Goal: Task Accomplishment & Management: Use online tool/utility

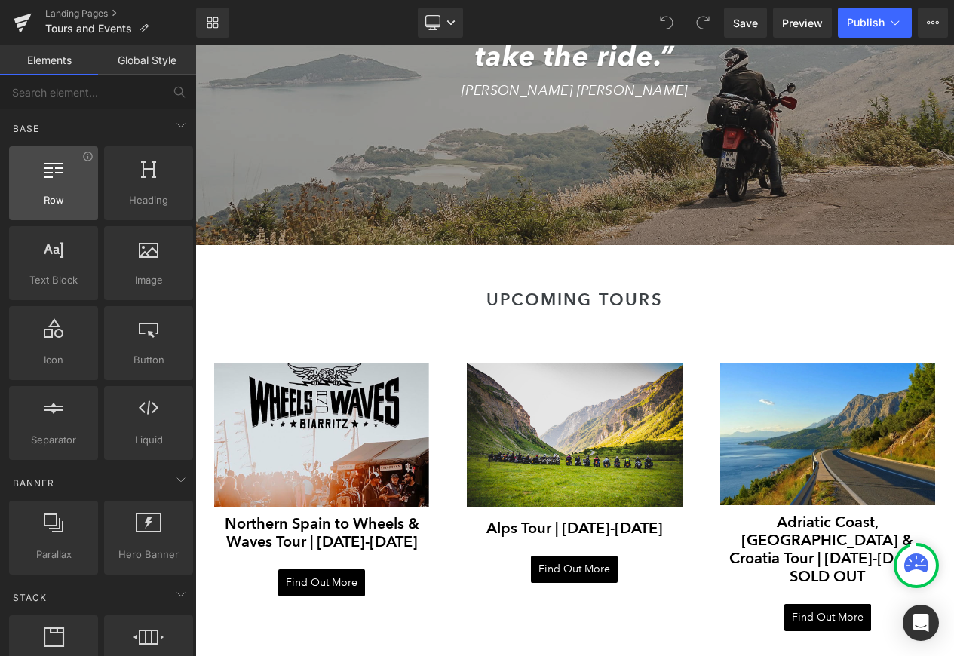
click at [54, 178] on div at bounding box center [54, 175] width 80 height 34
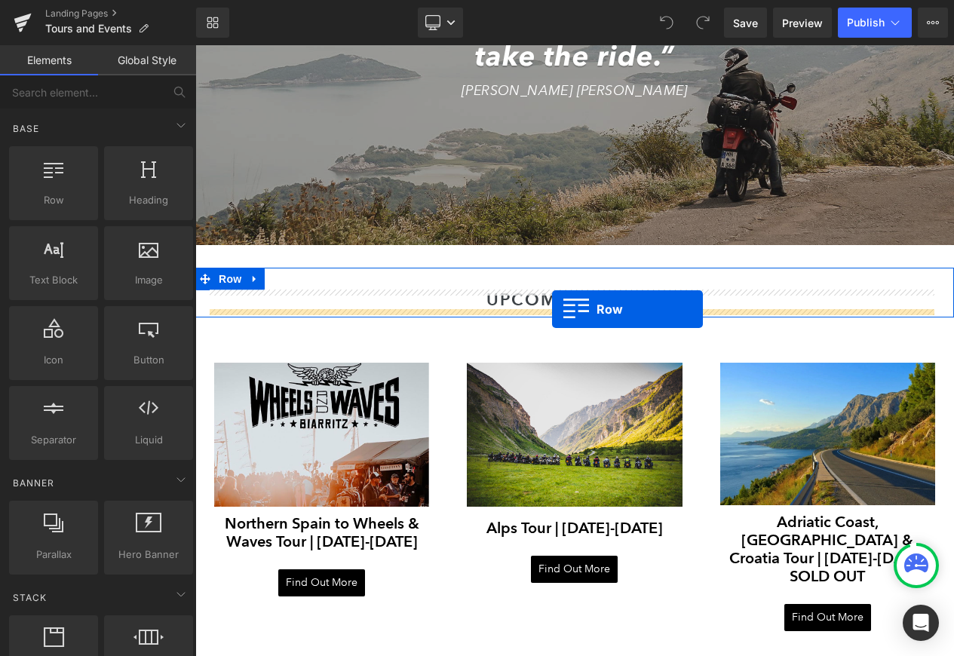
drag, startPoint x: 247, startPoint y: 227, endPoint x: 552, endPoint y: 309, distance: 316.3
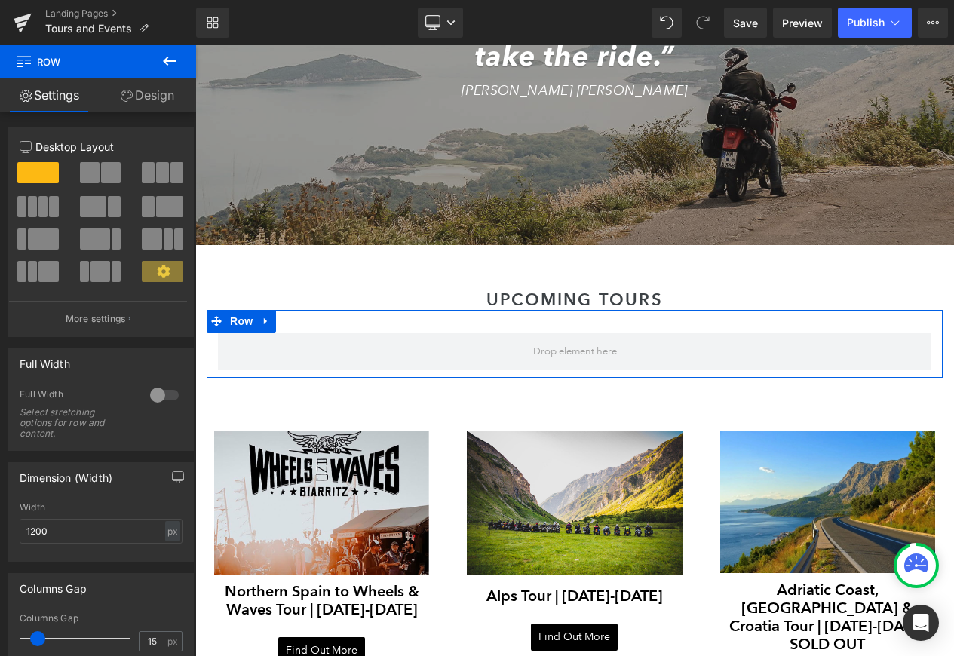
click at [146, 101] on link "Design" at bounding box center [147, 95] width 98 height 34
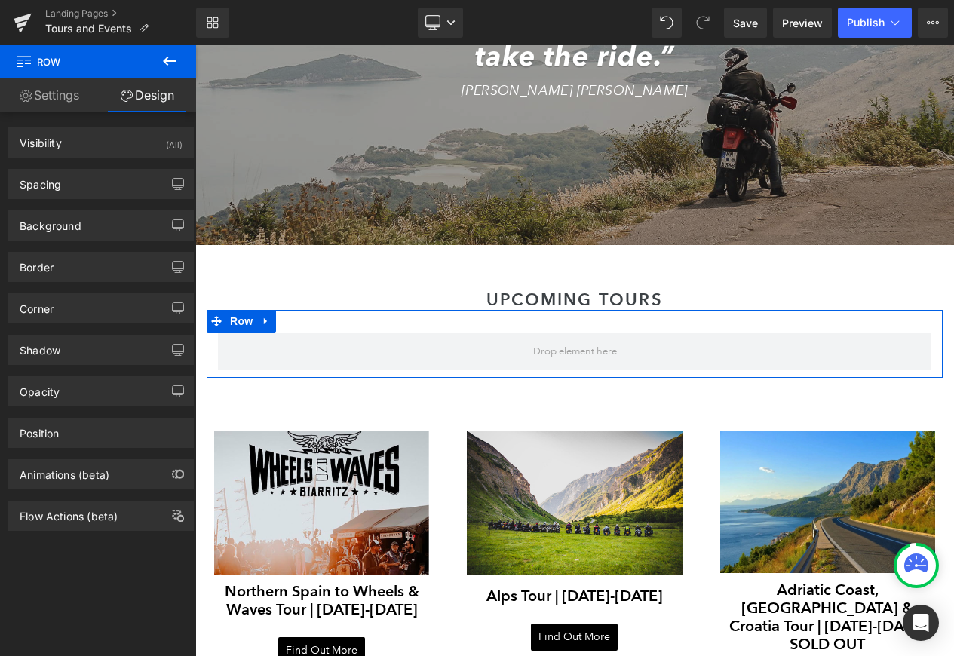
click at [44, 94] on link "Settings" at bounding box center [49, 95] width 98 height 34
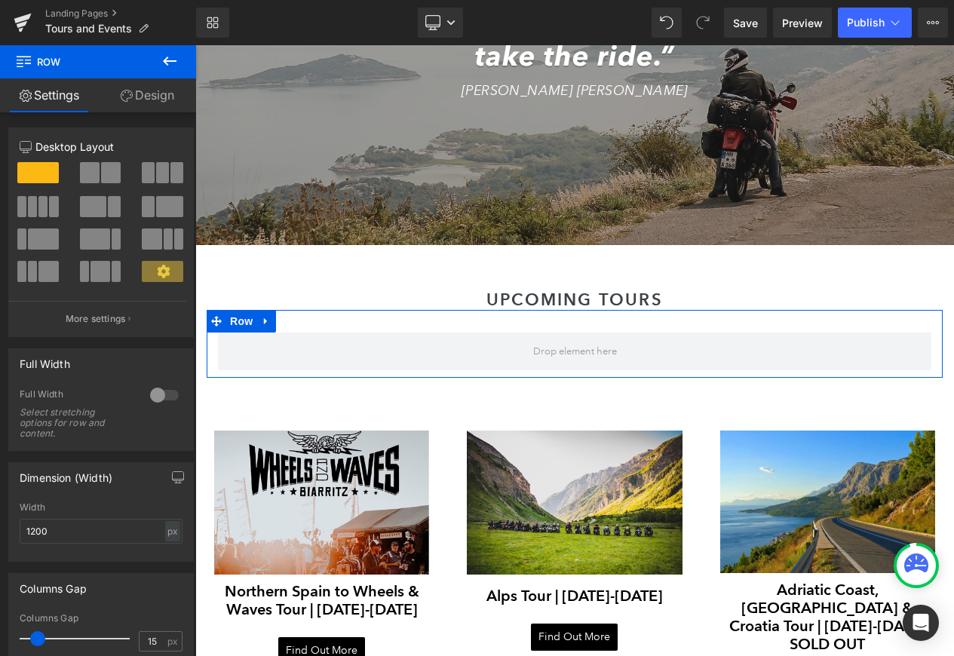
click at [150, 95] on link "Design" at bounding box center [147, 95] width 98 height 34
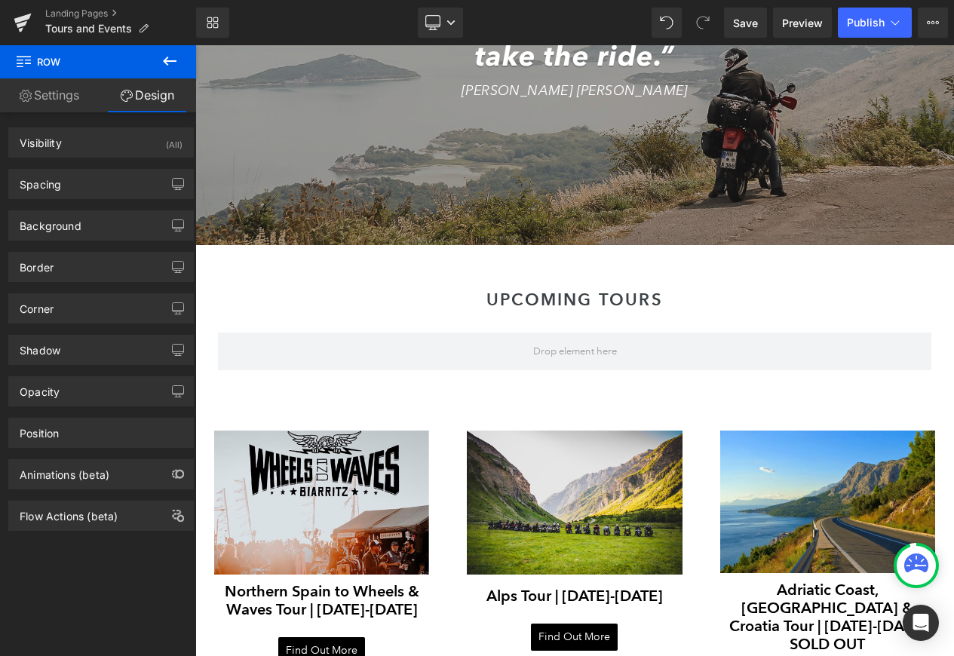
click at [162, 74] on button at bounding box center [169, 61] width 53 height 33
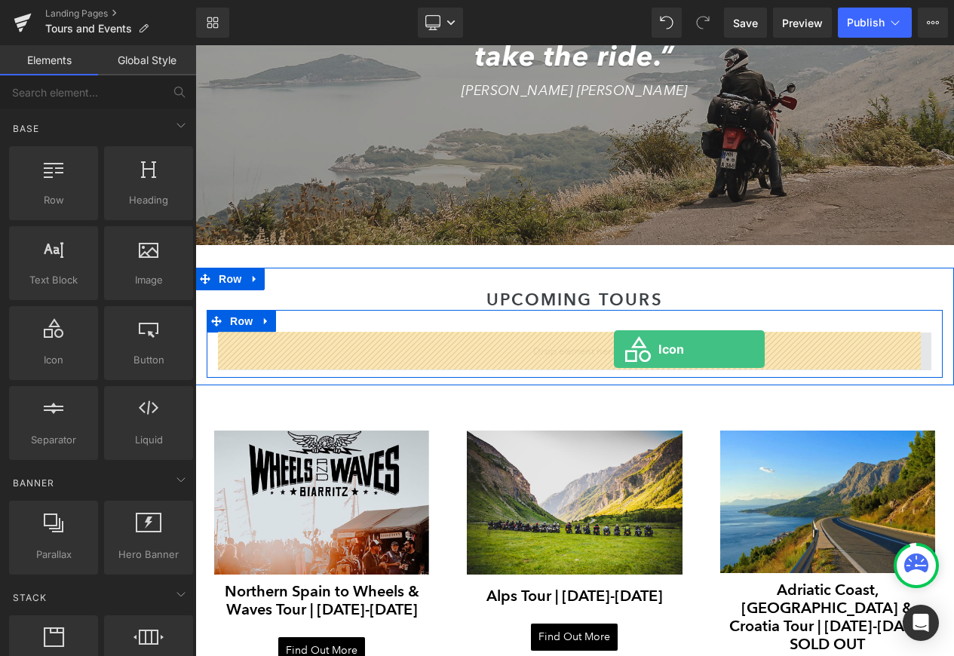
drag, startPoint x: 287, startPoint y: 380, endPoint x: 614, endPoint y: 349, distance: 328.0
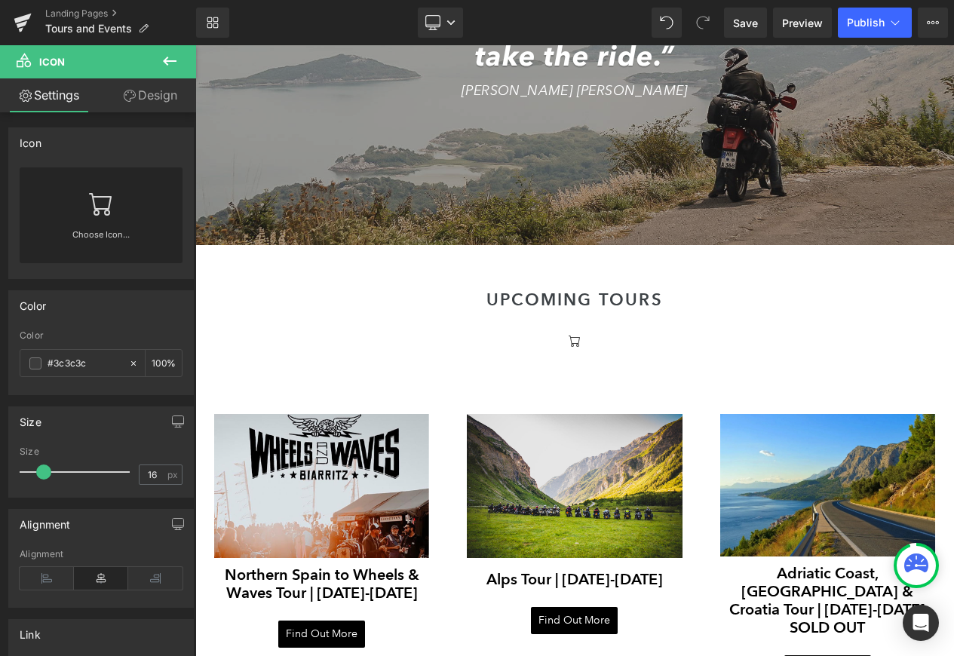
click at [166, 67] on icon at bounding box center [170, 61] width 18 height 18
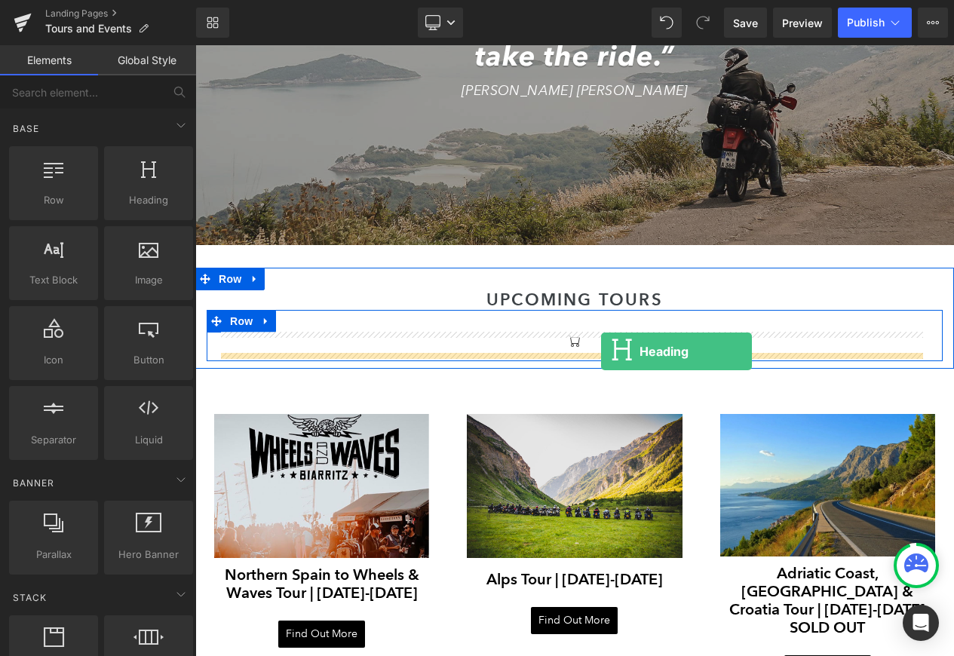
drag, startPoint x: 348, startPoint y: 220, endPoint x: 601, endPoint y: 351, distance: 284.7
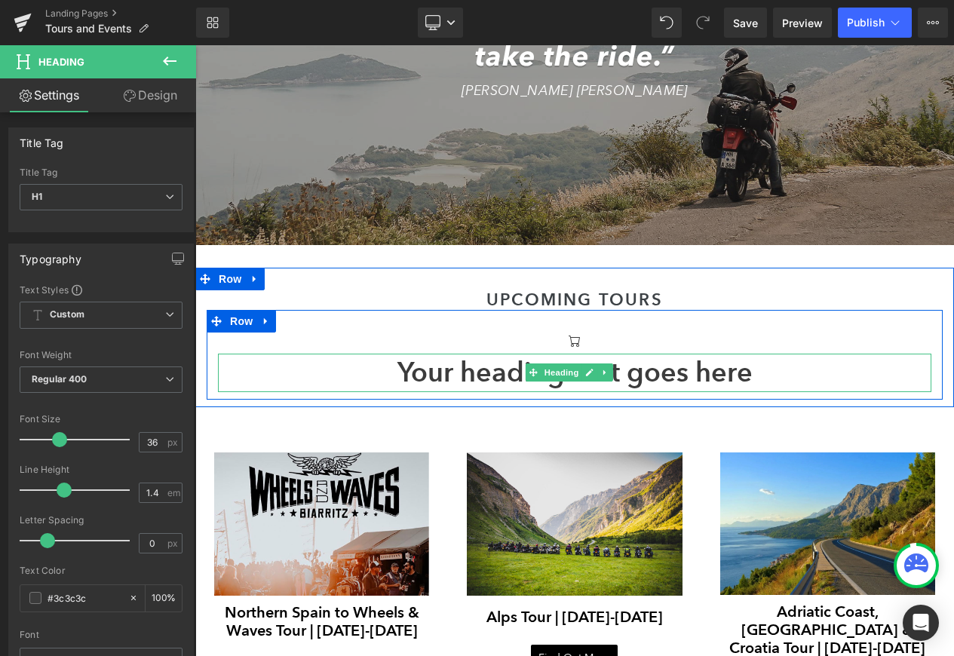
click at [628, 373] on h1 "Your heading text goes here" at bounding box center [574, 373] width 713 height 38
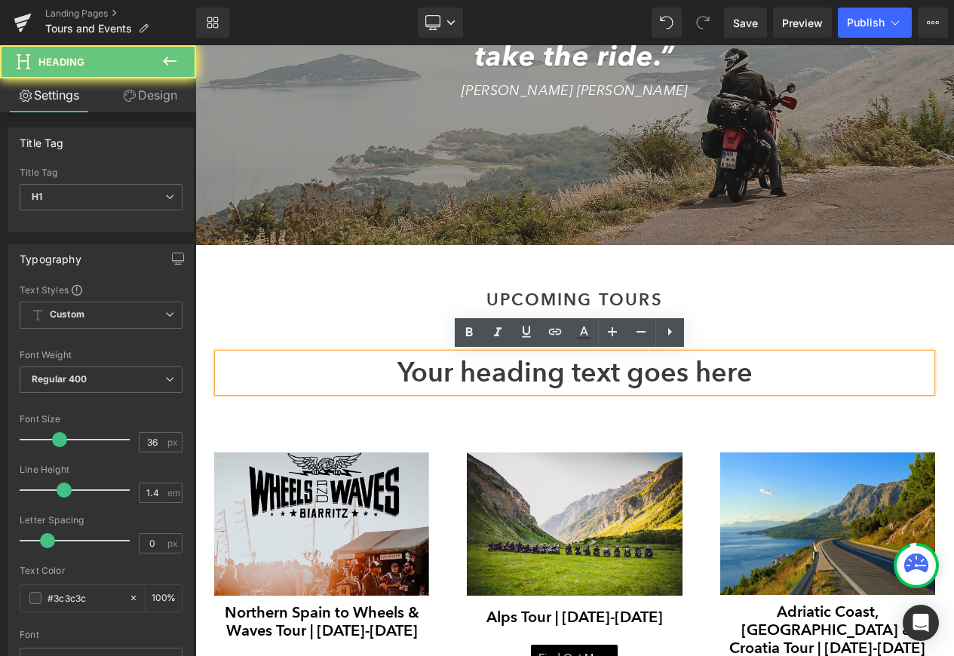
click at [628, 373] on h1 "Your heading text goes here" at bounding box center [574, 373] width 713 height 38
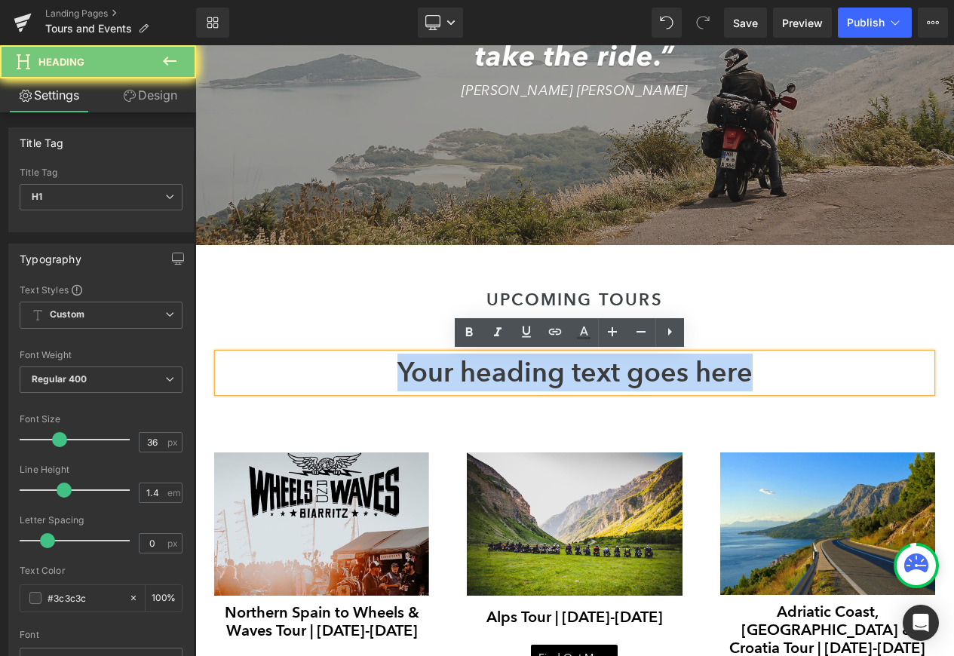
click at [628, 373] on h1 "Your heading text goes here" at bounding box center [574, 373] width 713 height 38
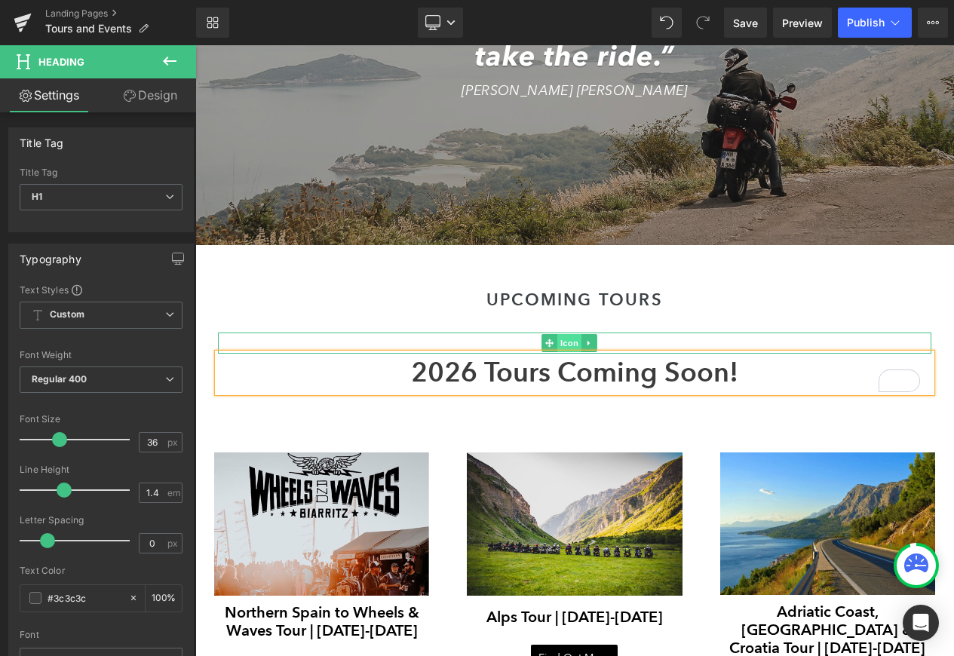
click at [563, 337] on span "Icon" at bounding box center [569, 343] width 24 height 18
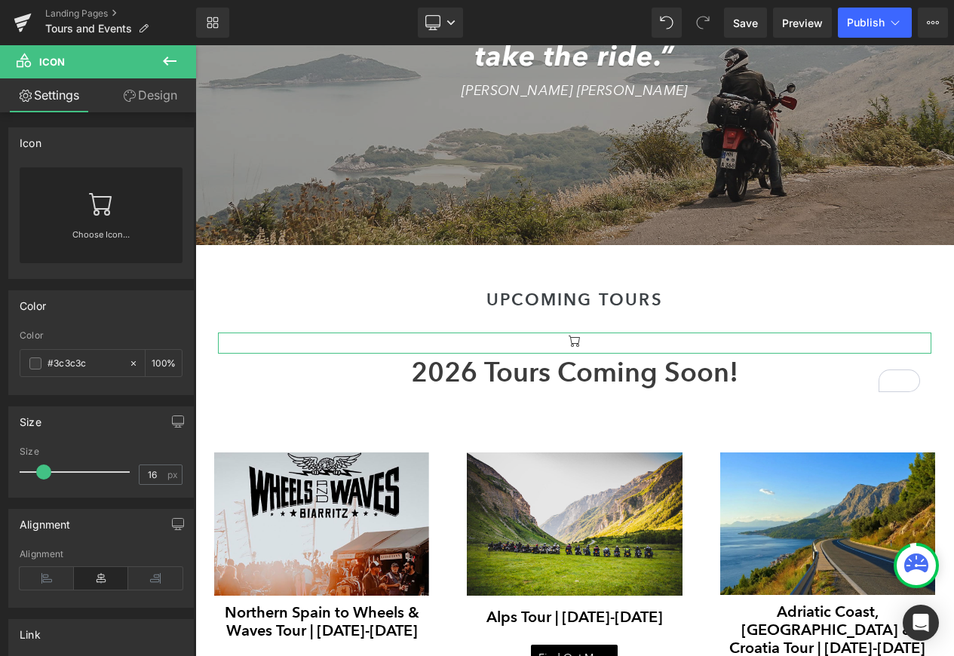
click at [64, 195] on div "Choose Icon..." at bounding box center [101, 215] width 163 height 96
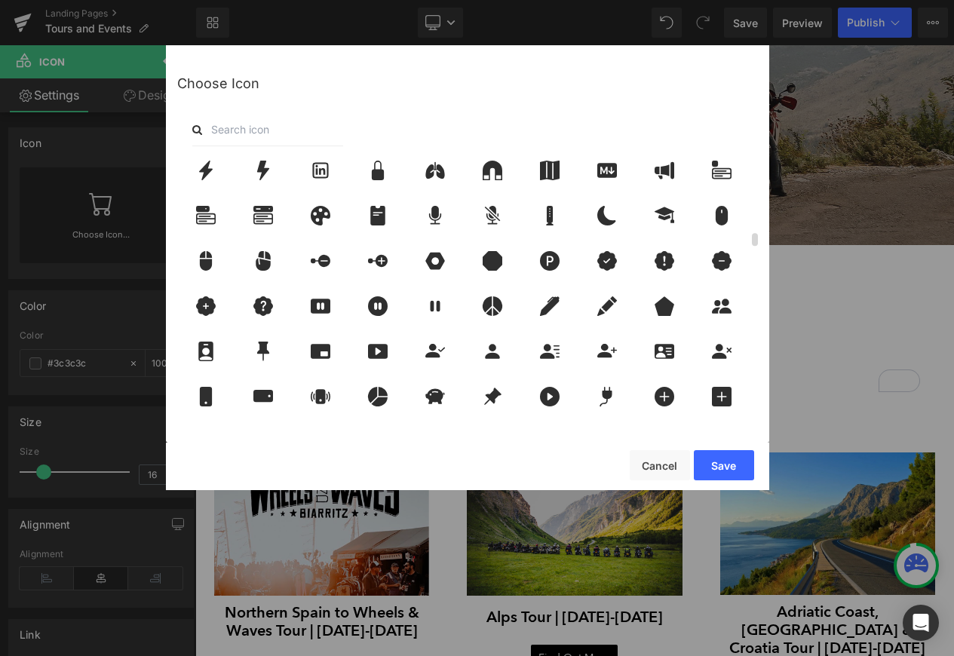
scroll to position [1811, 0]
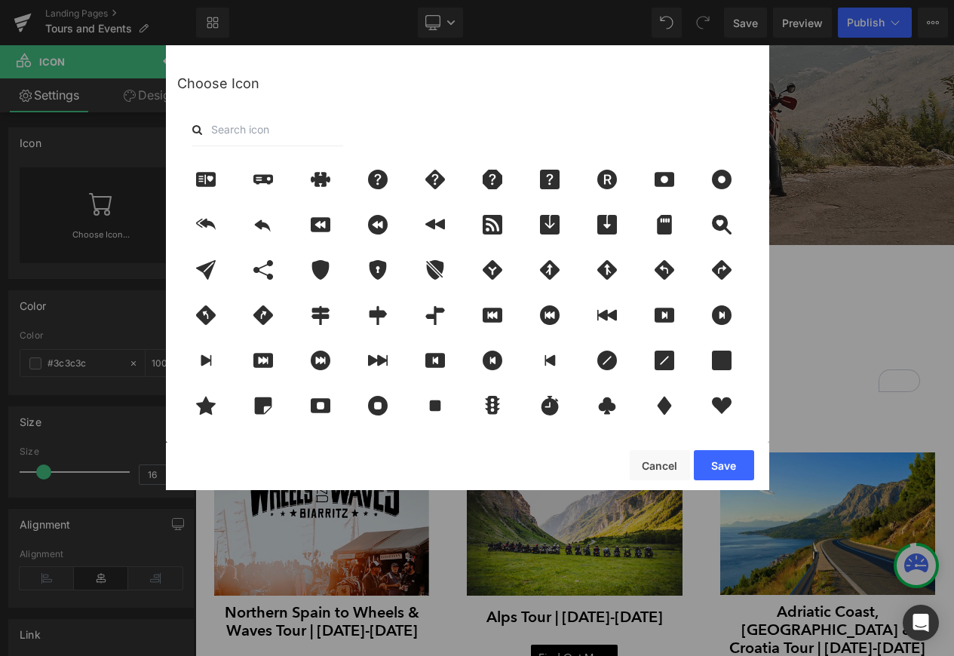
click at [281, 118] on input "text" at bounding box center [267, 129] width 151 height 33
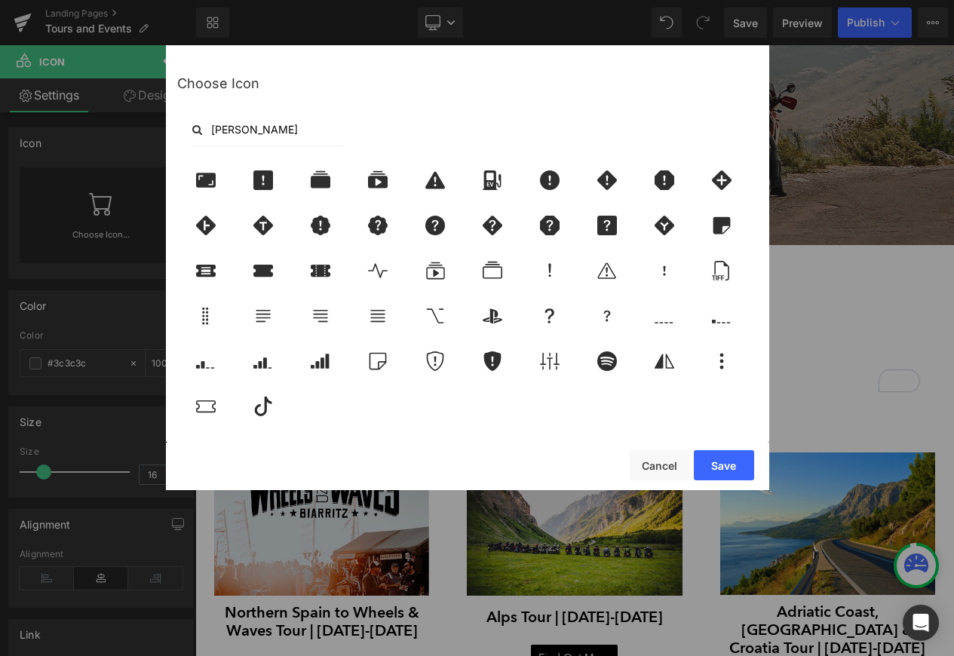
scroll to position [0, 0]
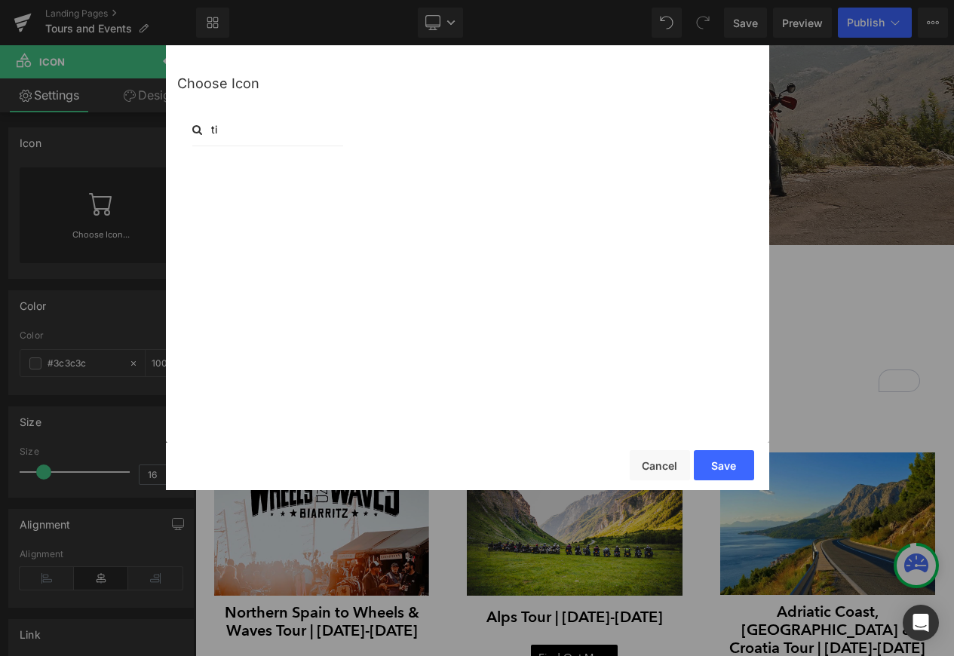
type input "t"
type input "s"
type input "hour"
click at [268, 181] on icon at bounding box center [263, 180] width 32 height 20
click at [733, 453] on button "Save" at bounding box center [724, 465] width 60 height 30
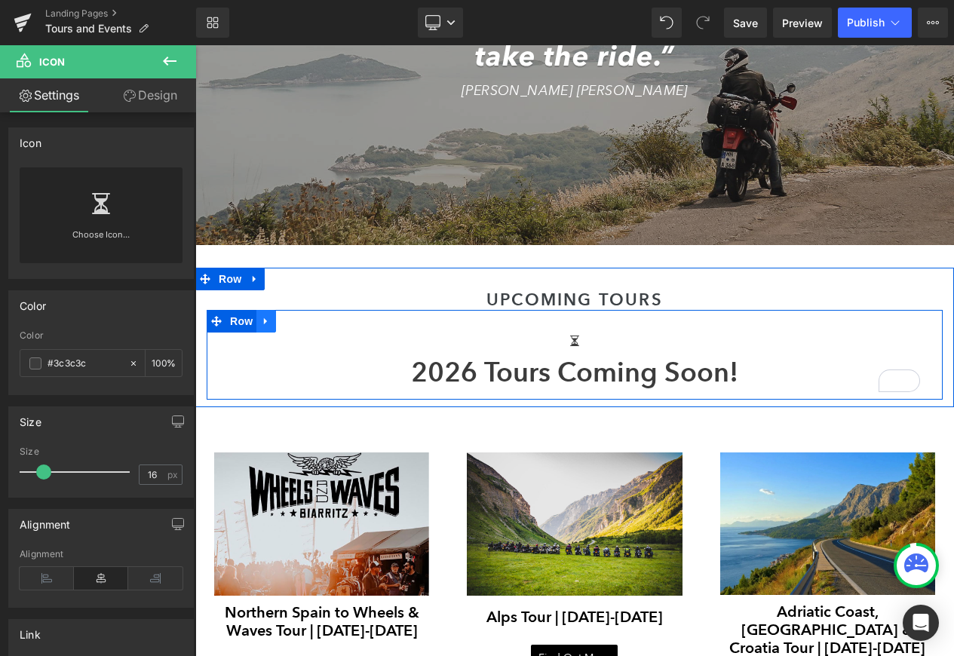
click at [262, 318] on icon at bounding box center [266, 321] width 11 height 11
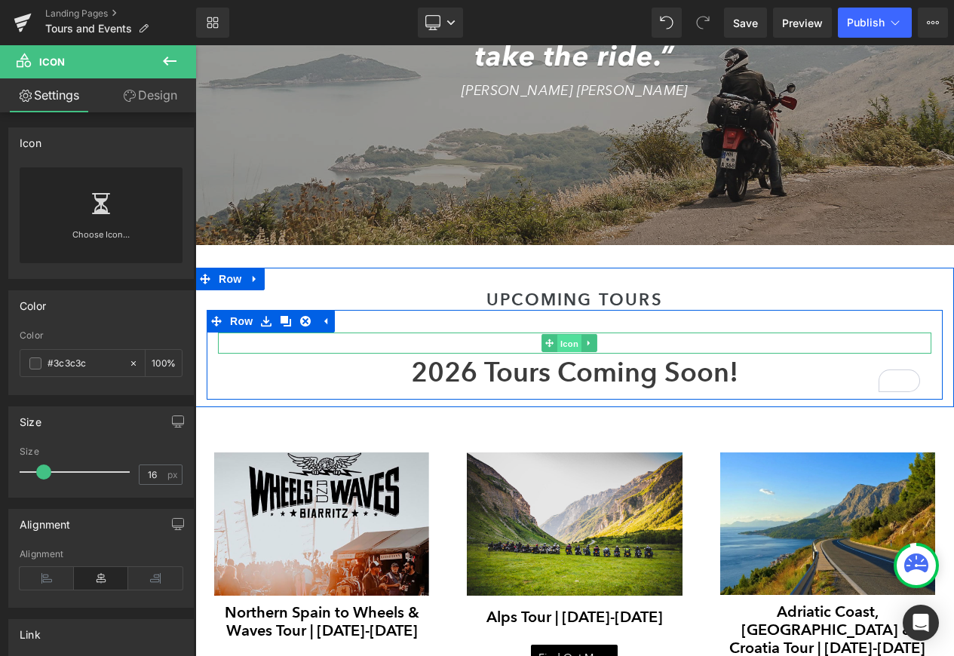
click at [563, 342] on span "Icon" at bounding box center [569, 344] width 24 height 18
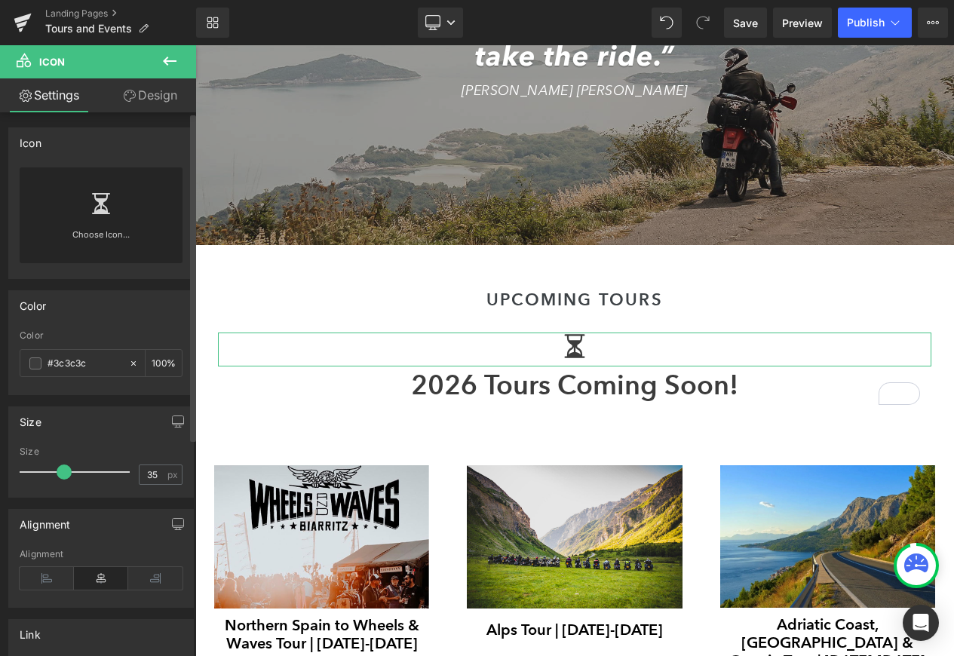
type input "34"
drag, startPoint x: 44, startPoint y: 473, endPoint x: 62, endPoint y: 471, distance: 17.5
click at [62, 471] on span at bounding box center [61, 472] width 15 height 15
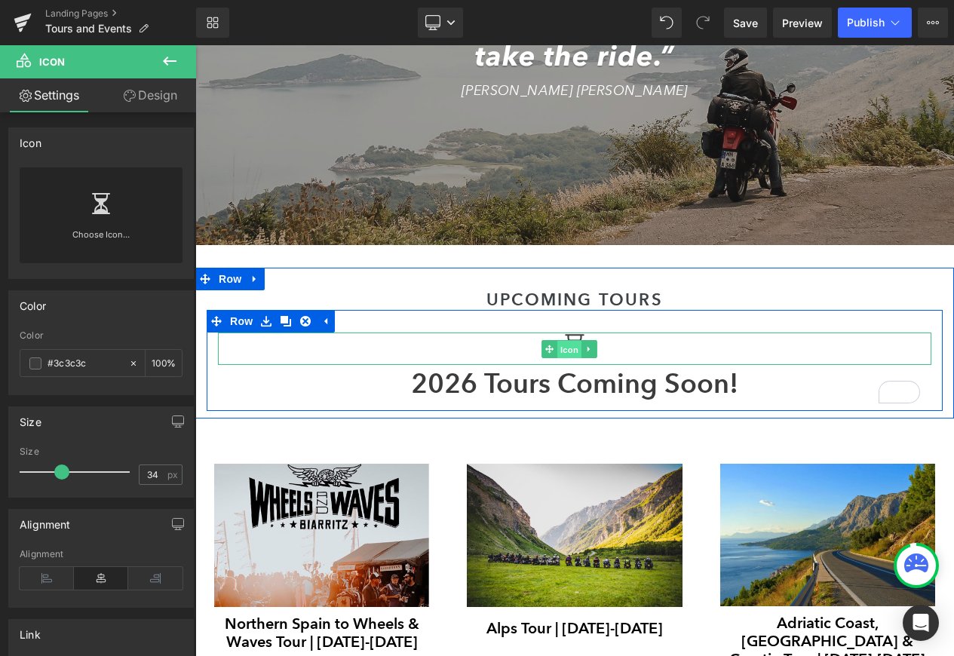
click at [563, 345] on span "Icon" at bounding box center [569, 350] width 24 height 18
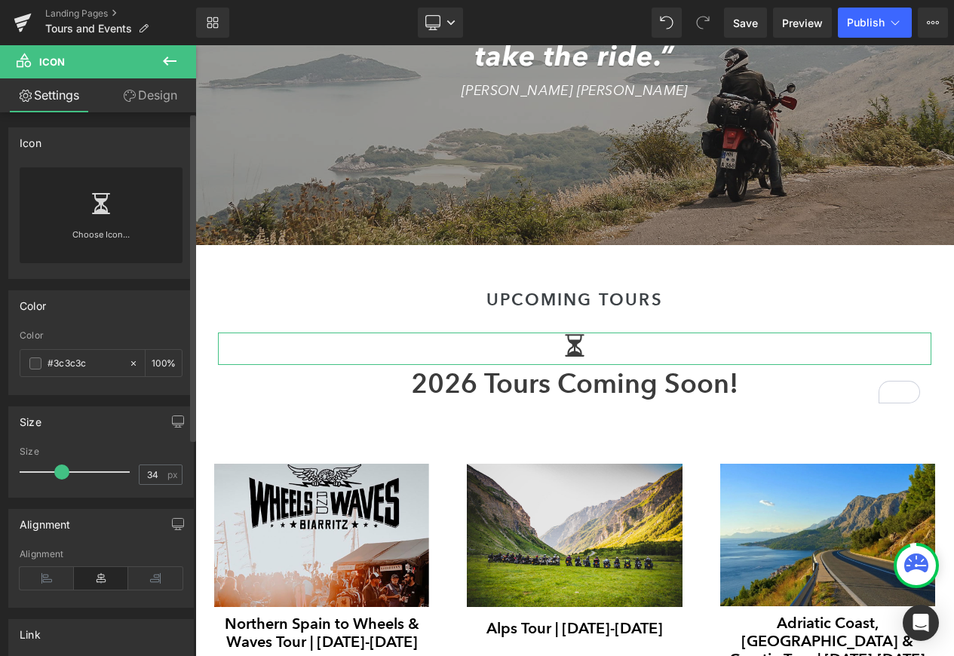
click at [104, 212] on icon at bounding box center [101, 203] width 18 height 21
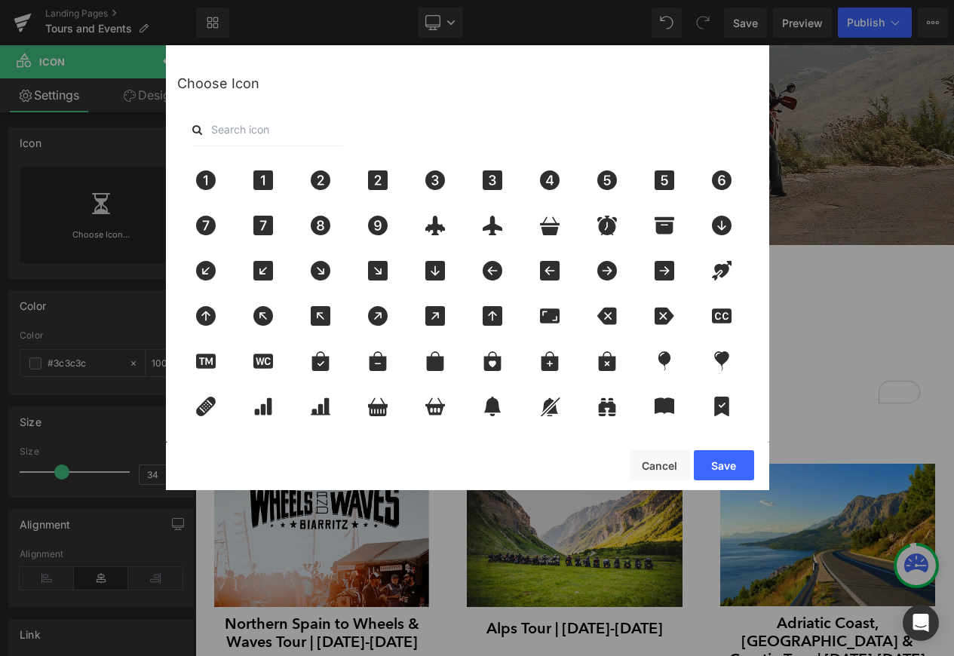
click at [294, 137] on input "text" at bounding box center [267, 129] width 151 height 33
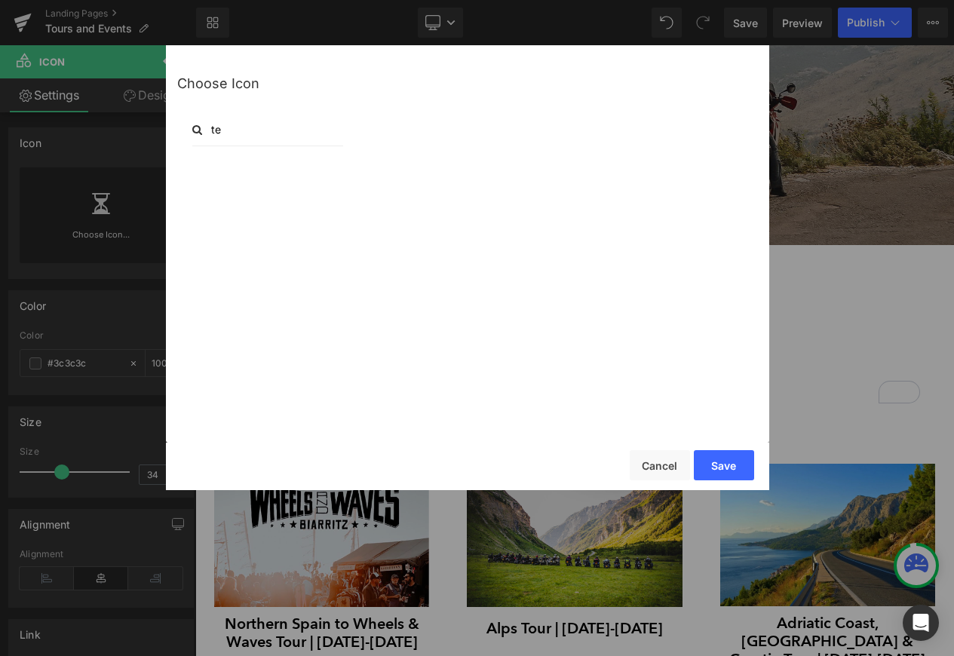
type input "t"
type input "m"
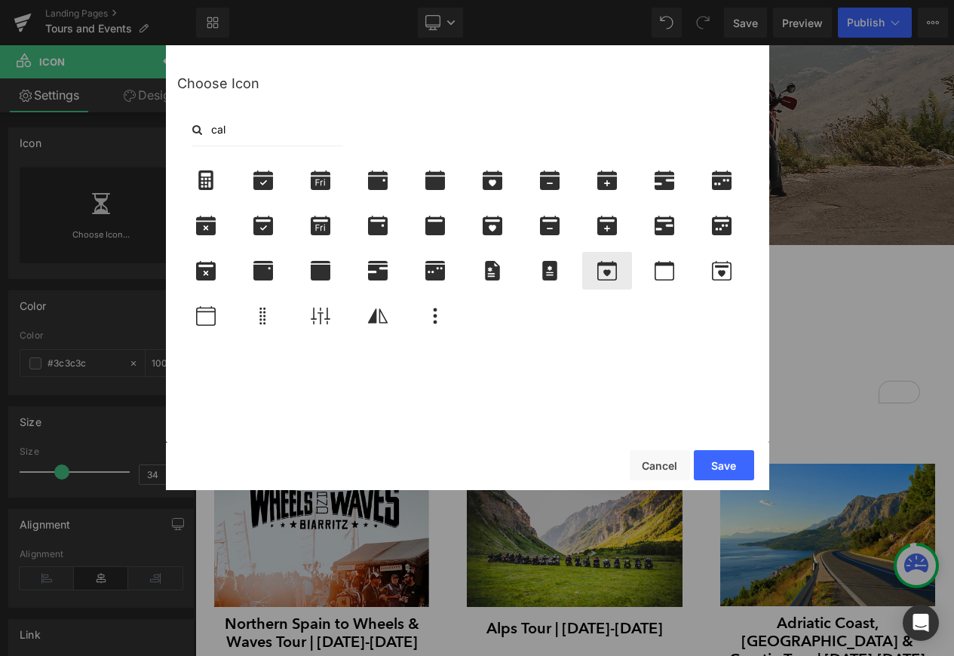
type input "cal"
click at [615, 266] on icon at bounding box center [607, 271] width 32 height 20
click at [733, 473] on button "Save" at bounding box center [724, 465] width 60 height 30
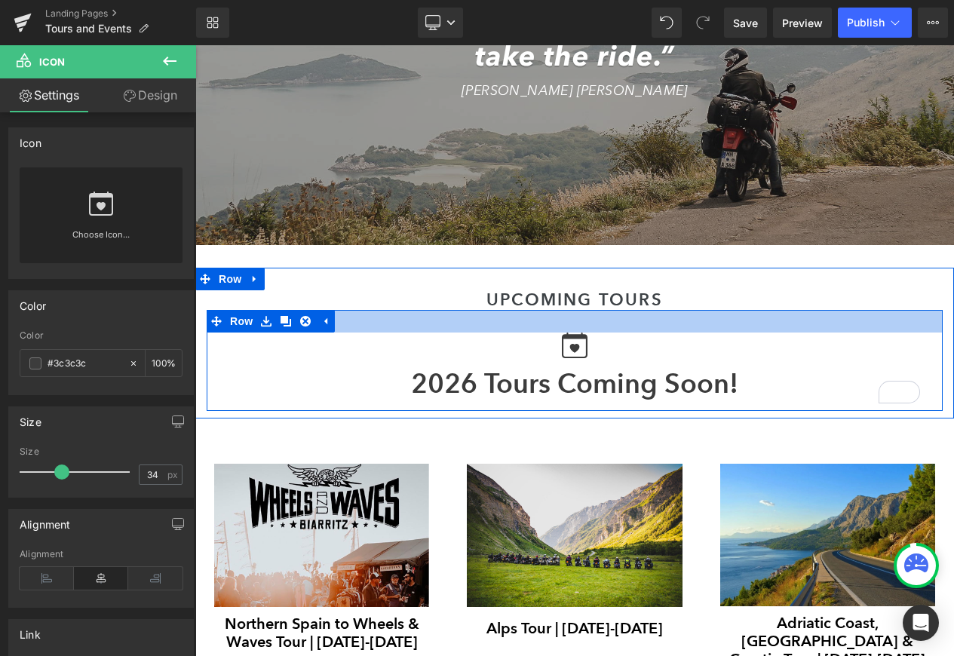
click at [459, 328] on div at bounding box center [575, 321] width 736 height 23
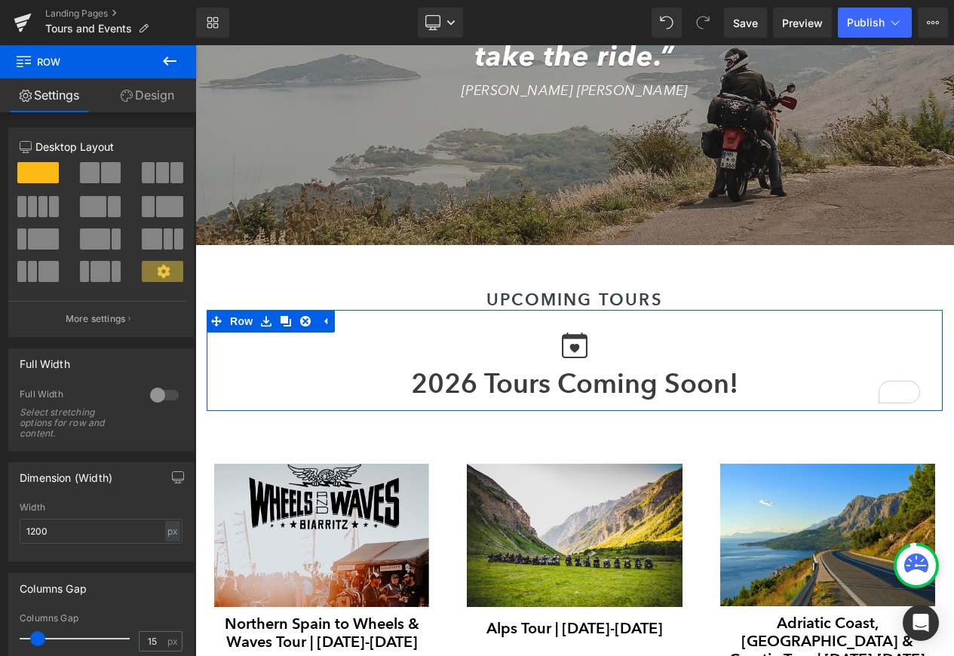
click at [131, 99] on link "Design" at bounding box center [147, 95] width 98 height 34
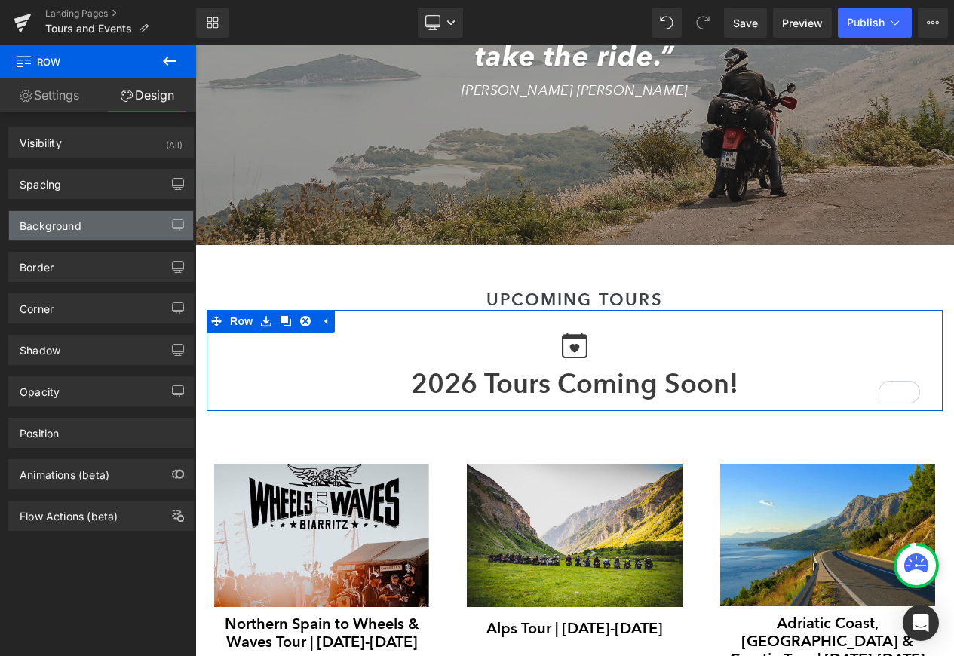
click at [106, 226] on div "Background" at bounding box center [101, 225] width 184 height 29
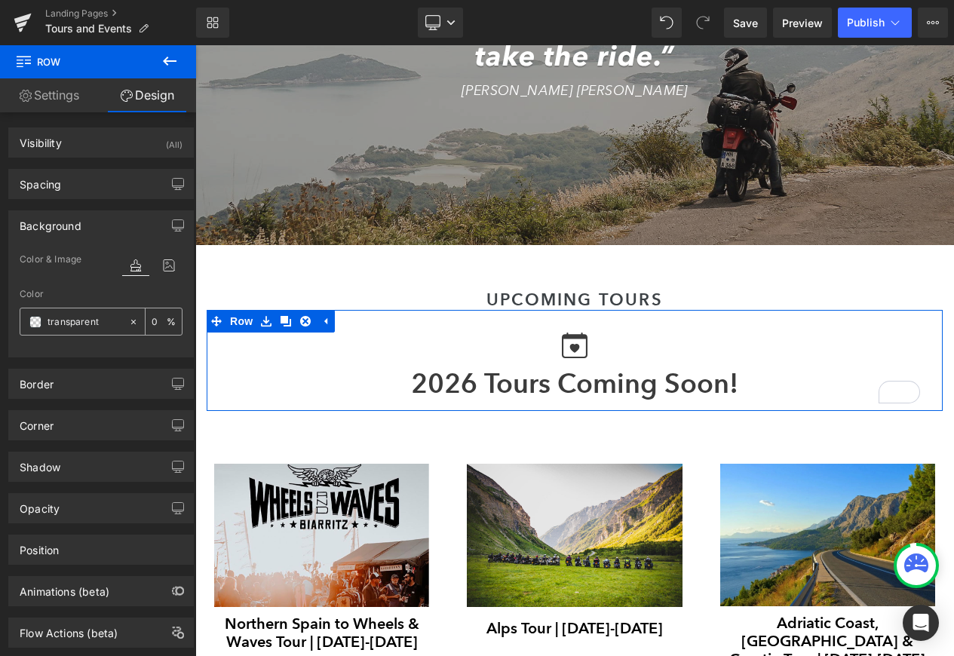
click at [37, 322] on span at bounding box center [35, 322] width 12 height 12
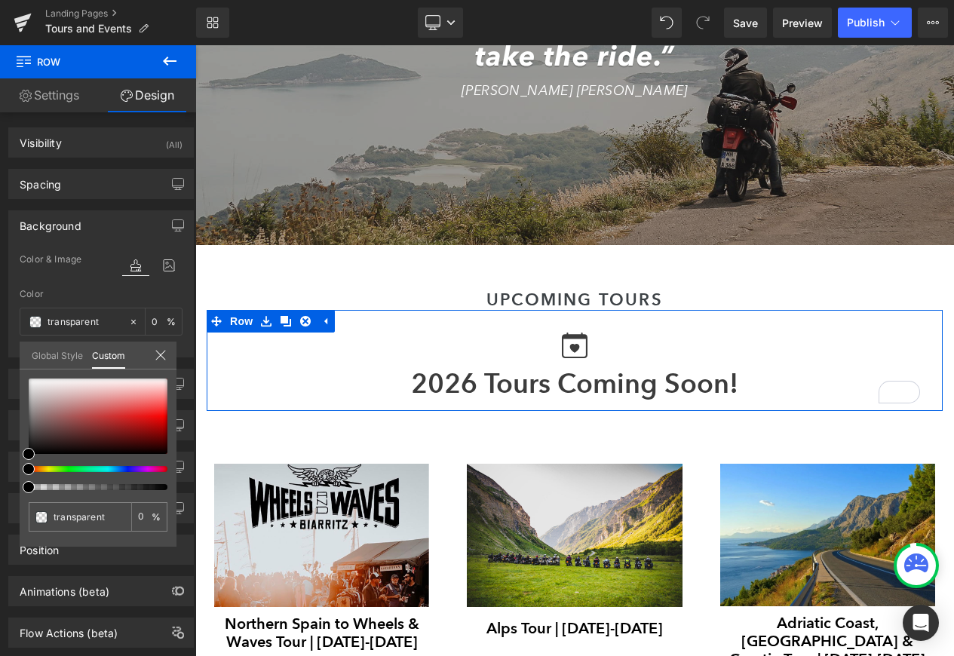
type input "#000000"
type input "100"
type input "#000000"
type input "100"
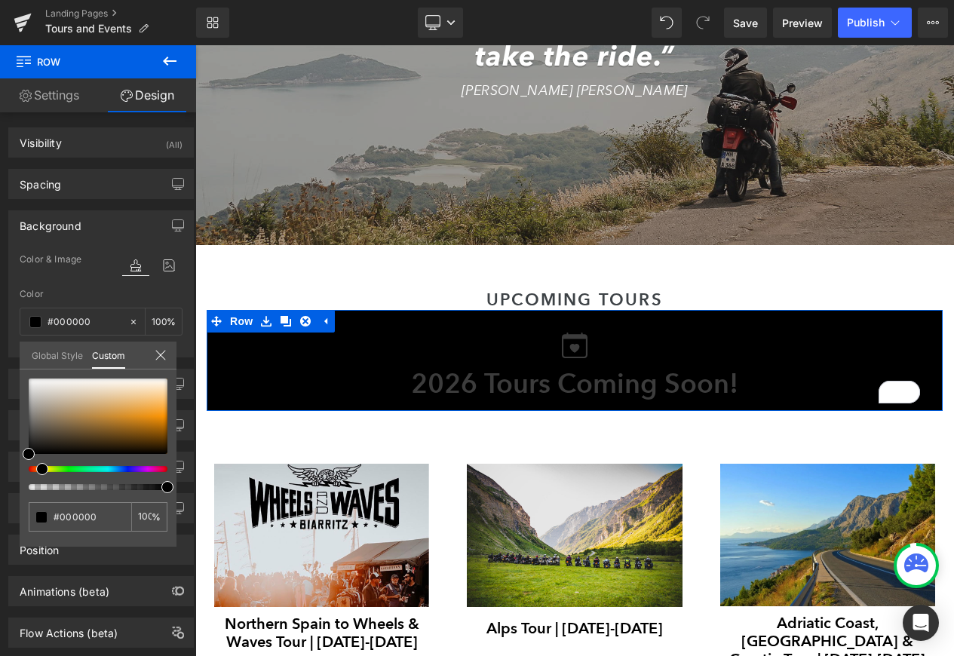
drag, startPoint x: 55, startPoint y: 468, endPoint x: 36, endPoint y: 466, distance: 19.0
click at [36, 466] on div at bounding box center [92, 469] width 139 height 6
type input "#92662a"
type input "#9c6c2a"
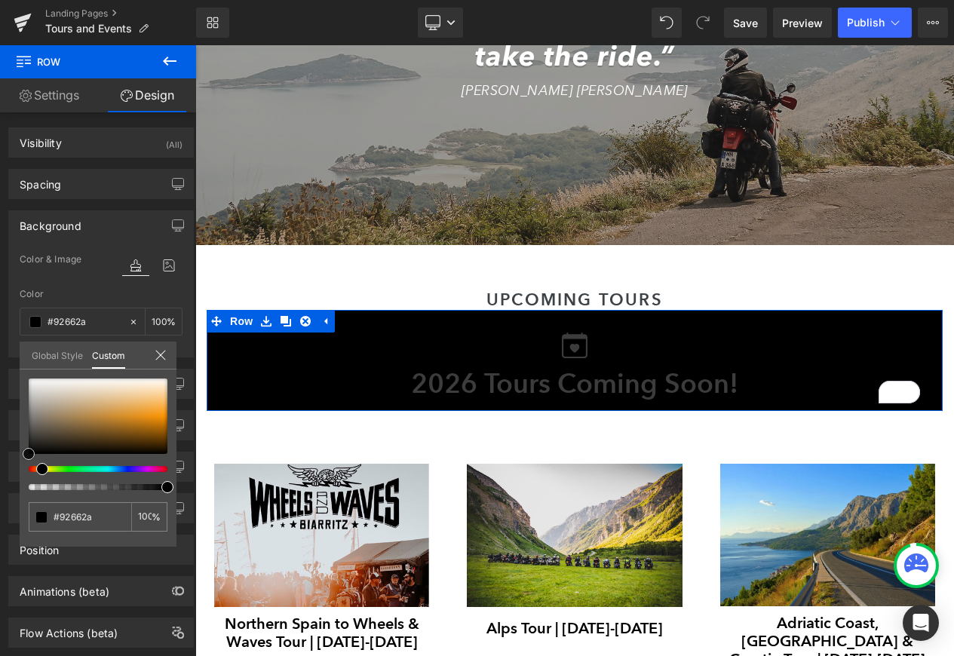
type input "#9c6c2a"
type input "#9d6d29"
type input "#9f6d27"
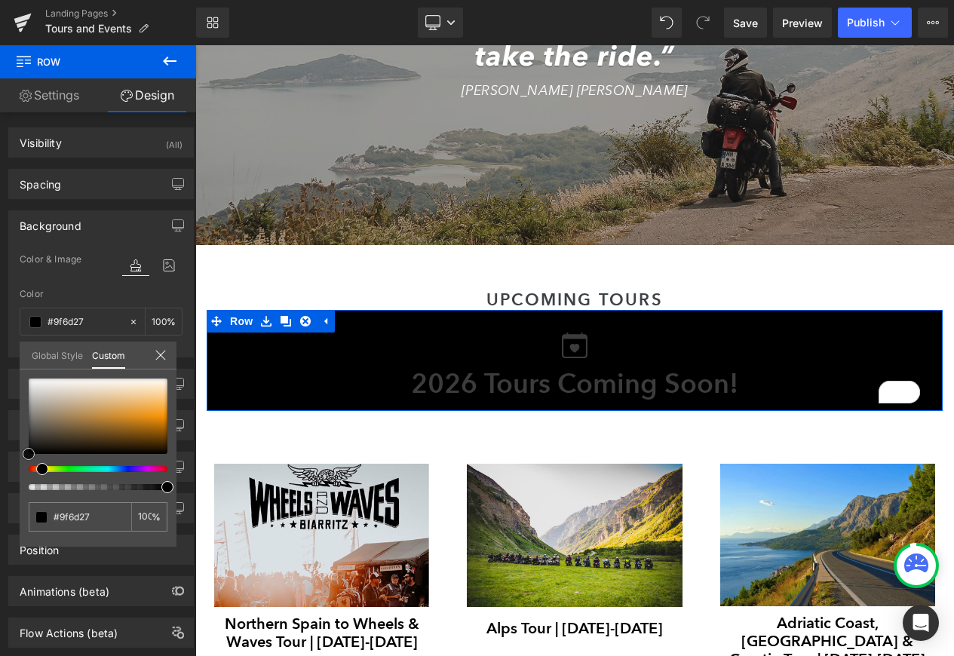
type input "#a66e20"
type input "#b8710d"
type input "#be7207"
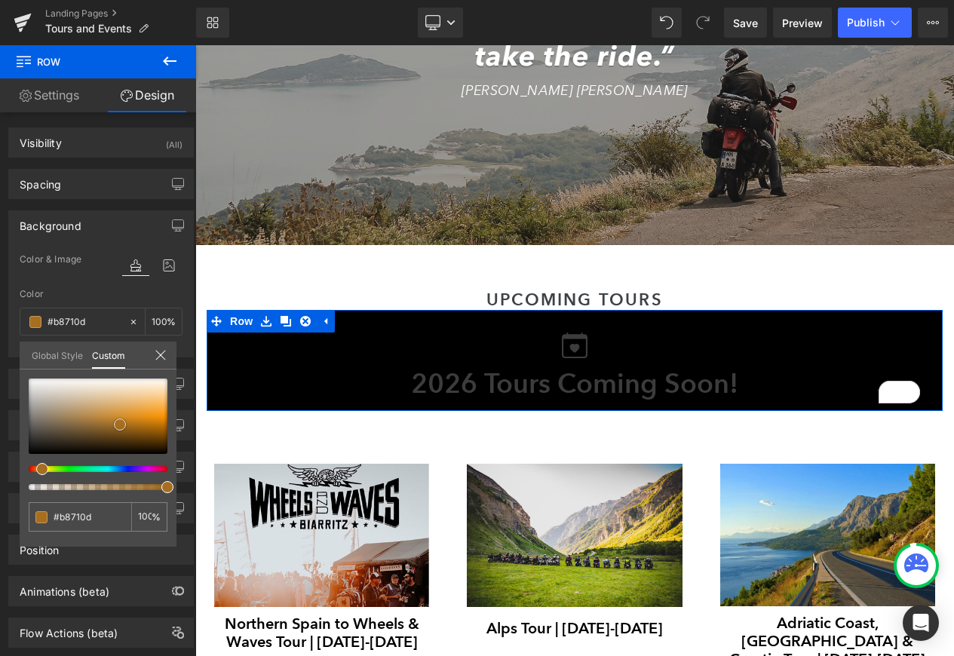
type input "#be7207"
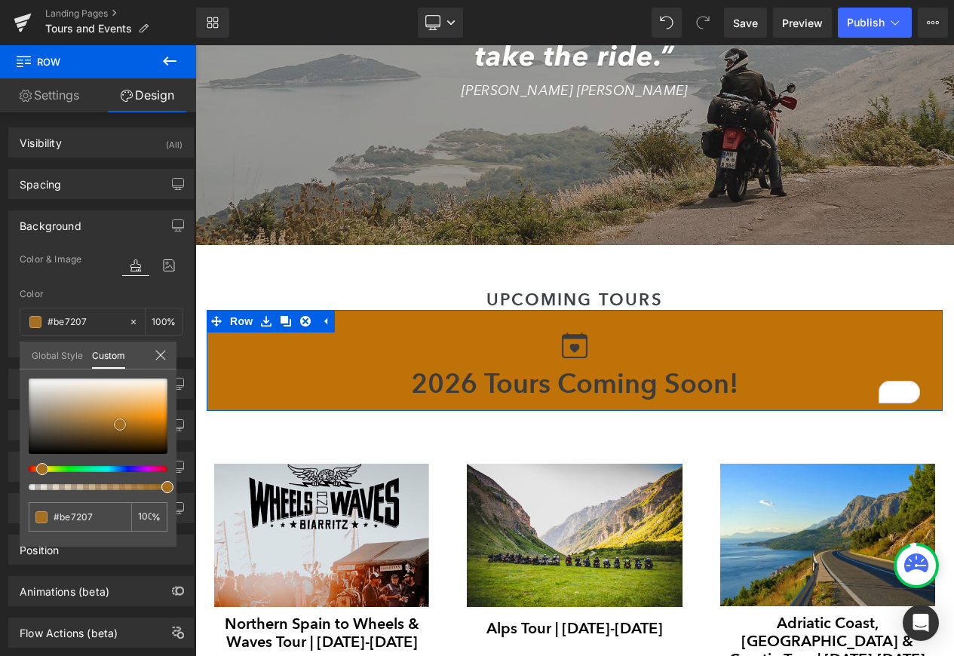
type input "#bf7206"
type input "#c07305"
type input "#c37302"
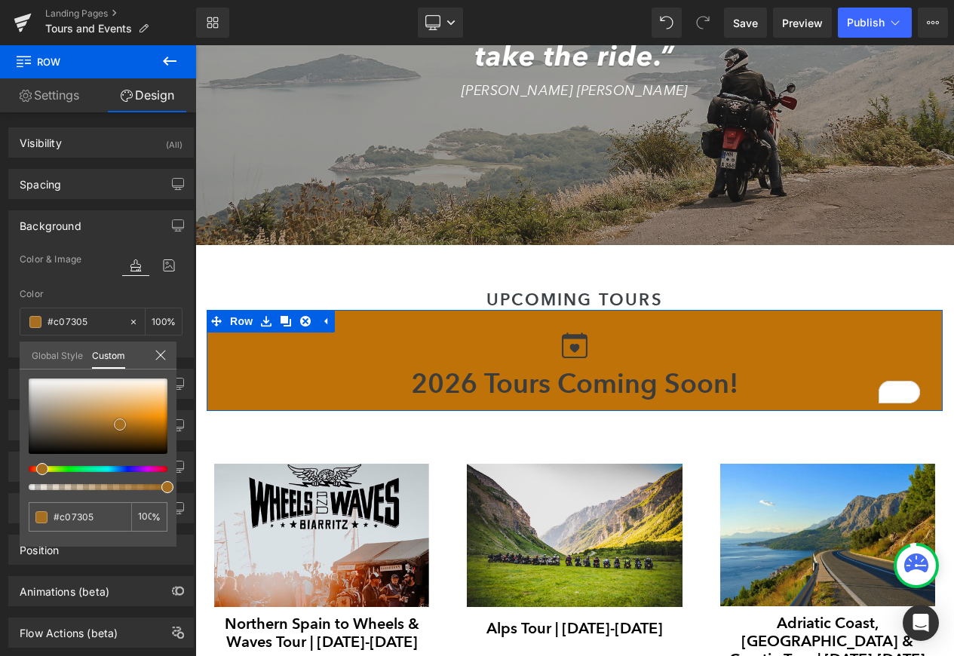
type input "#c37302"
type input "#c47301"
type input "#c57300"
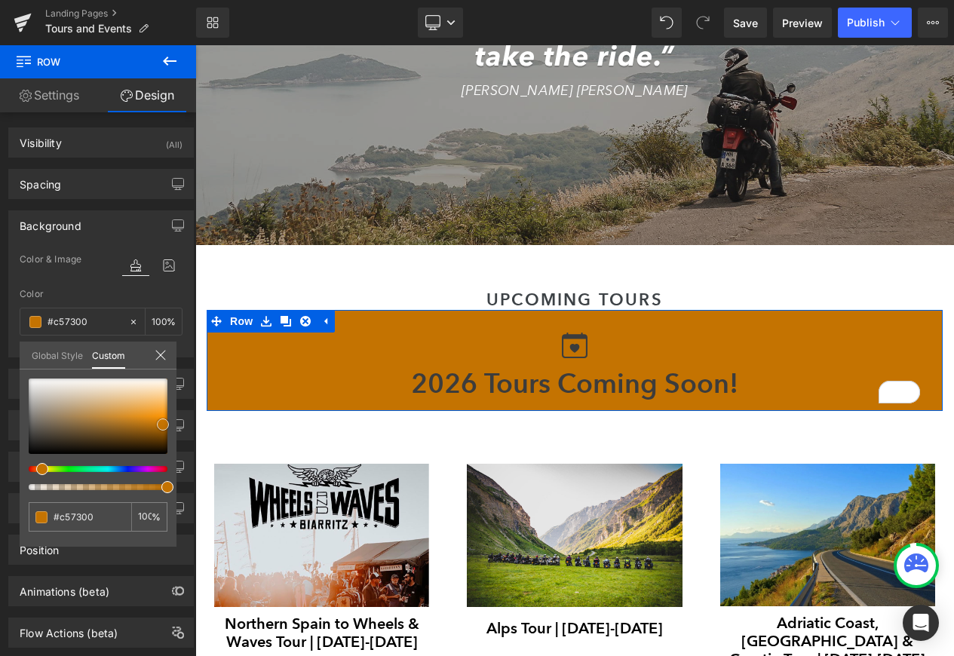
type input "#c67400"
type input "#c17100"
type input "#bc6e00"
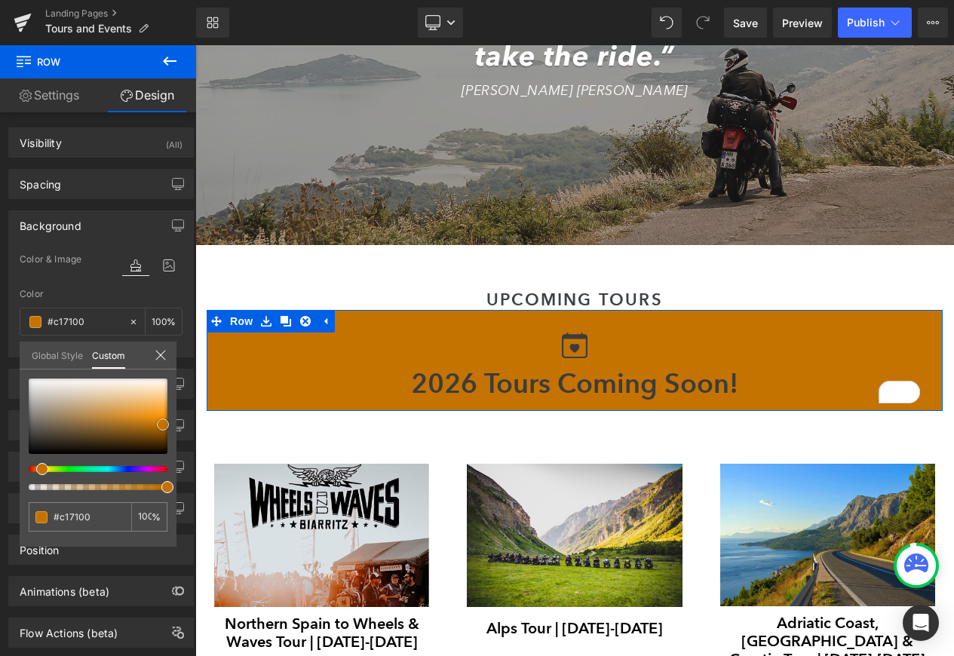
type input "#bc6e00"
type input "#b76b00"
type input "#ad6500"
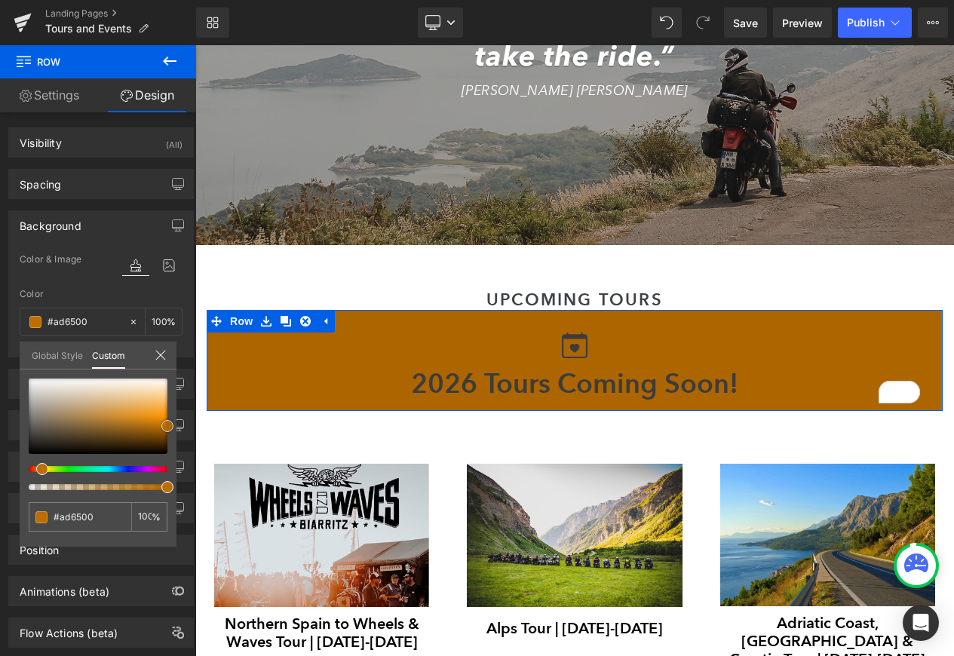
type input "#a35f00"
type input "#935600"
type input "#844d00"
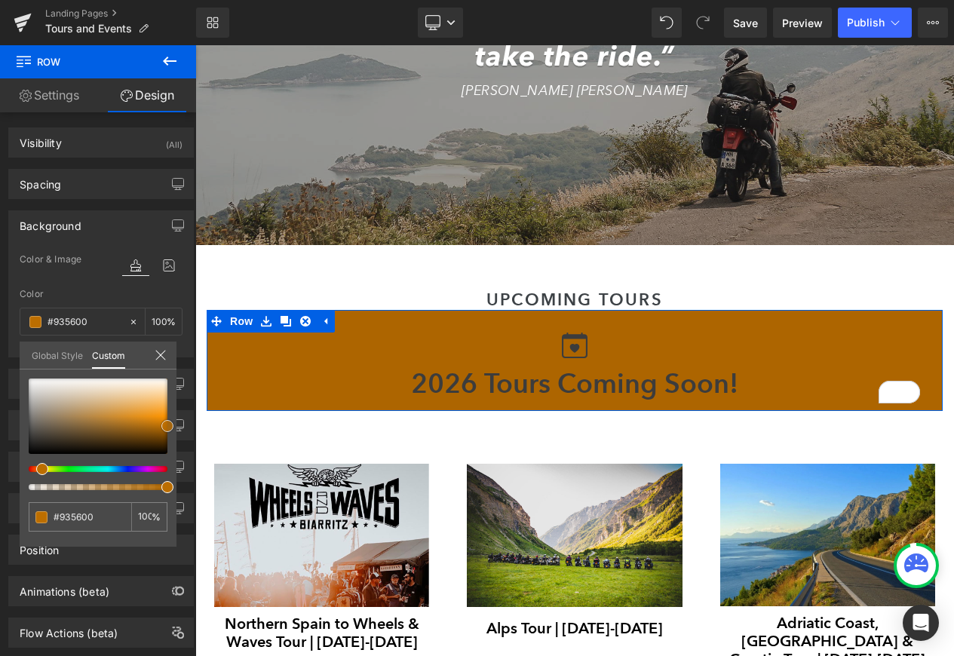
type input "#844d00"
type input "#7f4a00"
type input "#7a4700"
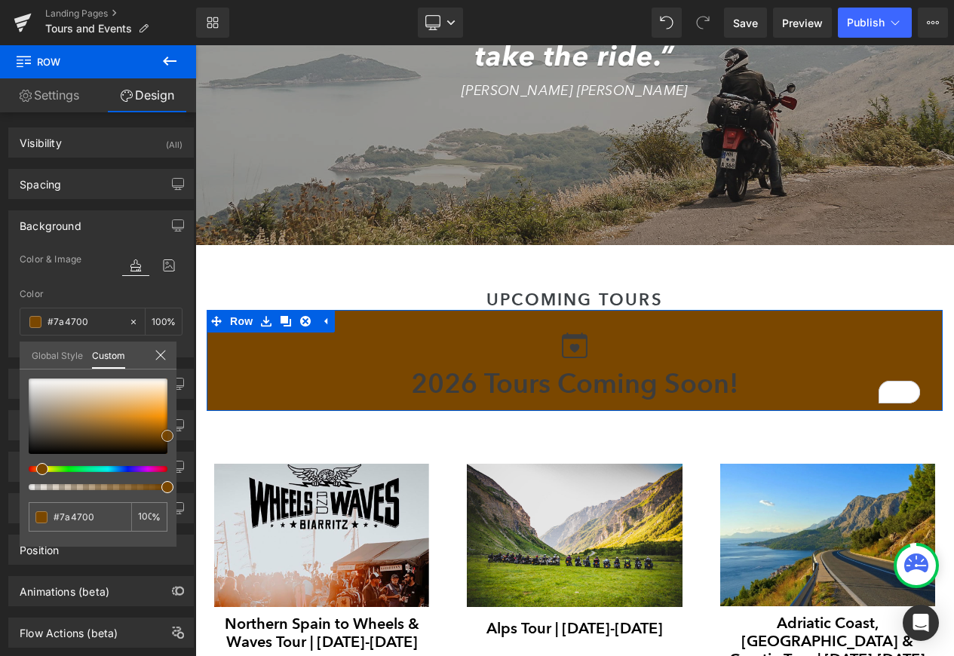
type input "#844d00"
type input "#a35f00"
type input "#ad6500"
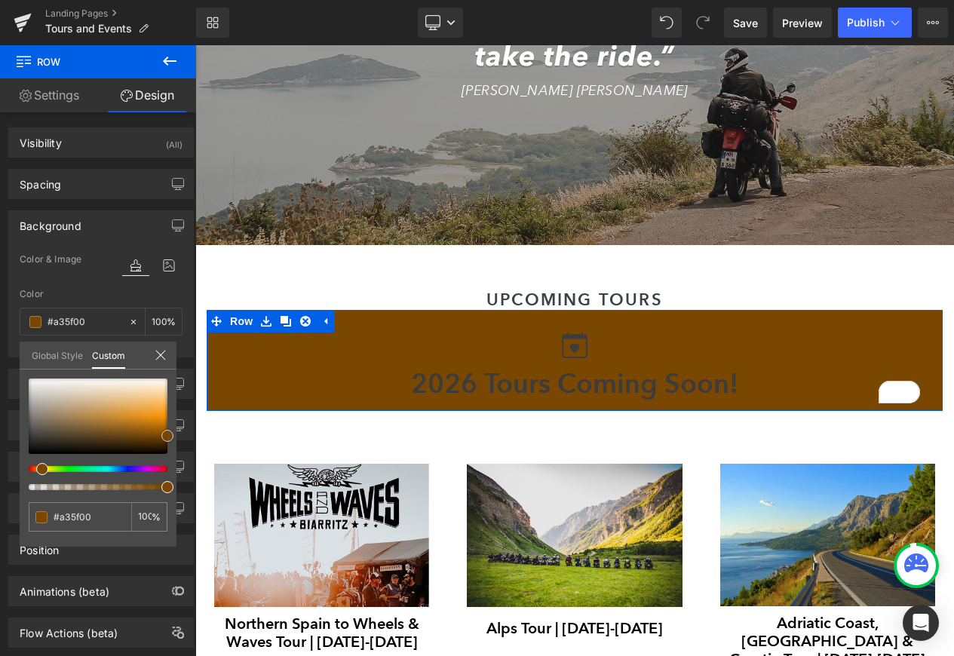
type input "#ad6500"
type input "#b26800"
type input "#b76b00"
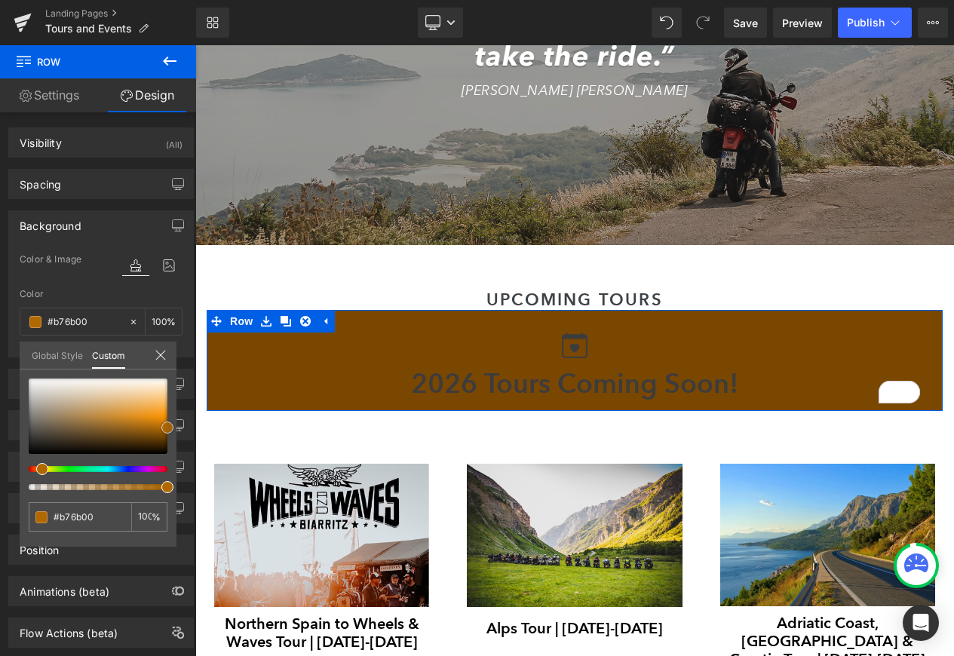
type input "#bc6e00"
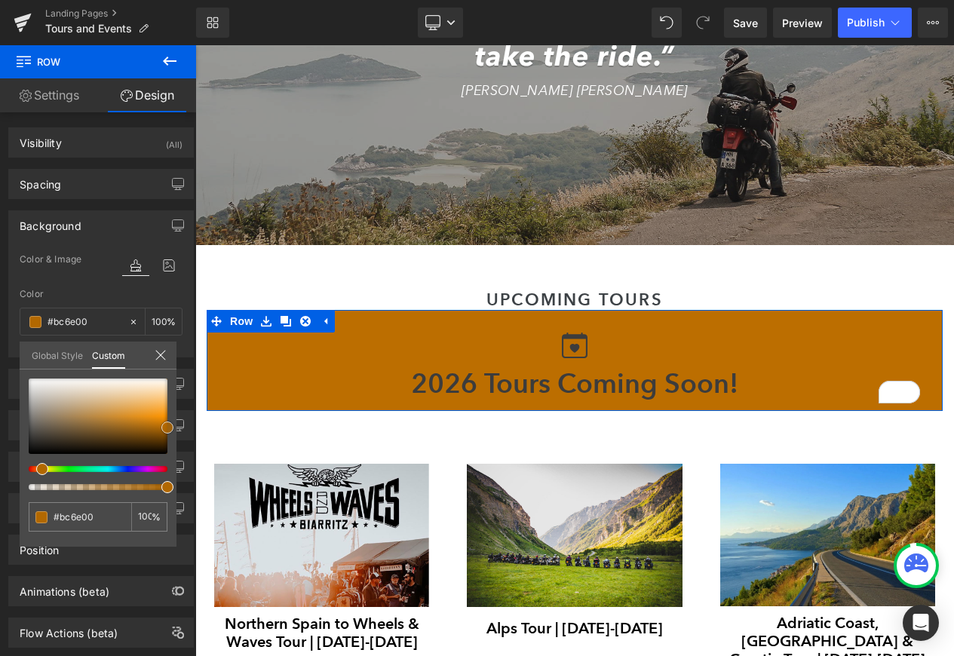
type input "#c17100"
type input "#c67400"
type input "#cc7700"
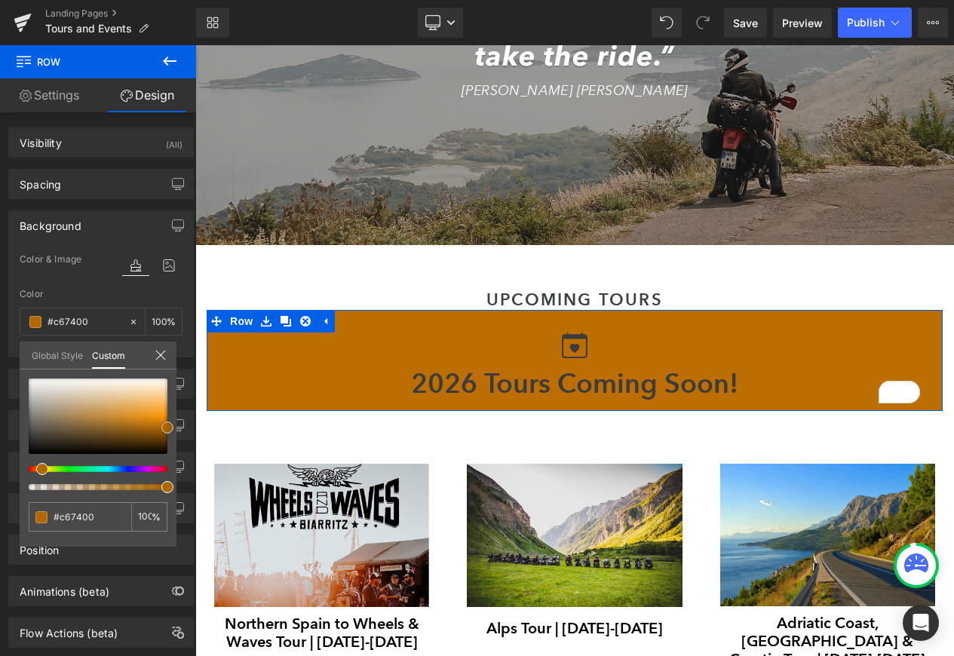
type input "#cc7700"
type input "#db7f00"
type input "#e58500"
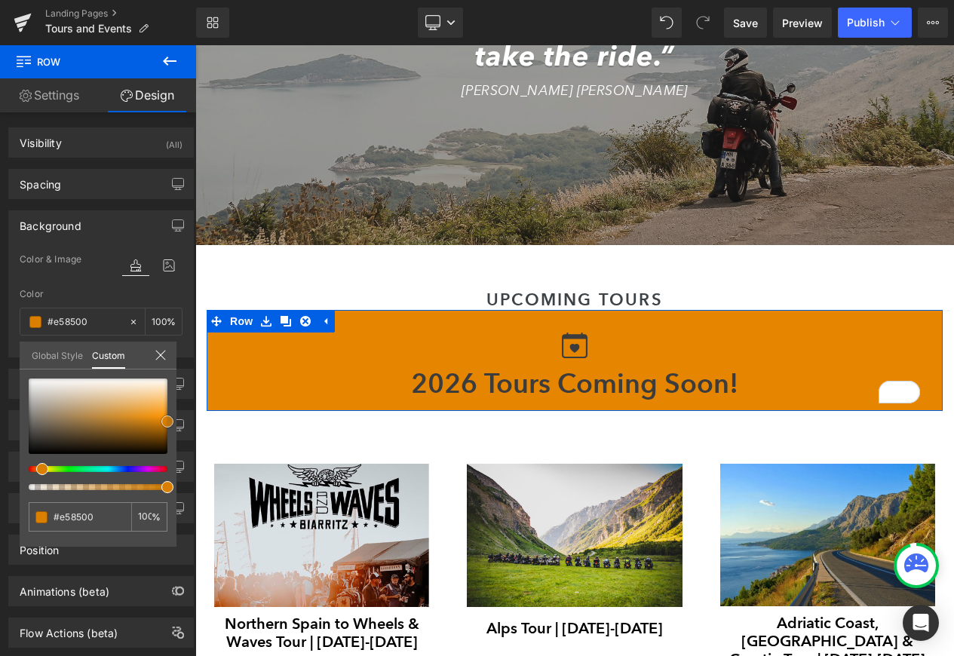
type input "#ea8800"
type input "#ef8b00"
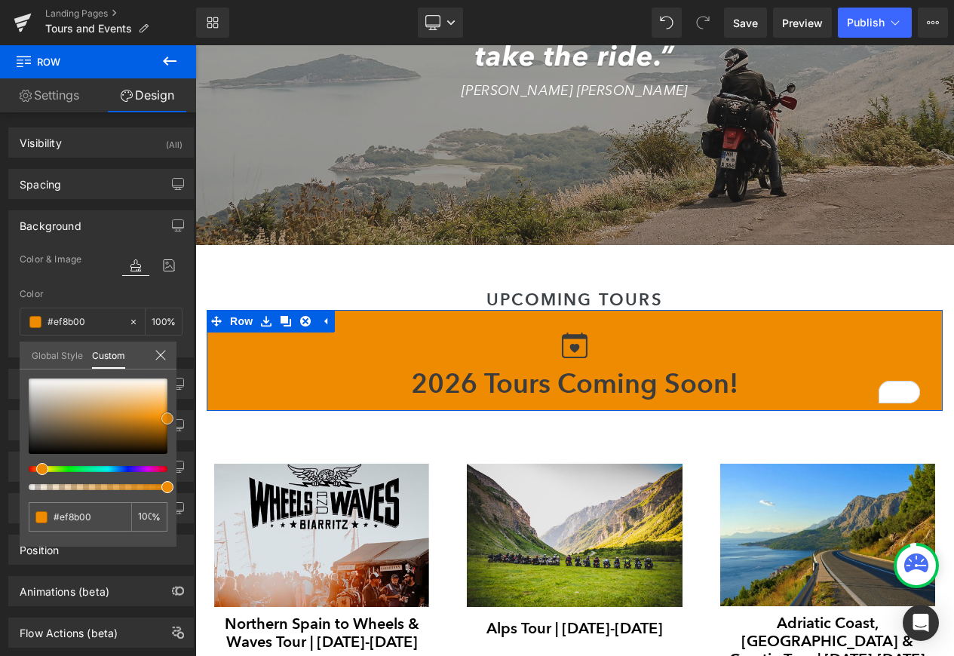
type input "#f48e00"
drag, startPoint x: 108, startPoint y: 425, endPoint x: 170, endPoint y: 418, distance: 62.2
click at [167, 418] on div at bounding box center [98, 416] width 139 height 75
click at [81, 517] on input "#f48e00" at bounding box center [82, 517] width 56 height 16
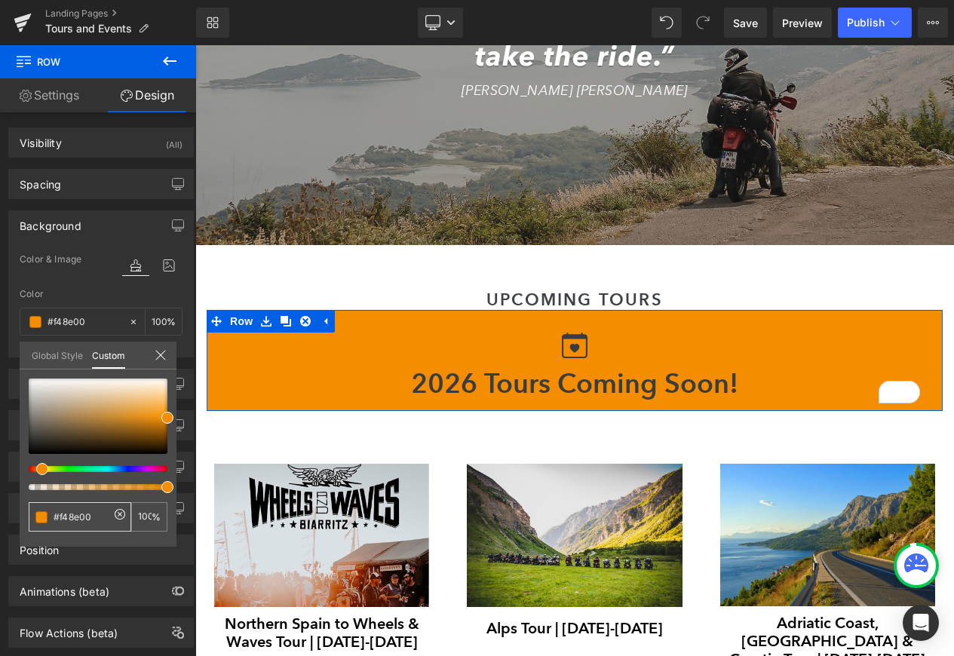
click at [80, 517] on input "#f48e00" at bounding box center [82, 517] width 56 height 16
paste input "e385"
type input "#e38500"
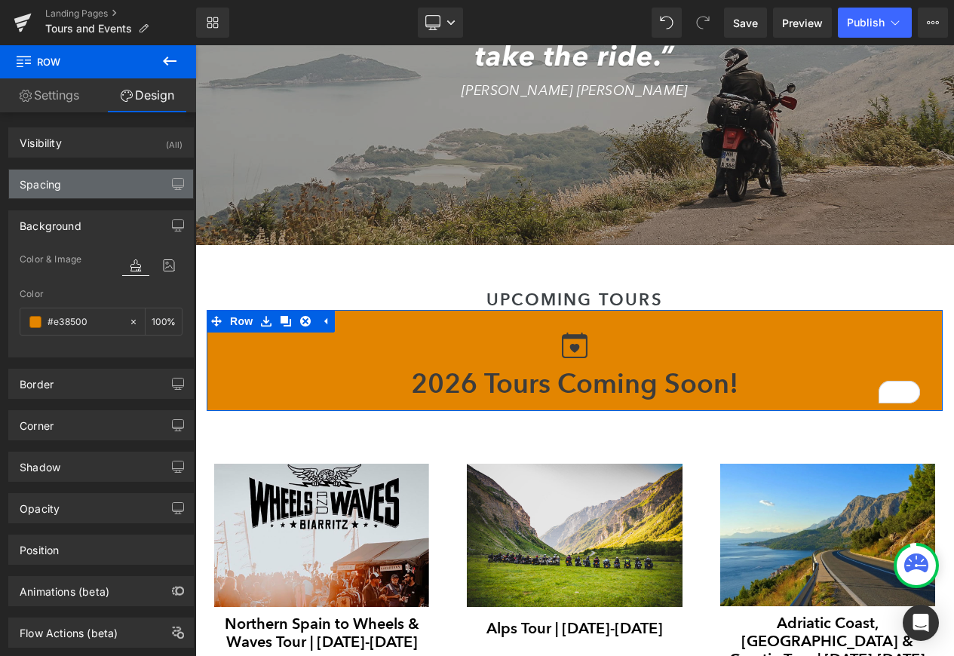
click at [130, 192] on div "Spacing" at bounding box center [101, 184] width 184 height 29
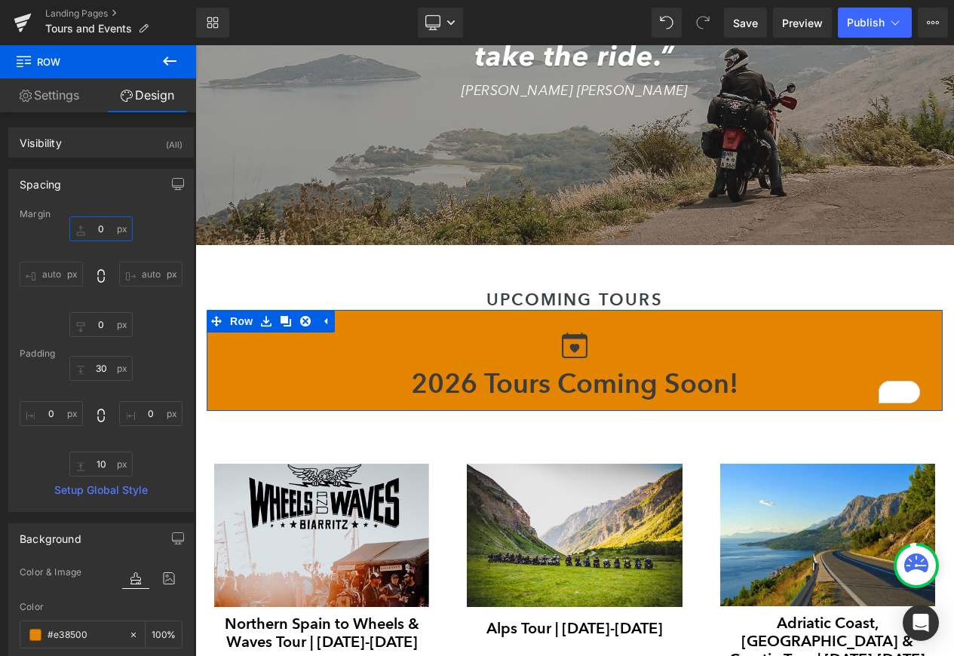
click at [99, 227] on input "0" at bounding box center [100, 228] width 63 height 25
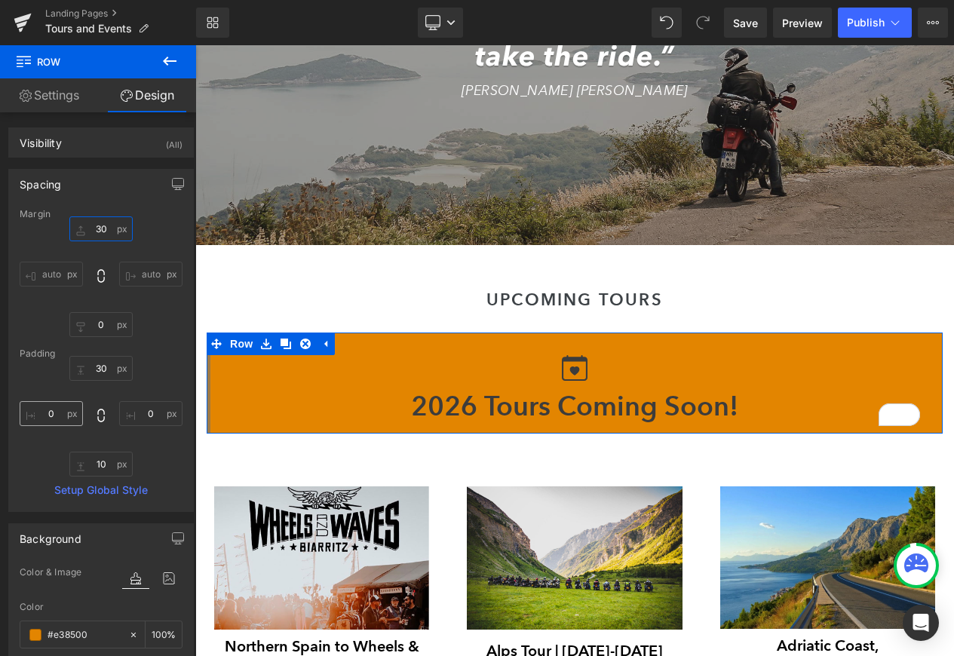
type input "30"
click at [54, 415] on input "0" at bounding box center [51, 413] width 63 height 25
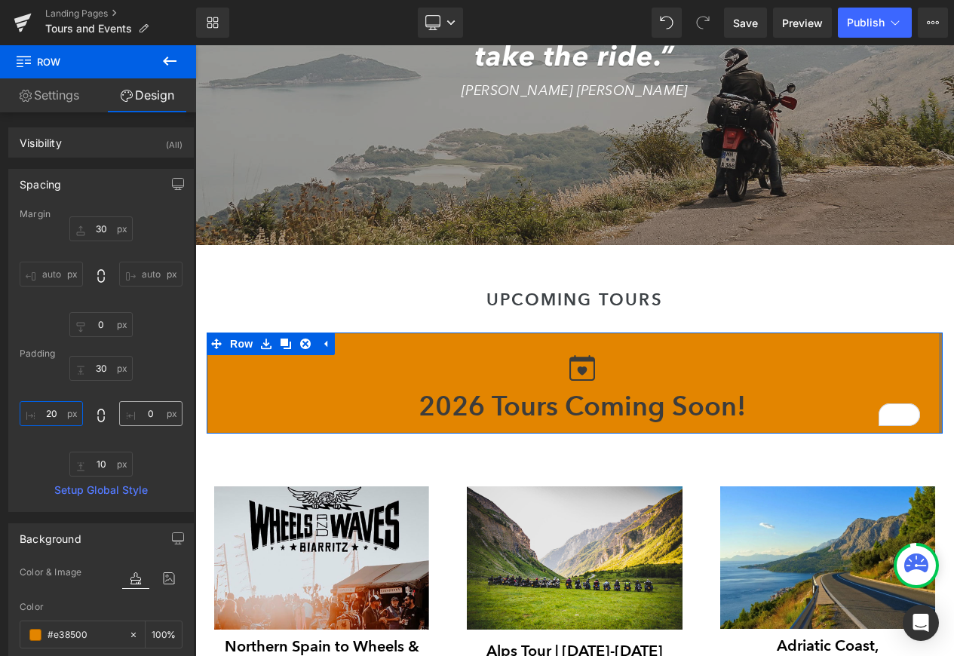
type input "20"
click at [137, 415] on input "0" at bounding box center [150, 413] width 63 height 25
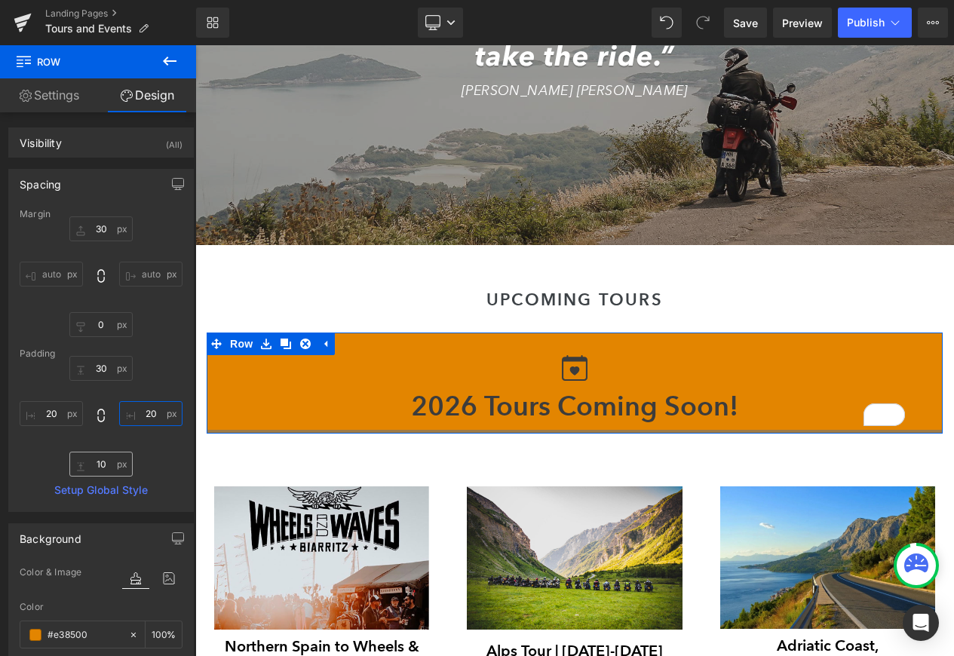
type input "20"
click at [104, 463] on input "10" at bounding box center [100, 464] width 63 height 25
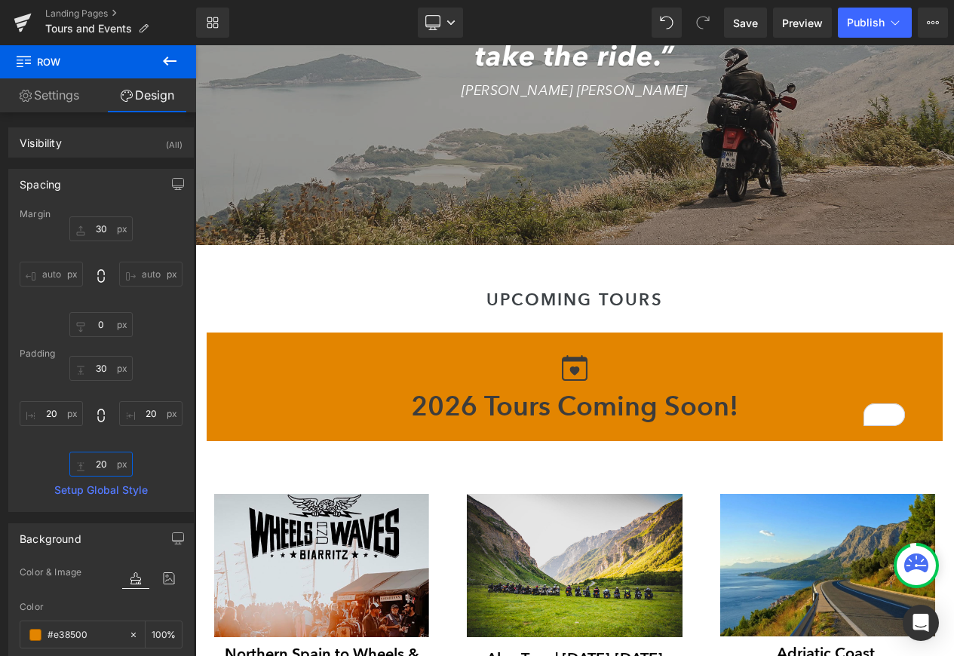
type input "20"
click at [594, 406] on body "wingman-of-the-road Camping Systems + - The Goose The Toucan Camping Essentials…" at bounding box center [574, 442] width 759 height 3434
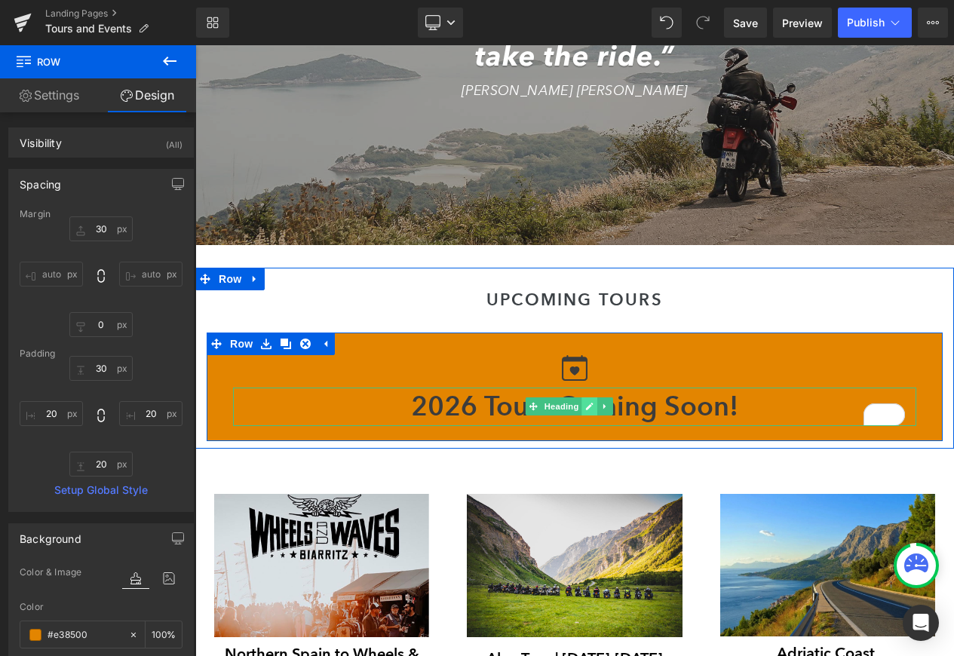
click at [590, 406] on icon at bounding box center [590, 408] width 8 height 8
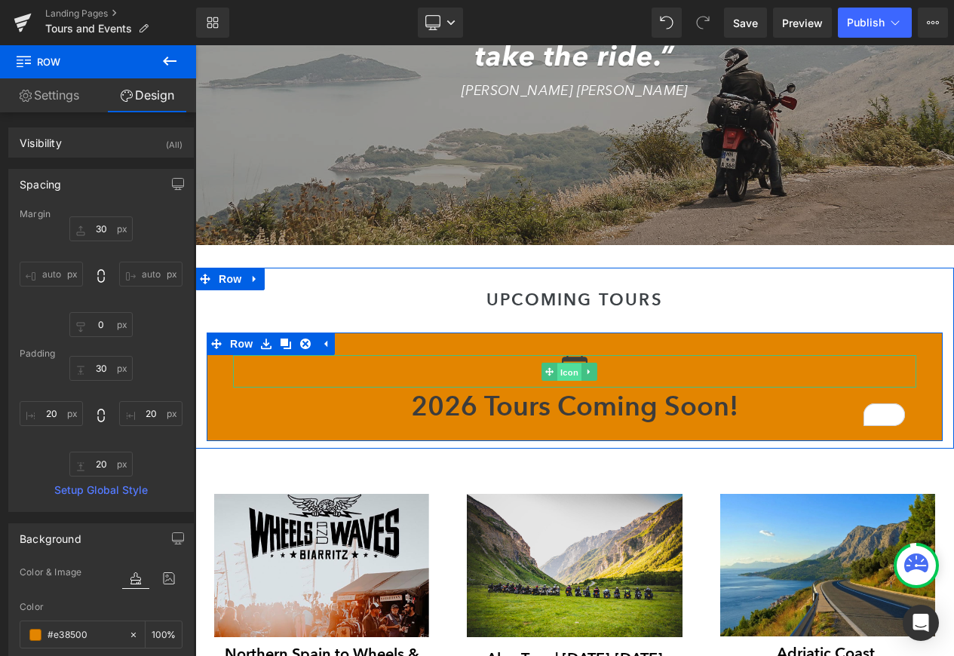
click at [572, 370] on span "Icon" at bounding box center [569, 373] width 24 height 18
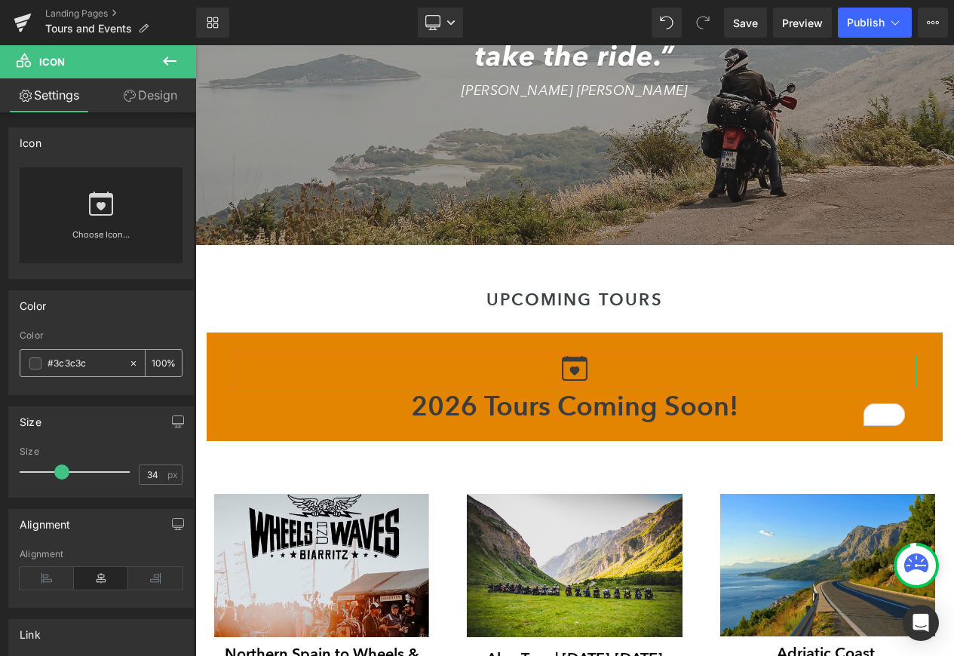
click at [34, 360] on span at bounding box center [35, 363] width 12 height 12
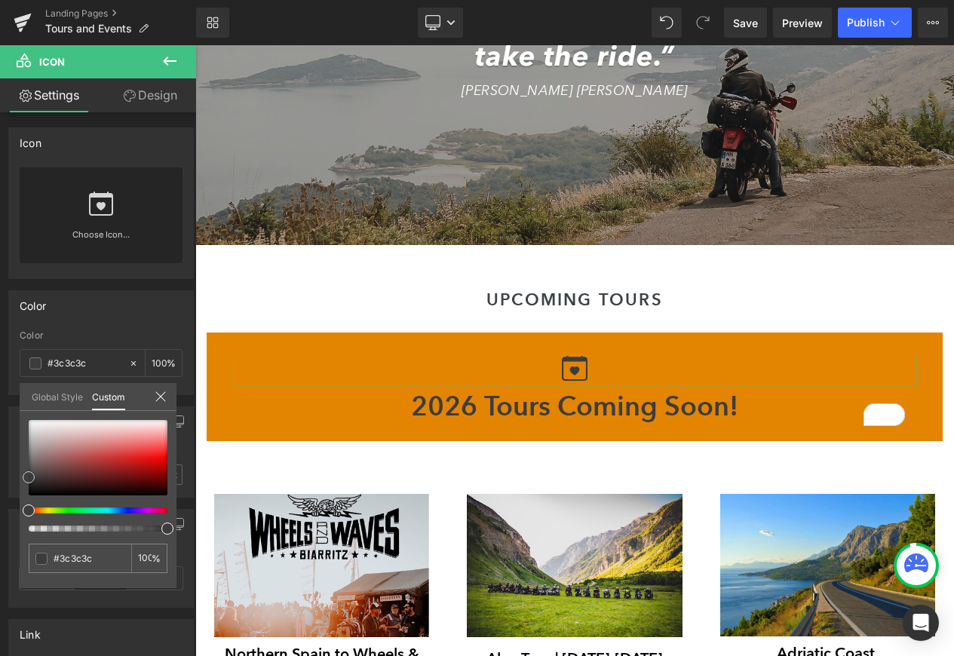
type input "#cda1a1"
type input "#c3abab"
type input "#c1b3b3"
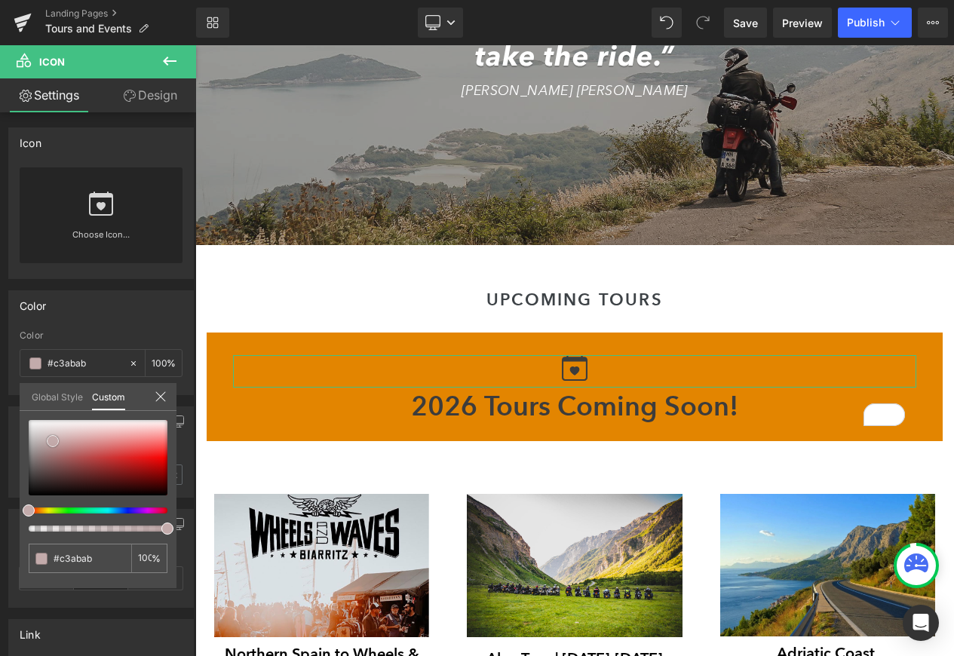
type input "#c1b3b3"
type input "#cccccc"
type input "#e5e5e5"
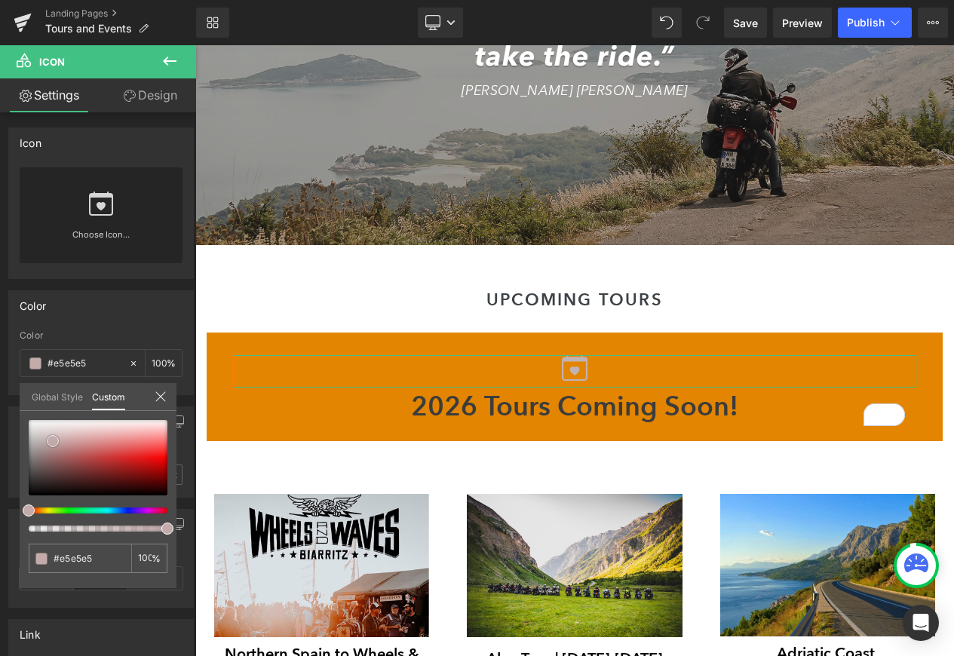
type input "#f7f7f7"
type input "#ffffff"
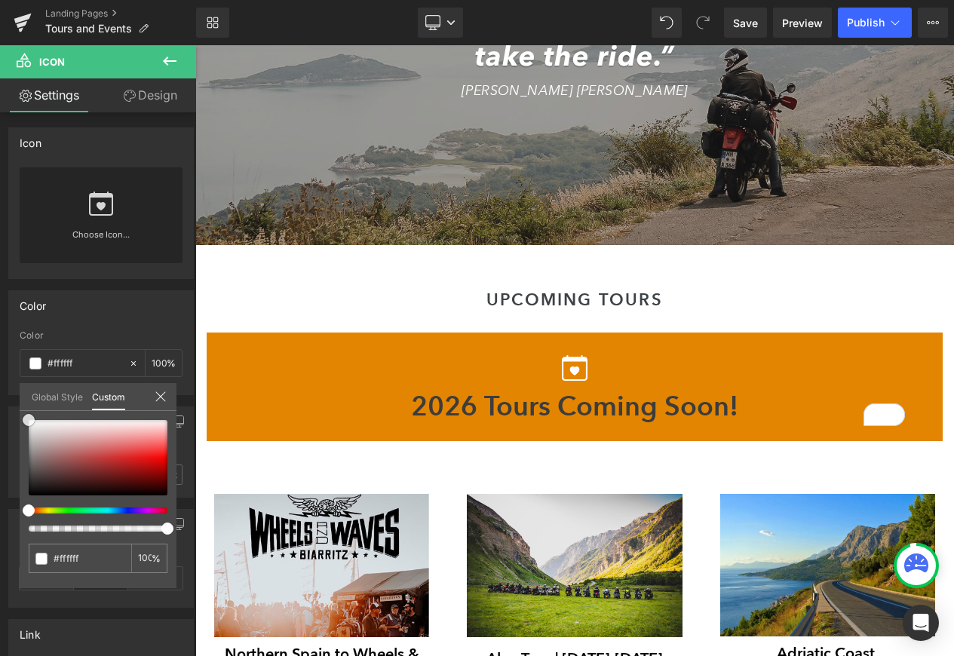
drag, startPoint x: 63, startPoint y: 441, endPoint x: -48, endPoint y: 401, distance: 118.6
click at [0, 401] on html "Icon You are previewing how the will restyle your page. You can not edit Elemen…" at bounding box center [477, 328] width 954 height 656
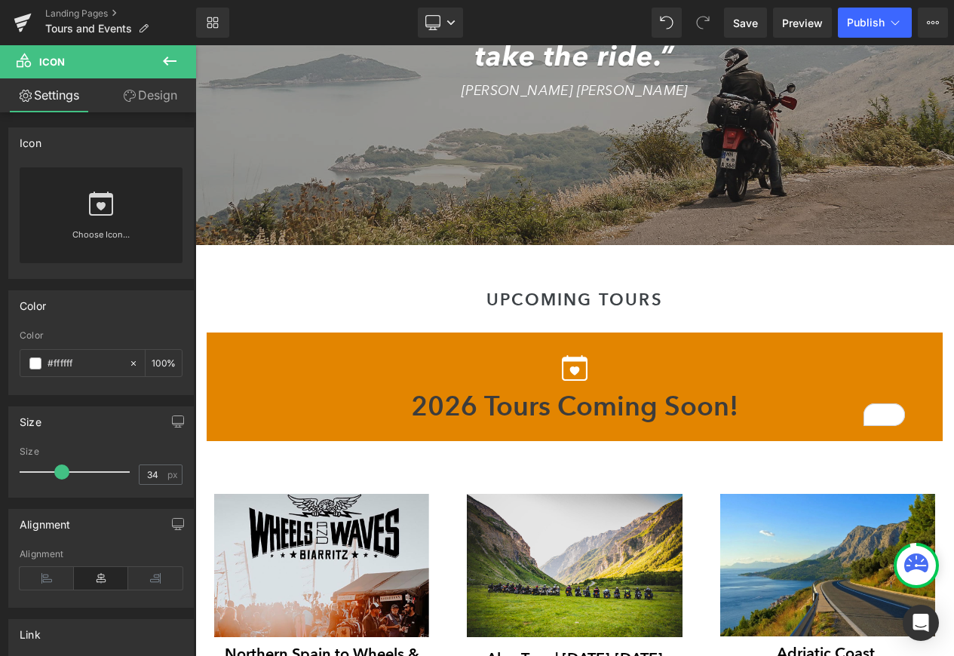
click at [569, 406] on body "wingman-of-the-road Camping Systems + - The Goose The Toucan Camping Essentials…" at bounding box center [574, 442] width 759 height 3434
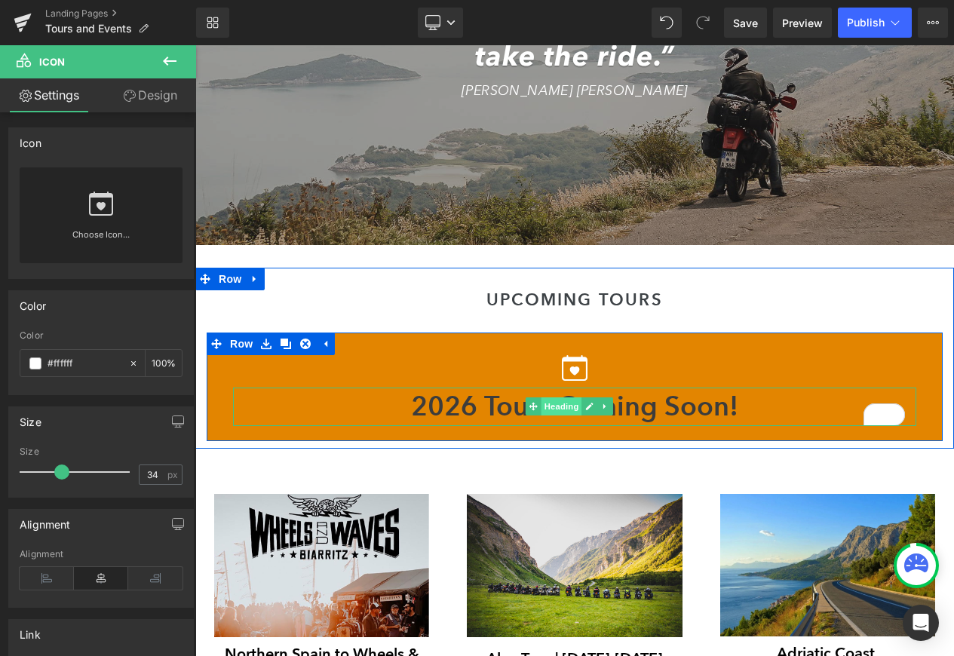
click at [571, 405] on span "Heading" at bounding box center [561, 406] width 41 height 18
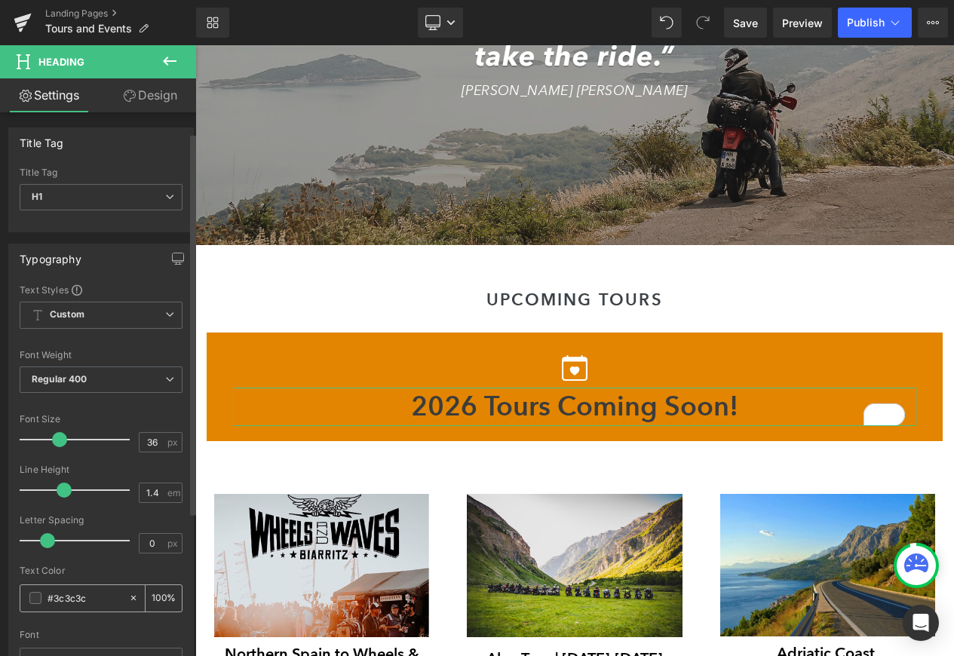
scroll to position [59, 0]
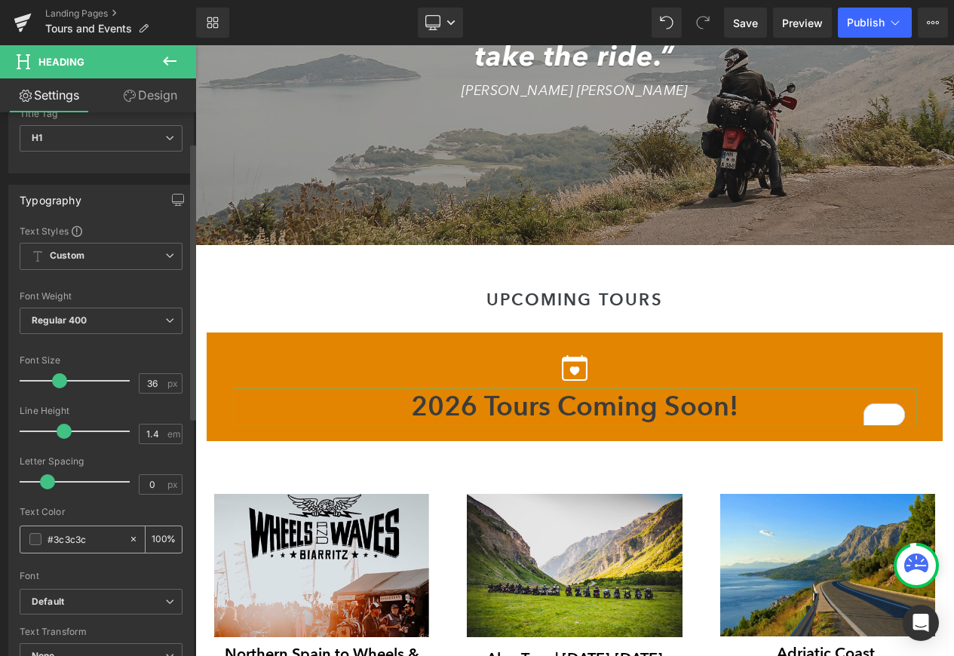
click at [38, 539] on span at bounding box center [35, 539] width 12 height 12
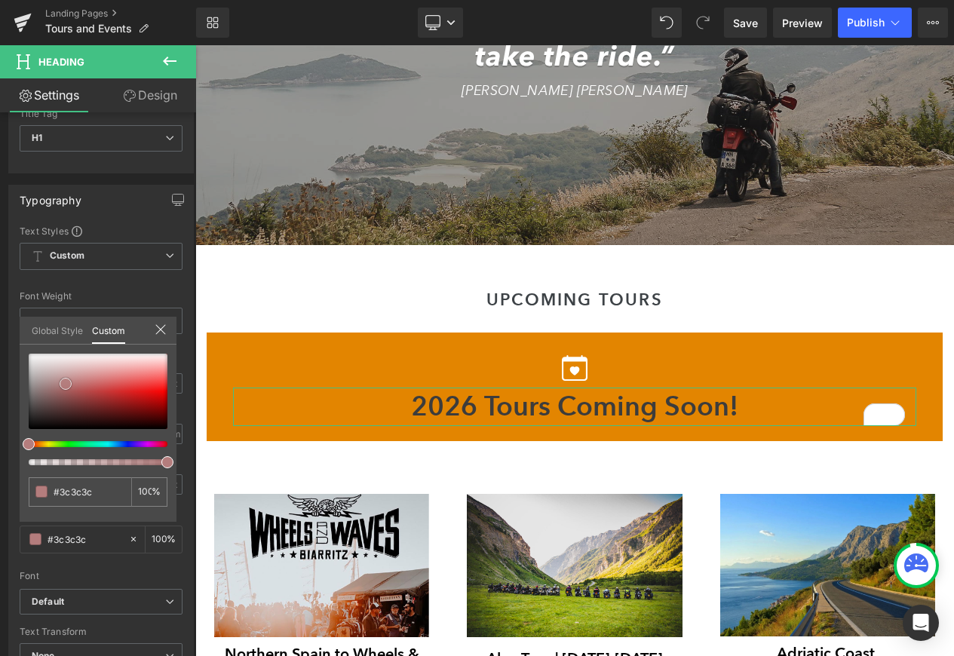
type input "#b07272"
type input "#d8d8d8"
type input "#ffffff"
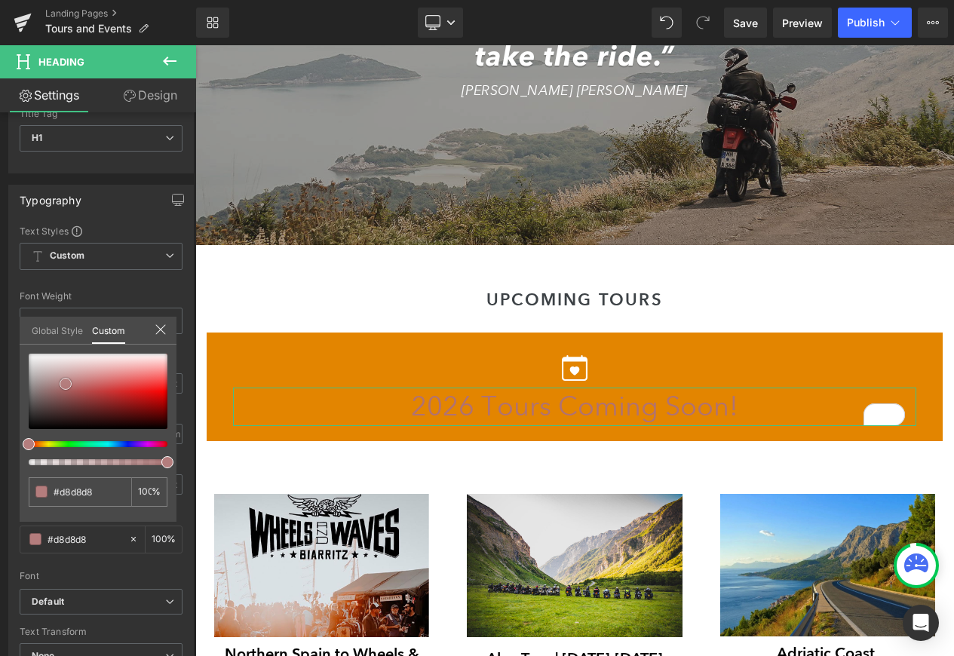
type input "#ffffff"
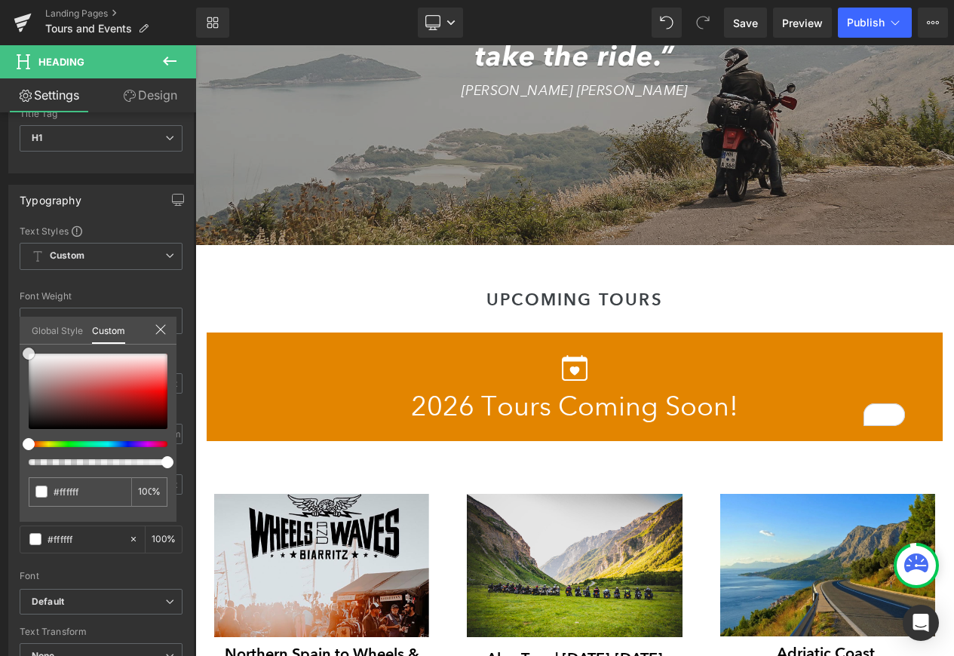
drag, startPoint x: 68, startPoint y: 386, endPoint x: -57, endPoint y: 313, distance: 144.4
click at [0, 313] on html "Heading You are previewing how the will restyle your page. You can not edit Ele…" at bounding box center [477, 328] width 954 height 656
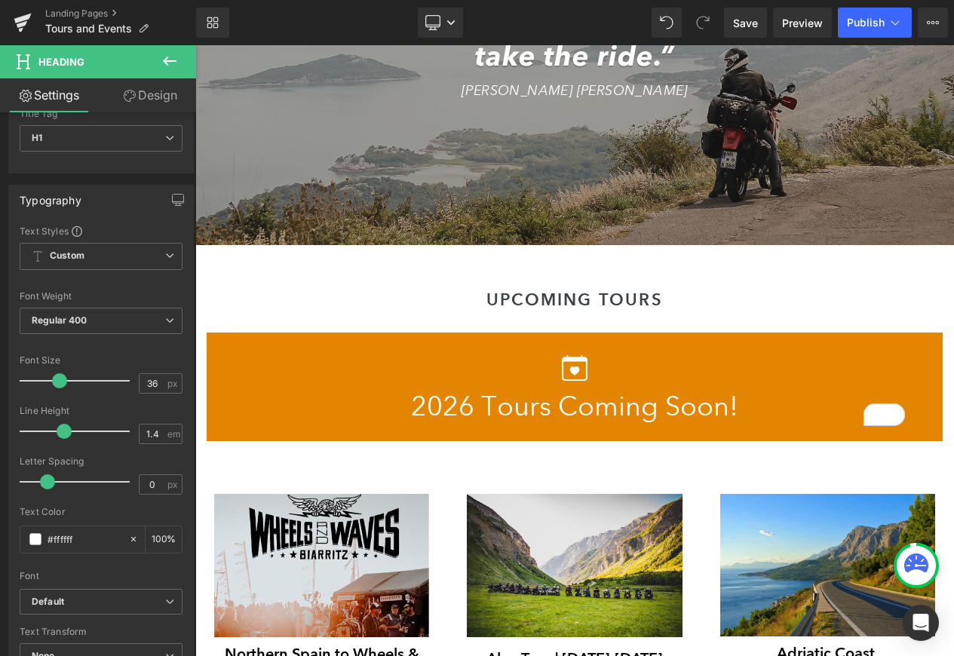
click at [472, 400] on body "wingman-of-the-road Camping Systems + - The Goose The Toucan Camping Essentials…" at bounding box center [574, 442] width 759 height 3434
click at [472, 400] on h1 "2026 Tours Coming Soon!" at bounding box center [574, 407] width 683 height 38
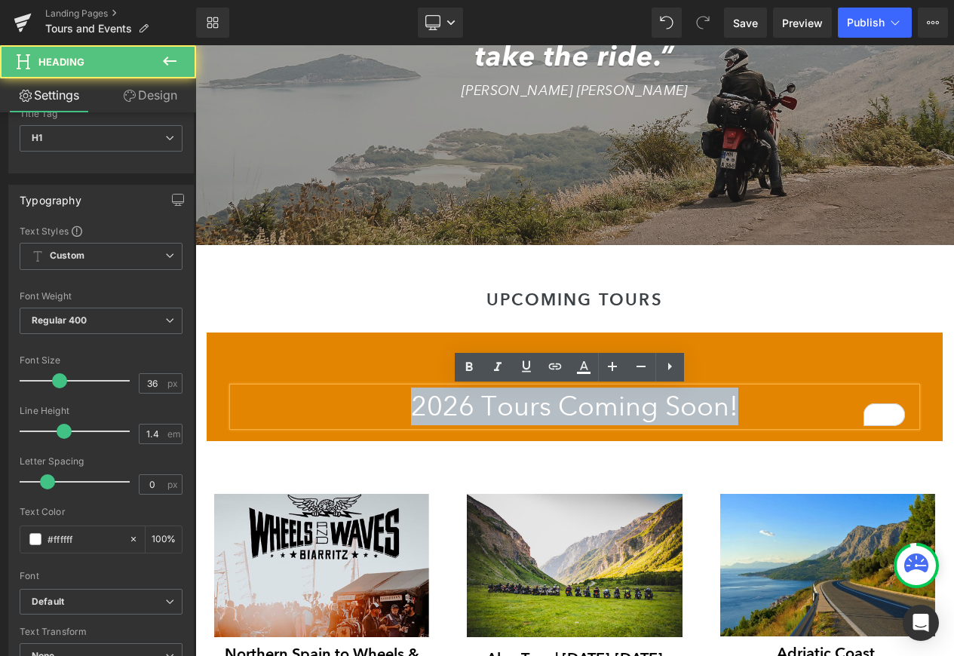
click at [472, 400] on h1 "2026 Tours Coming Soon!" at bounding box center [574, 407] width 683 height 38
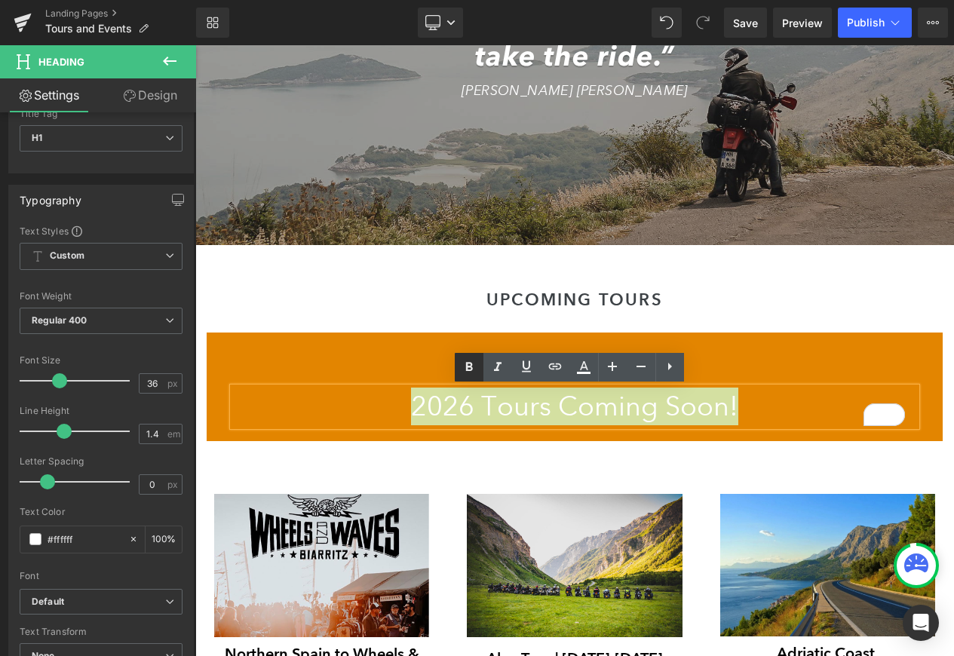
click at [472, 360] on icon at bounding box center [469, 367] width 18 height 18
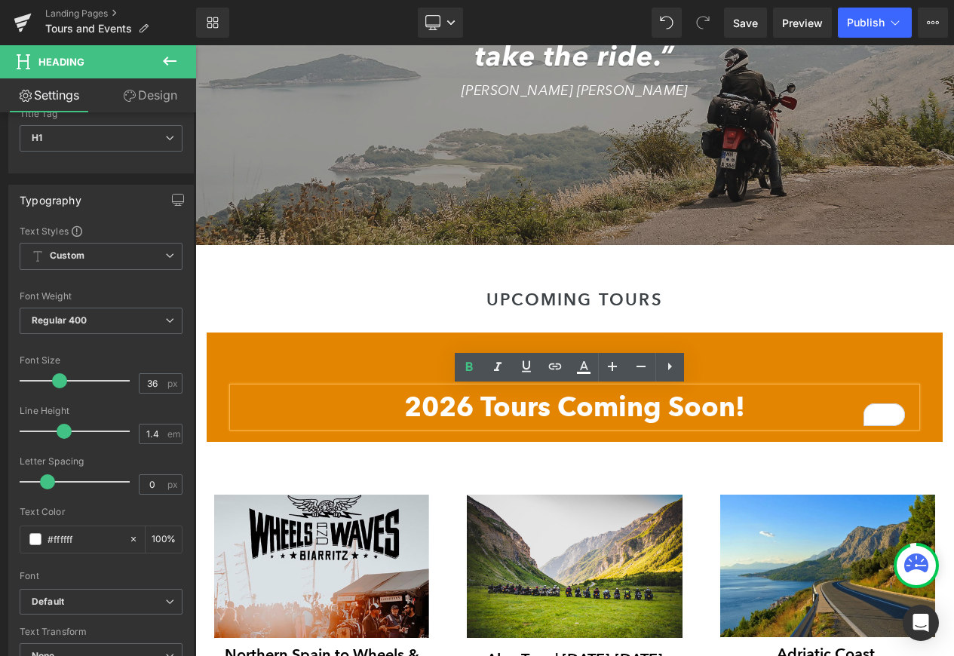
click at [195, 45] on div at bounding box center [195, 45] width 0 height 0
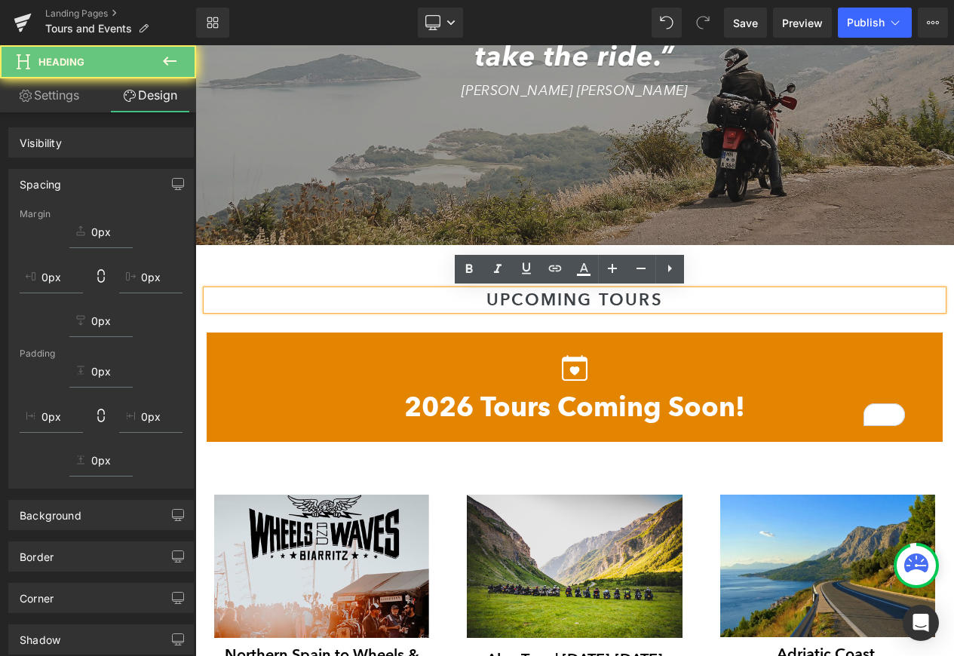
click at [766, 282] on div "UPCOMING TOURS Heading Icon 2026 Tours Coming Soon! Heading Row Row" at bounding box center [574, 359] width 759 height 182
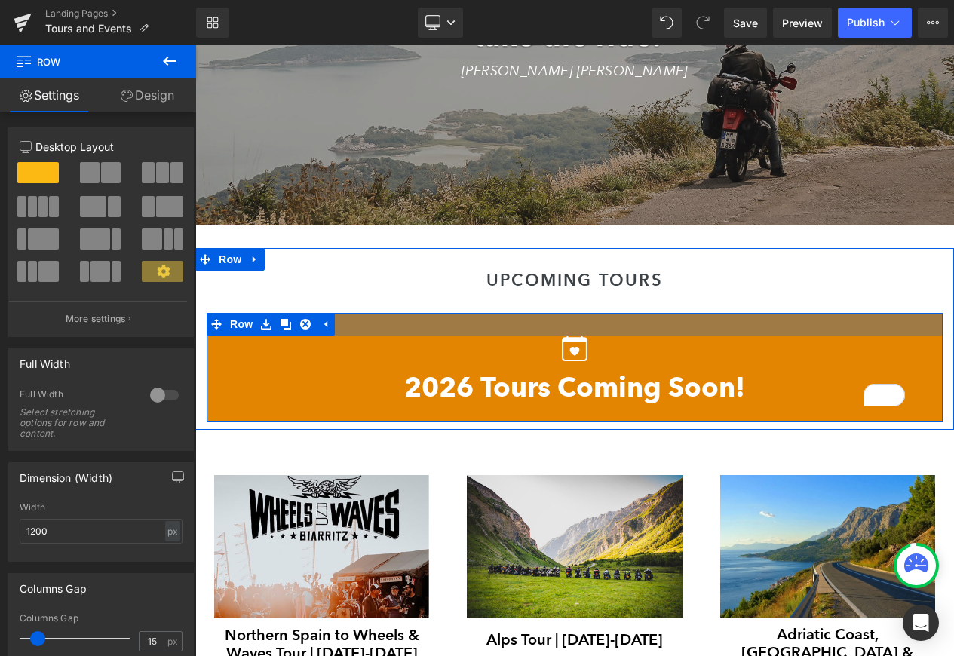
scroll to position [1296, 0]
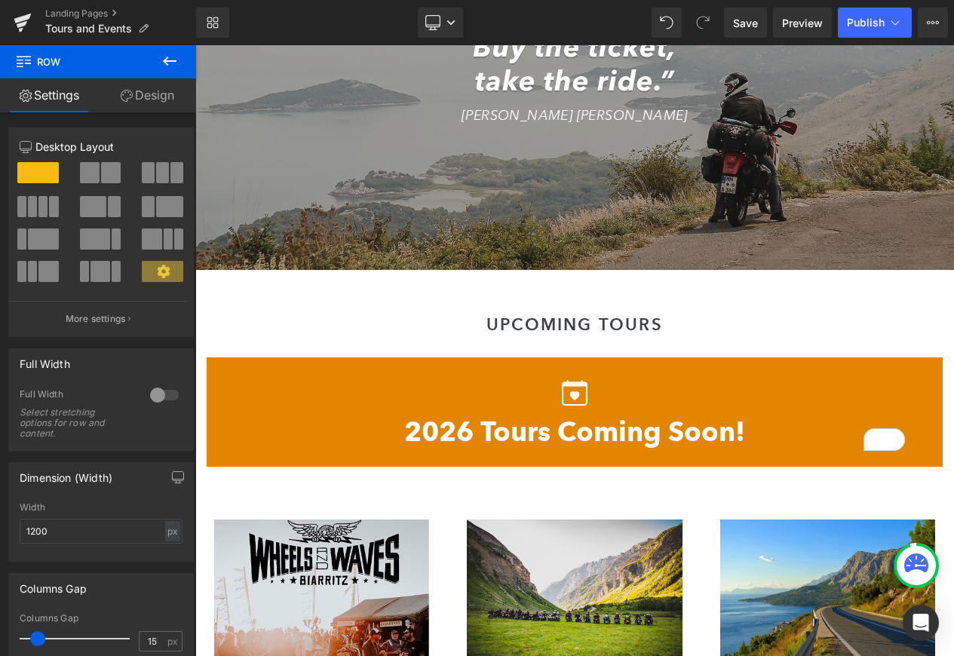
click at [179, 57] on button at bounding box center [169, 61] width 53 height 33
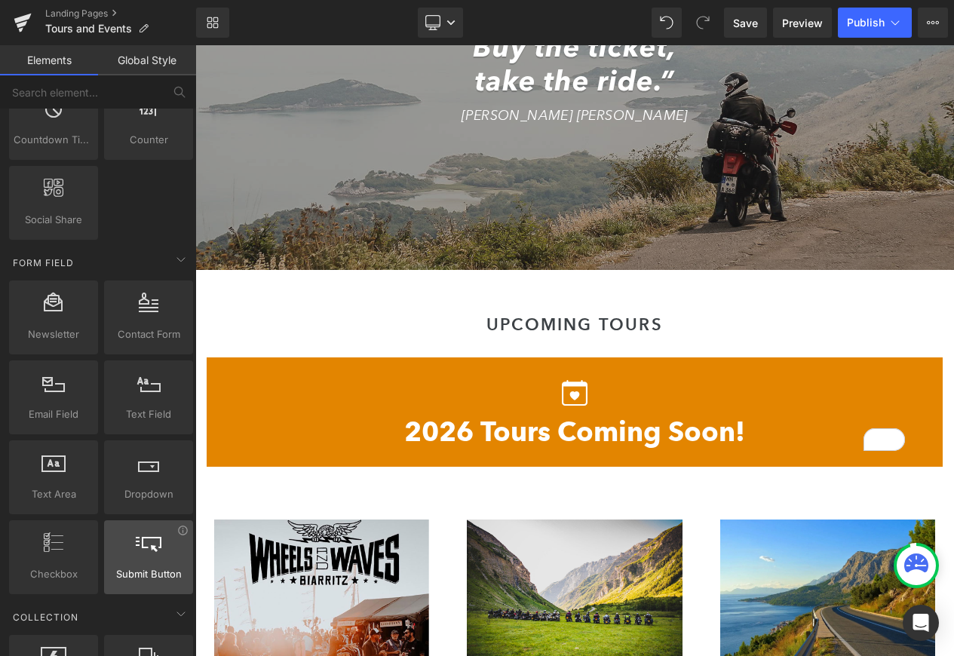
scroll to position [2095, 0]
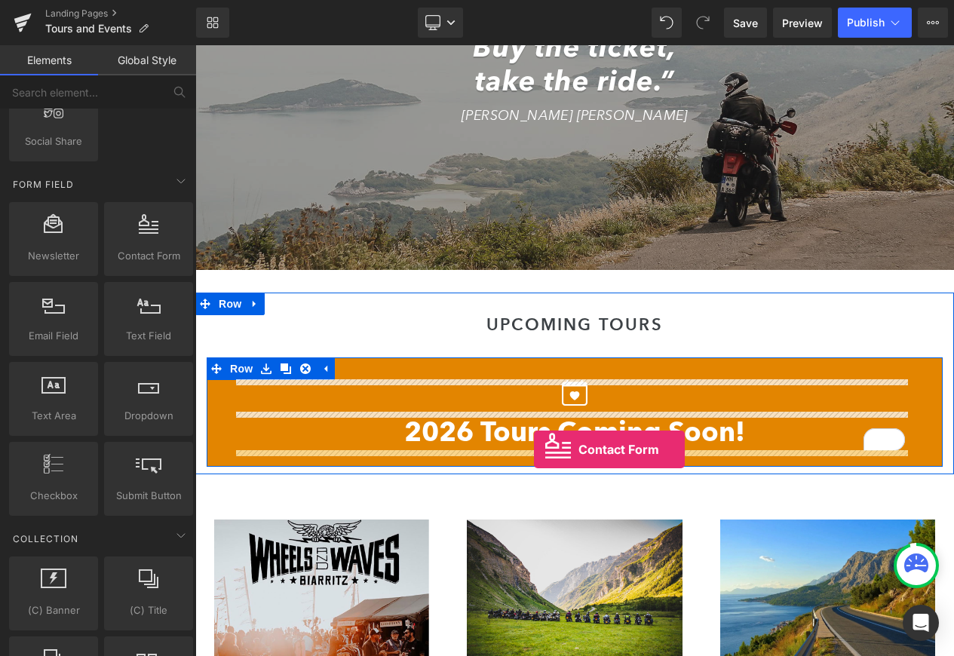
drag, startPoint x: 345, startPoint y: 284, endPoint x: 534, endPoint y: 450, distance: 251.7
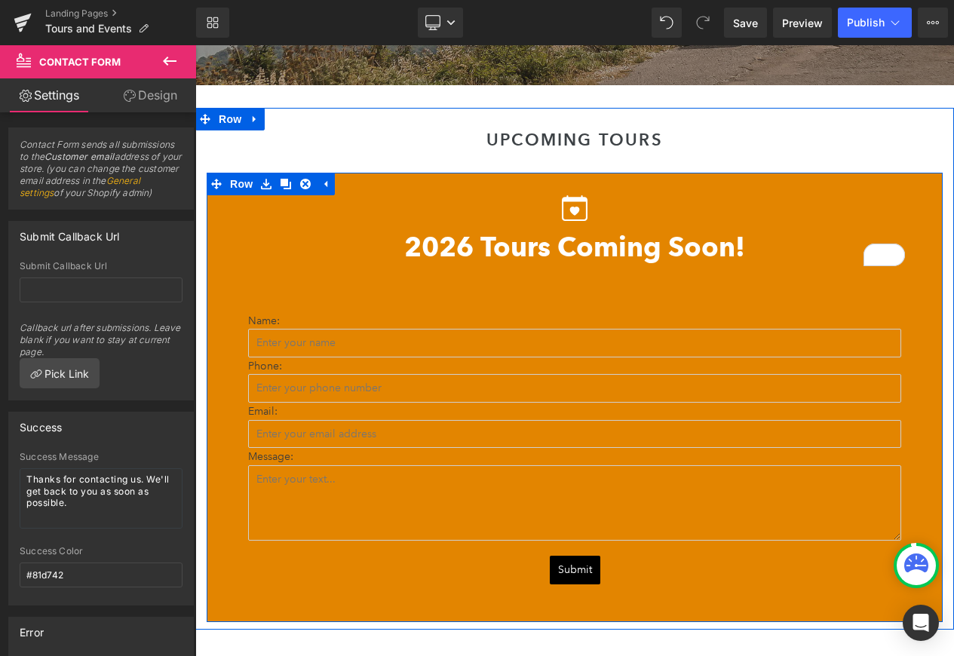
scroll to position [1471, 0]
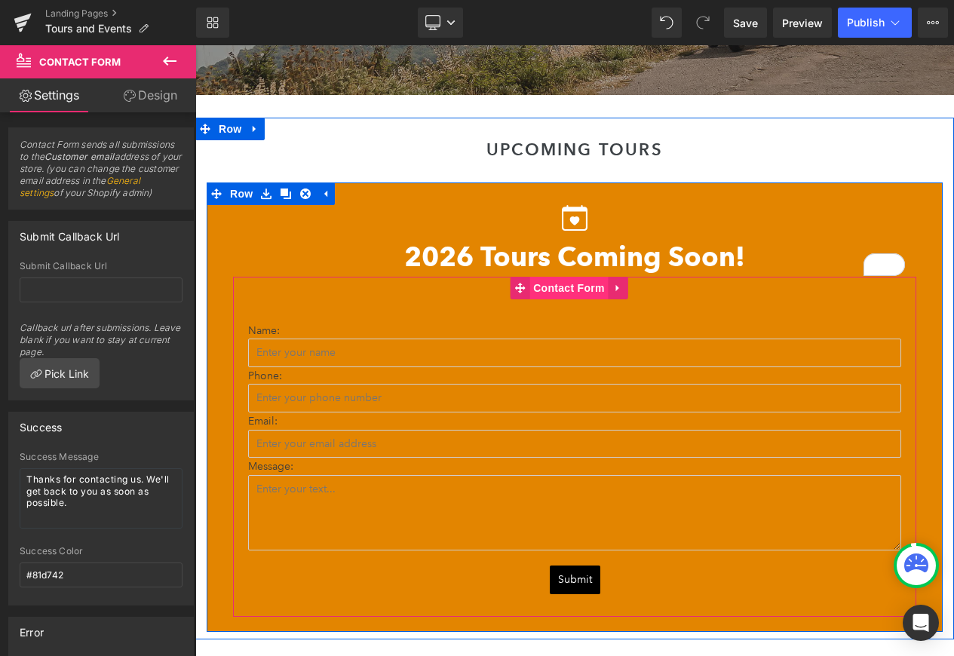
click at [535, 286] on span "Contact Form" at bounding box center [568, 288] width 79 height 23
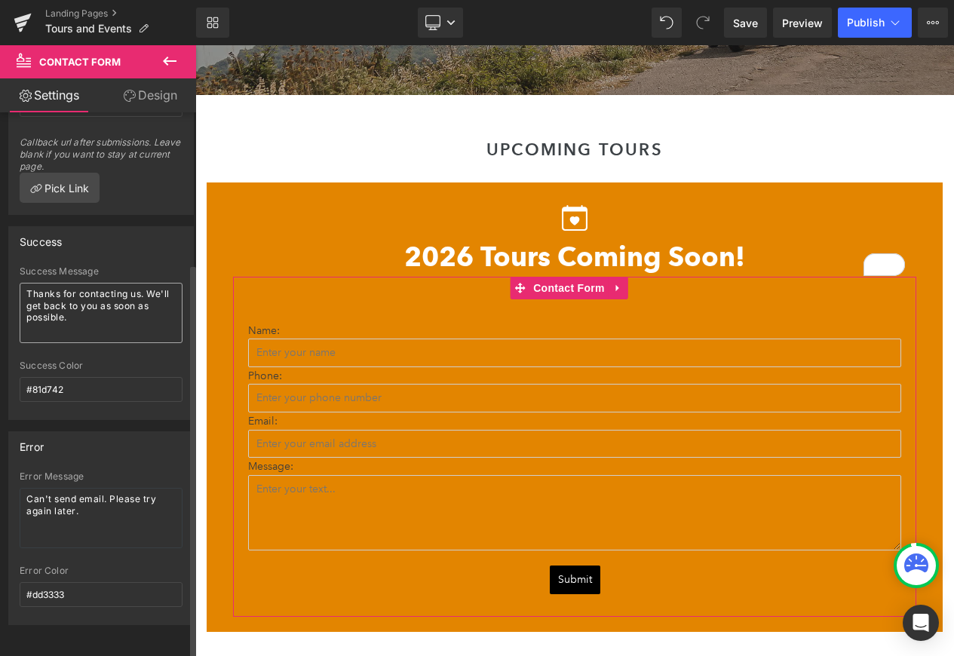
scroll to position [0, 0]
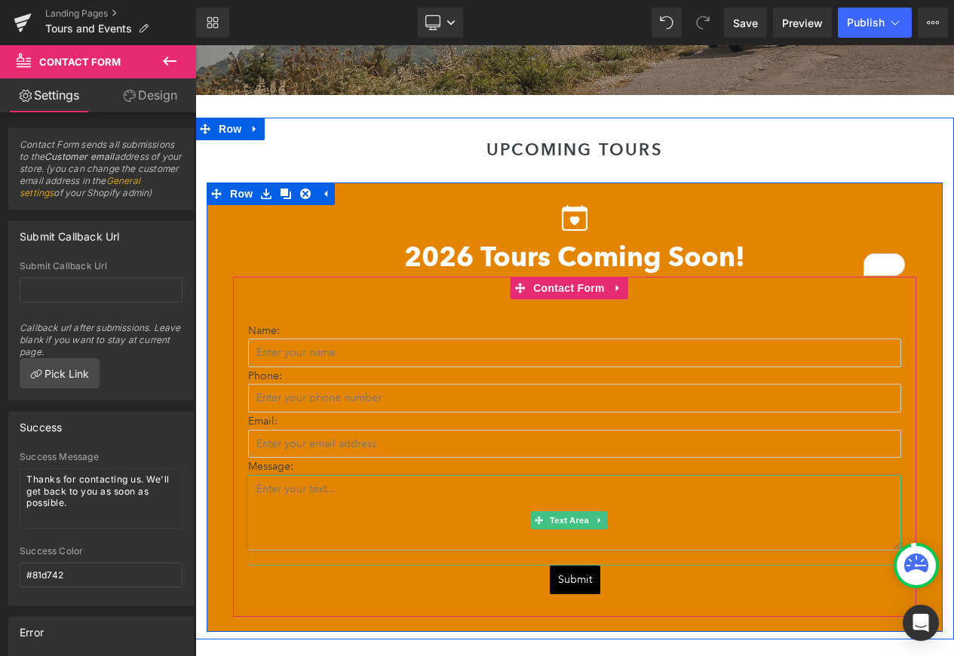
click at [453, 489] on textarea at bounding box center [574, 512] width 653 height 75
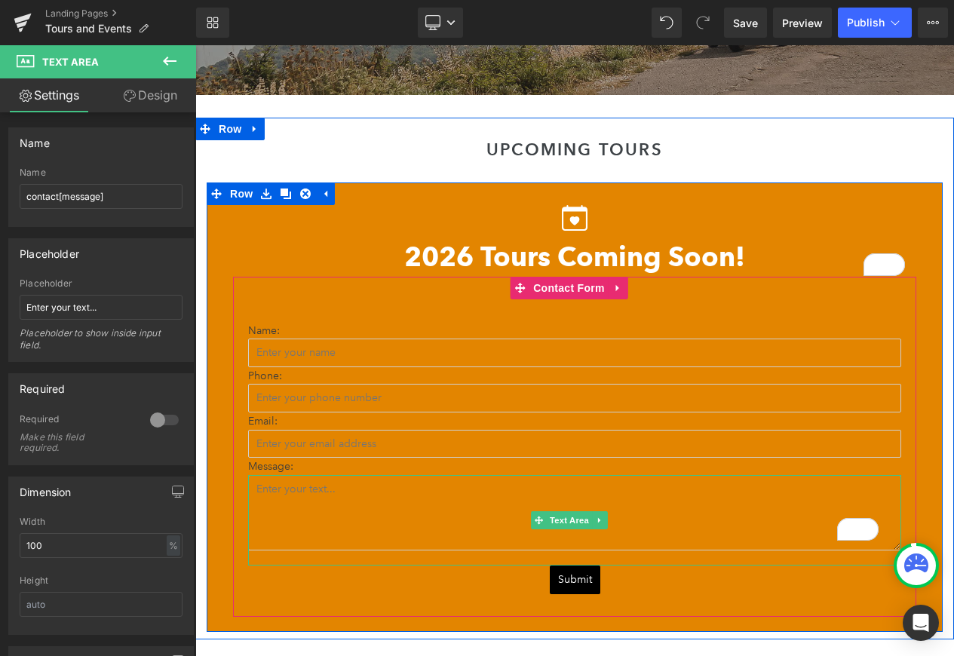
click at [597, 523] on icon at bounding box center [599, 520] width 8 height 9
click at [606, 520] on icon at bounding box center [607, 520] width 8 height 8
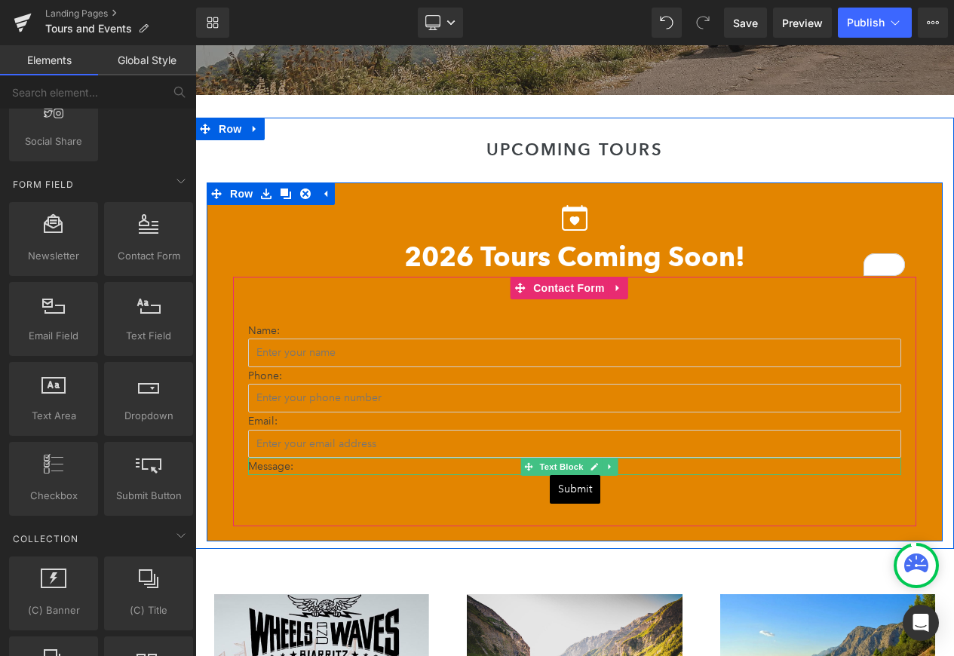
click at [306, 468] on p "Message:" at bounding box center [574, 466] width 653 height 17
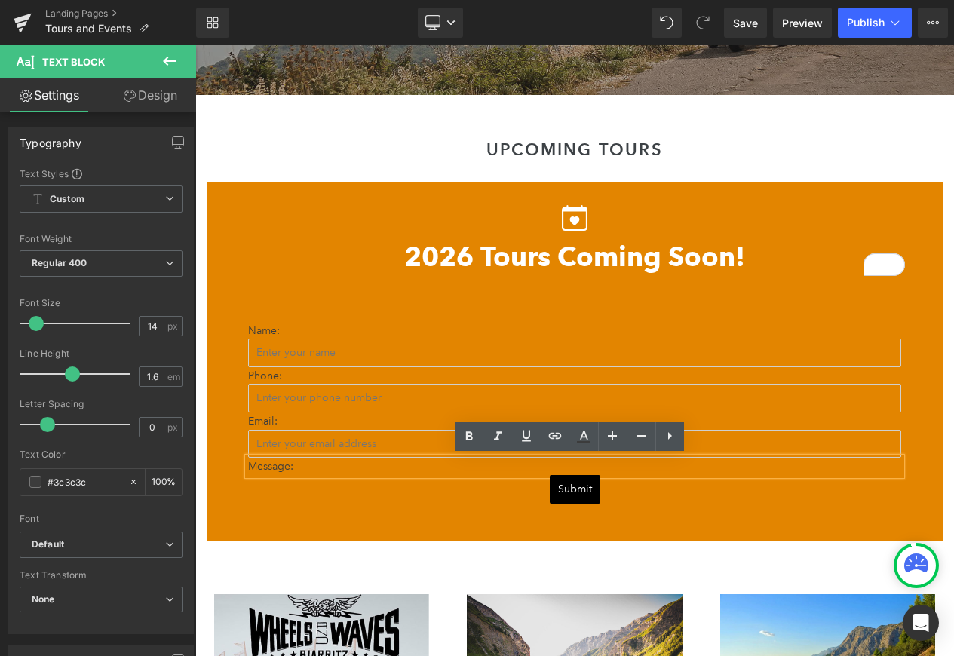
click at [315, 508] on div "Name: Text Block Text Field Phone: Text Block Text Field Email: Text Block Emai…" at bounding box center [574, 402] width 683 height 250
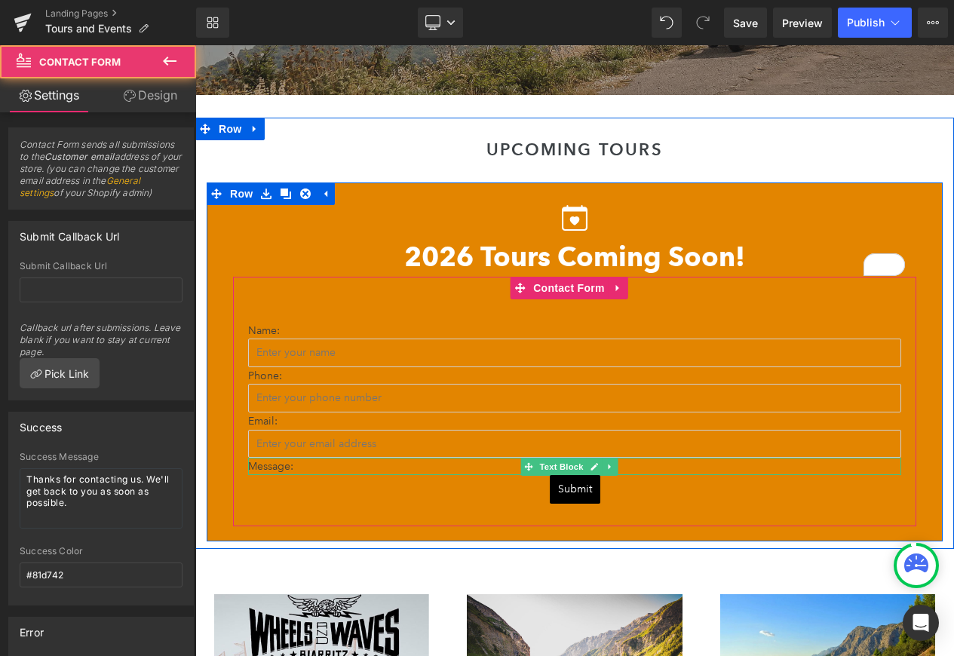
click at [324, 468] on p "Message:" at bounding box center [574, 466] width 653 height 17
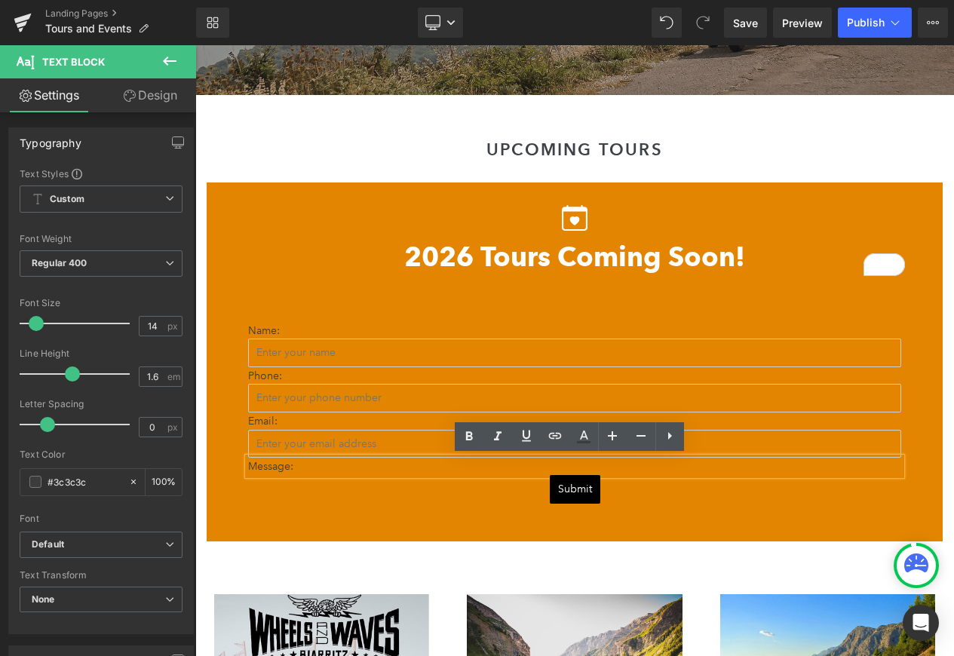
click at [416, 518] on div "Name: Text Block Text Field Phone: Text Block Text Field Email: Text Block Emai…" at bounding box center [574, 402] width 683 height 250
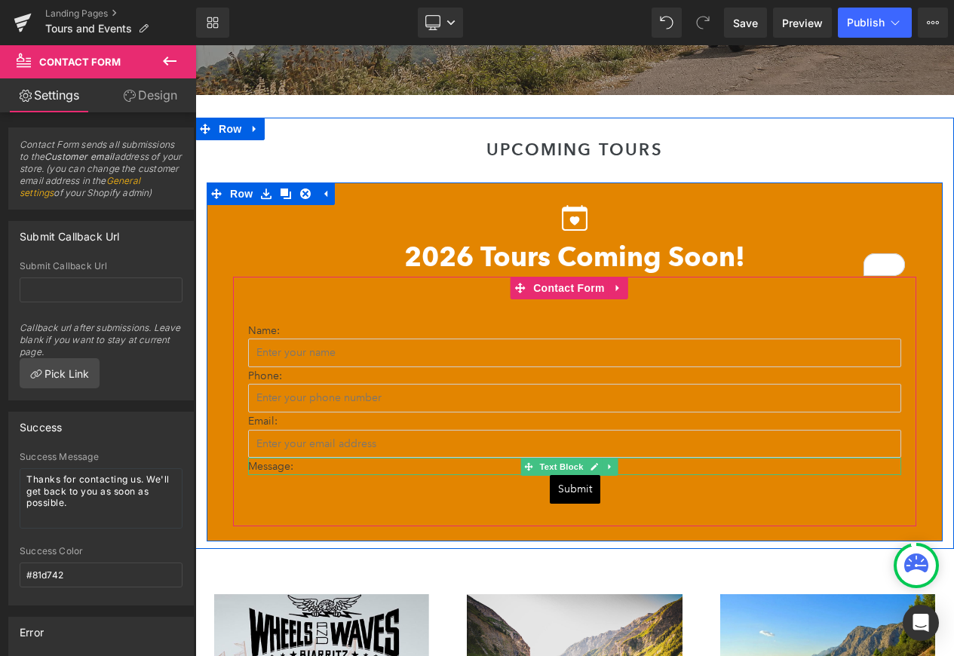
click at [682, 465] on p "Message:" at bounding box center [574, 466] width 653 height 17
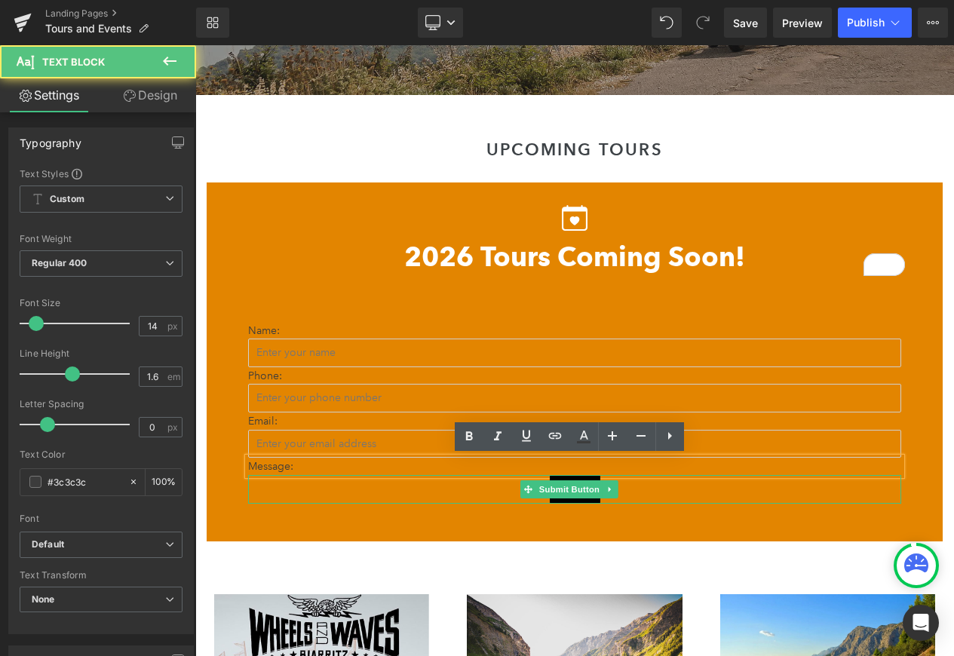
drag, startPoint x: 648, startPoint y: 498, endPoint x: 649, endPoint y: 485, distance: 12.9
click at [648, 498] on div "Submit" at bounding box center [574, 489] width 653 height 29
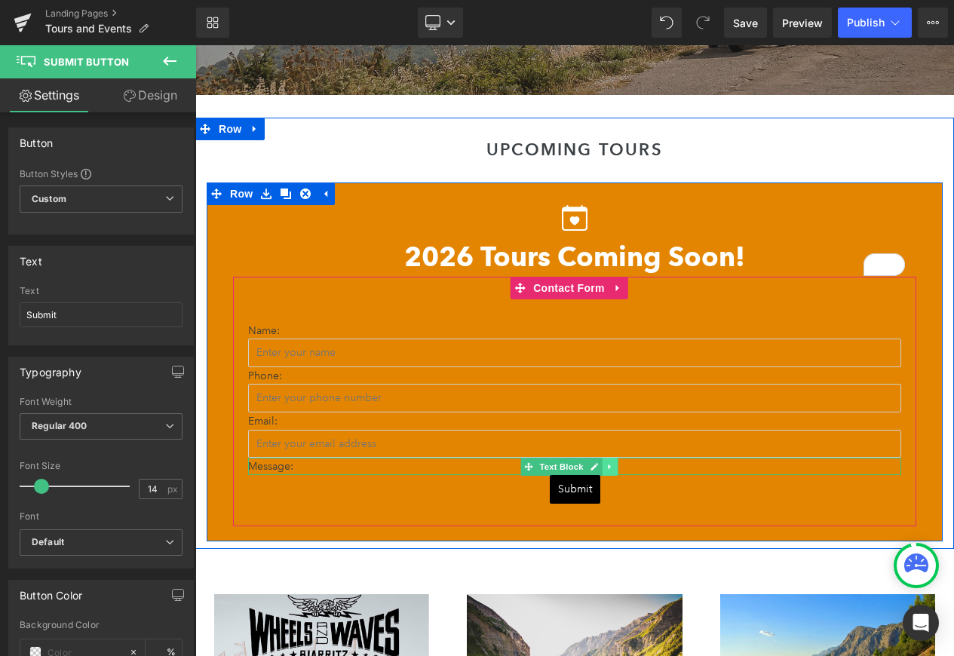
click at [611, 465] on icon at bounding box center [610, 466] width 8 height 9
click at [612, 465] on link at bounding box center [617, 467] width 16 height 18
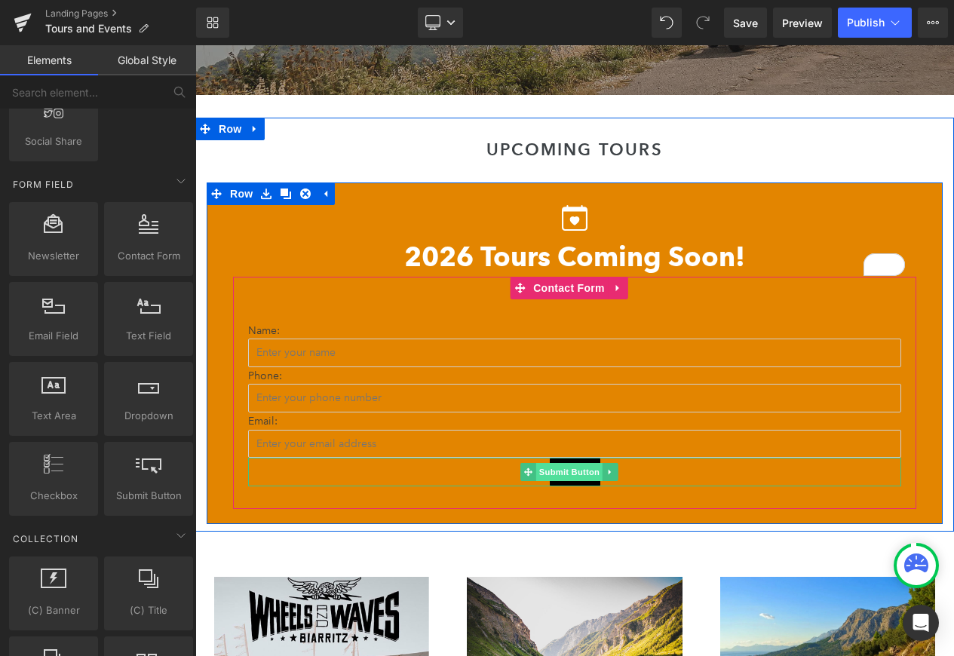
click at [591, 468] on span "Submit Button" at bounding box center [568, 472] width 66 height 18
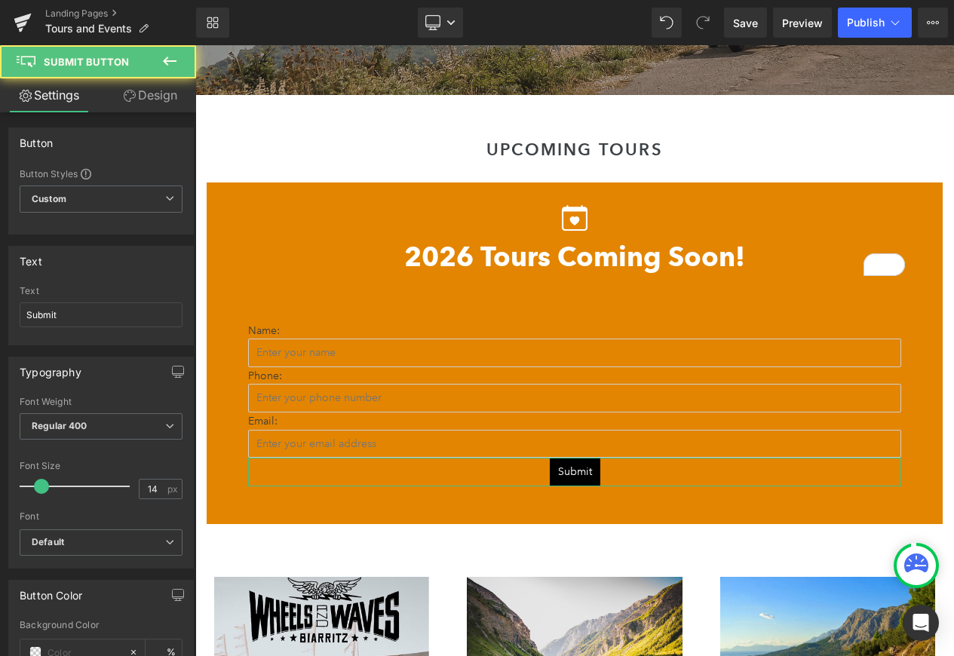
click at [148, 104] on link "Design" at bounding box center [150, 95] width 98 height 34
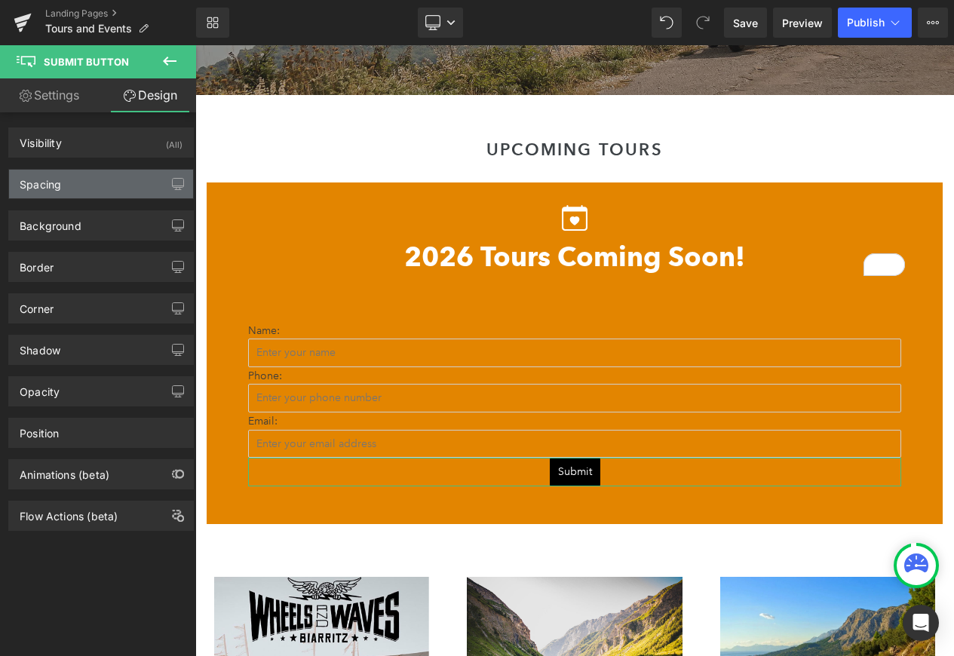
click at [131, 178] on div "Spacing" at bounding box center [101, 184] width 184 height 29
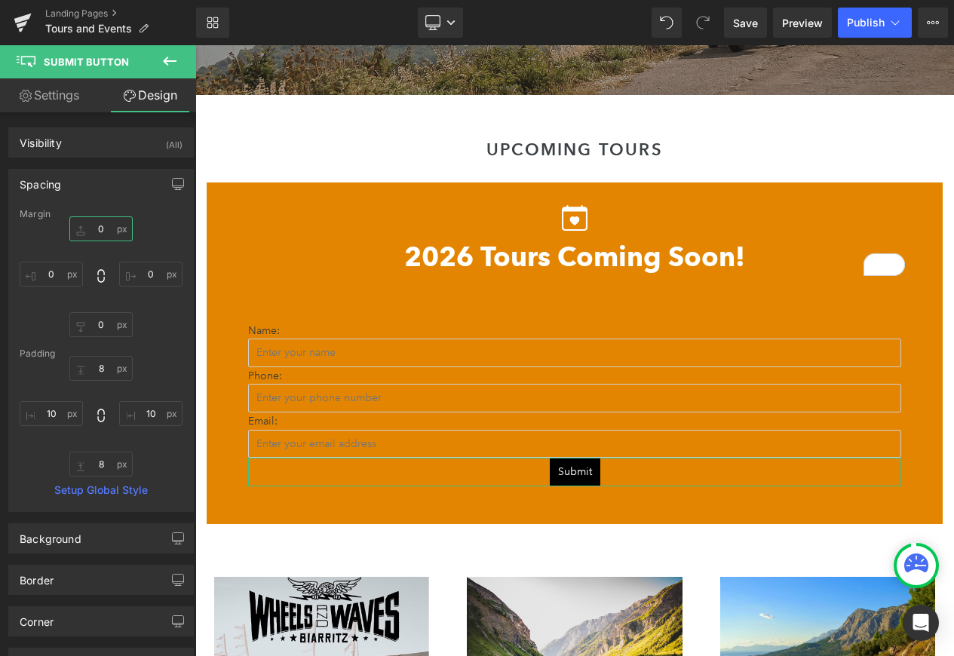
click at [99, 228] on input "0" at bounding box center [100, 228] width 63 height 25
type input "20"
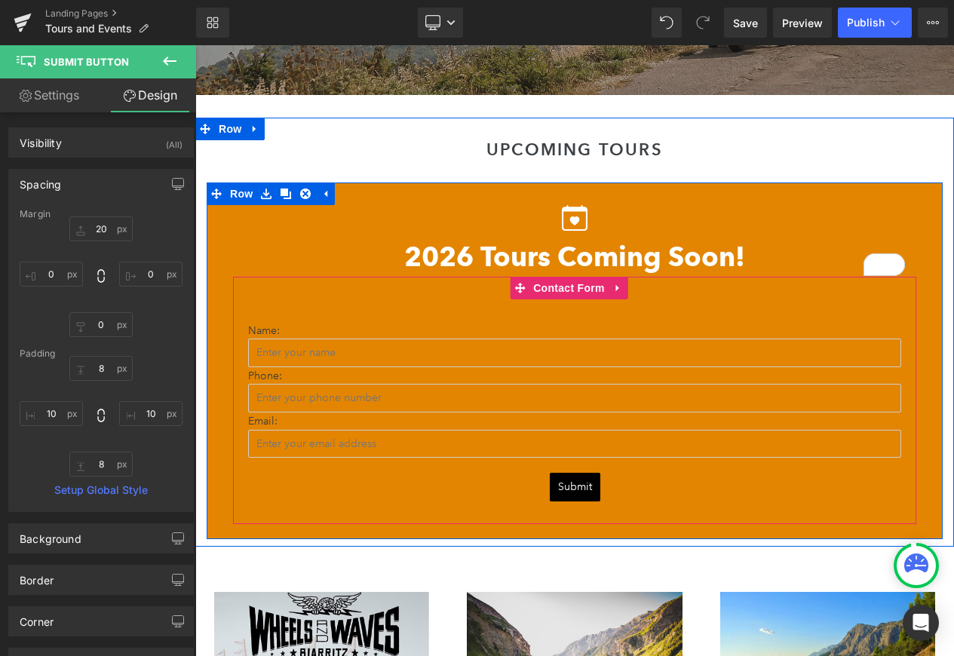
click at [404, 329] on p "Name:" at bounding box center [574, 330] width 653 height 17
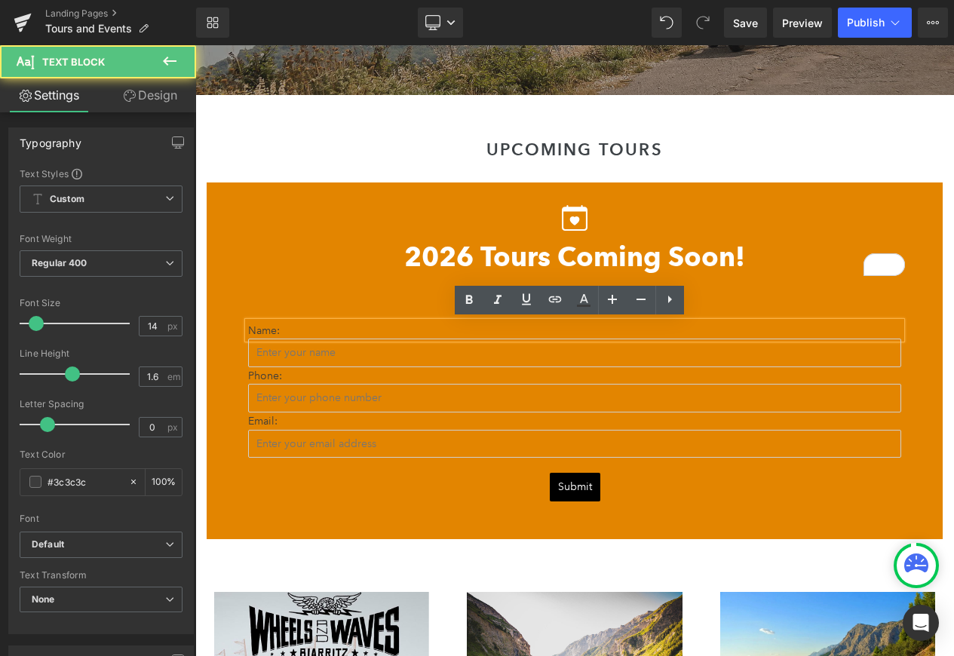
click at [327, 327] on p "Name:" at bounding box center [574, 330] width 653 height 17
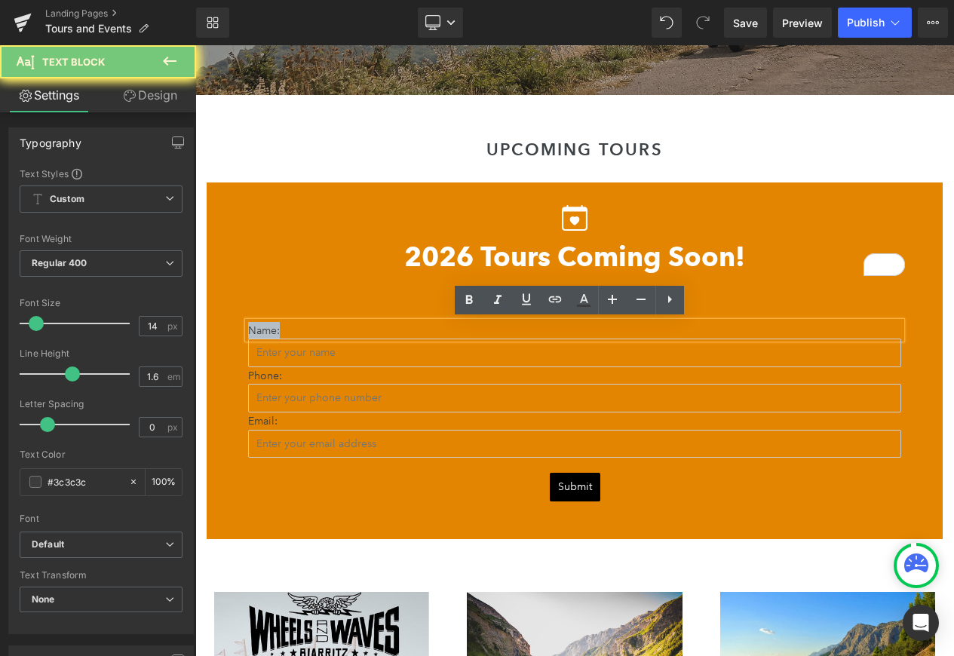
click at [327, 327] on p "Name:" at bounding box center [574, 330] width 653 height 17
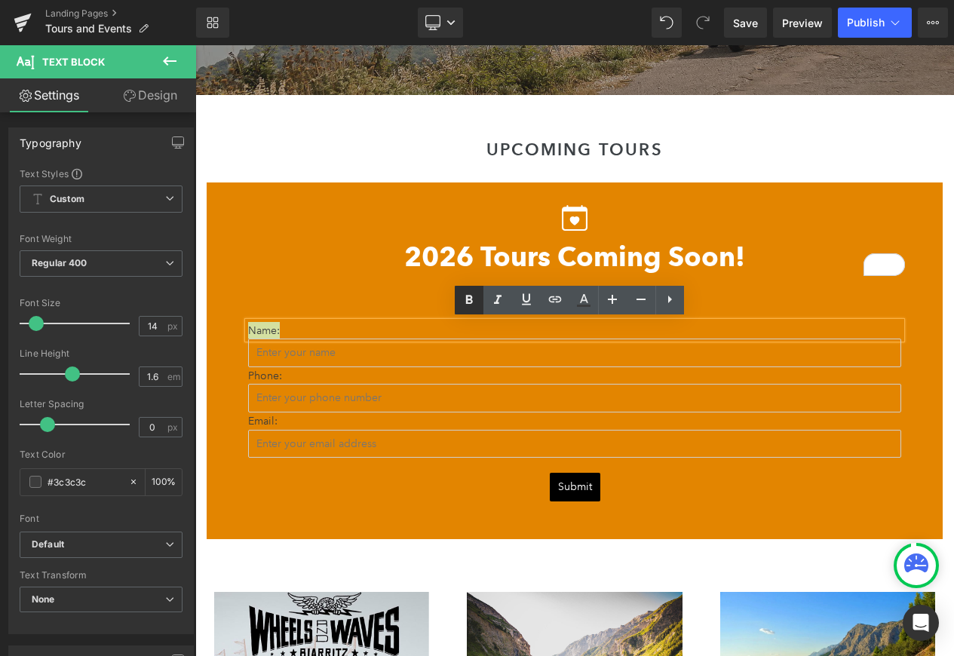
click at [466, 299] on icon at bounding box center [468, 300] width 7 height 9
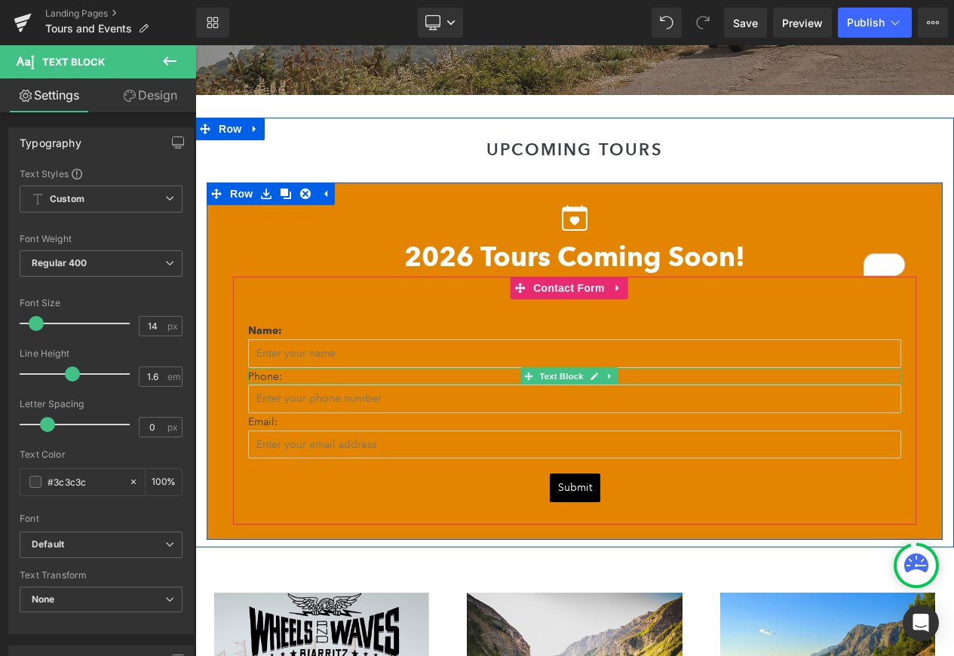
click at [261, 373] on p "Phone:" at bounding box center [574, 376] width 653 height 17
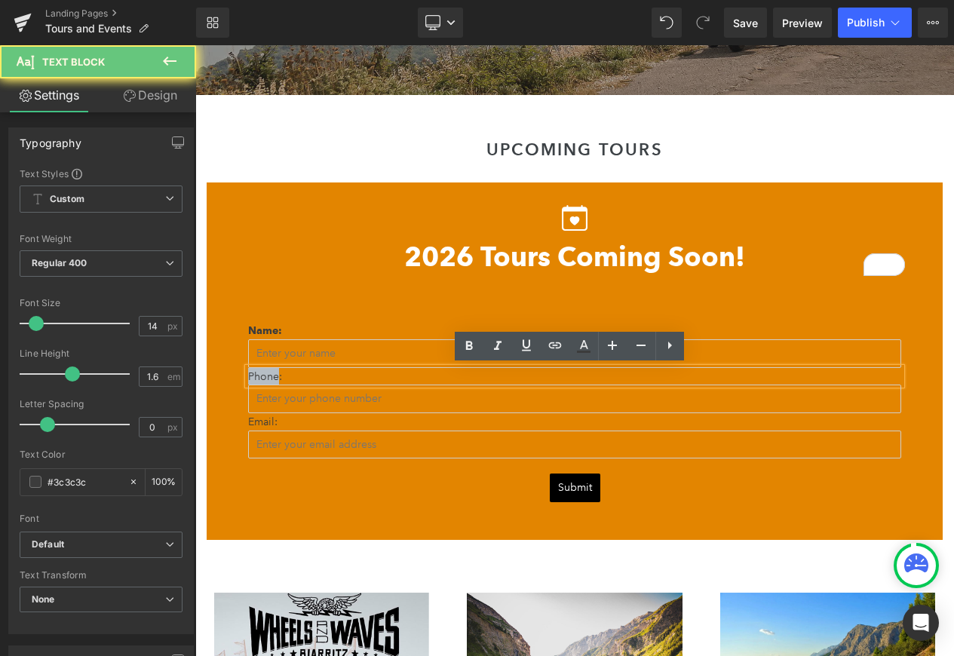
click at [261, 373] on p "Phone:" at bounding box center [574, 376] width 653 height 17
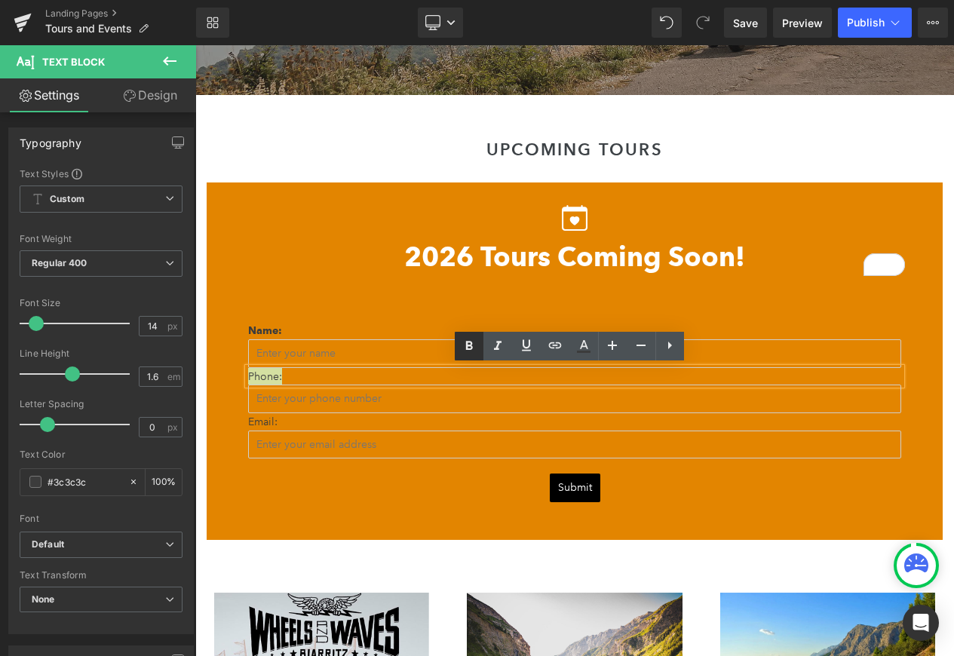
drag, startPoint x: 465, startPoint y: 343, endPoint x: 458, endPoint y: 352, distance: 11.3
click at [465, 342] on icon at bounding box center [469, 346] width 18 height 18
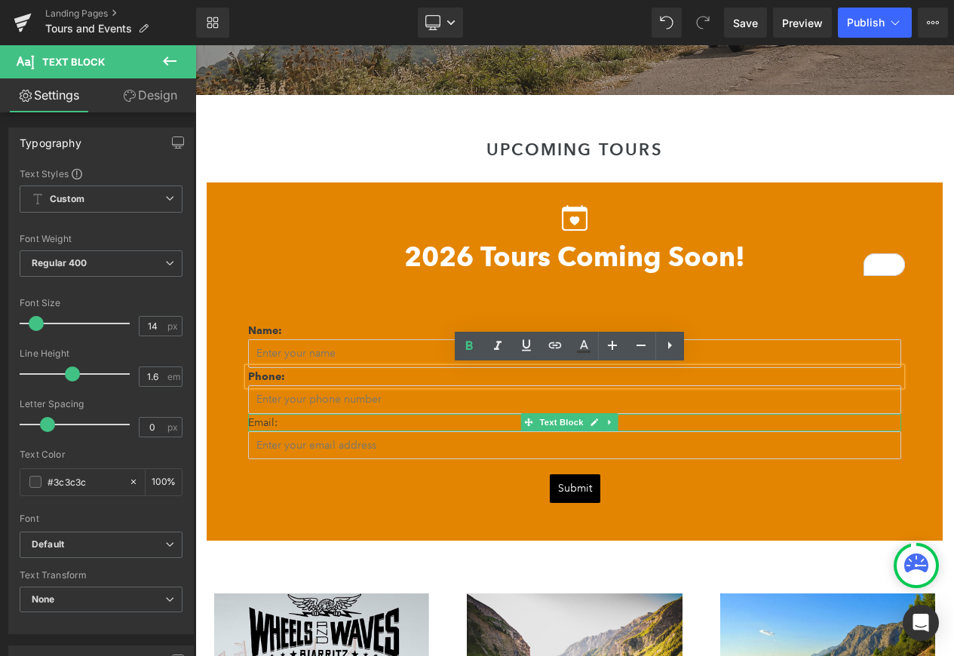
click at [295, 421] on p "Email:" at bounding box center [574, 422] width 653 height 17
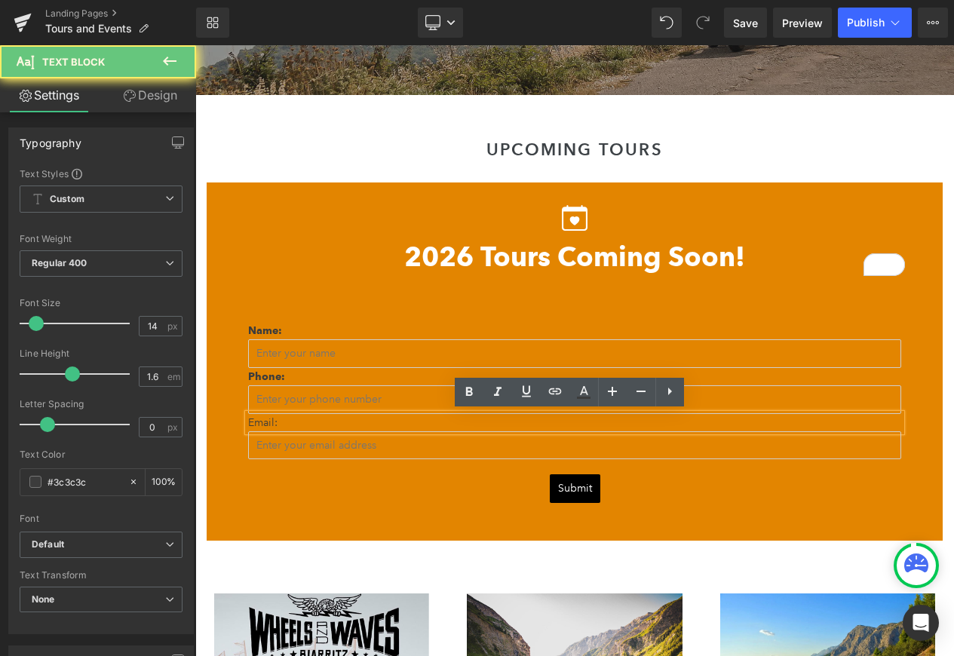
click at [295, 421] on p "Email:" at bounding box center [574, 422] width 653 height 17
click at [295, 420] on p "Email:" at bounding box center [574, 422] width 653 height 17
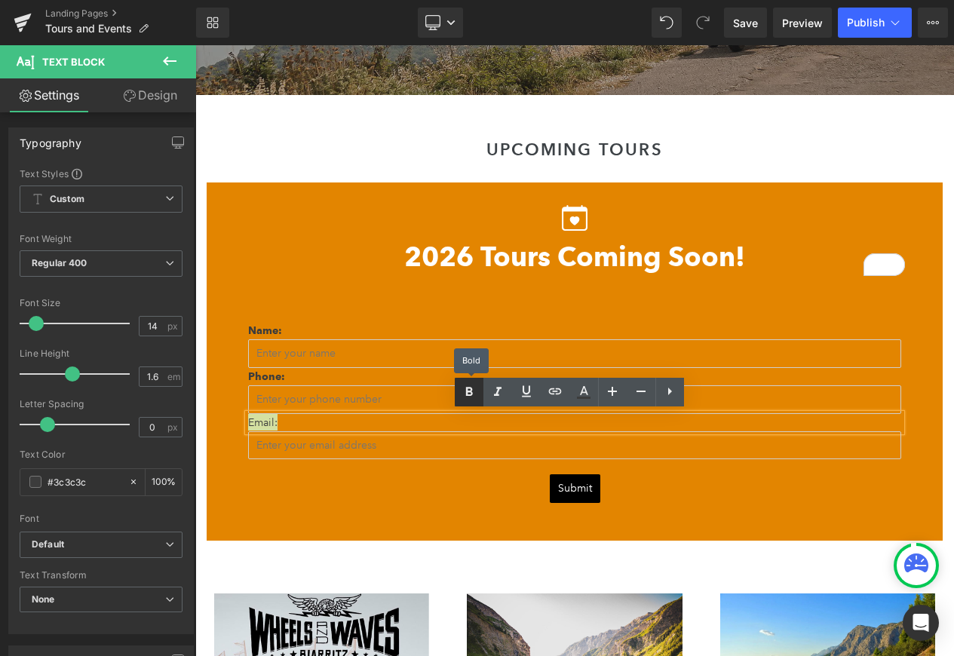
click at [471, 391] on icon at bounding box center [469, 392] width 18 height 18
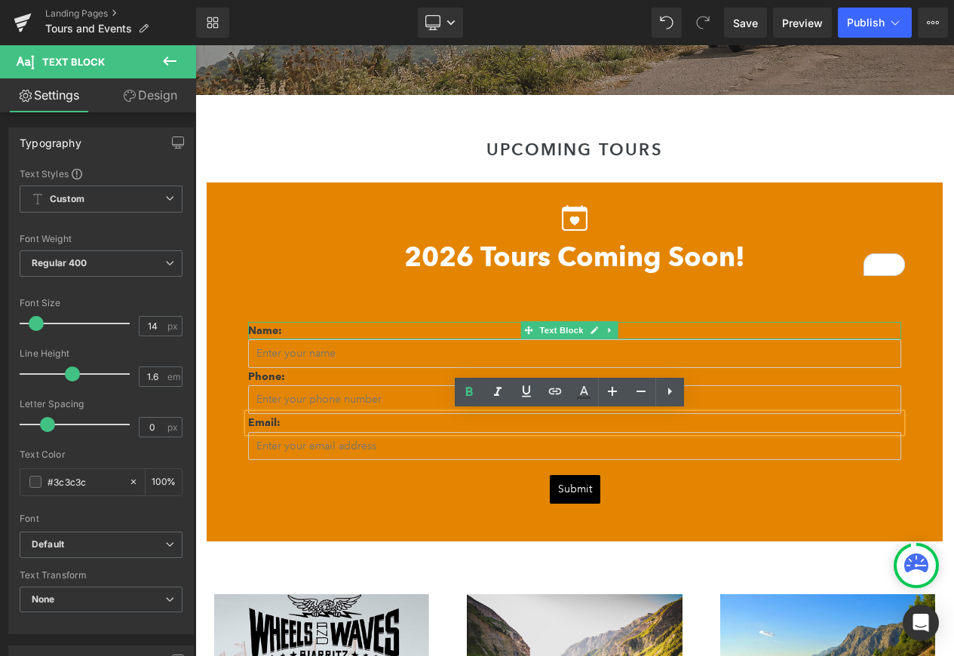
click at [277, 328] on strong "Name:" at bounding box center [265, 330] width 34 height 13
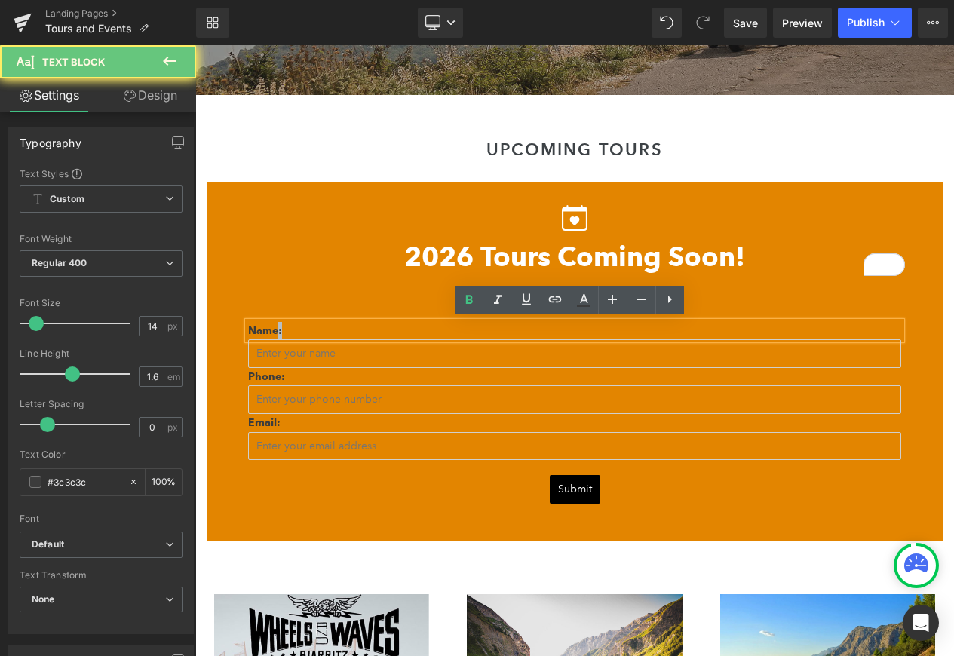
click at [277, 328] on strong "Name:" at bounding box center [265, 330] width 34 height 13
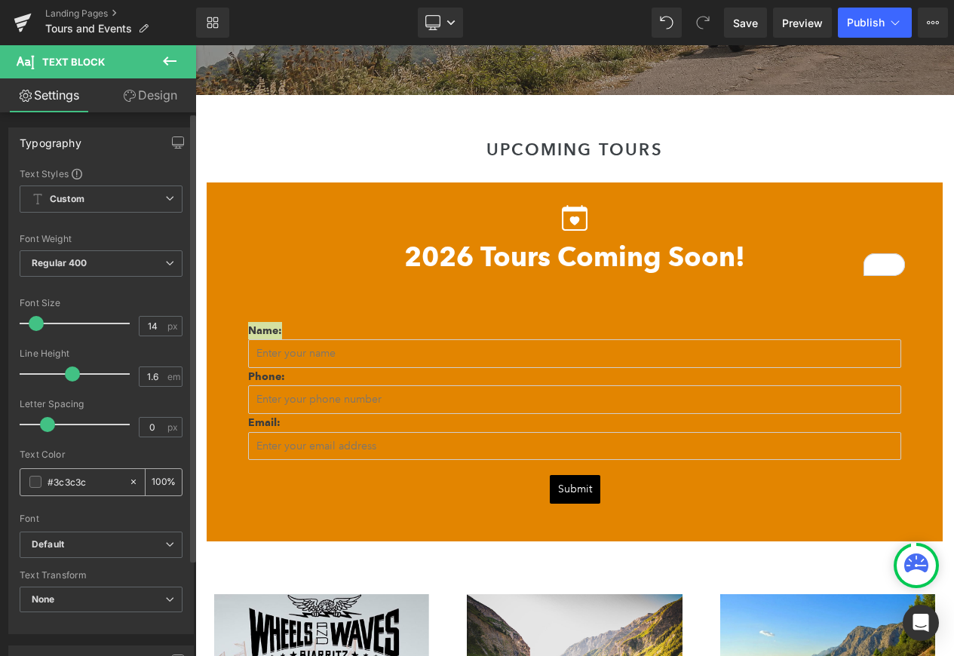
click at [36, 484] on span at bounding box center [35, 482] width 12 height 12
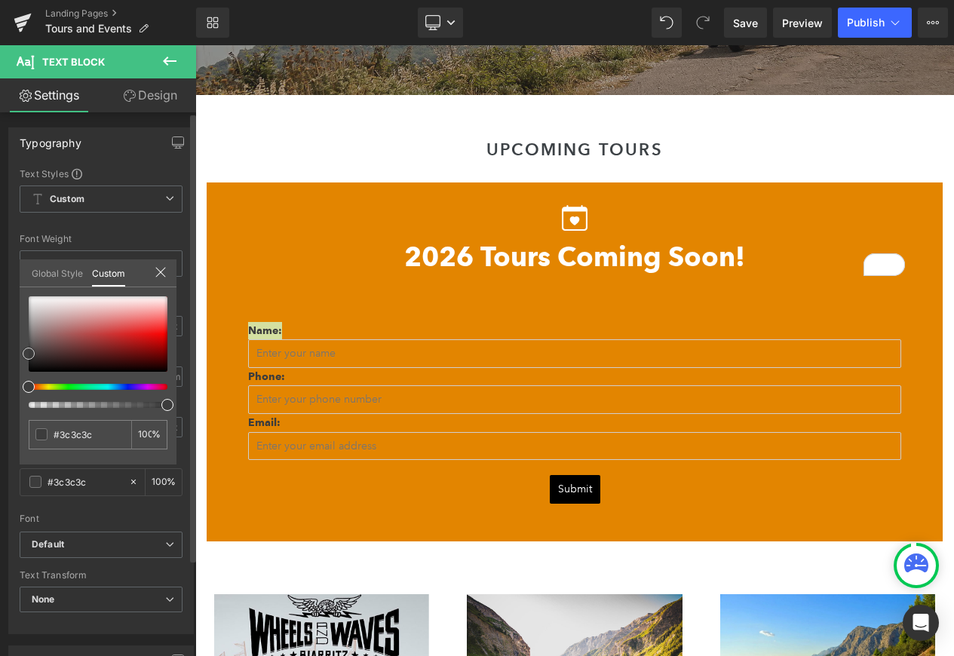
type input "#bcb2b2"
type input "#dcdada"
type input "#ffffff"
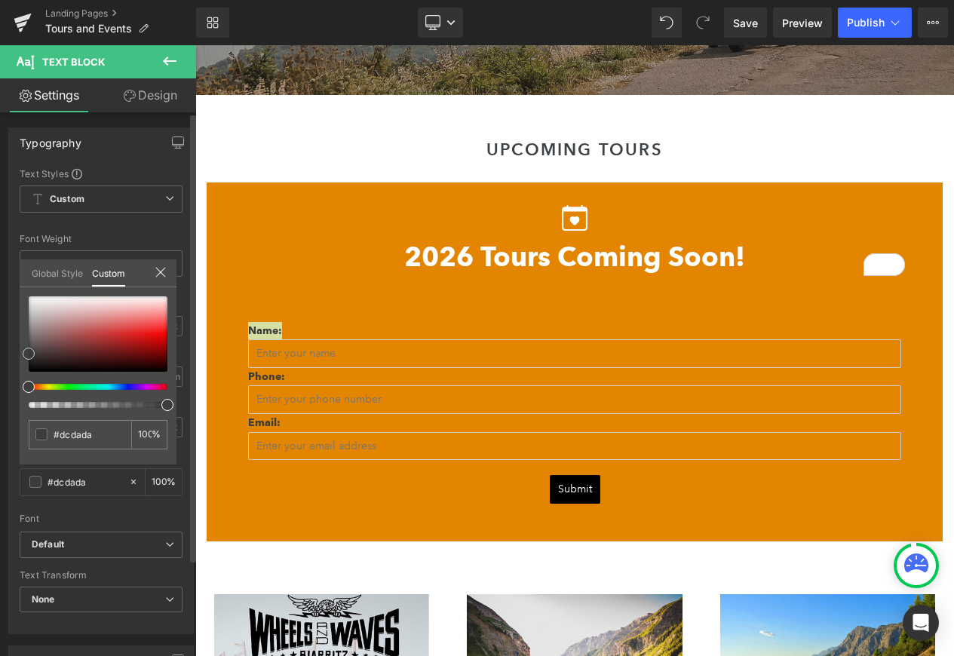
type input "#ffffff"
drag, startPoint x: 20, startPoint y: 291, endPoint x: 2, endPoint y: 276, distance: 24.1
click at [2, 276] on div "Typography Text Styles Custom Custom Setup Global Style Custom Setup Global Sty…" at bounding box center [101, 375] width 203 height 518
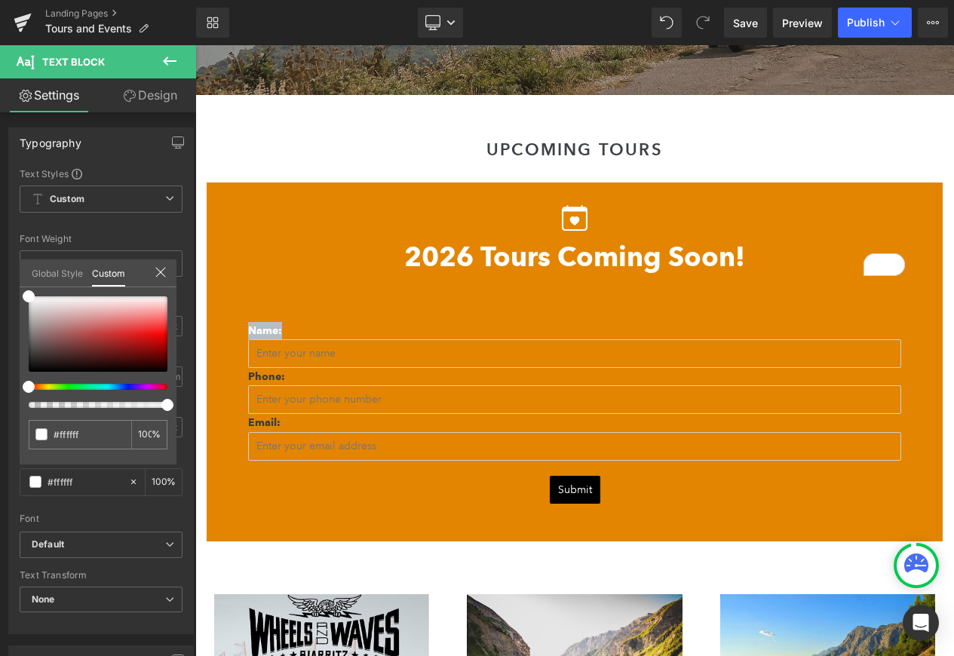
click at [274, 384] on body "wingman-of-the-road Camping Systems + - The Goose The Toucan Camping Essentials…" at bounding box center [574, 417] width 759 height 3684
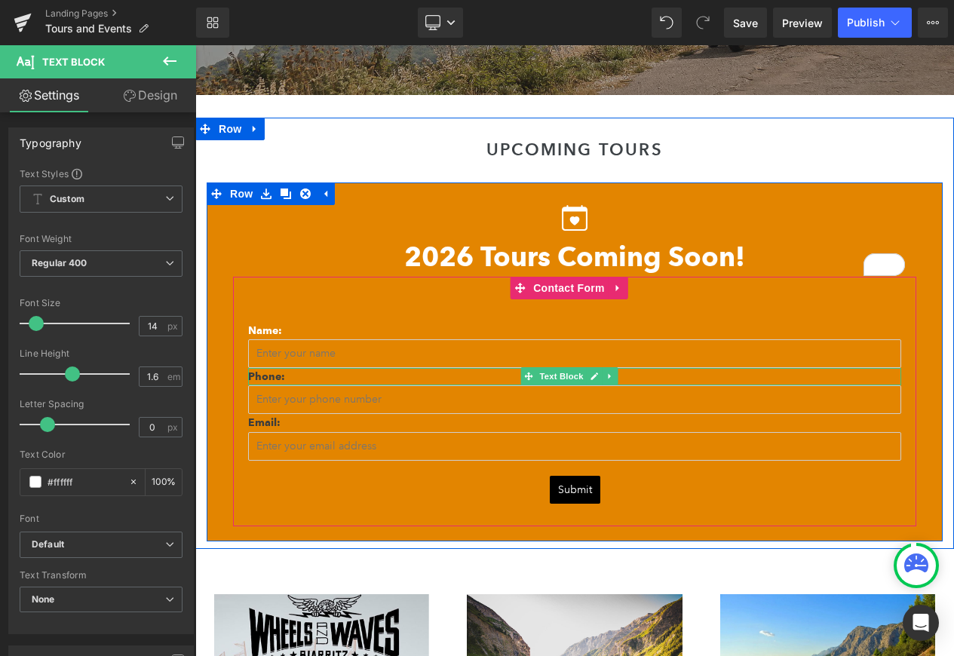
click at [275, 371] on strong "Phone:" at bounding box center [266, 376] width 37 height 13
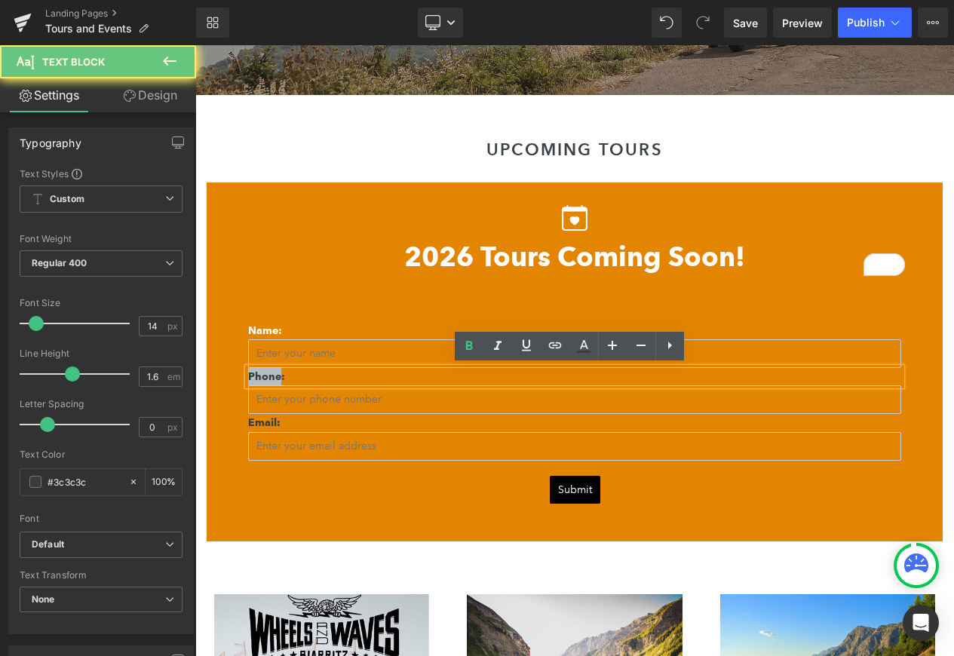
click at [275, 371] on strong "Phone:" at bounding box center [266, 376] width 37 height 13
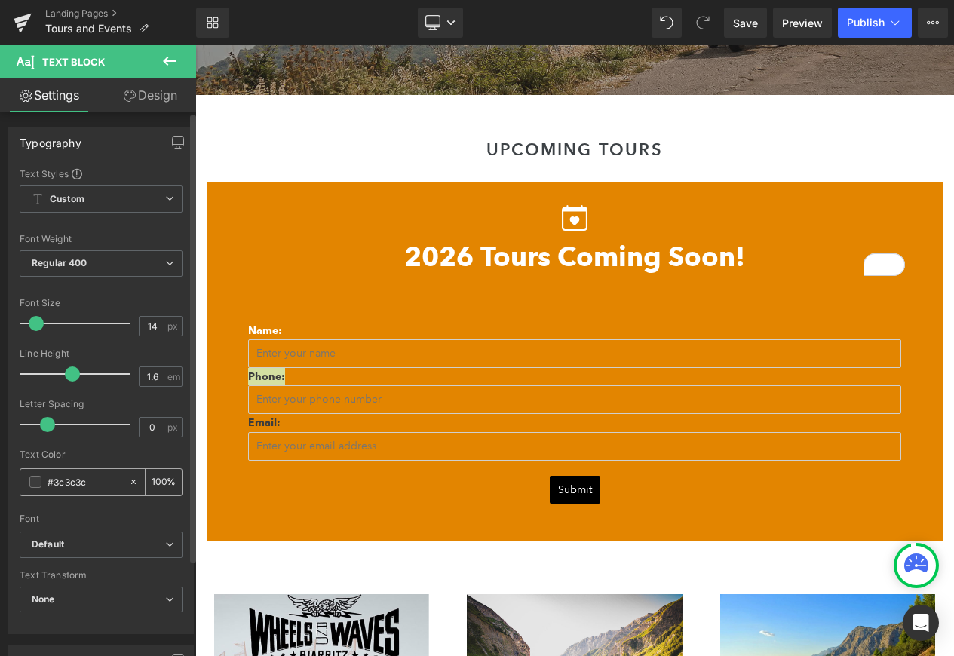
click at [36, 484] on span at bounding box center [35, 482] width 12 height 12
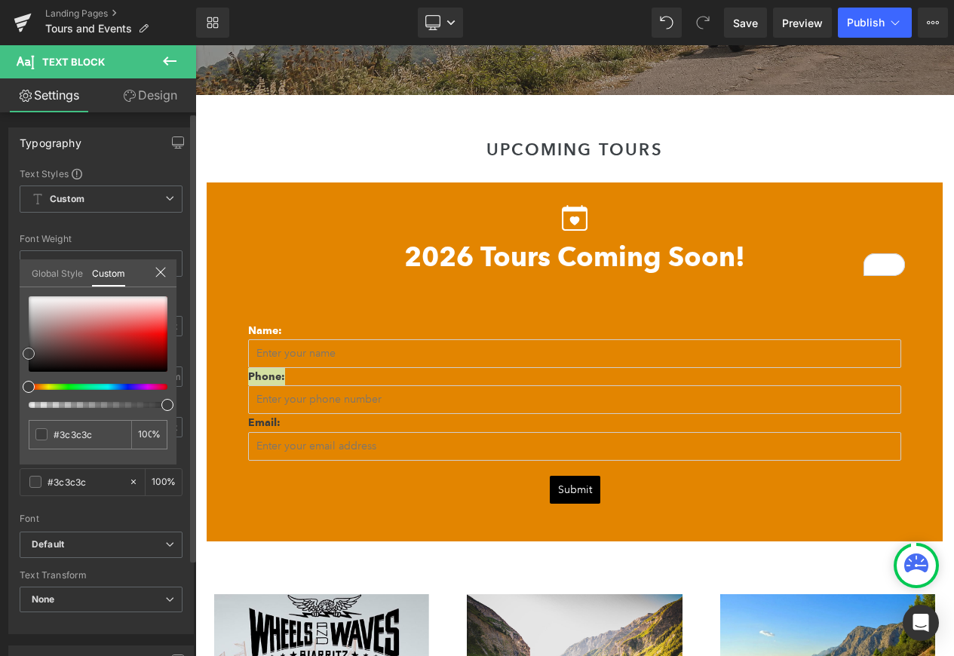
type input "#a05454"
type input "#d8d8d8"
type input "#ffffff"
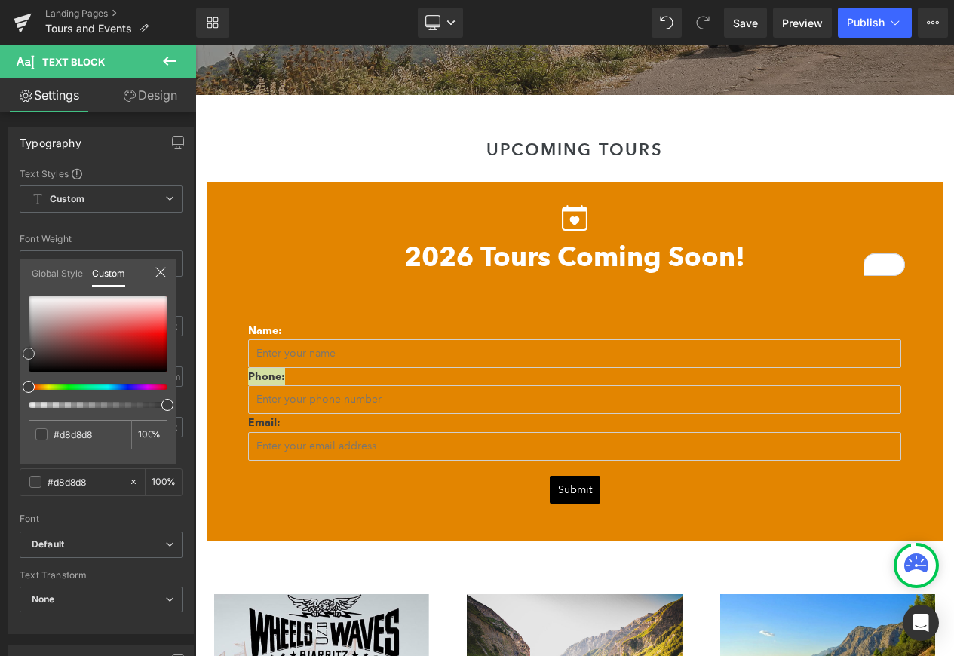
type input "#ffffff"
drag, startPoint x: 12, startPoint y: 308, endPoint x: -56, endPoint y: 256, distance: 85.1
click at [0, 256] on html "Submit Button You are previewing how the will restyle your page. You can not ed…" at bounding box center [477, 328] width 954 height 656
click at [271, 424] on body "wingman-of-the-road Camping Systems + - The Goose The Toucan Camping Essentials…" at bounding box center [574, 417] width 759 height 3684
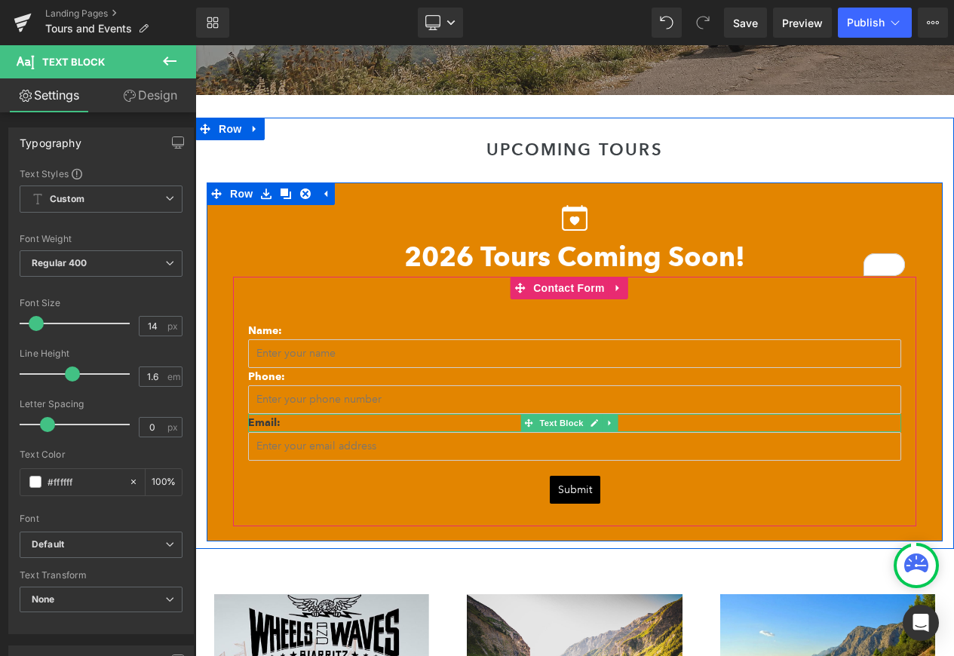
click at [271, 424] on strong "Email:" at bounding box center [264, 422] width 32 height 13
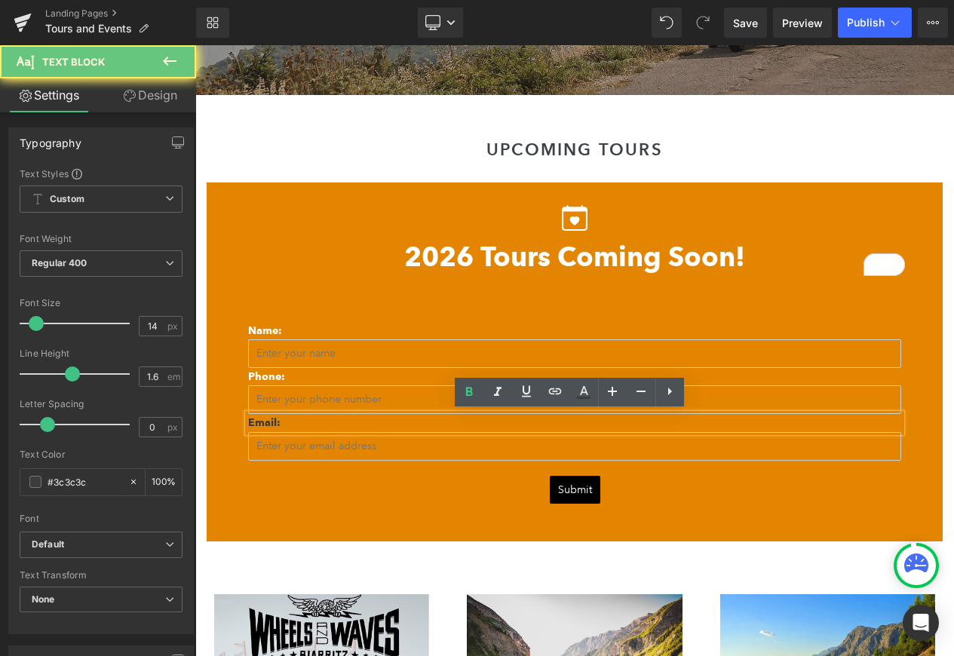
click at [271, 424] on strong "Email:" at bounding box center [264, 422] width 32 height 13
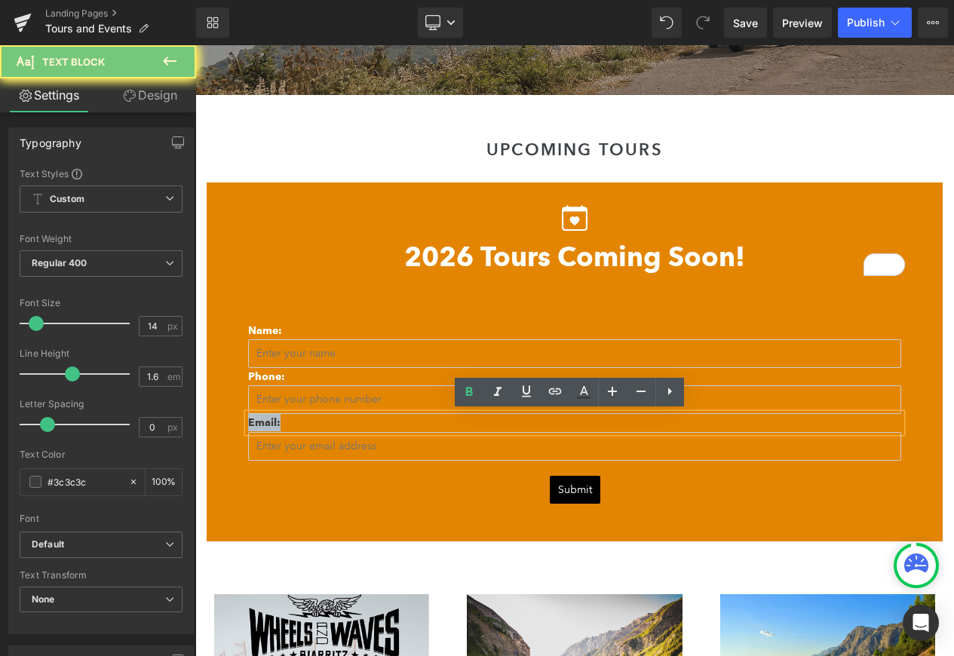
click at [271, 424] on strong "Email:" at bounding box center [264, 422] width 32 height 13
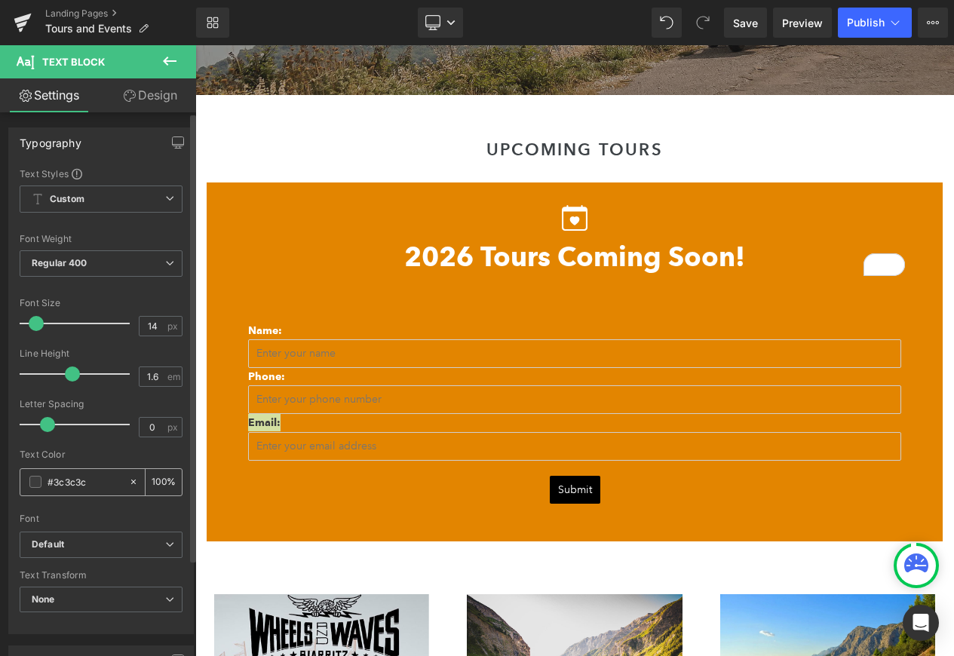
click at [30, 480] on span at bounding box center [35, 482] width 12 height 12
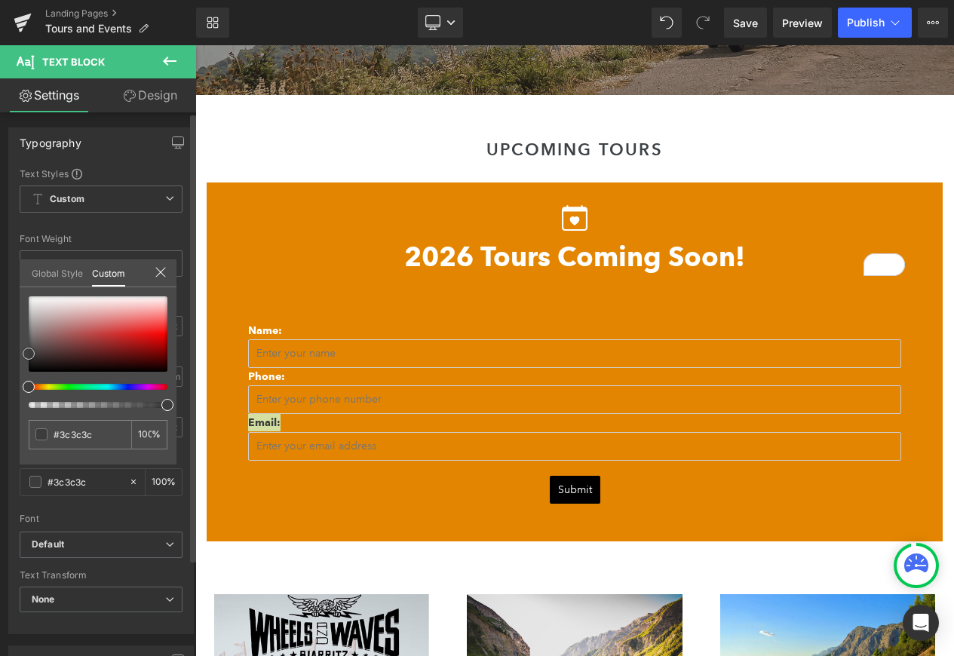
type input "#a38e8e"
type input "#bcbcbc"
type input "#e2e2e2"
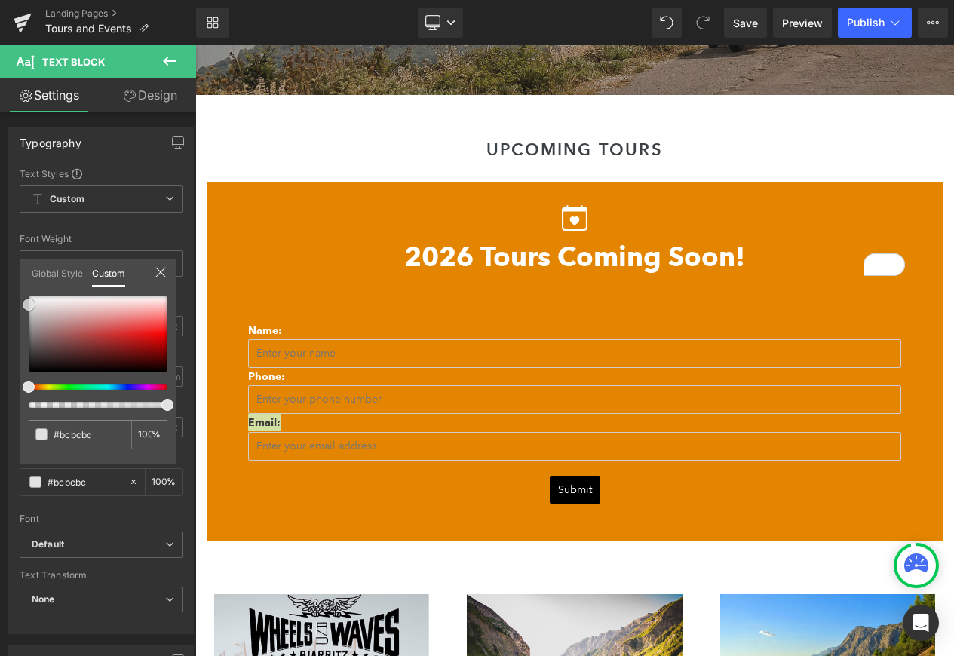
type input "#e2e2e2"
type input "#f7f7f7"
type input "#ffffff"
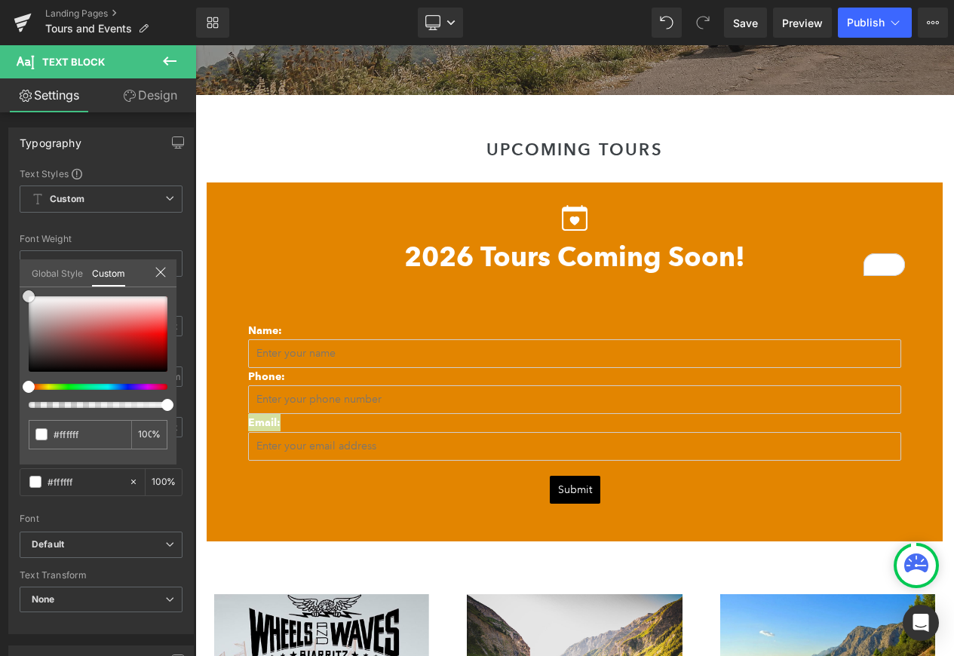
drag, startPoint x: 23, startPoint y: 314, endPoint x: -16, endPoint y: 281, distance: 50.8
click at [0, 281] on html "Submit Button You are previewing how the will restyle your page. You can not ed…" at bounding box center [477, 328] width 954 height 656
click at [416, 321] on body "wingman-of-the-road Camping Systems + - The Goose The Toucan Camping Essentials…" at bounding box center [574, 417] width 759 height 3684
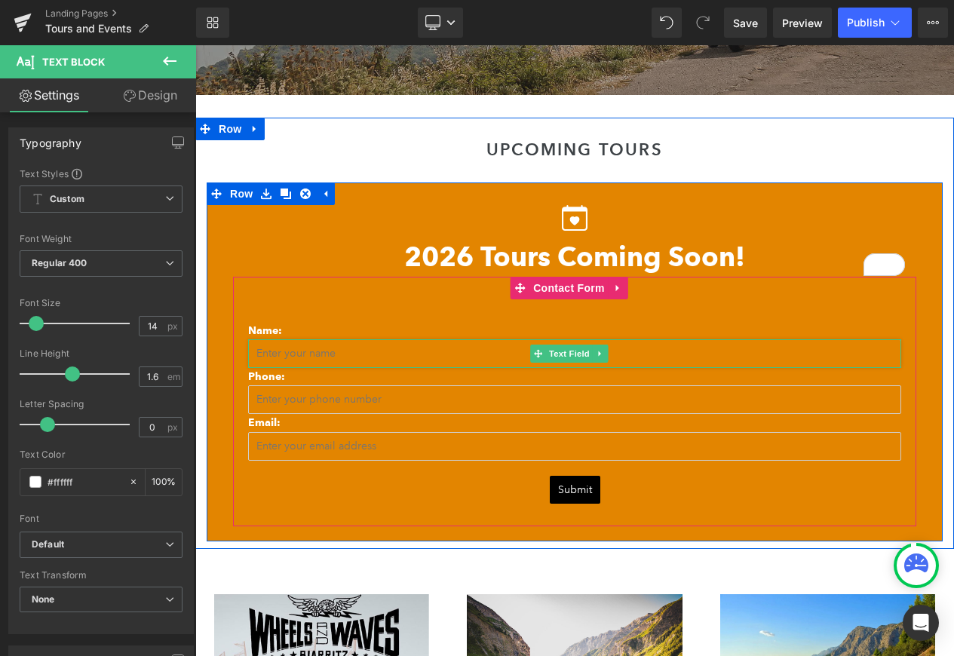
click at [303, 361] on input "text" at bounding box center [574, 353] width 653 height 29
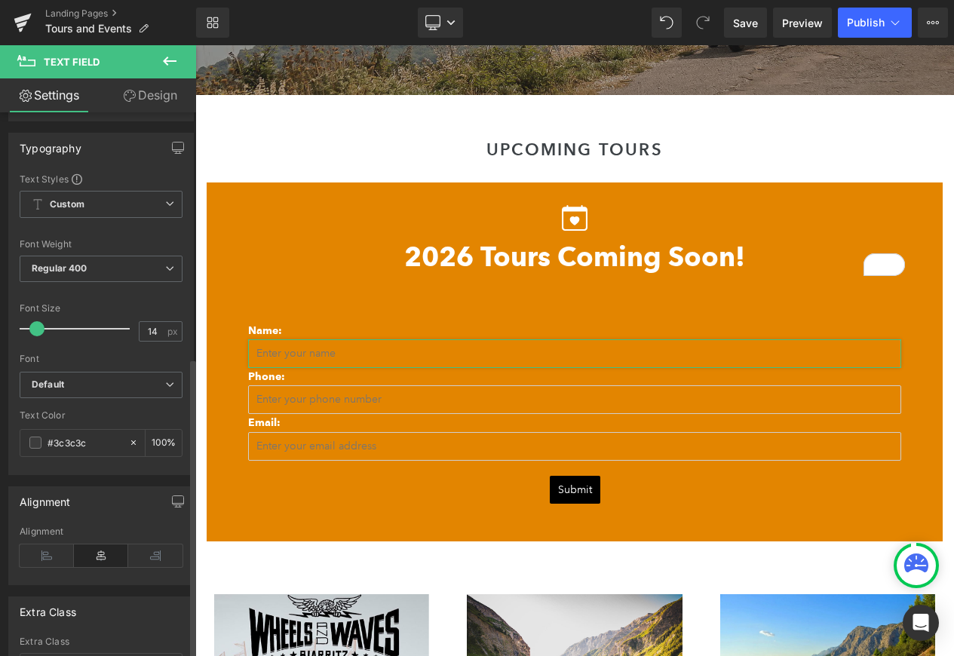
scroll to position [561, 0]
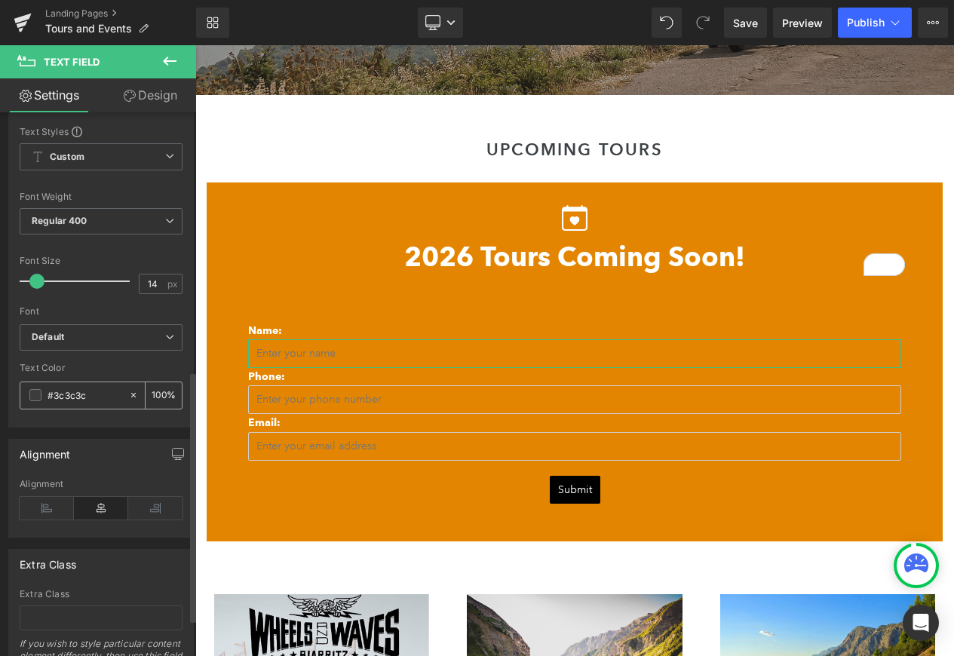
click at [32, 393] on span at bounding box center [35, 395] width 12 height 12
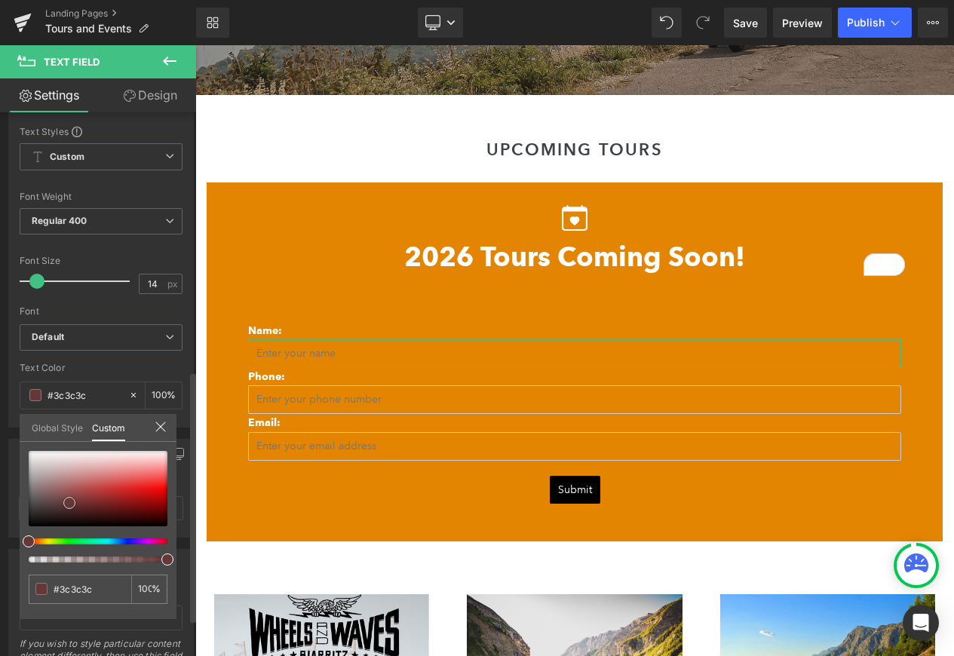
type input "#653838"
type input "#705656"
type input "#aaaaaa"
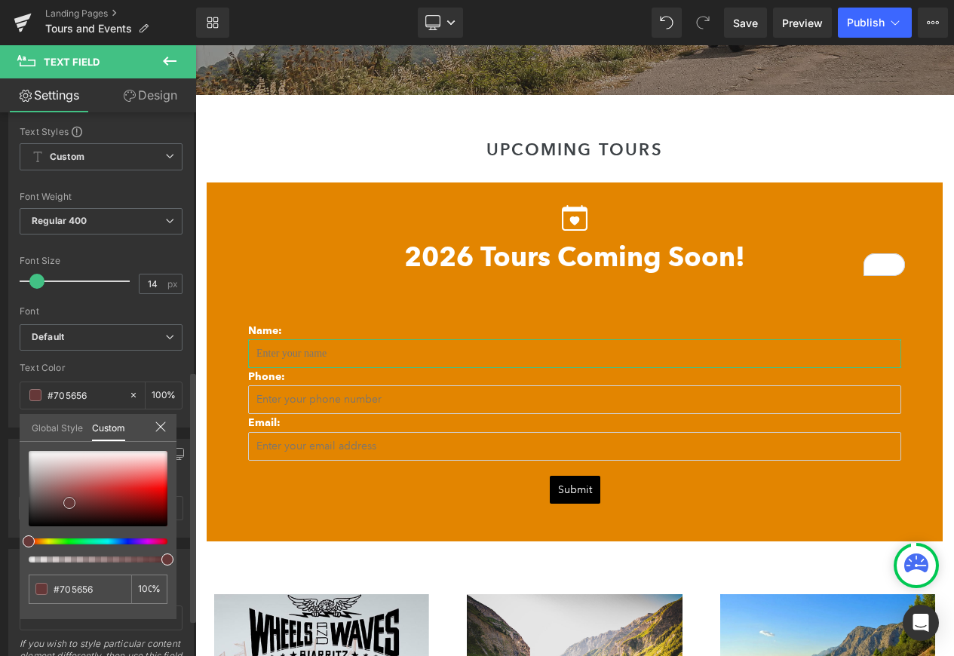
type input "#aaaaaa"
type input "#b5b5b5"
type input "#cecece"
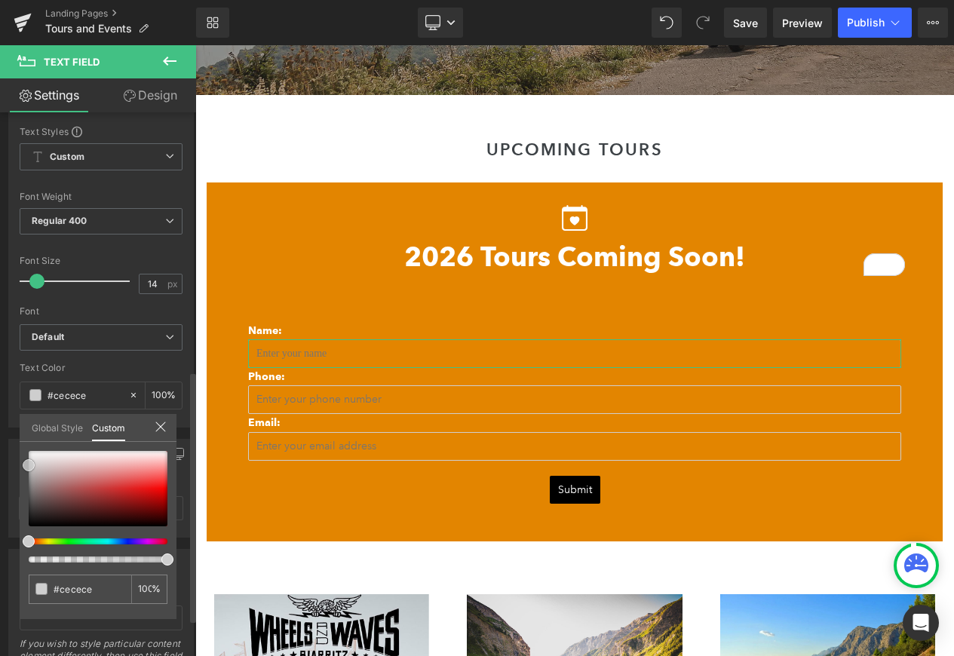
type input "#ededed"
type input "#f4f4f4"
type input "#ffffff"
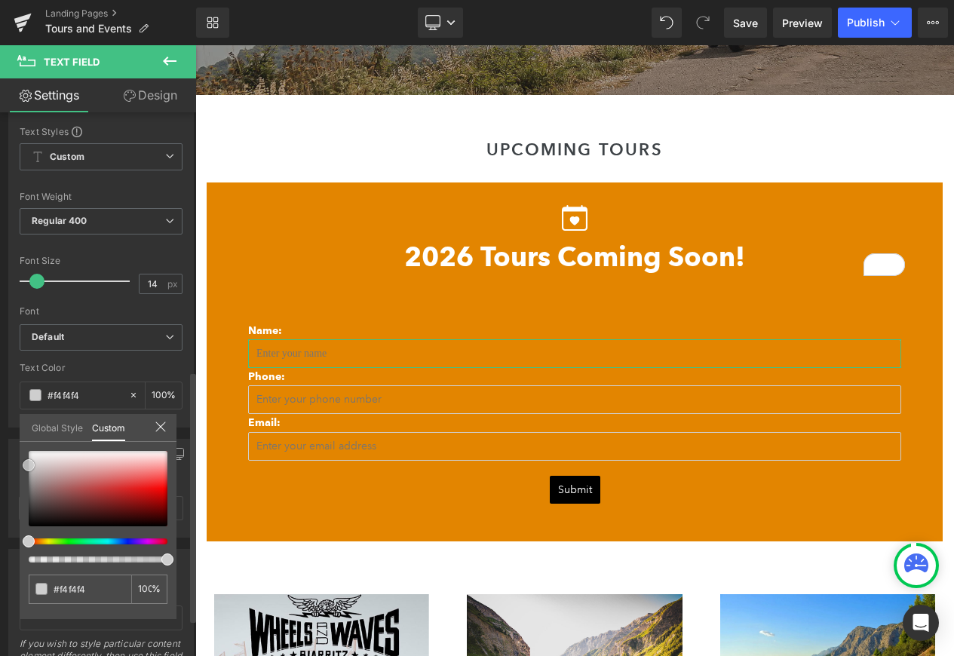
type input "#ffffff"
drag, startPoint x: 69, startPoint y: 503, endPoint x: 5, endPoint y: 432, distance: 96.1
click at [5, 428] on div "Typography Text Styles Custom Custom Setup Global Style Custom Setup Global Sty…" at bounding box center [101, 251] width 203 height 354
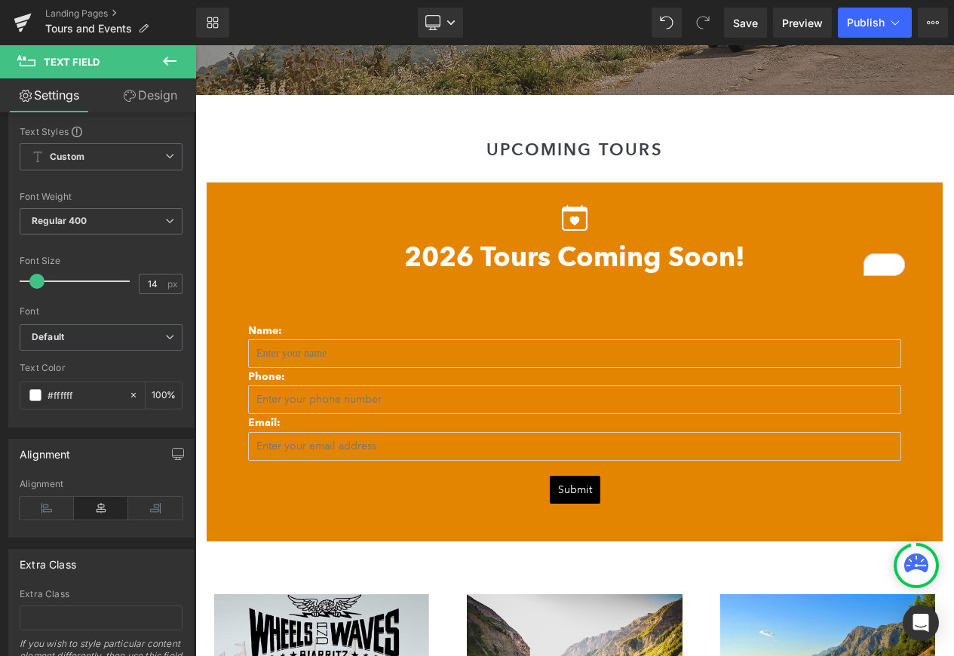
click at [305, 397] on body "wingman-of-the-road Camping Systems + - The Goose The Toucan Camping Essentials…" at bounding box center [574, 417] width 759 height 3684
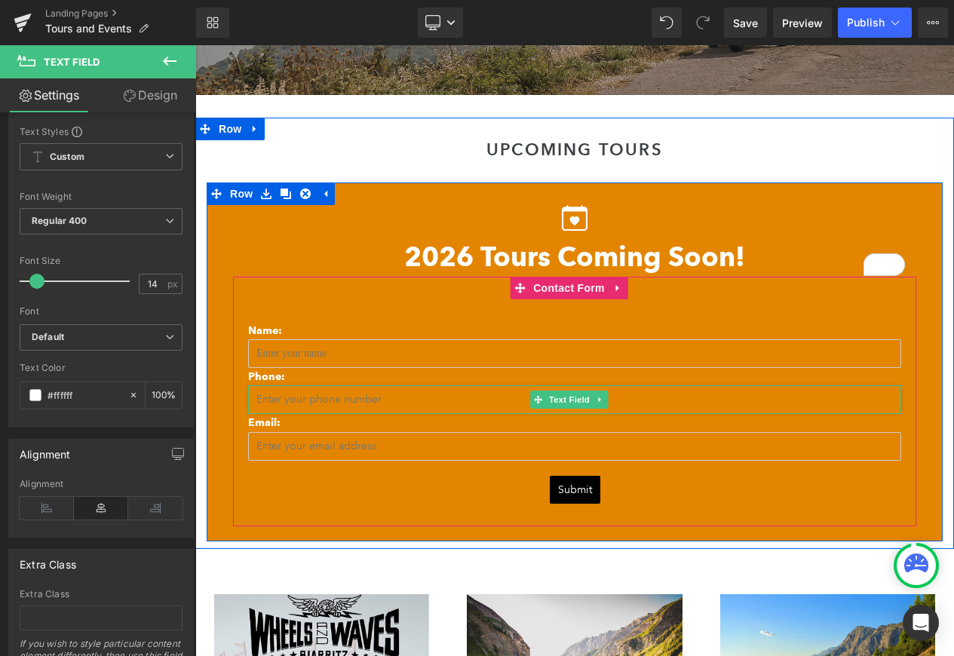
click at [404, 397] on input "text" at bounding box center [574, 399] width 653 height 29
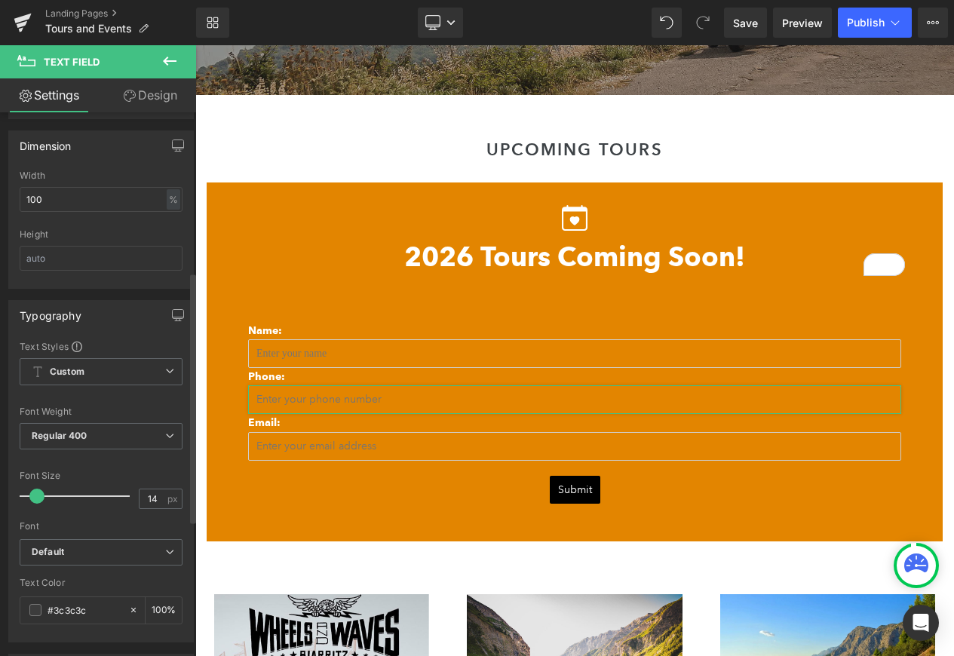
scroll to position [642, 0]
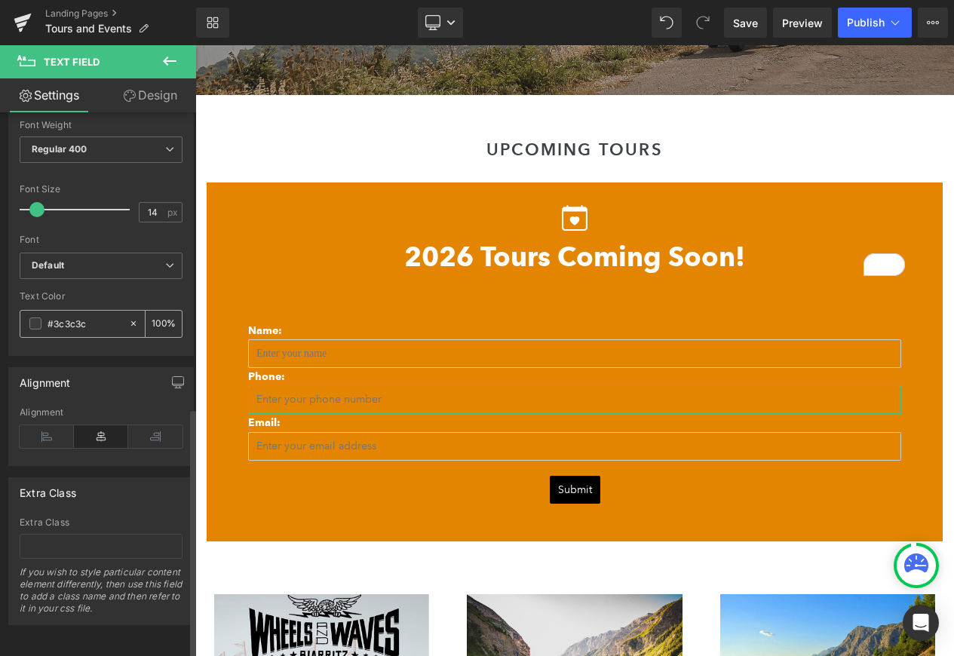
click at [28, 318] on div "#3c3c3c" at bounding box center [74, 324] width 108 height 26
click at [39, 318] on span at bounding box center [35, 324] width 12 height 12
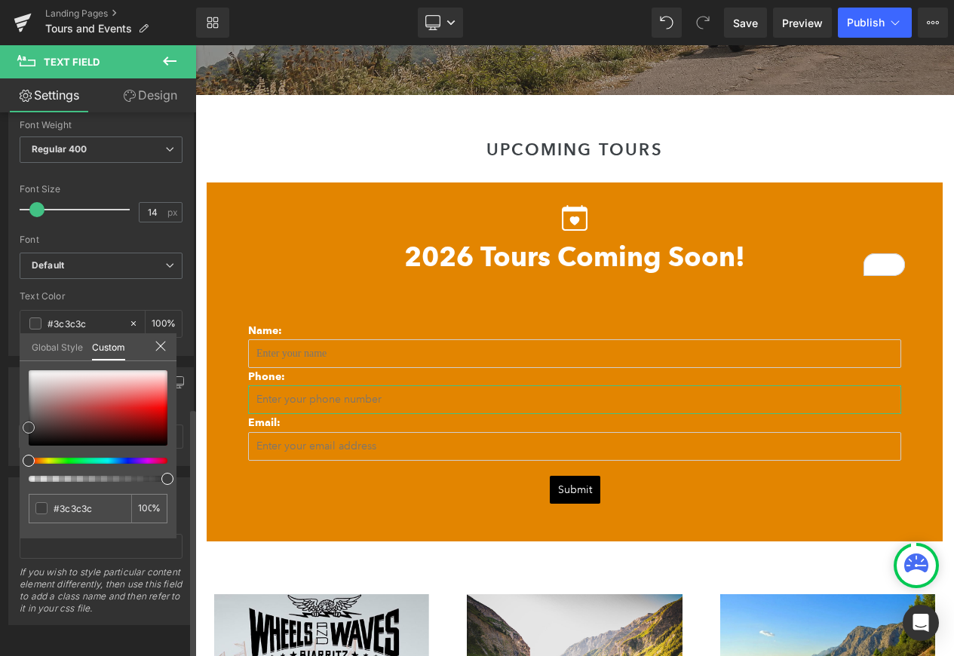
type input "#432222"
type input "#615151"
type input "#8e8e8e"
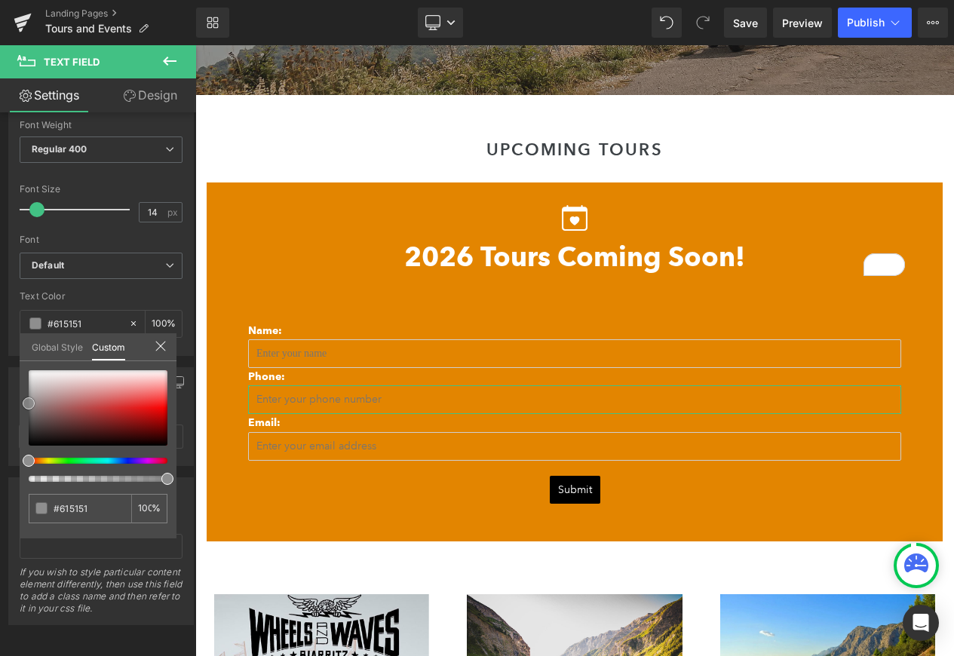
type input "#8e8e8e"
type input "#bcbcbc"
type input "#dbdbdb"
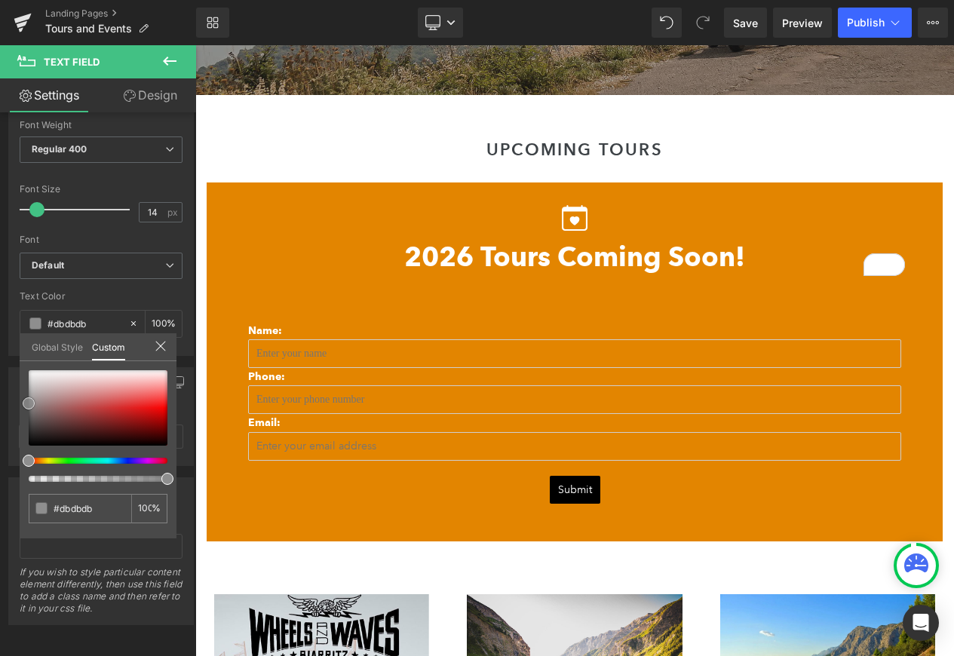
type input "#ffffff"
drag, startPoint x: 73, startPoint y: 431, endPoint x: -36, endPoint y: 341, distance: 141.5
click at [0, 341] on html "Submit Button You are previewing how the will restyle your page. You can not ed…" at bounding box center [477, 328] width 954 height 656
click at [373, 453] on body "wingman-of-the-road Camping Systems + - The Goose The Toucan Camping Essentials…" at bounding box center [574, 417] width 759 height 3684
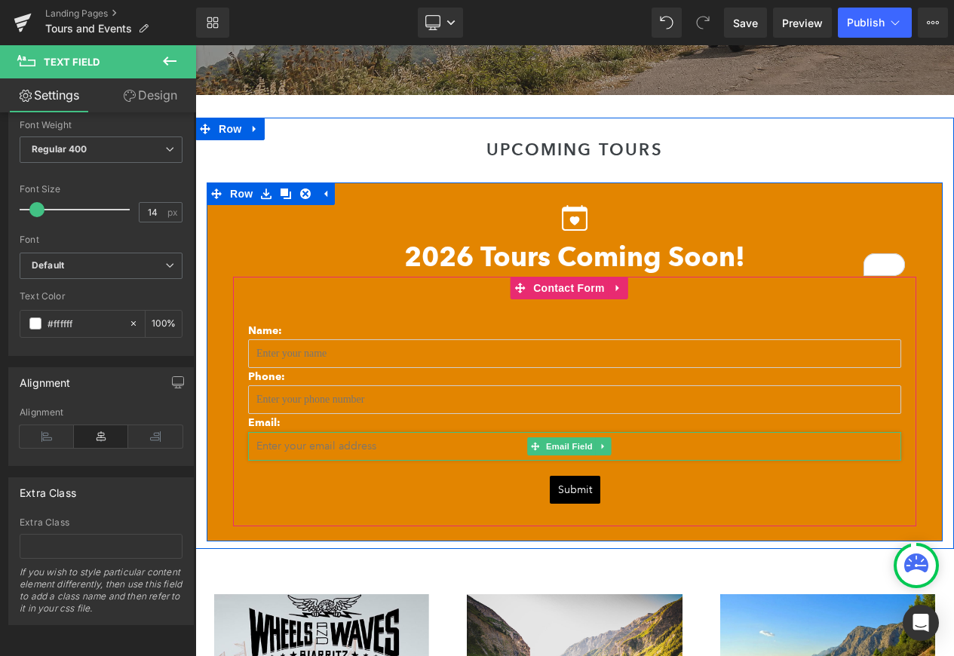
click at [404, 446] on input "email" at bounding box center [574, 446] width 653 height 29
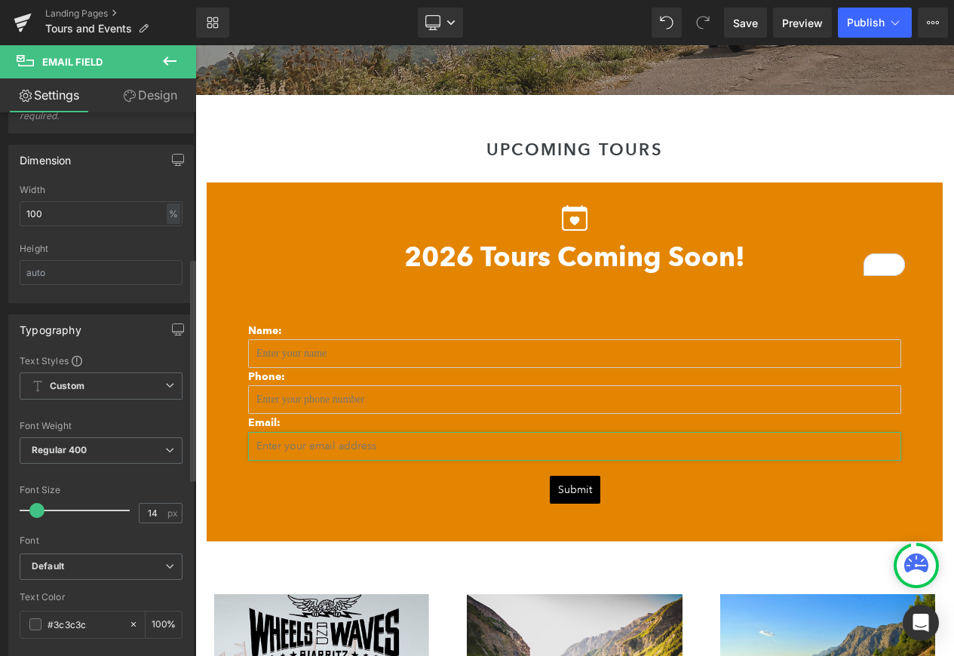
scroll to position [636, 0]
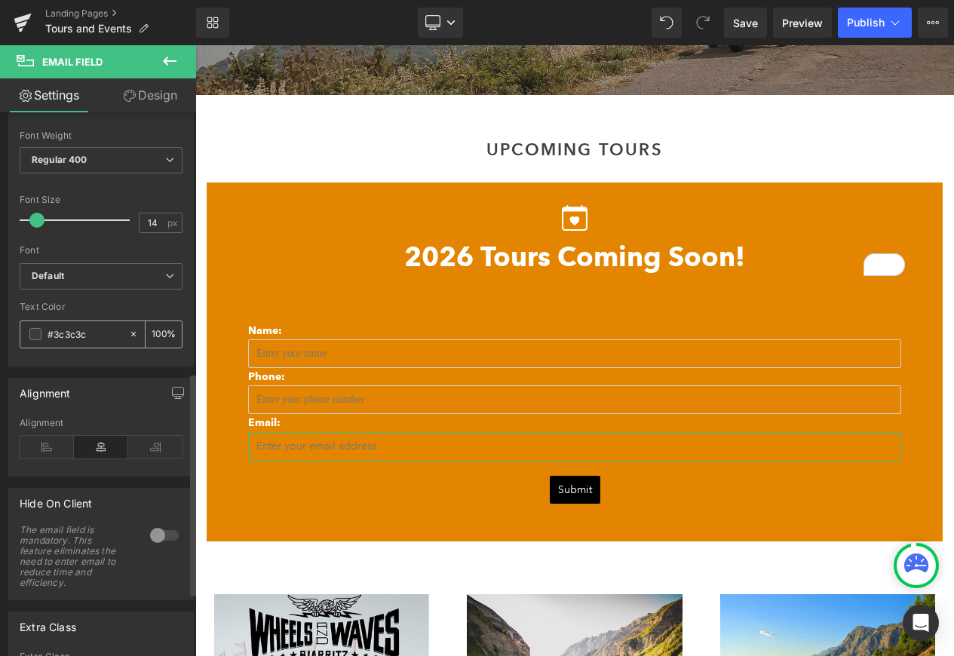
click at [71, 341] on input "#3c3c3c" at bounding box center [85, 334] width 74 height 17
click at [32, 340] on span at bounding box center [35, 334] width 12 height 12
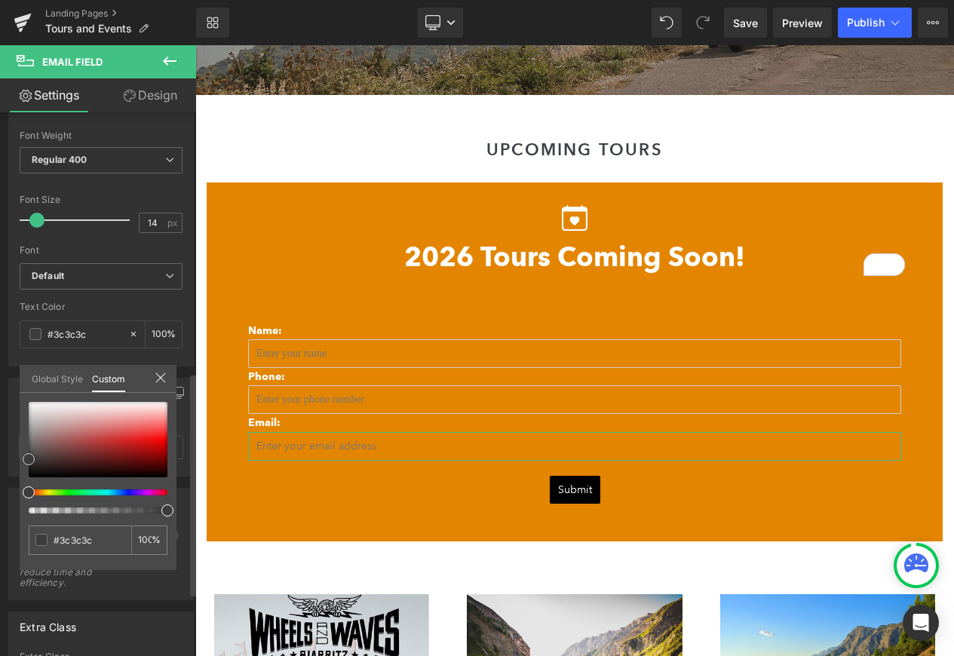
type input "#613c3c"
type input "#6c4b4b"
type input "#aaaaaa"
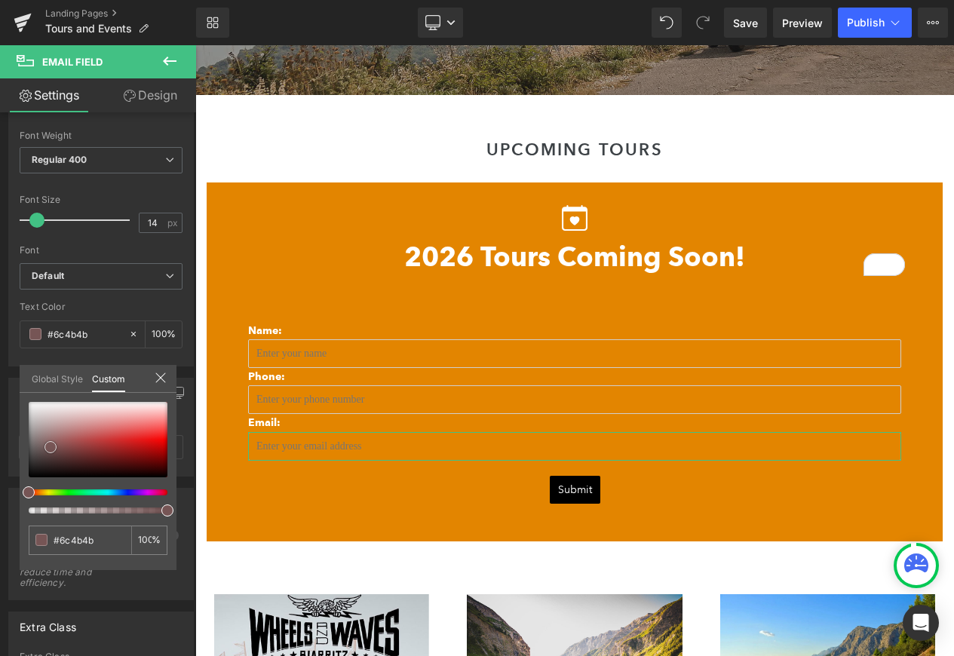
type input "#aaaaaa"
type input "#e0e0e0"
type input "#ffffff"
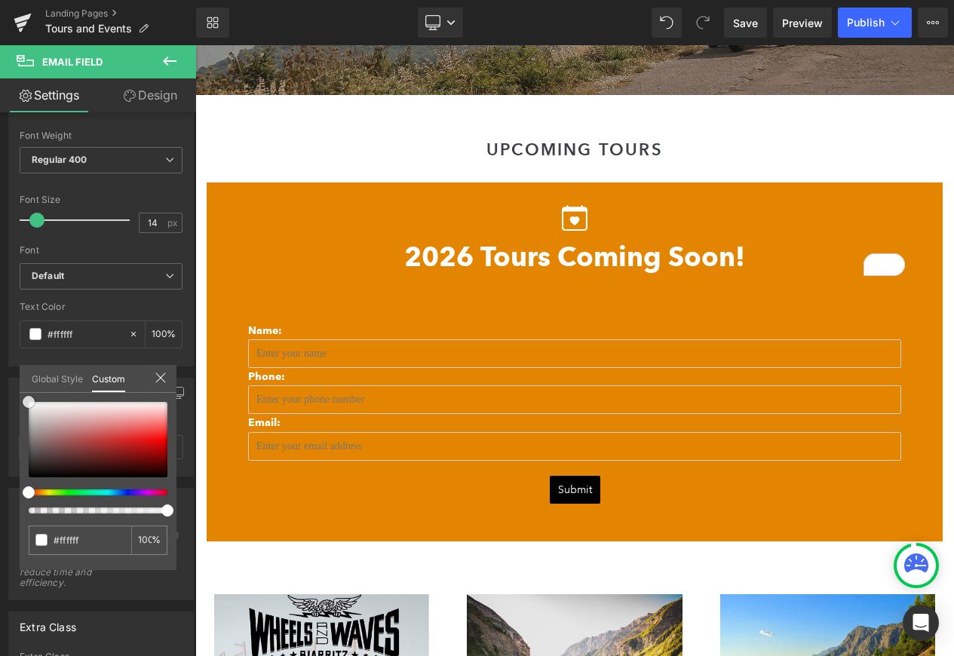
drag, startPoint x: 61, startPoint y: 454, endPoint x: -31, endPoint y: 363, distance: 129.6
click at [0, 363] on html "Submit Button You are previewing how the will restyle your page. You can not ed…" at bounding box center [477, 328] width 954 height 656
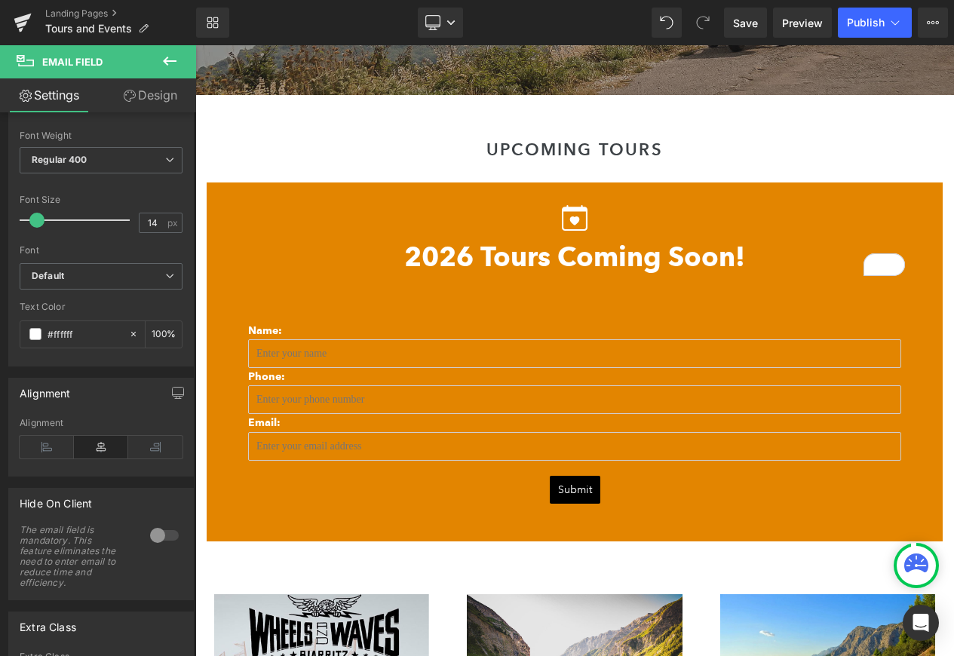
click at [354, 349] on body "wingman-of-the-road Camping Systems + - The Goose The Toucan Camping Essentials…" at bounding box center [574, 417] width 759 height 3684
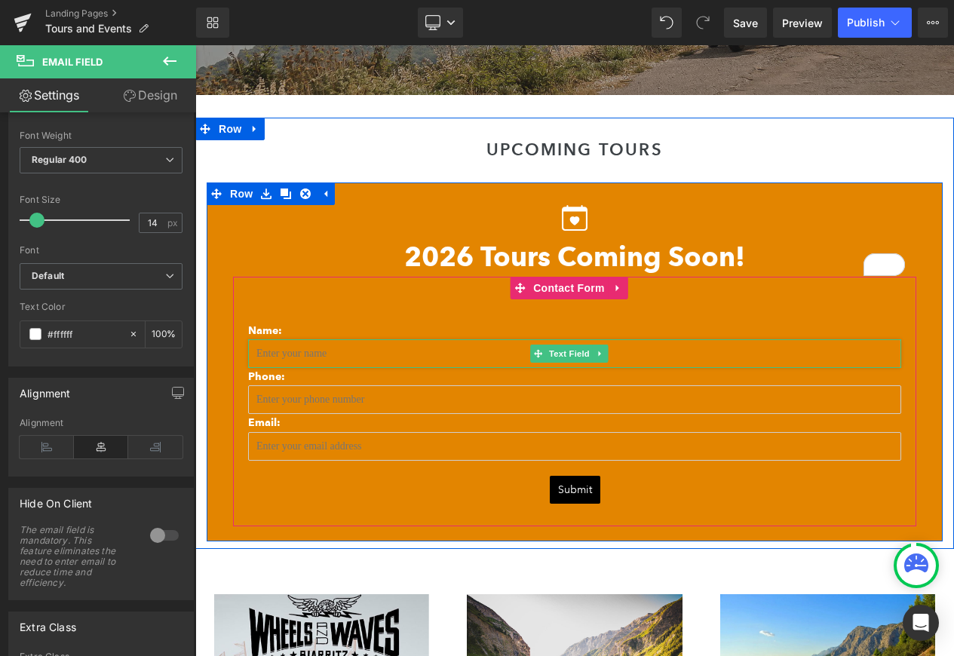
click at [422, 360] on input "text" at bounding box center [574, 353] width 653 height 29
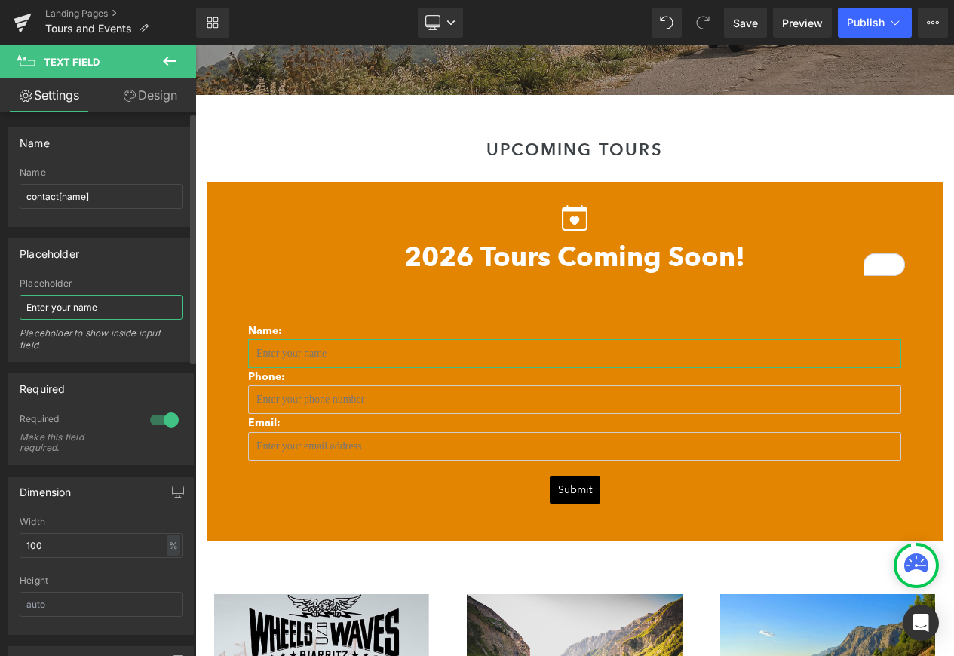
click at [130, 310] on input "Enter your name" at bounding box center [101, 307] width 163 height 25
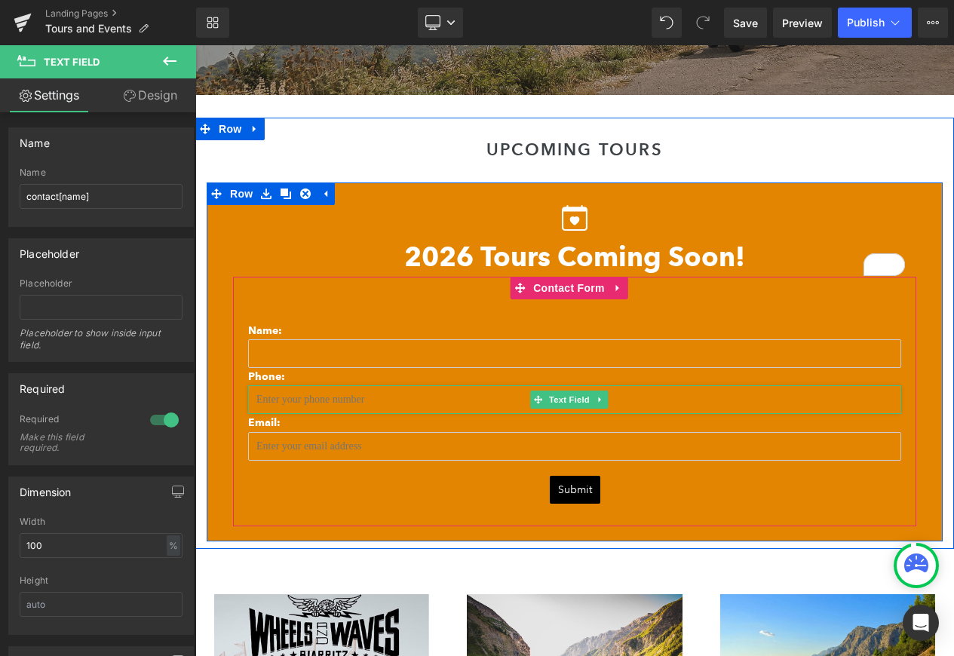
click at [311, 391] on input "text" at bounding box center [574, 399] width 653 height 29
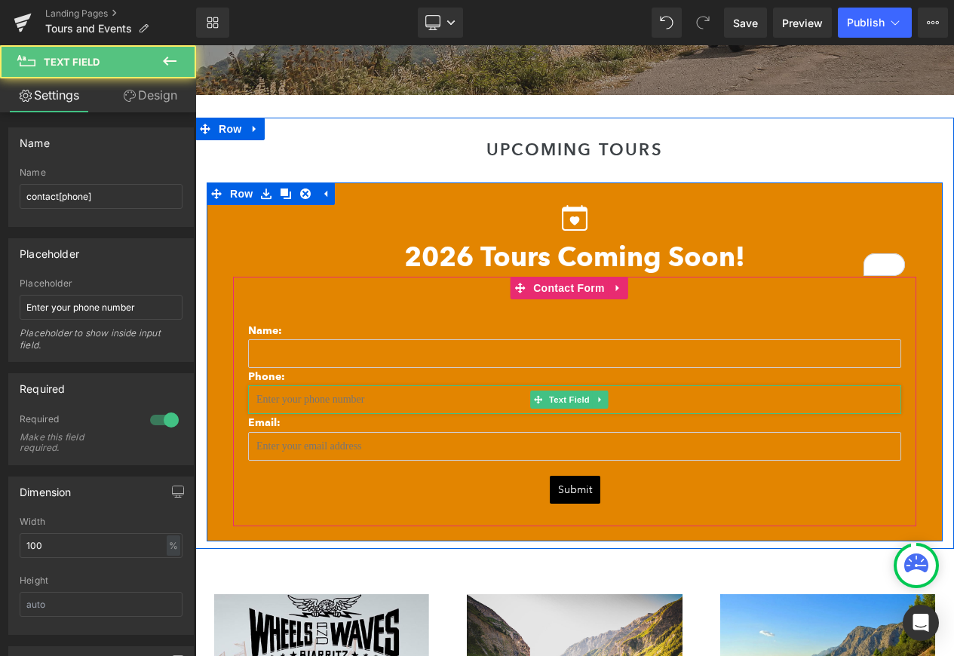
click at [312, 393] on input "text" at bounding box center [574, 399] width 653 height 29
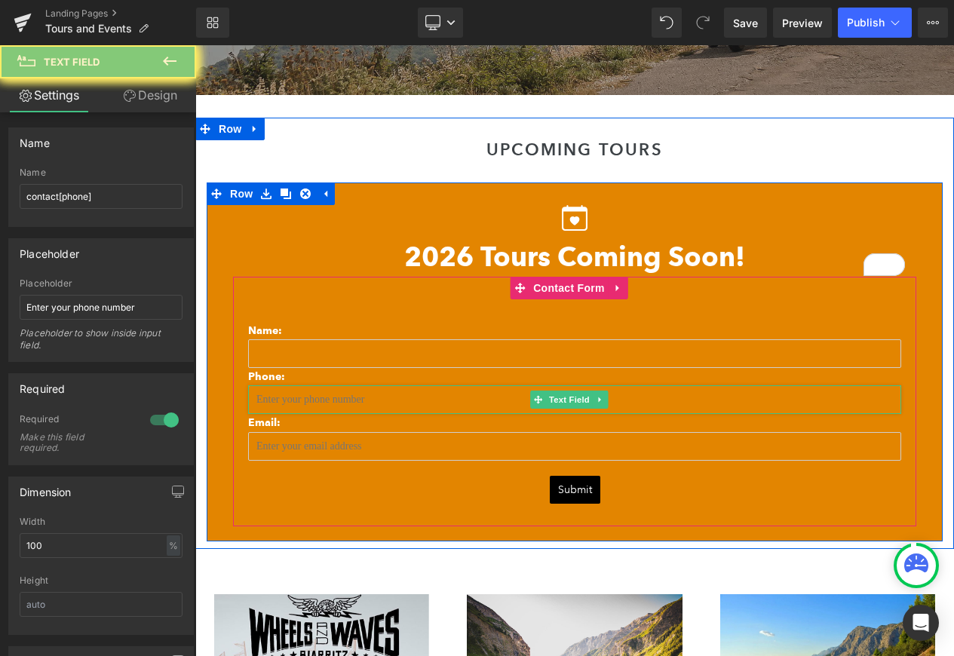
click at [312, 393] on input "text" at bounding box center [574, 399] width 653 height 29
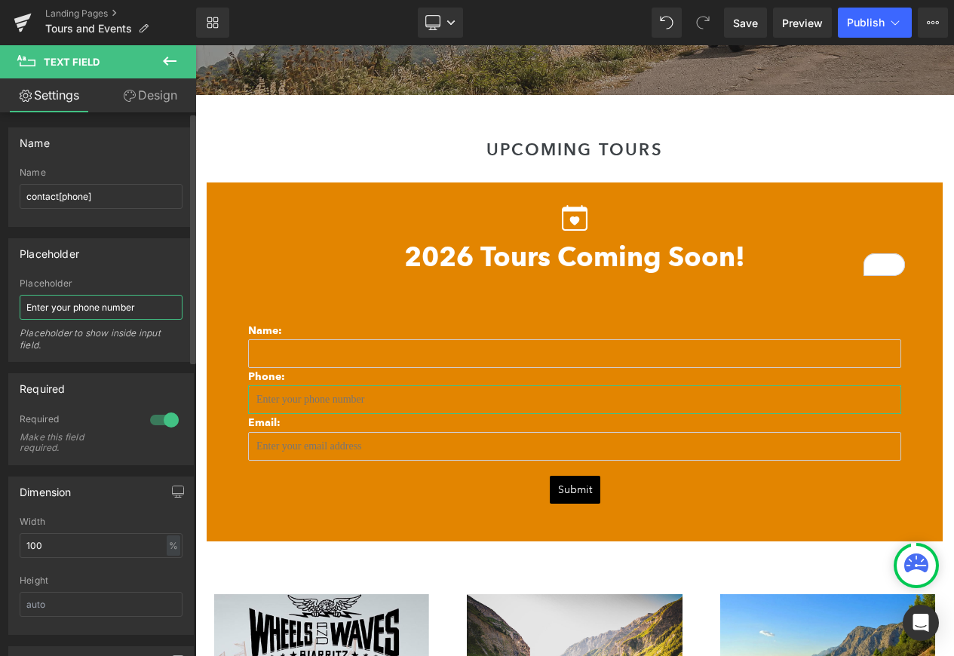
click at [117, 295] on input "Enter your phone number" at bounding box center [101, 307] width 163 height 25
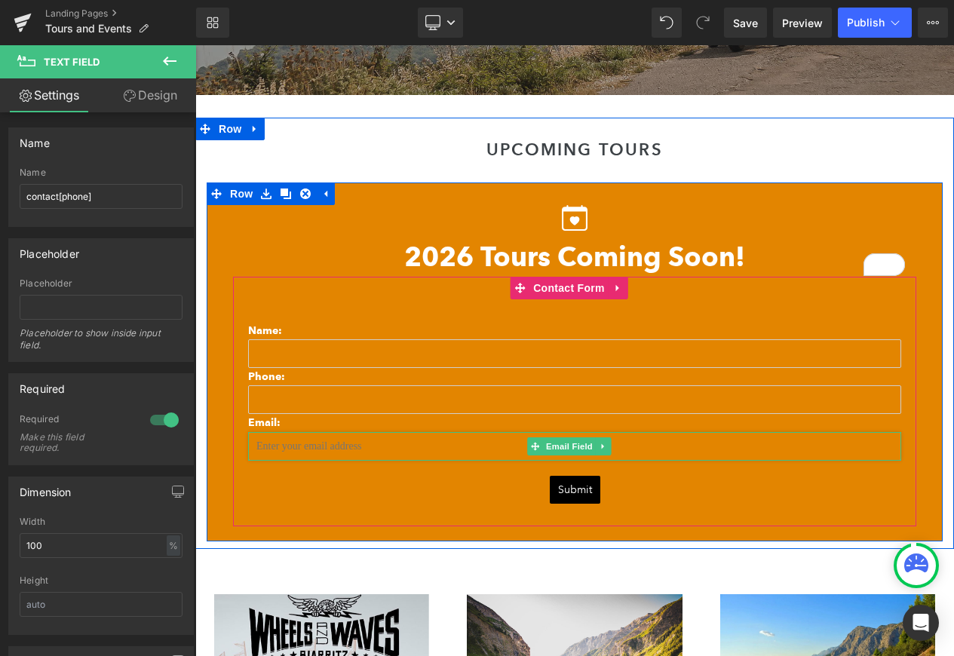
click at [357, 445] on input "email" at bounding box center [574, 446] width 653 height 29
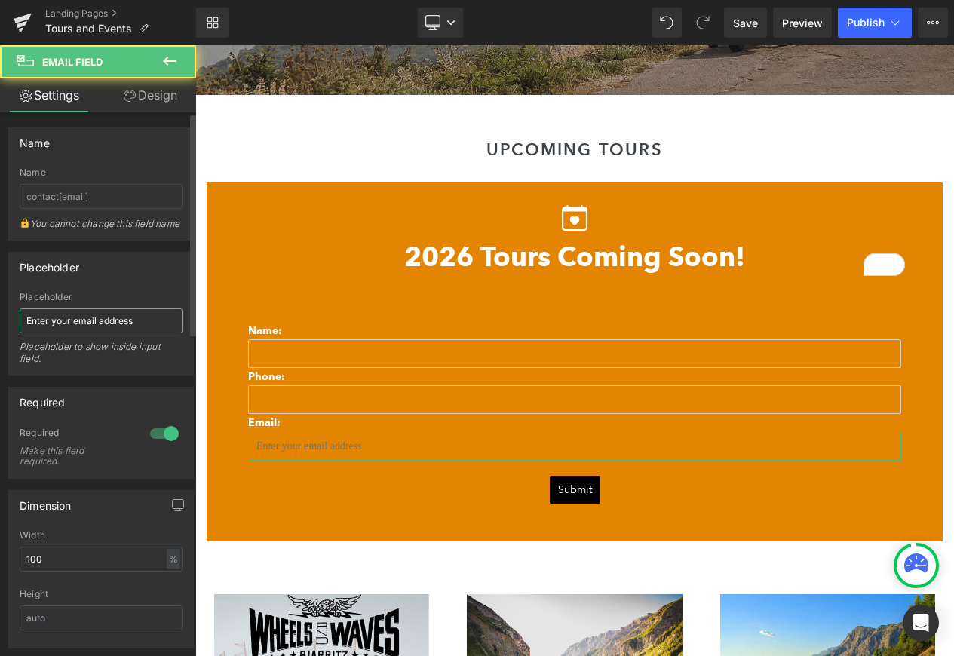
click at [103, 333] on input "Enter your email address" at bounding box center [101, 320] width 163 height 25
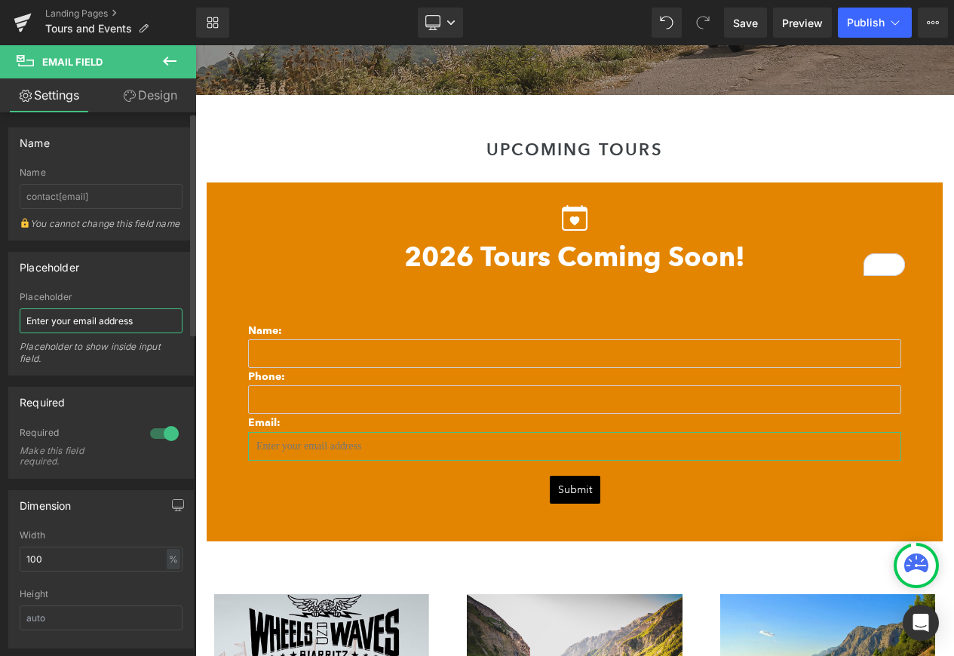
click at [103, 333] on input "Enter your email address" at bounding box center [101, 320] width 163 height 25
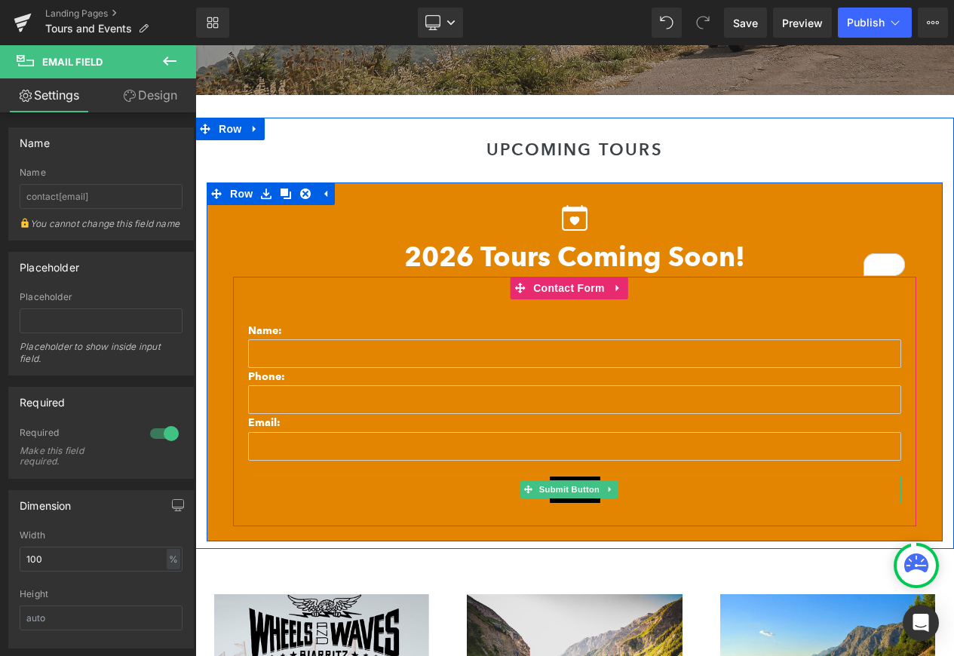
click at [343, 487] on div "Submit" at bounding box center [574, 490] width 653 height 29
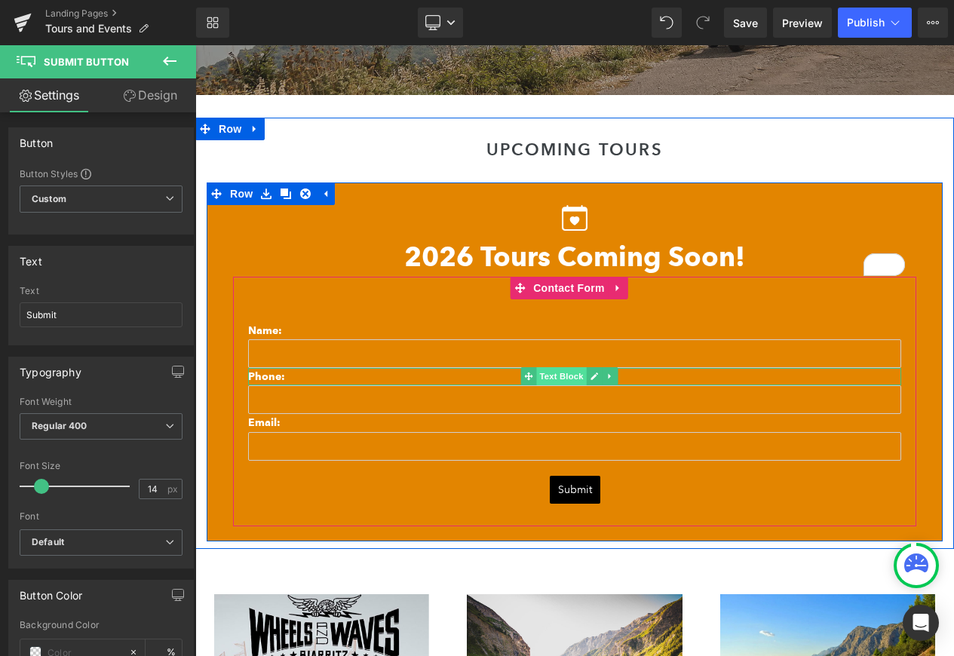
click at [559, 375] on span "Text Block" at bounding box center [561, 376] width 50 height 18
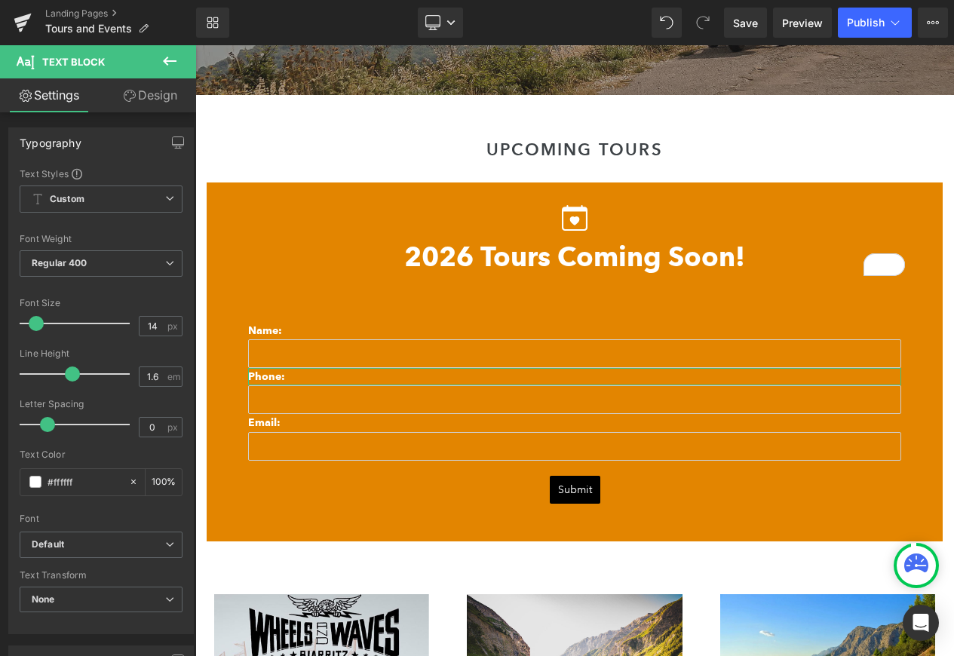
click at [170, 109] on link "Design" at bounding box center [150, 95] width 98 height 34
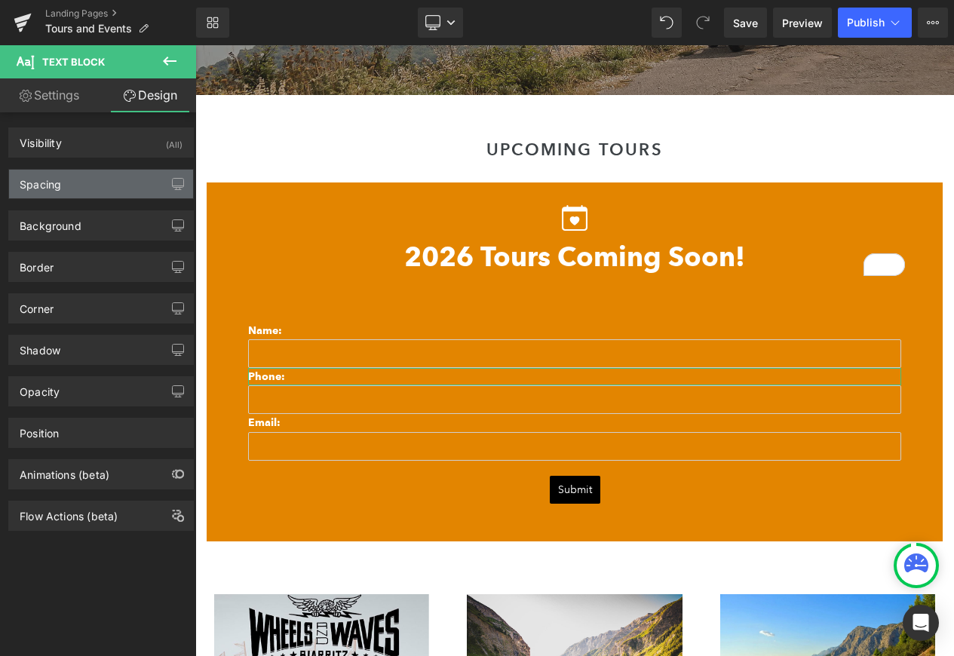
click at [118, 178] on div "Spacing" at bounding box center [101, 184] width 184 height 29
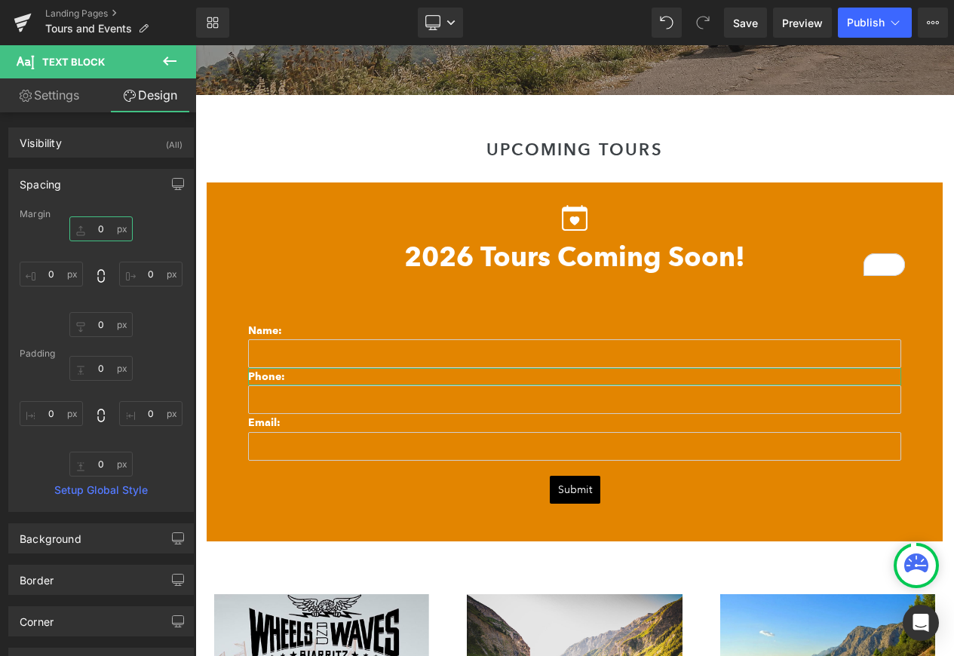
click at [97, 229] on input "0" at bounding box center [100, 228] width 63 height 25
type input "10"
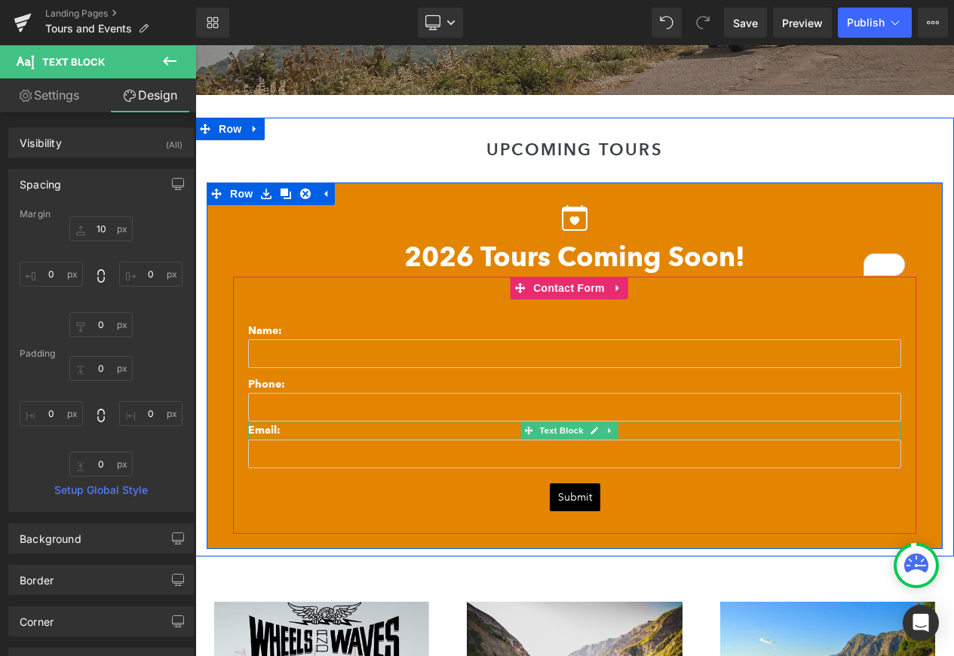
click at [349, 432] on p "Email:" at bounding box center [574, 430] width 653 height 17
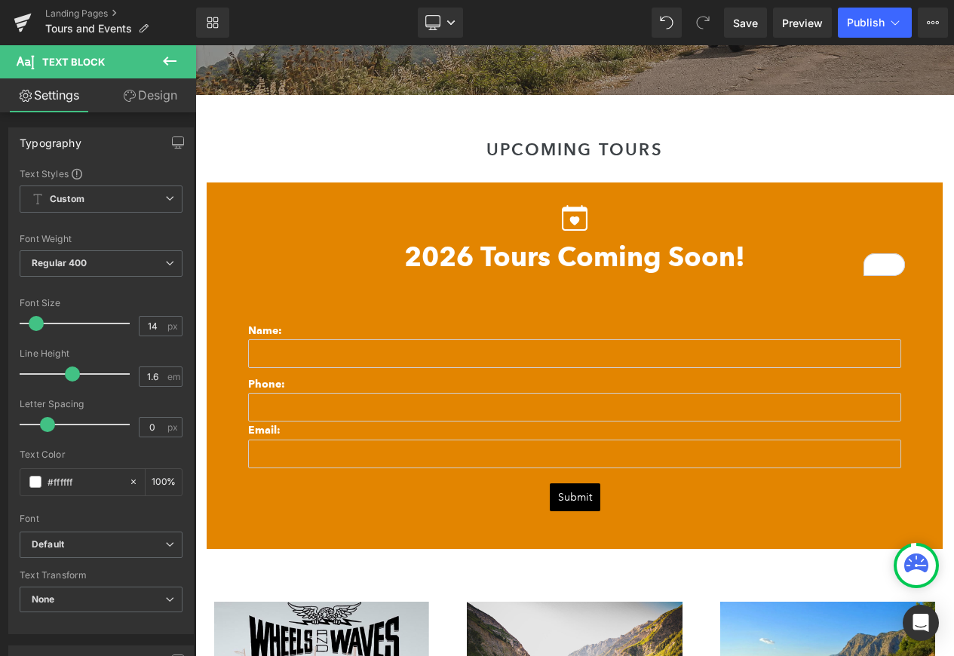
click at [140, 107] on link "Design" at bounding box center [150, 95] width 98 height 34
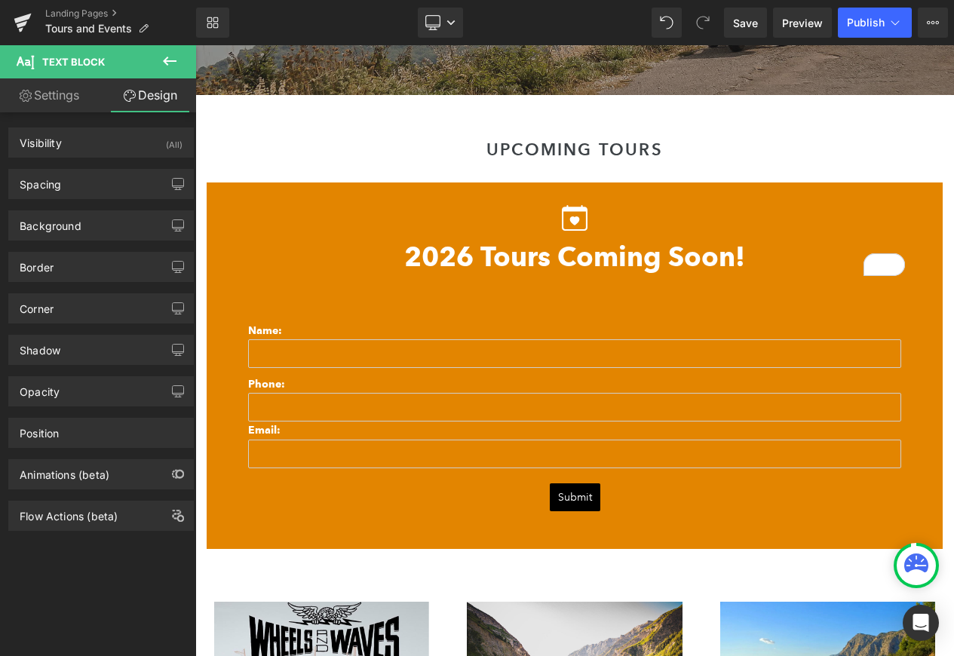
type input "0"
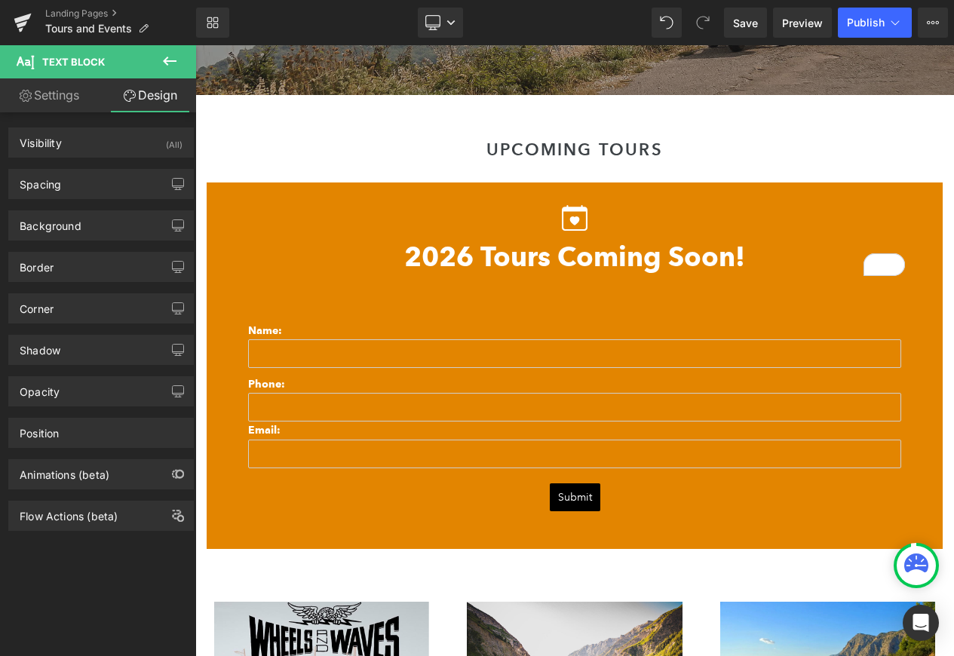
type input "0"
click at [120, 176] on div "Spacing" at bounding box center [101, 184] width 184 height 29
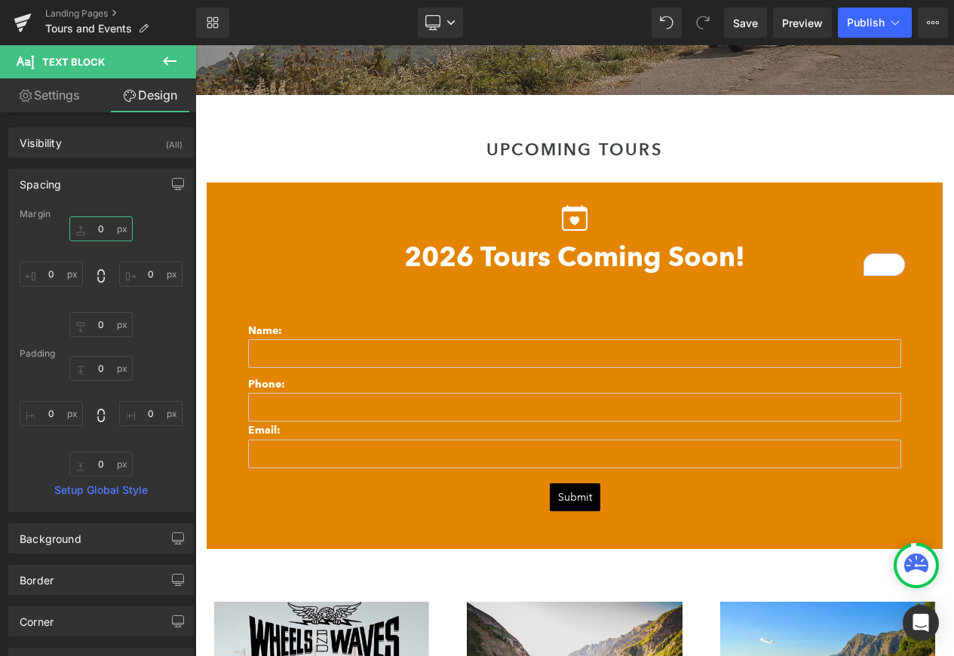
click at [96, 228] on input "0" at bounding box center [100, 228] width 63 height 25
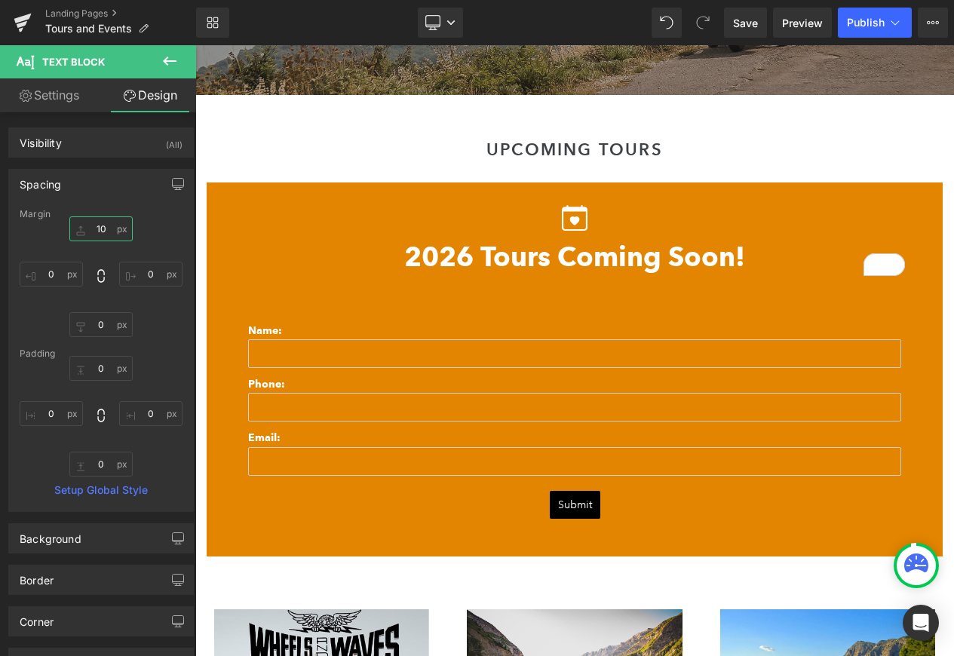
type input "10"
click at [173, 62] on icon at bounding box center [170, 61] width 18 height 18
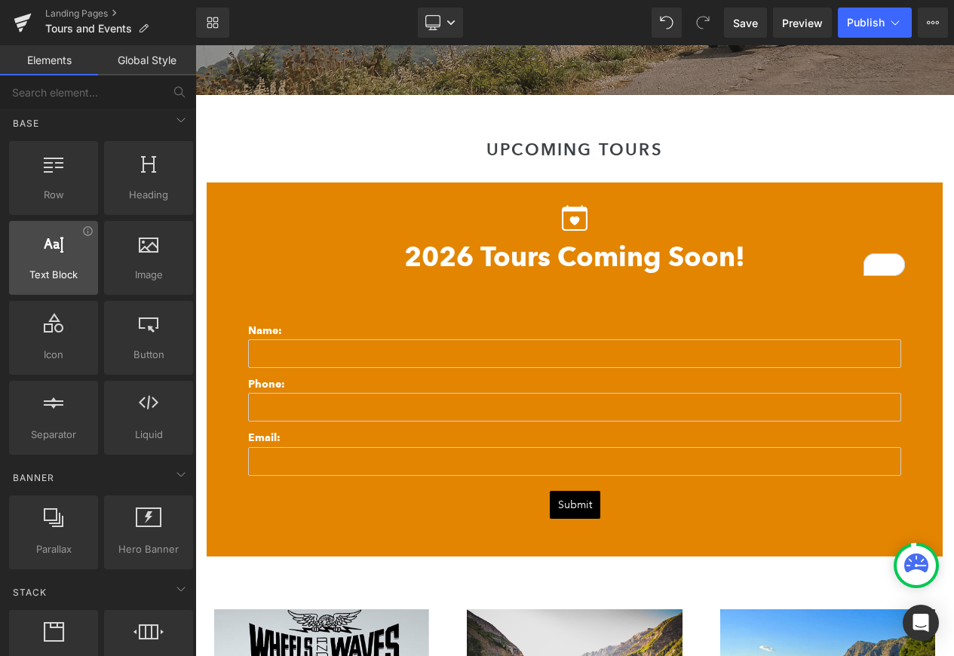
scroll to position [0, 0]
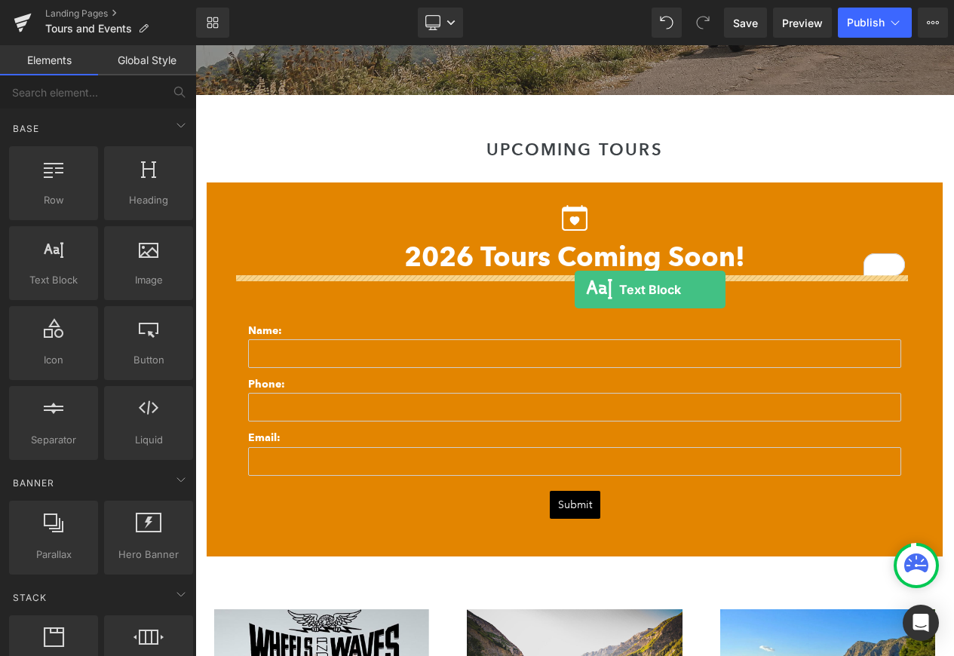
drag, startPoint x: 256, startPoint y: 311, endPoint x: 575, endPoint y: 290, distance: 319.0
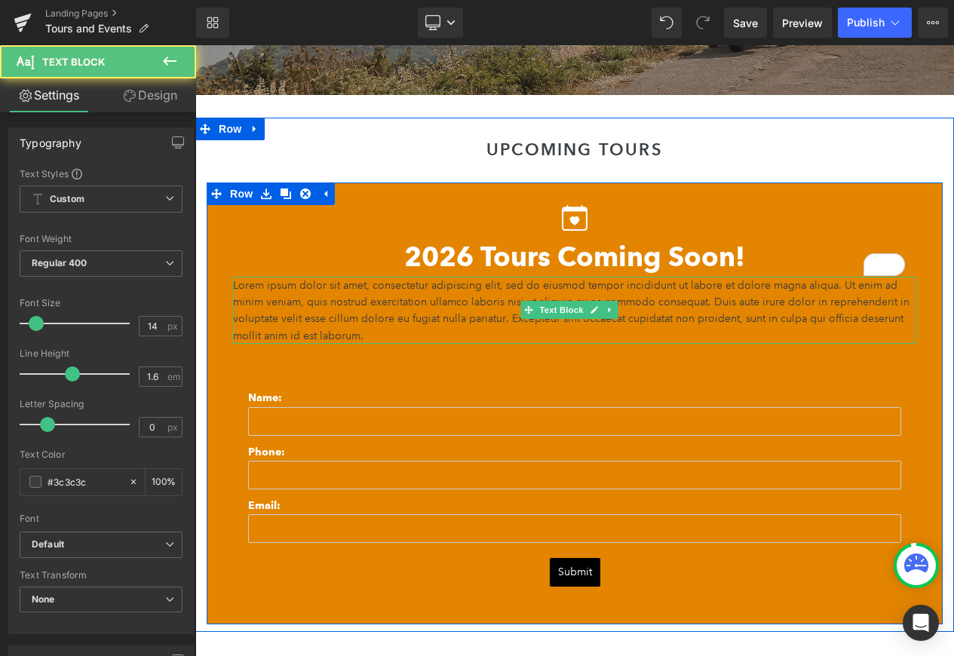
click at [465, 320] on p "Lorem ipsum dolor sit amet, consectetur adipiscing elit, sed do eiusmod tempor …" at bounding box center [574, 311] width 683 height 68
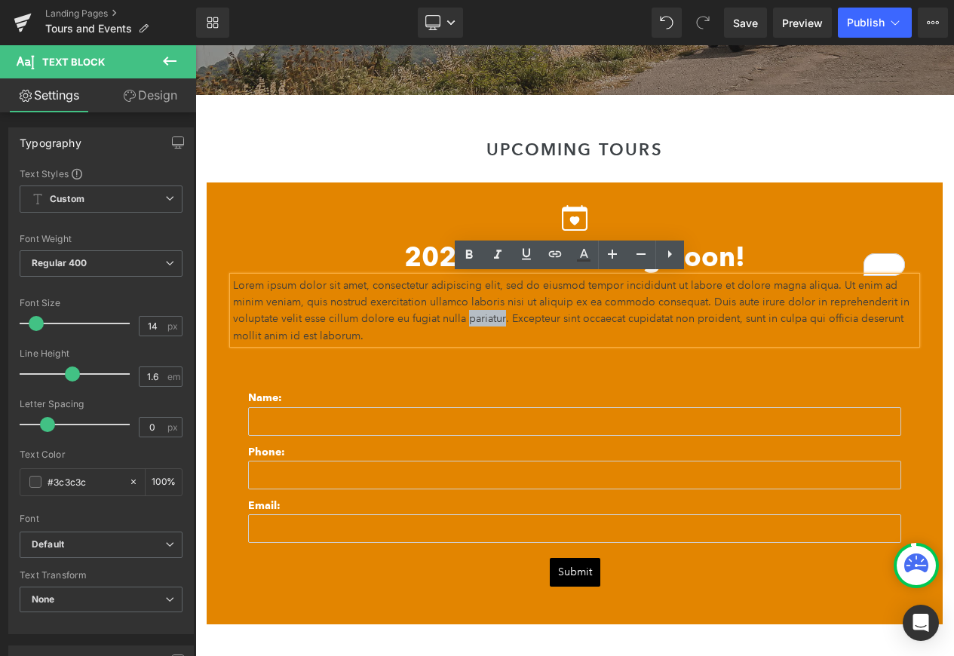
click at [465, 320] on p "Lorem ipsum dolor sit amet, consectetur adipiscing elit, sed do eiusmod tempor …" at bounding box center [574, 311] width 683 height 68
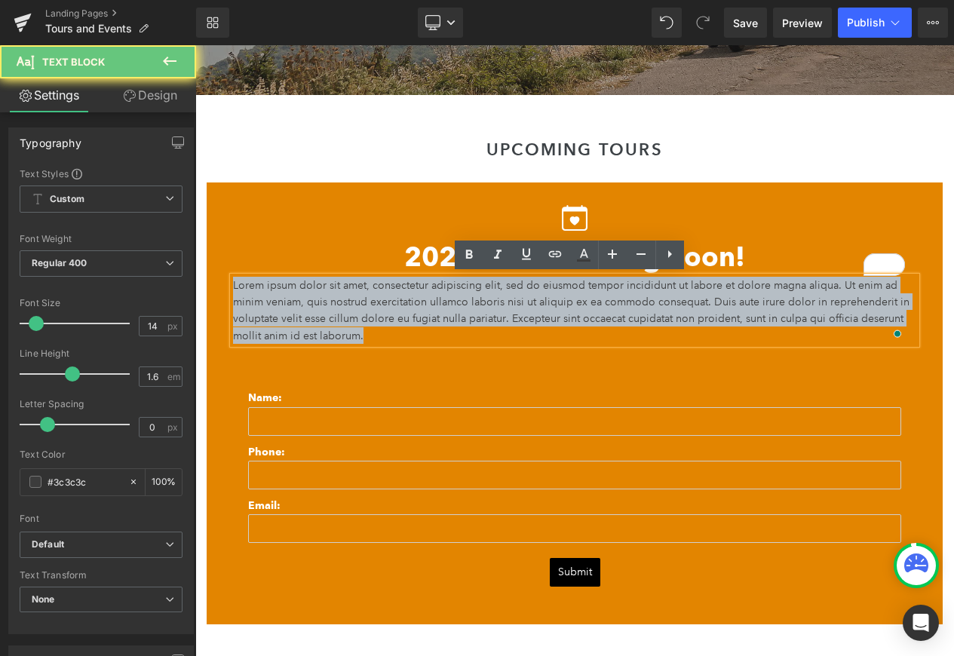
click at [465, 320] on p "Lorem ipsum dolor sit amet, consectetur adipiscing elit, sed do eiusmod tempor …" at bounding box center [574, 311] width 683 height 68
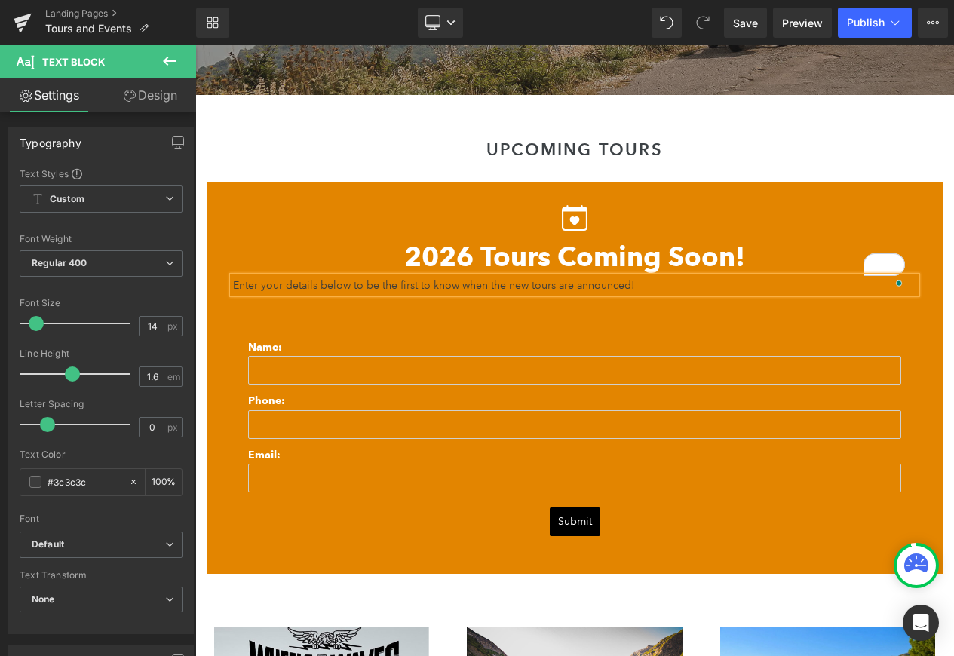
click at [408, 285] on p "Enter your details below to be the first to know when the new tours are announc…" at bounding box center [574, 285] width 683 height 17
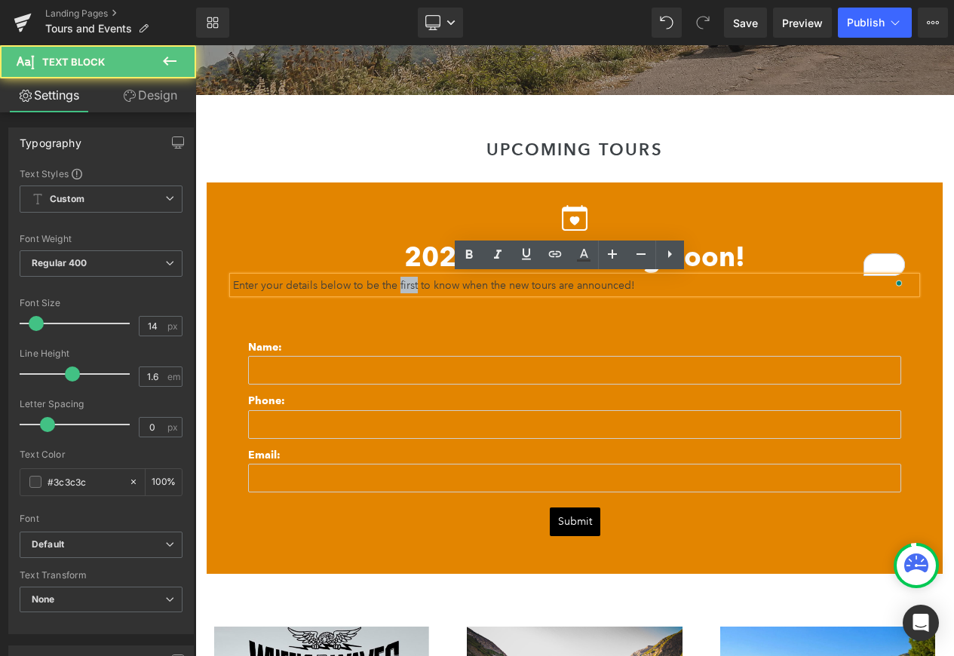
click at [408, 285] on p "Enter your details below to be the first to know when the new tours are announc…" at bounding box center [574, 285] width 683 height 17
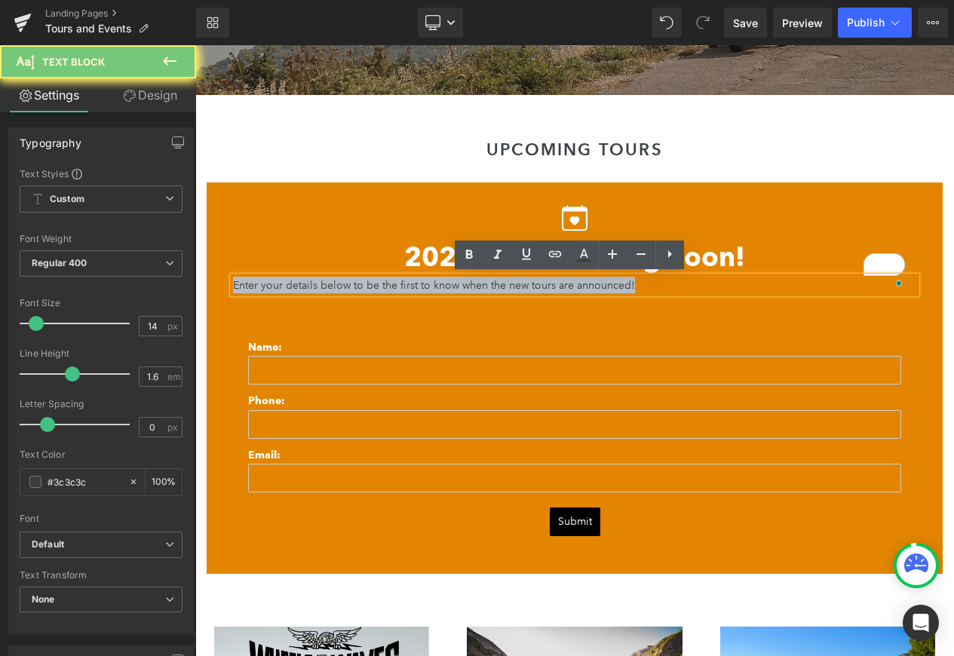
click at [408, 285] on p "Enter your details below to be the first to know when the new tours are announc…" at bounding box center [574, 285] width 683 height 17
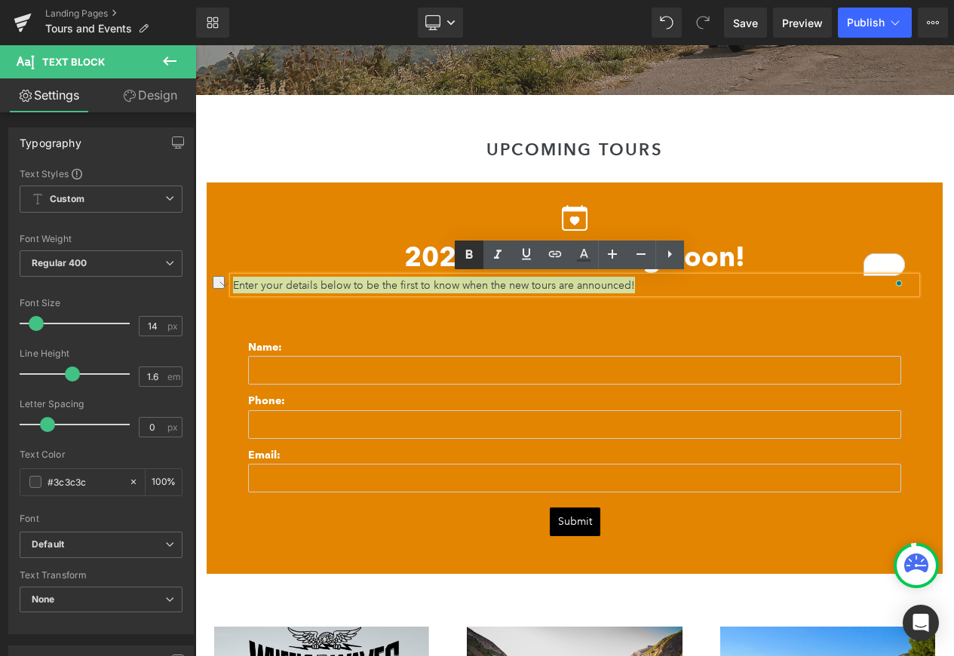
click at [472, 261] on icon at bounding box center [469, 255] width 18 height 18
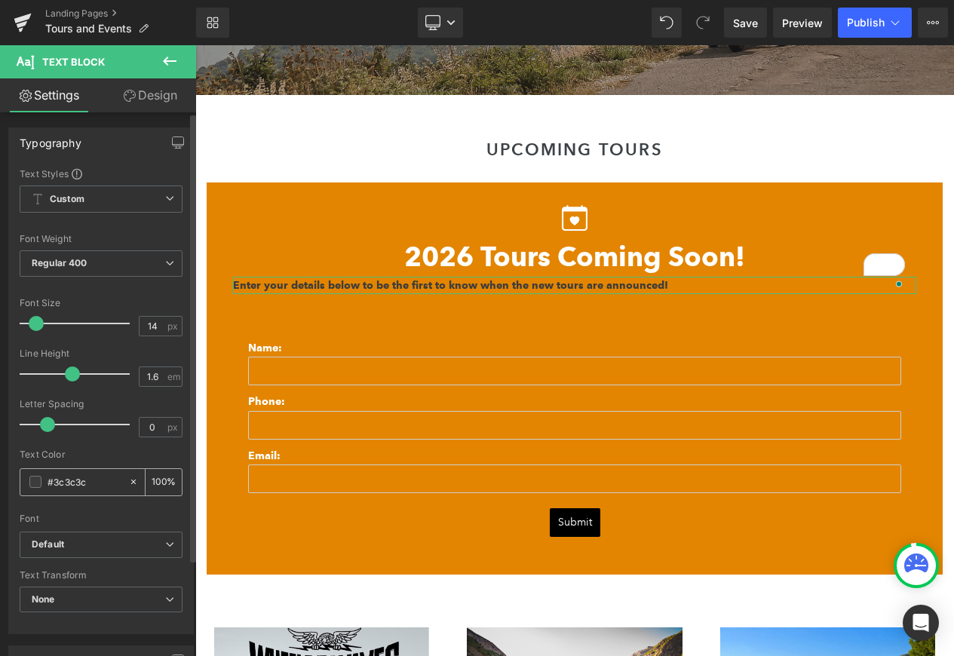
click at [35, 482] on span at bounding box center [35, 482] width 12 height 12
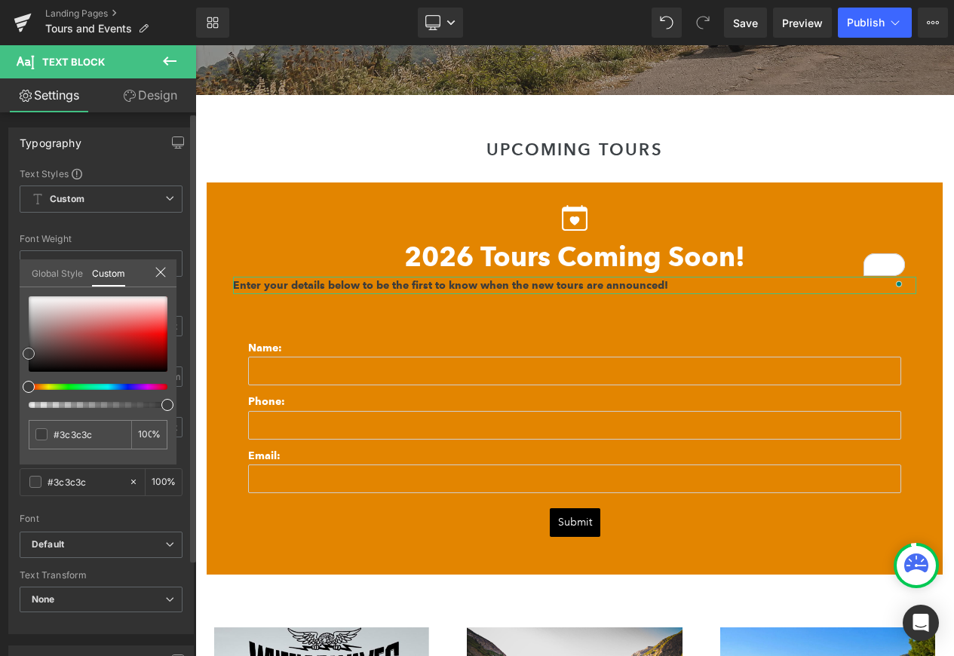
type input "#e8cece"
type input "#ede7e7"
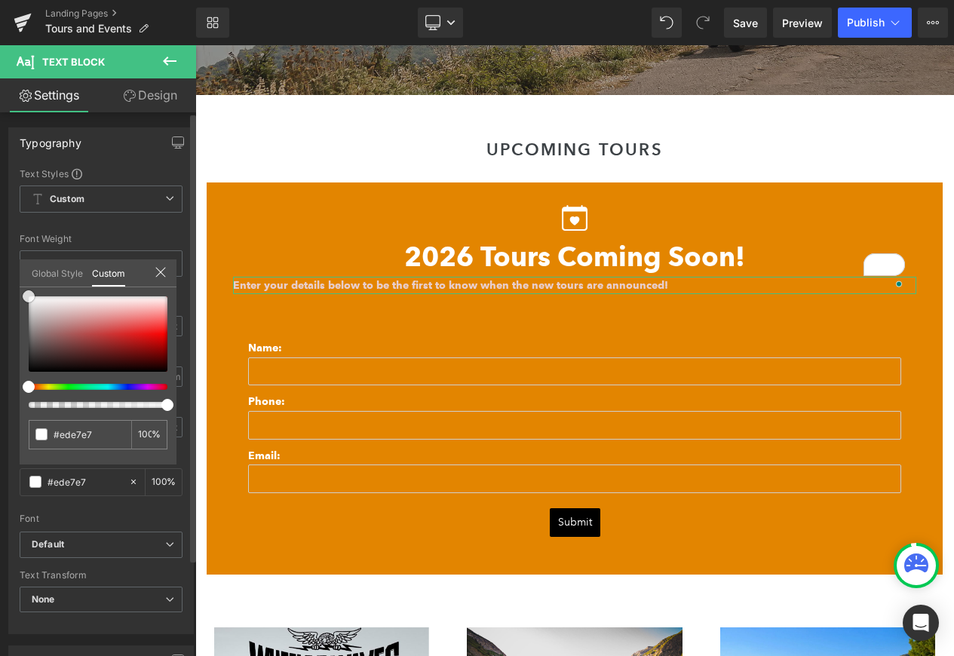
type input "#ffffff"
drag, startPoint x: 44, startPoint y: 302, endPoint x: 17, endPoint y: 290, distance: 29.4
click at [17, 290] on div "Typography Text Styles Custom Custom Setup Global Style Custom Setup Global Sty…" at bounding box center [101, 375] width 203 height 518
click at [136, 105] on link "Design" at bounding box center [150, 95] width 98 height 34
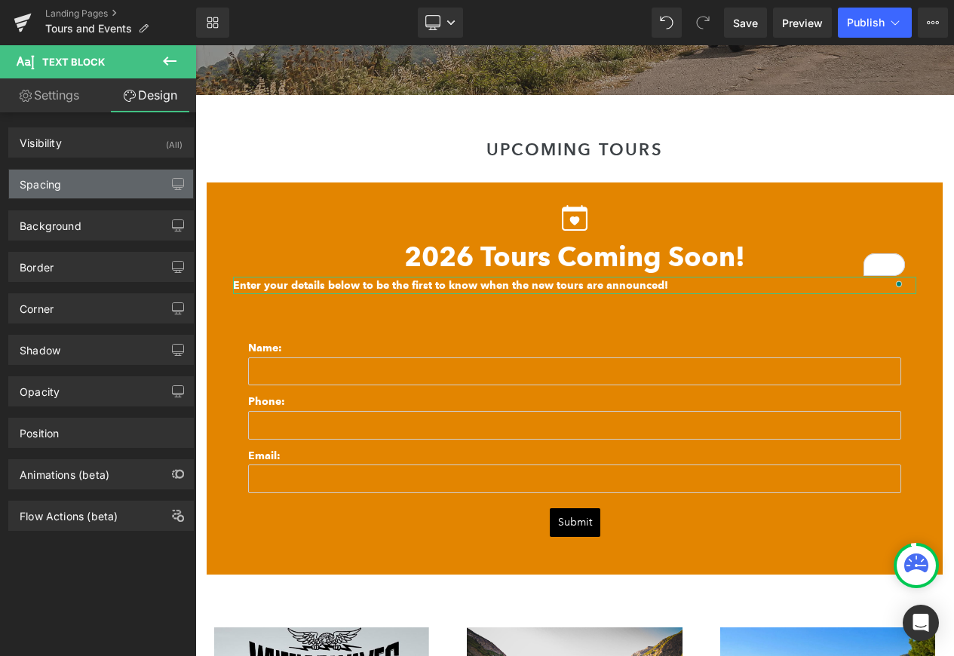
click at [106, 189] on div "Spacing" at bounding box center [101, 184] width 184 height 29
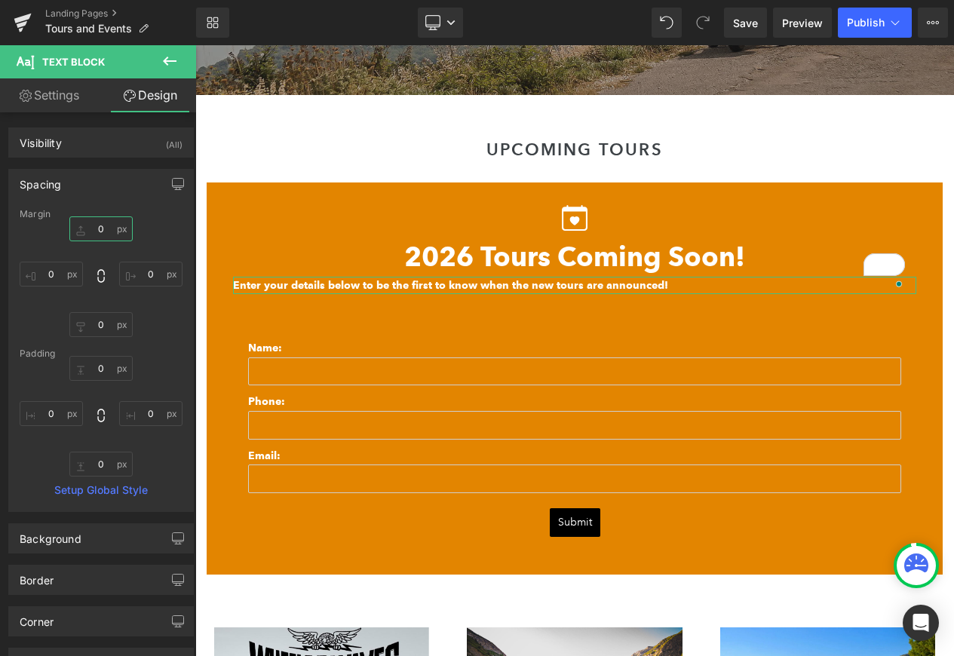
click at [100, 227] on input "0" at bounding box center [100, 228] width 63 height 25
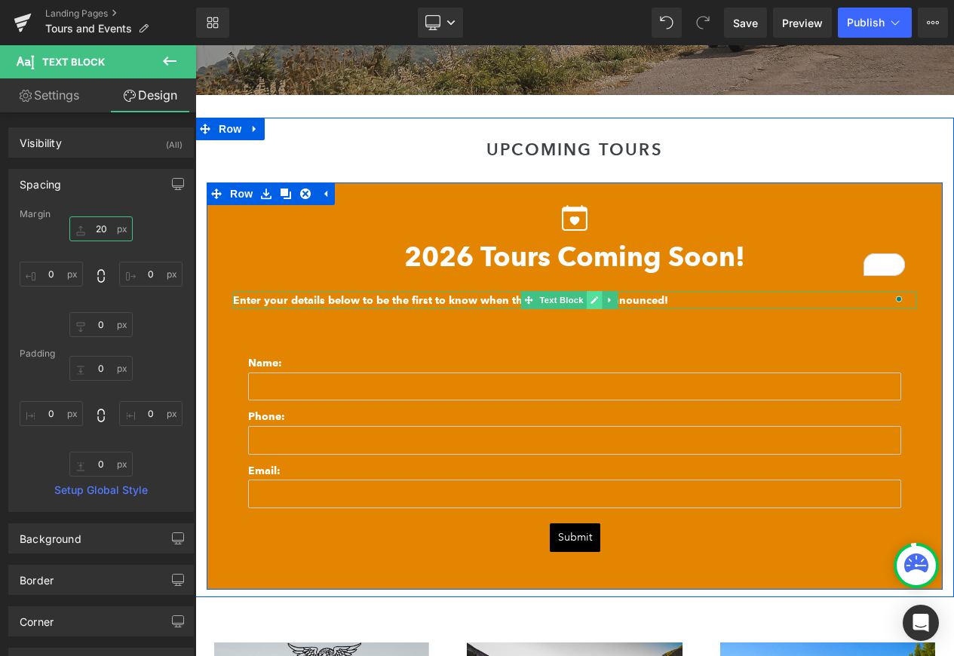
type input "20"
click at [591, 298] on icon at bounding box center [594, 300] width 8 height 9
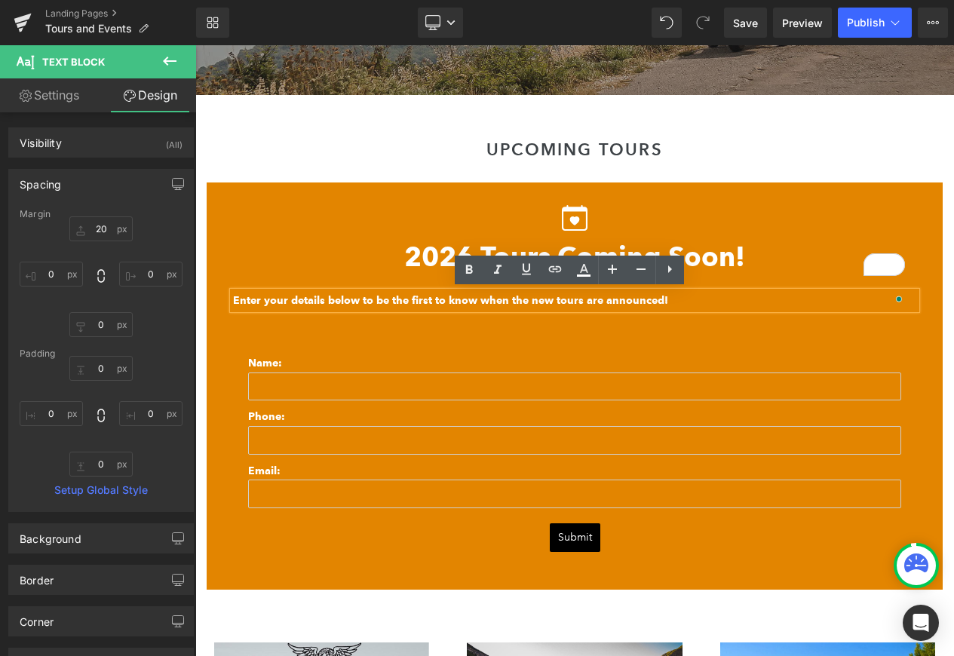
click at [49, 109] on link "Settings" at bounding box center [49, 95] width 98 height 34
type input "100"
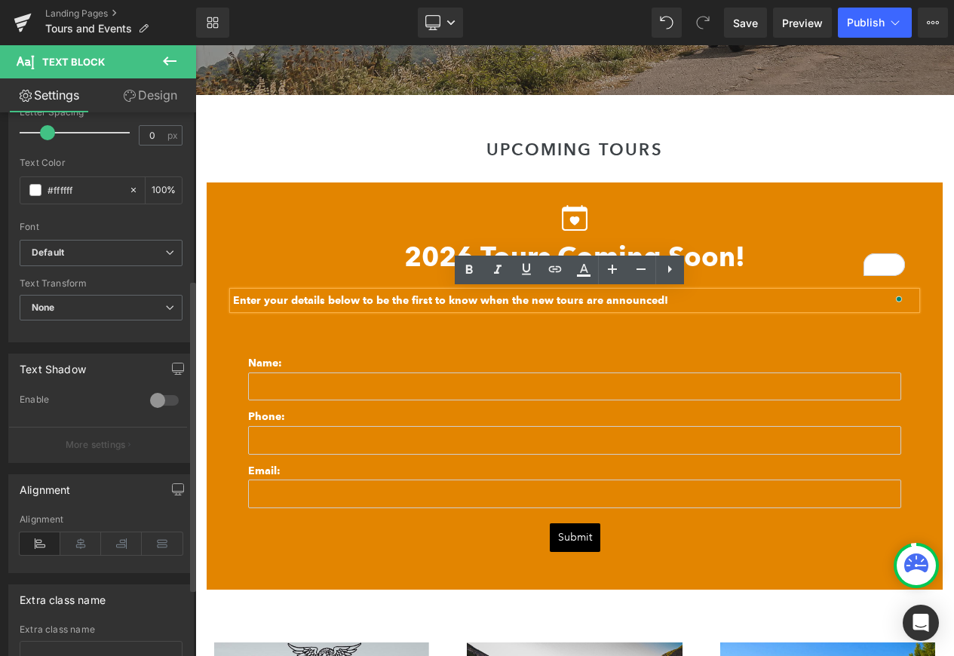
scroll to position [410, 0]
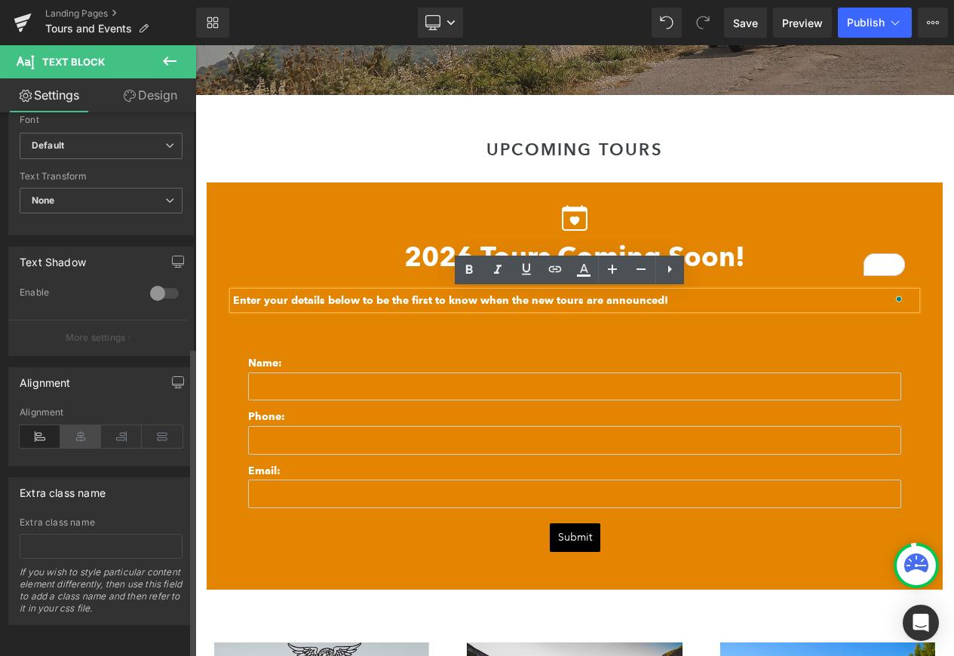
click at [84, 430] on icon at bounding box center [80, 436] width 41 height 23
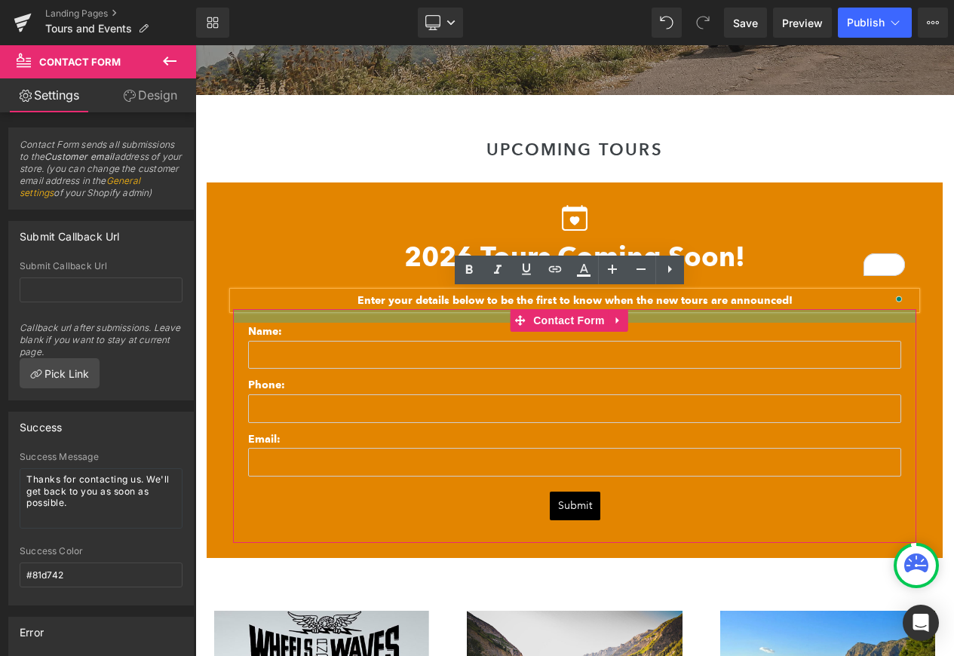
drag, startPoint x: 421, startPoint y: 330, endPoint x: 431, endPoint y: 293, distance: 38.2
click at [414, 299] on div "Icon 2026 Tours Coming Soon! Heading Enter your details below to be the first t…" at bounding box center [575, 374] width 706 height 338
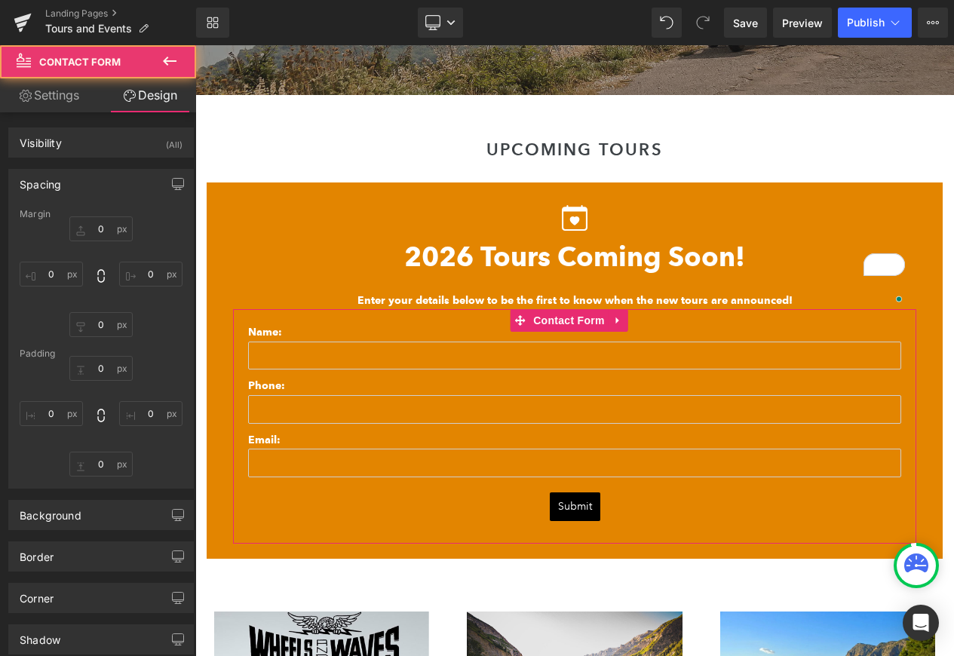
type input "0"
type input "19"
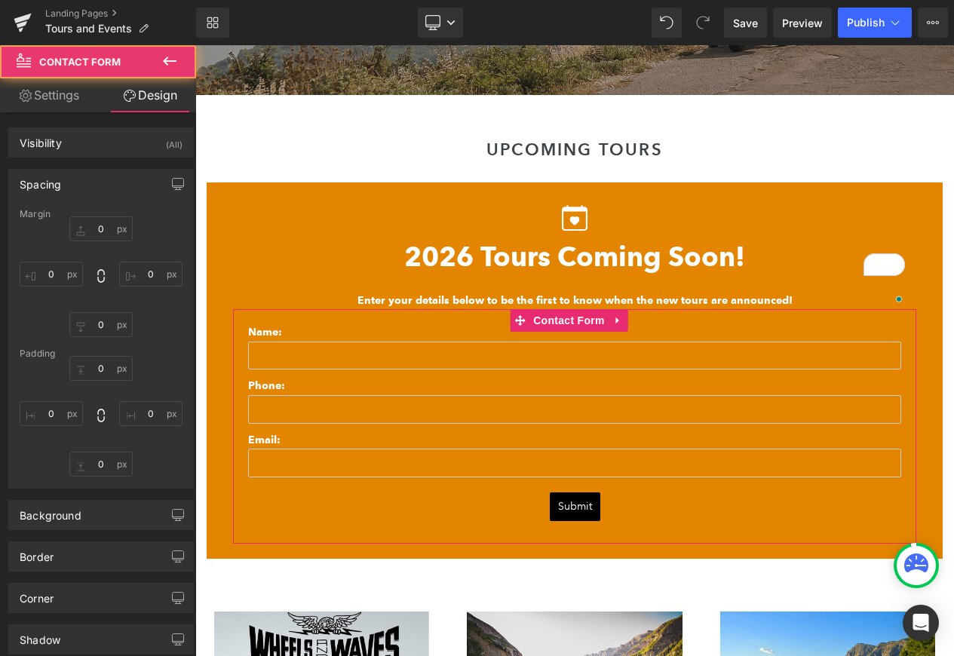
type input "20"
type input "30"
type input "20"
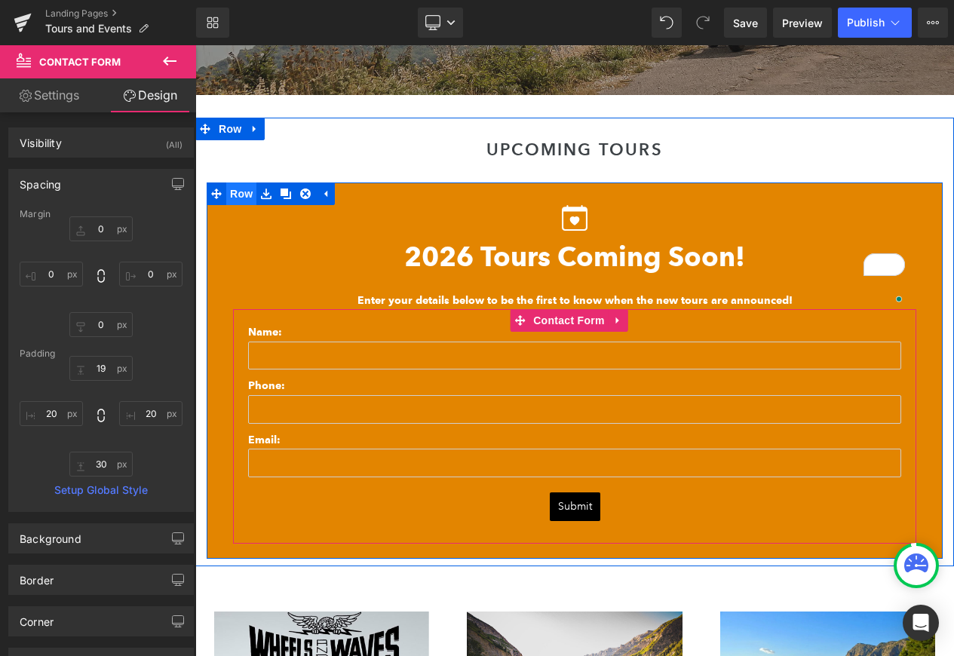
click at [243, 198] on span "Row" at bounding box center [241, 194] width 30 height 23
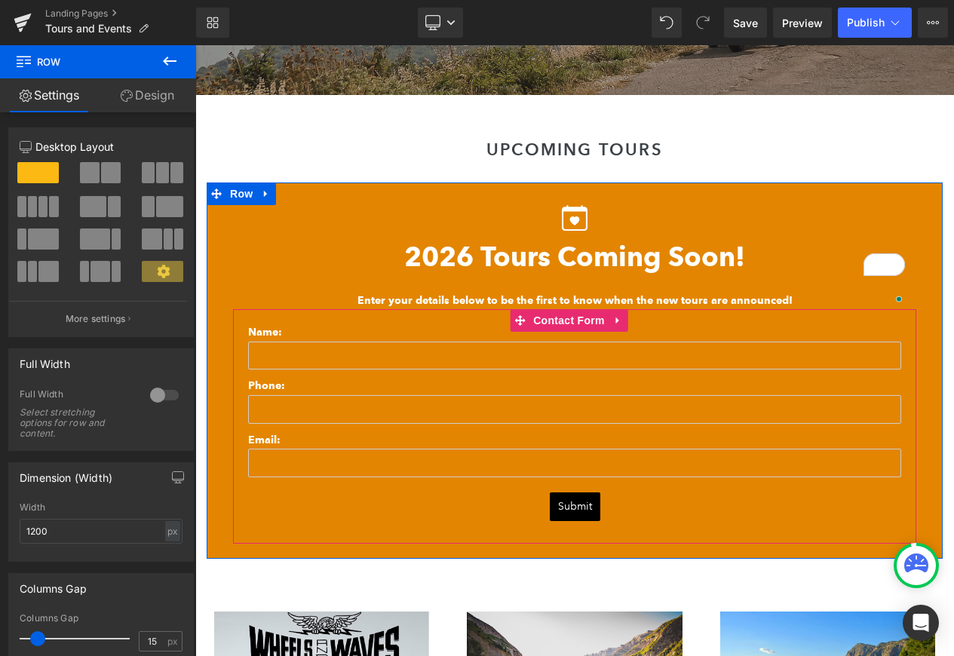
click at [159, 100] on link "Design" at bounding box center [147, 95] width 98 height 34
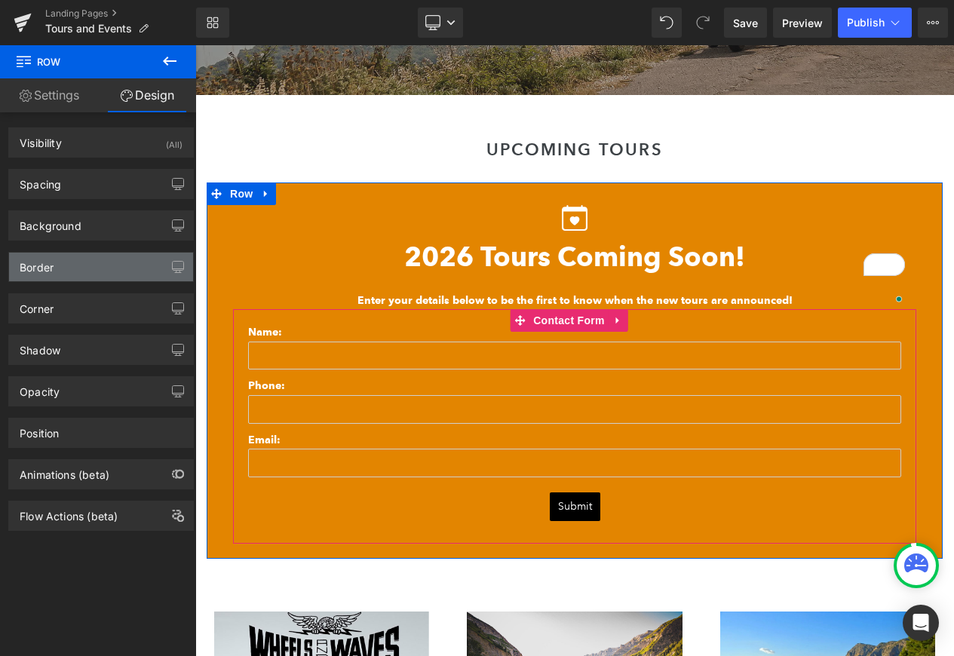
click at [127, 254] on div "Border" at bounding box center [101, 267] width 184 height 29
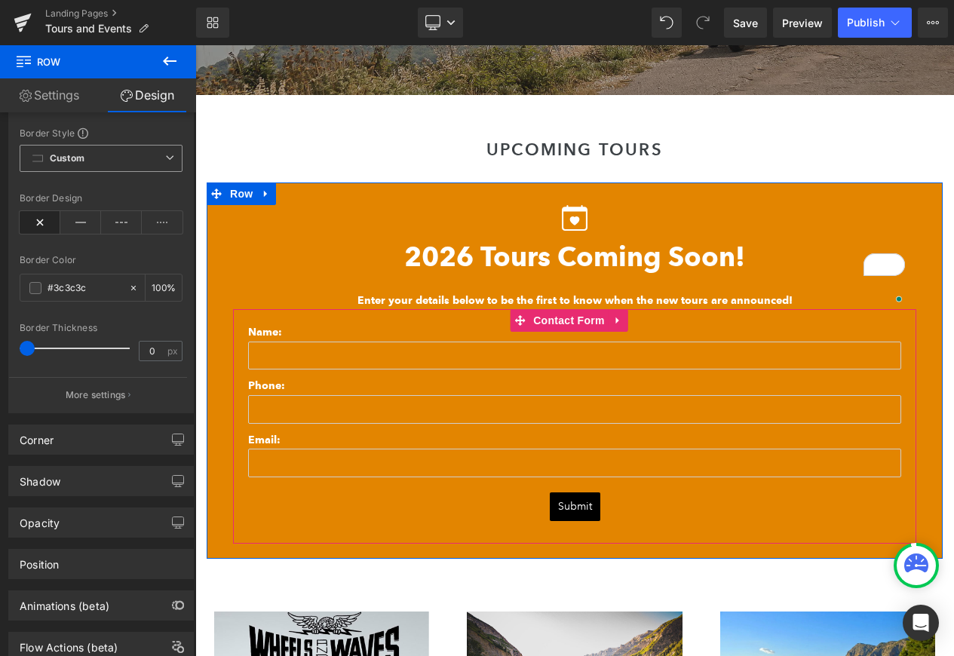
scroll to position [185, 0]
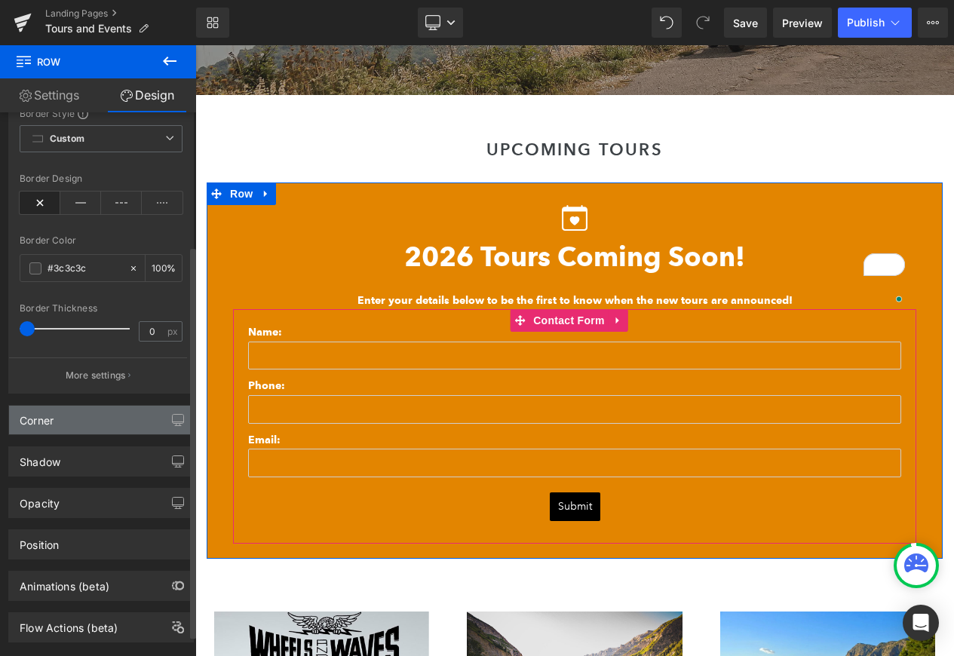
click at [136, 428] on div "Corner" at bounding box center [101, 420] width 184 height 29
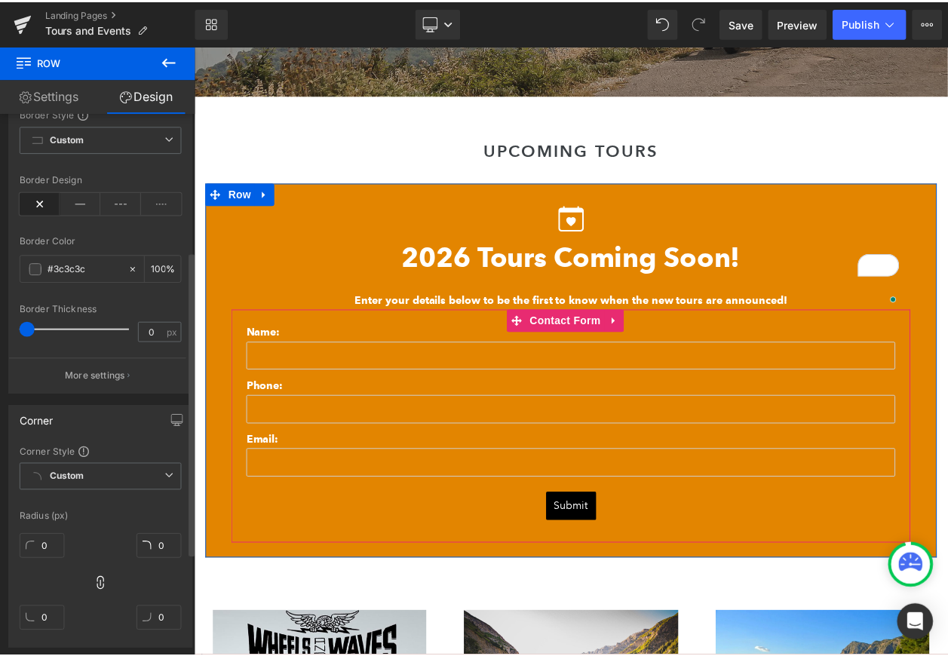
scroll to position [315, 0]
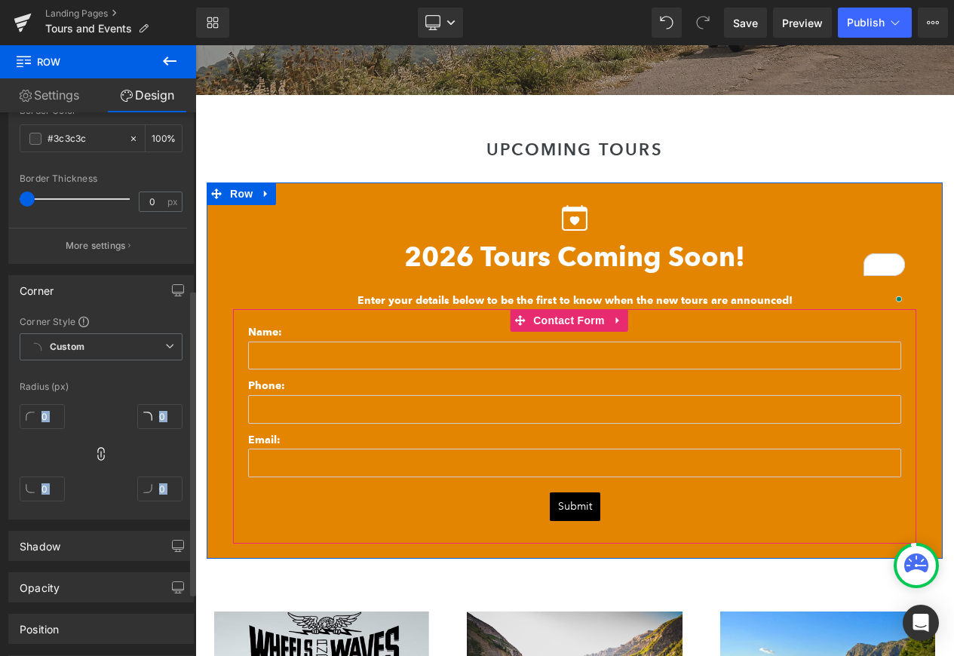
drag, startPoint x: 95, startPoint y: 455, endPoint x: 103, endPoint y: 443, distance: 14.6
click at [103, 443] on div "0px 0 0px 0 0px 0 0px 0" at bounding box center [101, 458] width 163 height 121
click at [61, 413] on input "0" at bounding box center [42, 416] width 45 height 25
type input "1"
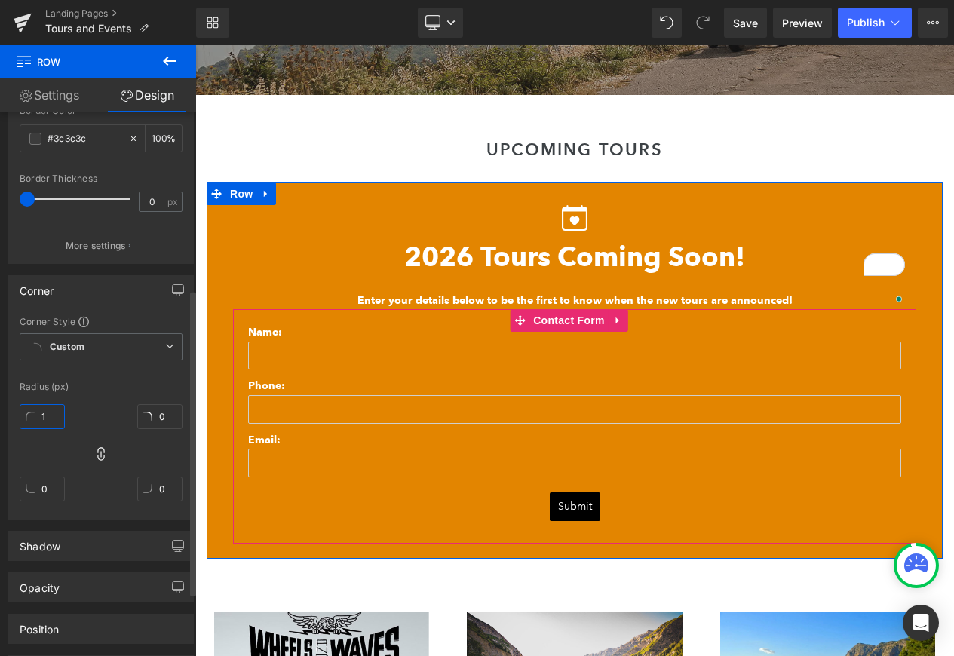
type input "1"
type input "11"
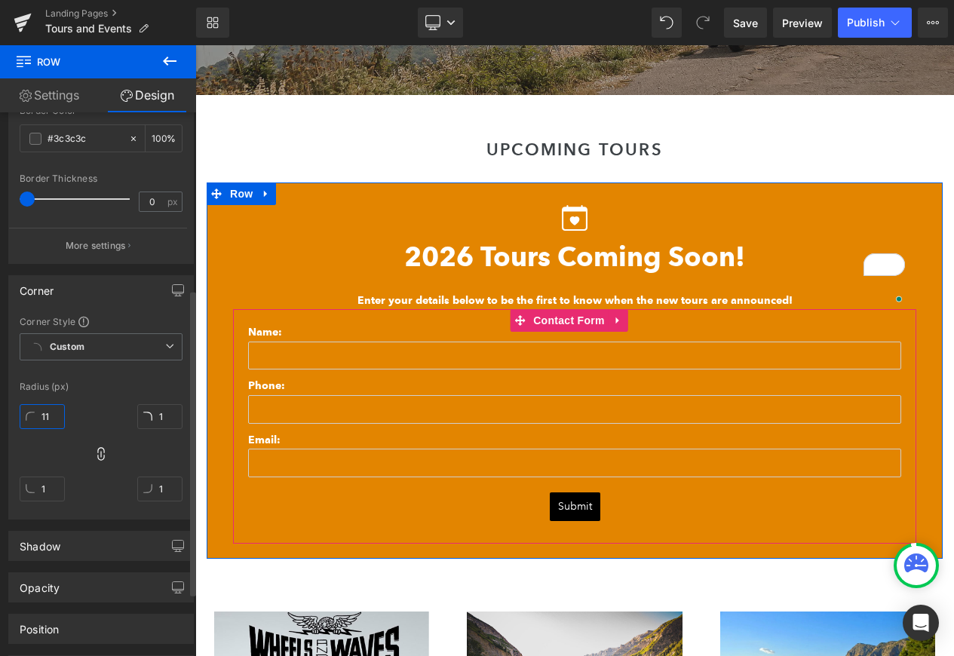
type input "11"
click at [48, 416] on input "11" at bounding box center [42, 416] width 45 height 25
type input "5"
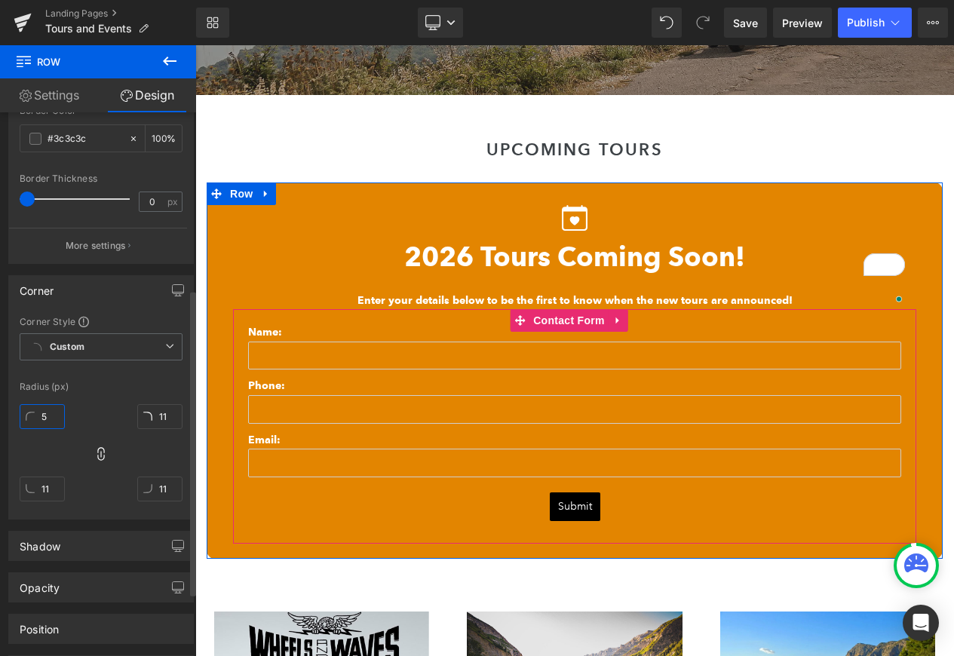
type input "5"
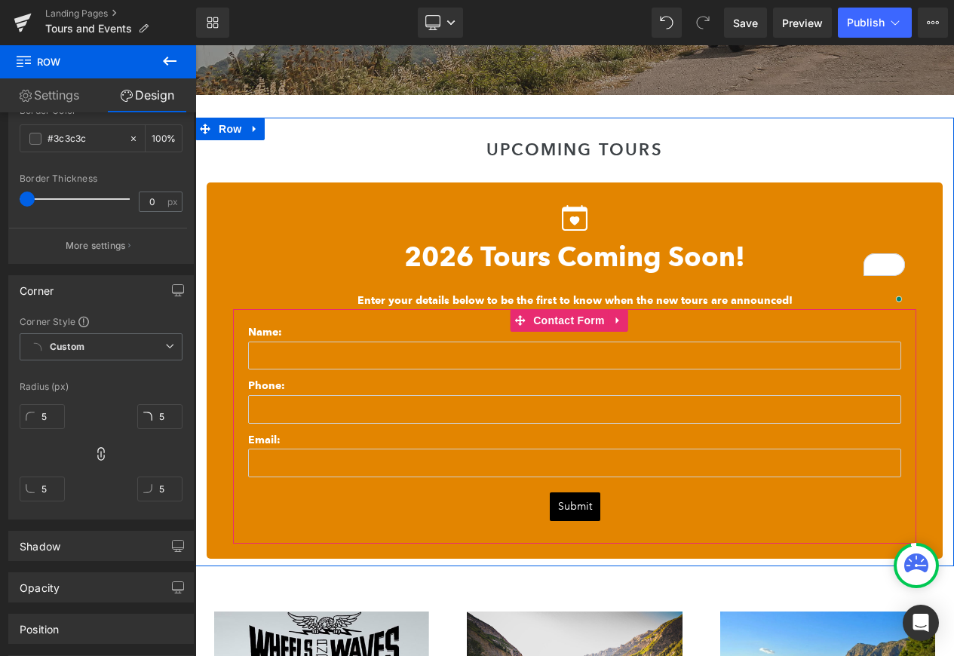
click at [802, 170] on div "UPCOMING TOURS Heading Icon 2026 Tours Coming Soon! Heading Enter your details …" at bounding box center [574, 349] width 759 height 419
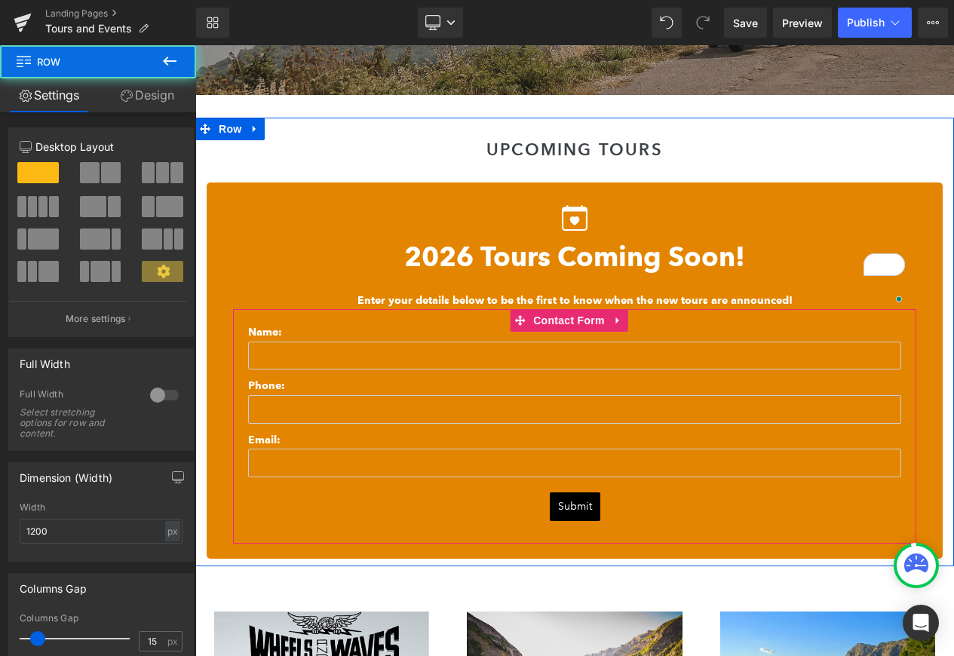
click at [803, 164] on div "UPCOMING TOURS Heading Icon 2026 Tours Coming Soon! Heading Enter your details …" at bounding box center [574, 349] width 759 height 419
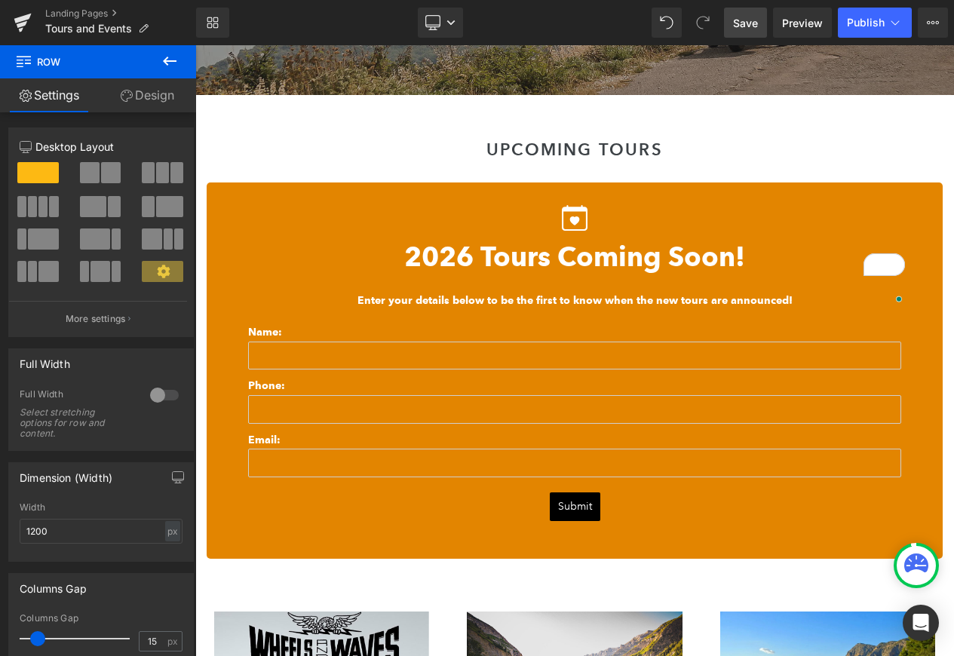
click at [748, 31] on link "Save" at bounding box center [745, 23] width 43 height 30
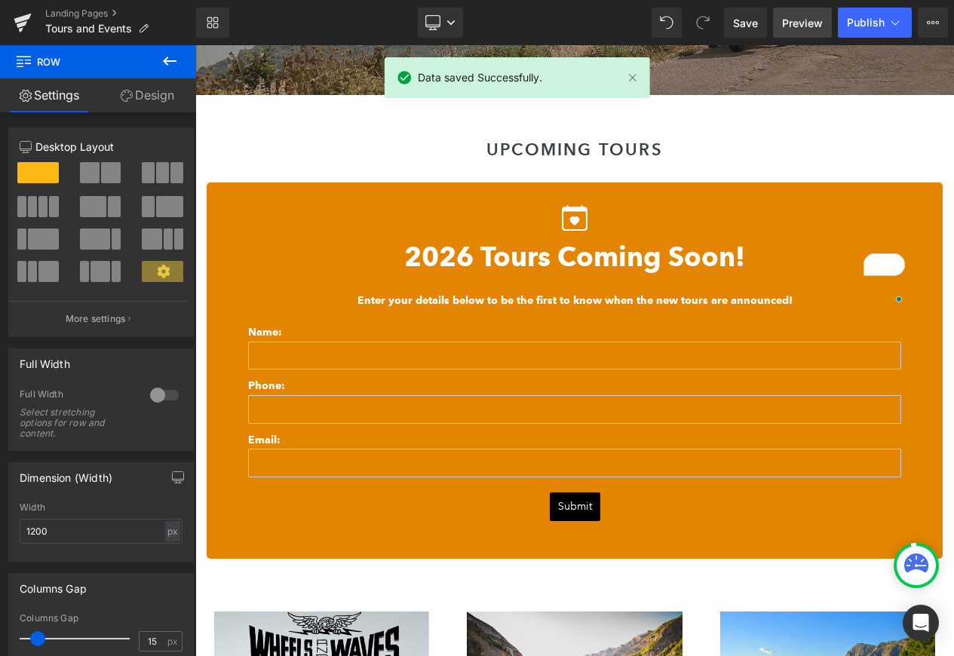
click at [802, 32] on link "Preview" at bounding box center [802, 23] width 59 height 30
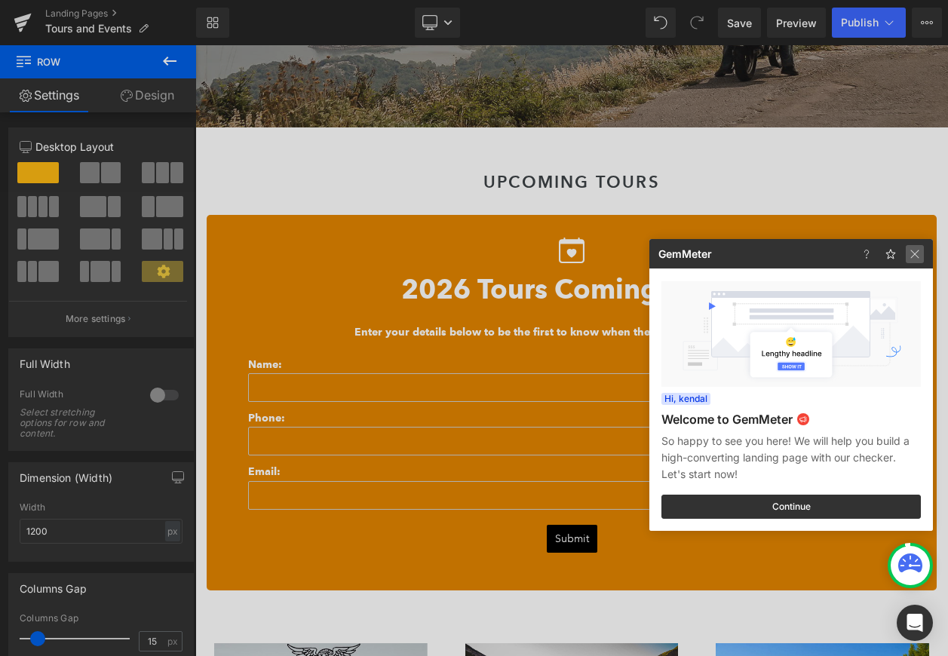
click at [917, 256] on img at bounding box center [915, 254] width 18 height 18
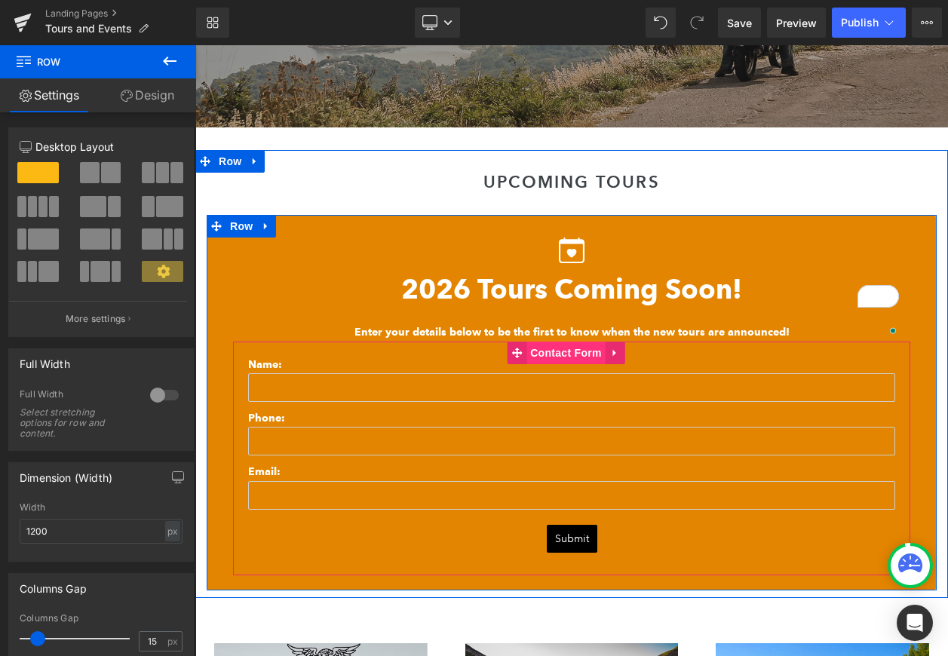
click at [564, 342] on span "Contact Form" at bounding box center [565, 353] width 79 height 23
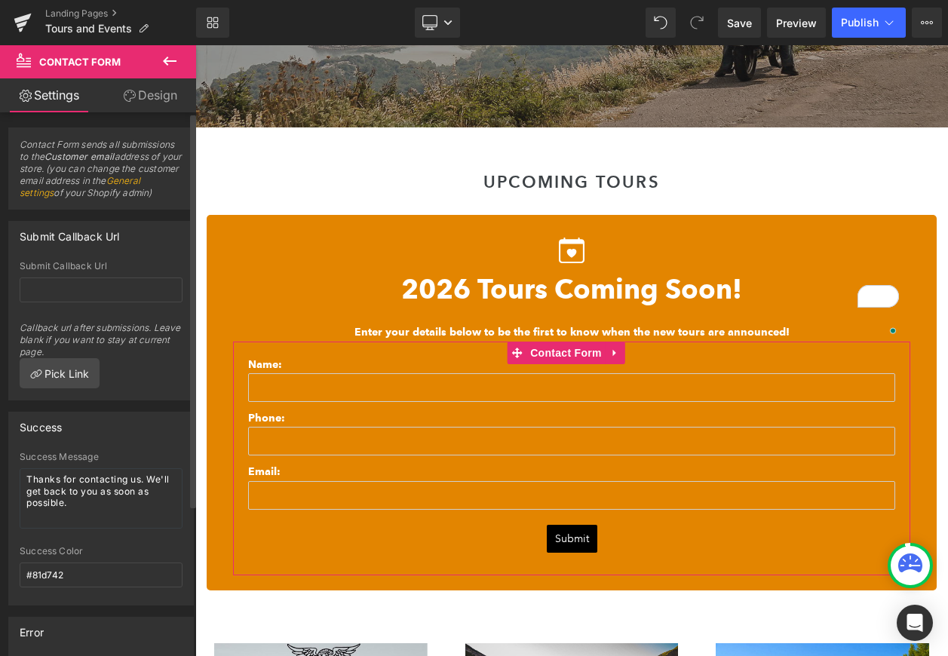
click at [70, 191] on link "General settings" at bounding box center [80, 186] width 121 height 23
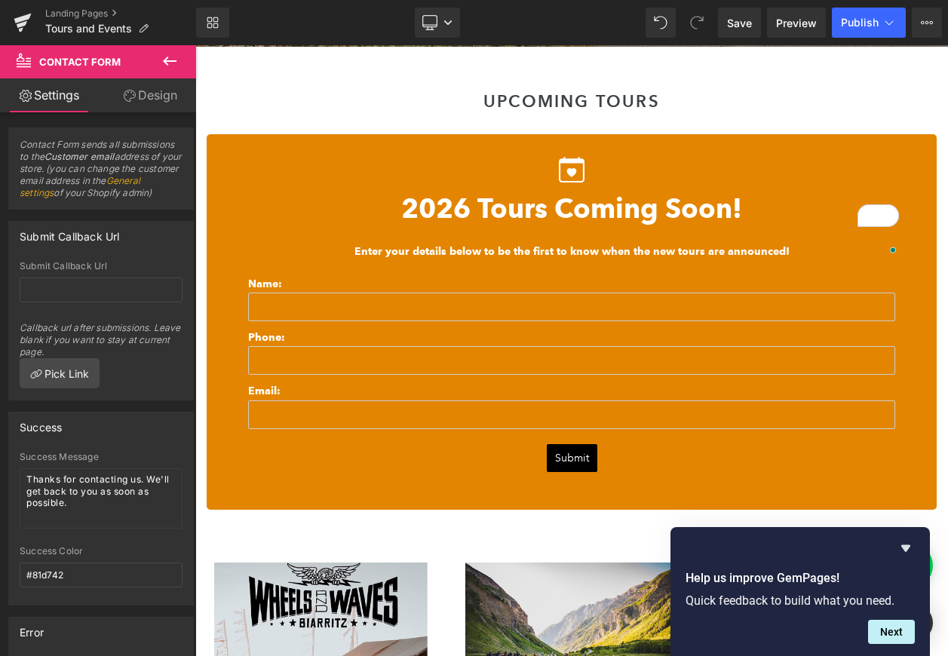
scroll to position [1597, 0]
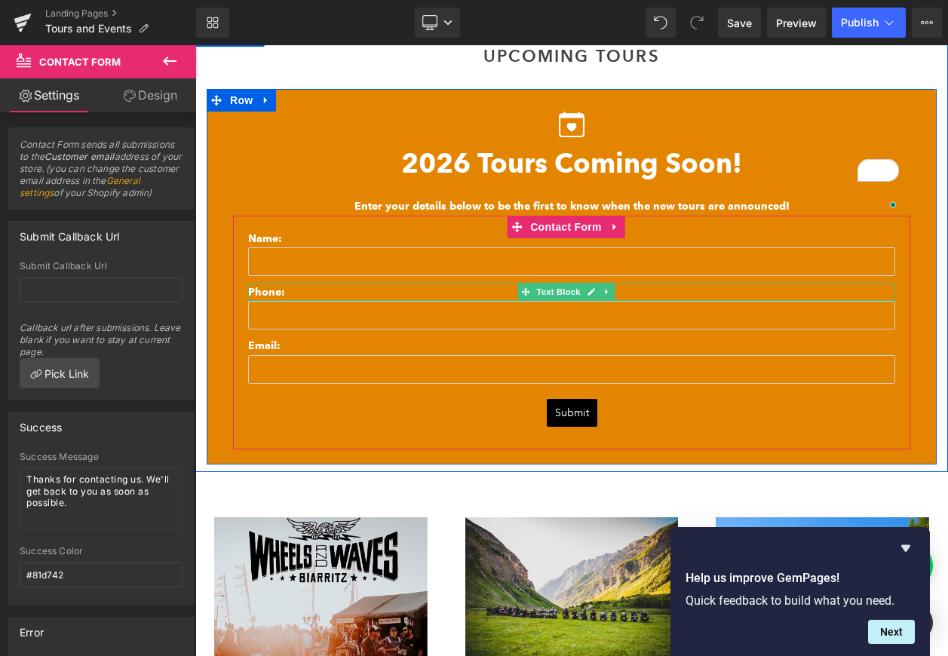
click at [452, 285] on div at bounding box center [571, 286] width 647 height 4
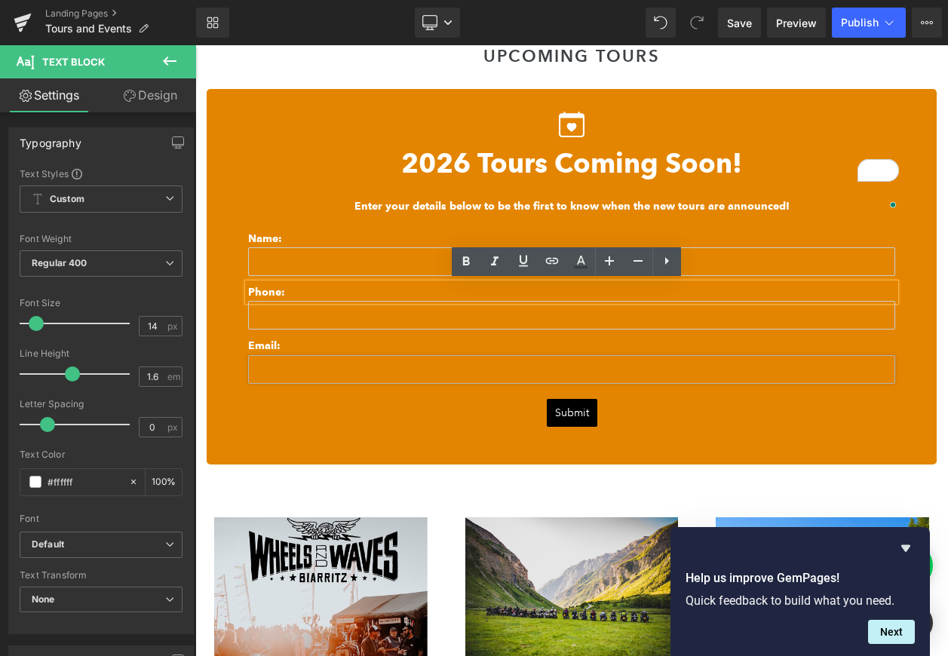
click at [388, 355] on div "Email Field" at bounding box center [571, 369] width 647 height 29
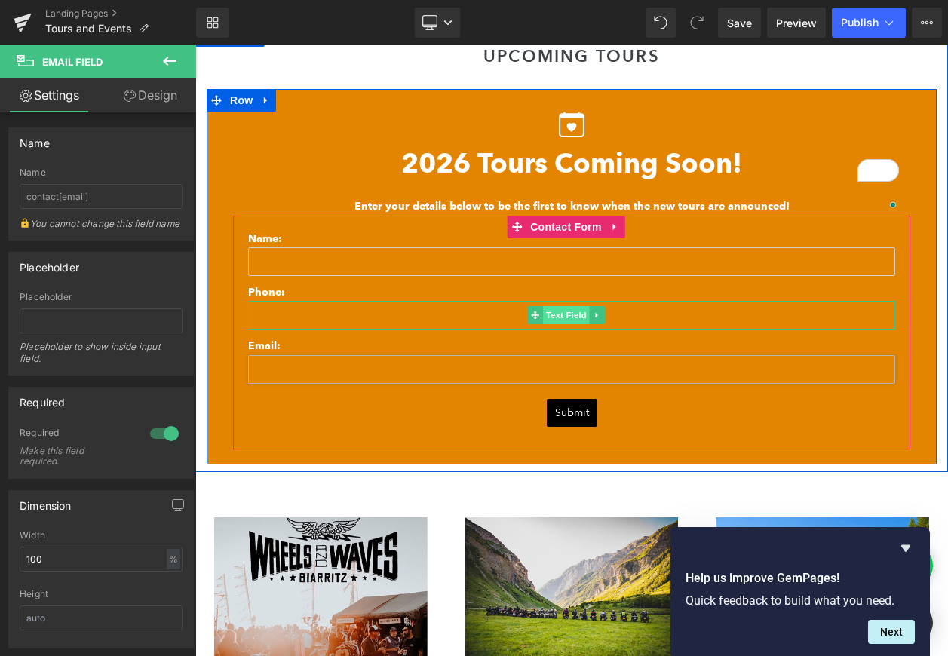
click at [574, 315] on span "Text Field" at bounding box center [566, 315] width 47 height 18
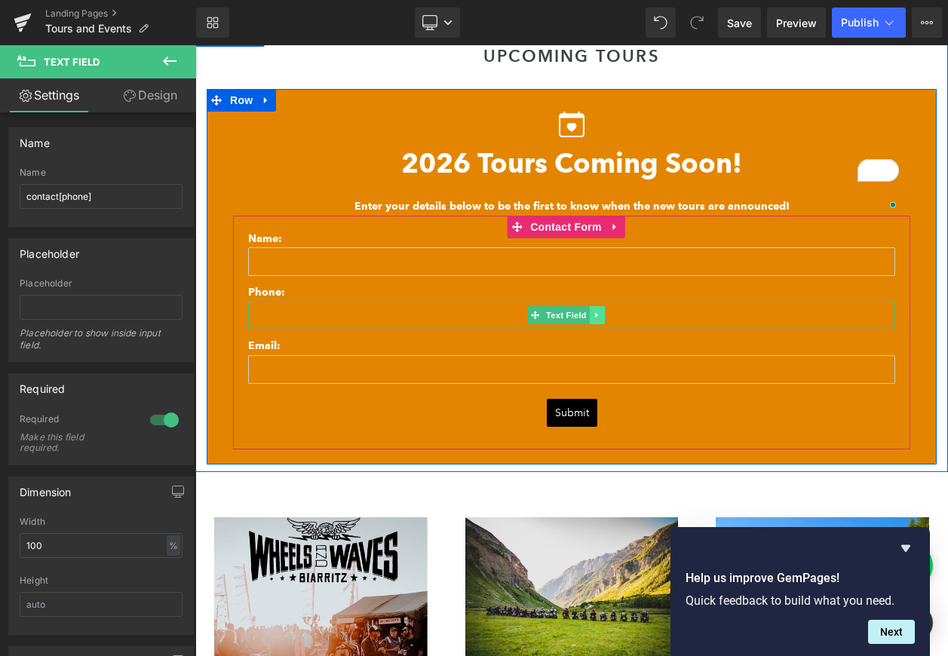
click at [595, 313] on icon at bounding box center [596, 315] width 2 height 5
click at [605, 314] on icon at bounding box center [605, 315] width 8 height 9
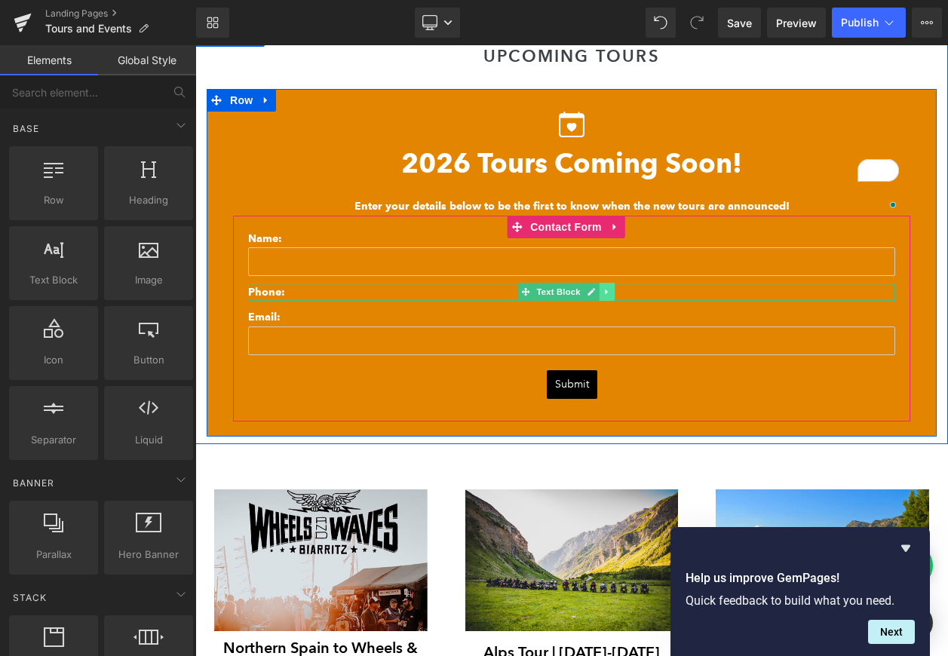
click at [608, 292] on icon at bounding box center [607, 291] width 8 height 9
click at [615, 291] on icon at bounding box center [614, 291] width 8 height 9
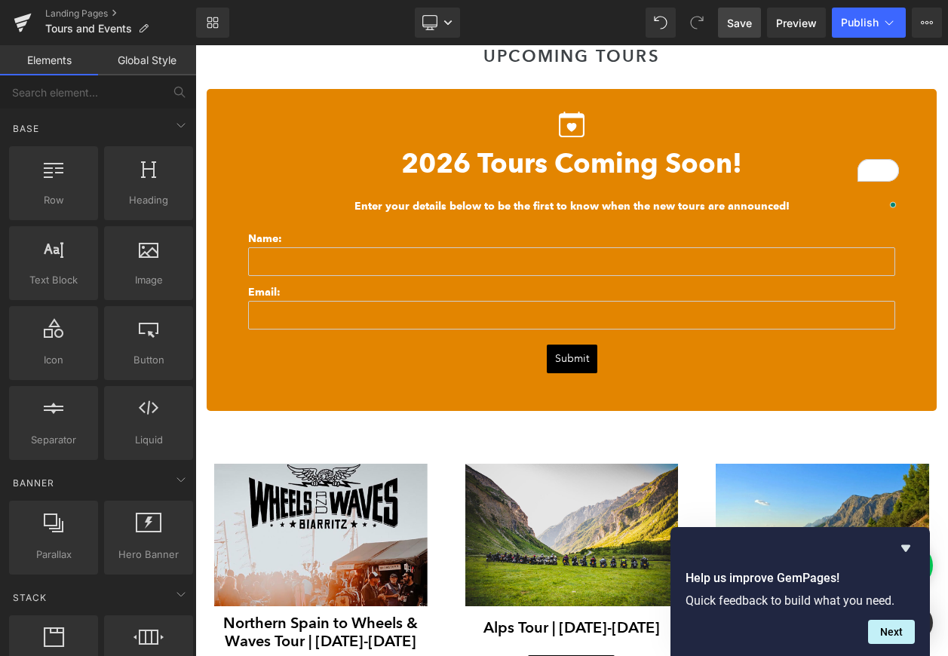
click at [729, 23] on span "Save" at bounding box center [739, 23] width 25 height 16
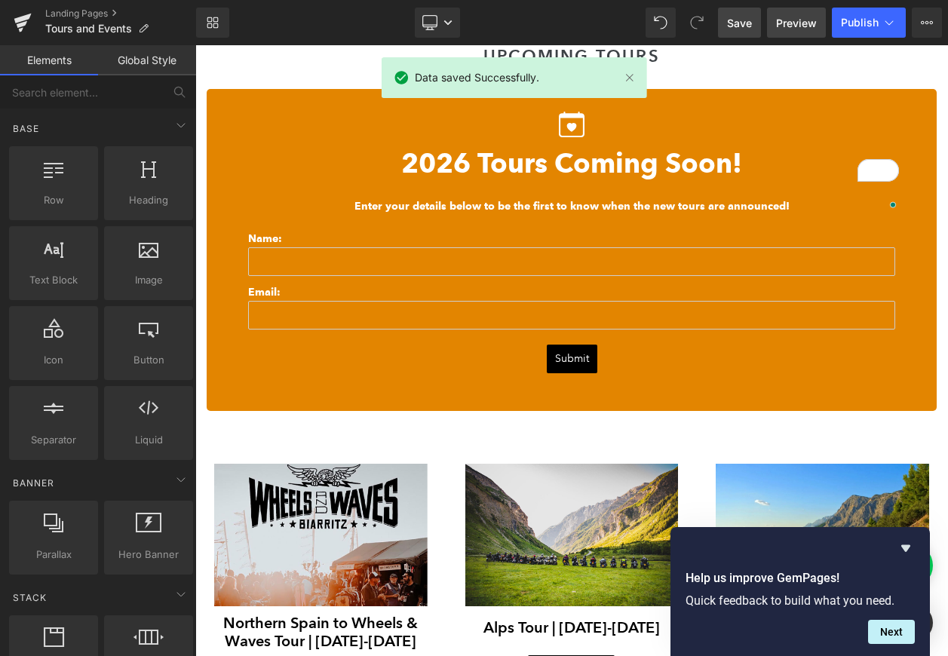
click at [787, 32] on link "Preview" at bounding box center [796, 23] width 59 height 30
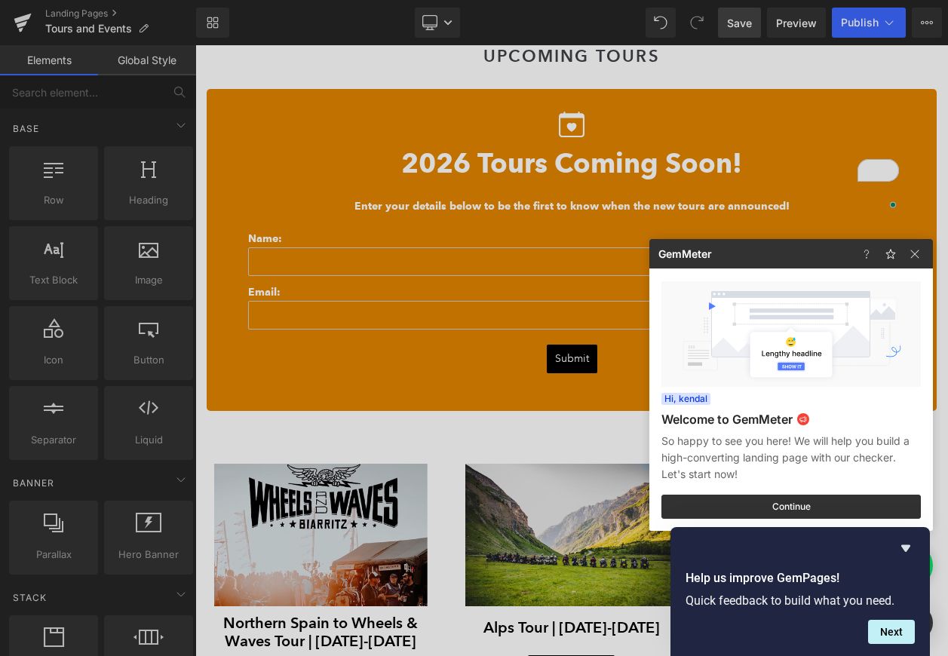
click at [924, 252] on div at bounding box center [894, 253] width 78 height 29
drag, startPoint x: 920, startPoint y: 255, endPoint x: 722, endPoint y: 209, distance: 203.6
click at [920, 255] on img at bounding box center [915, 254] width 18 height 18
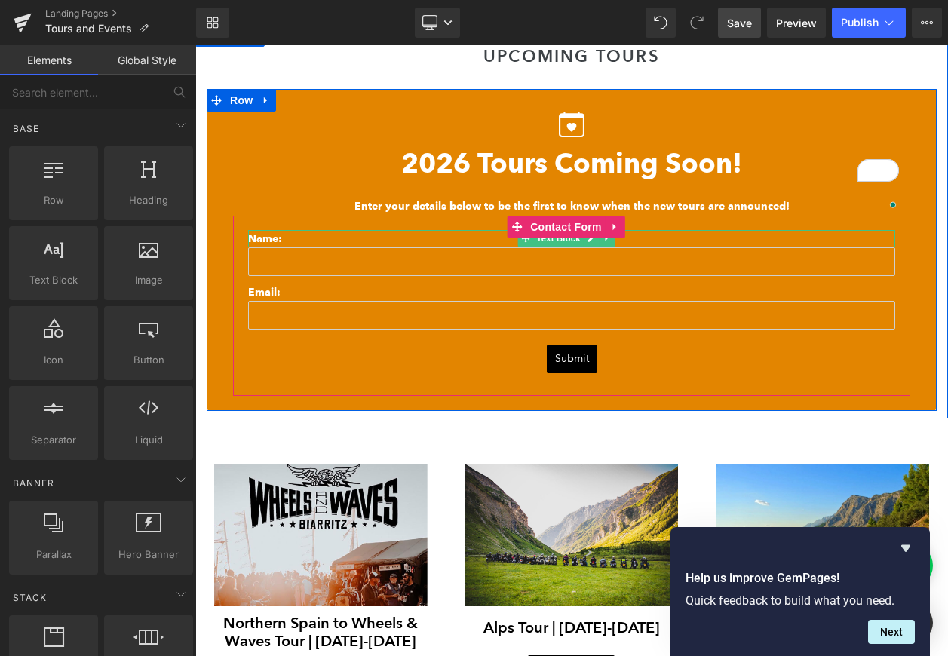
click at [283, 239] on p "Name:" at bounding box center [571, 238] width 647 height 17
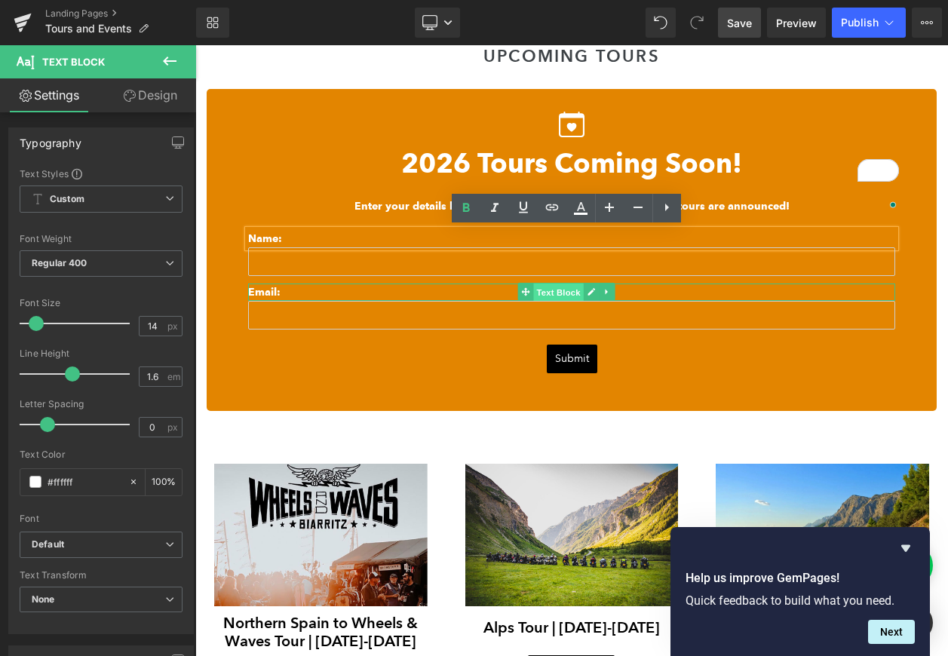
click at [569, 290] on span "Text Block" at bounding box center [558, 293] width 50 height 18
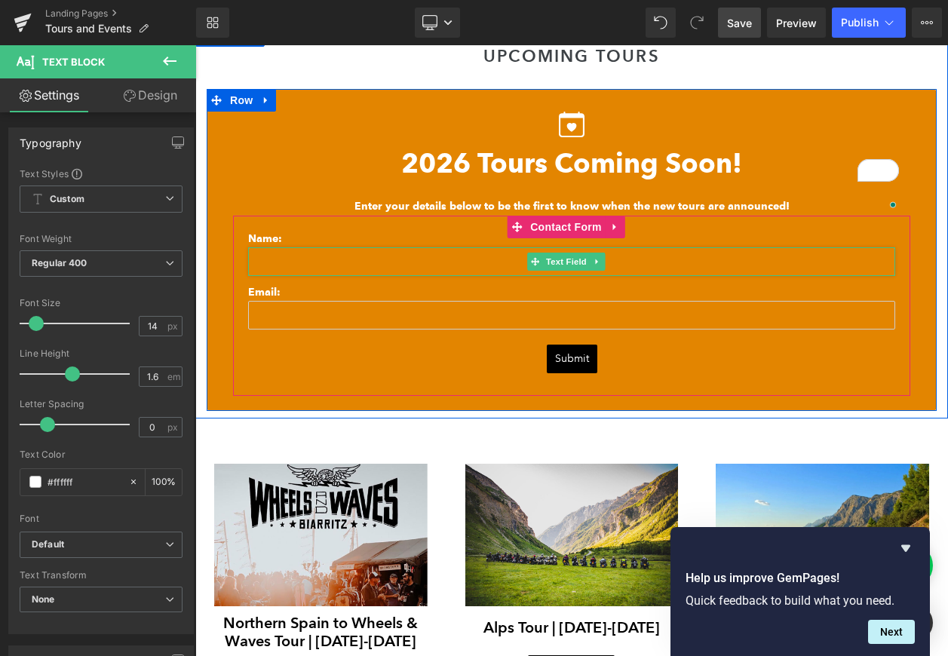
click at [502, 261] on input "text" at bounding box center [571, 261] width 647 height 29
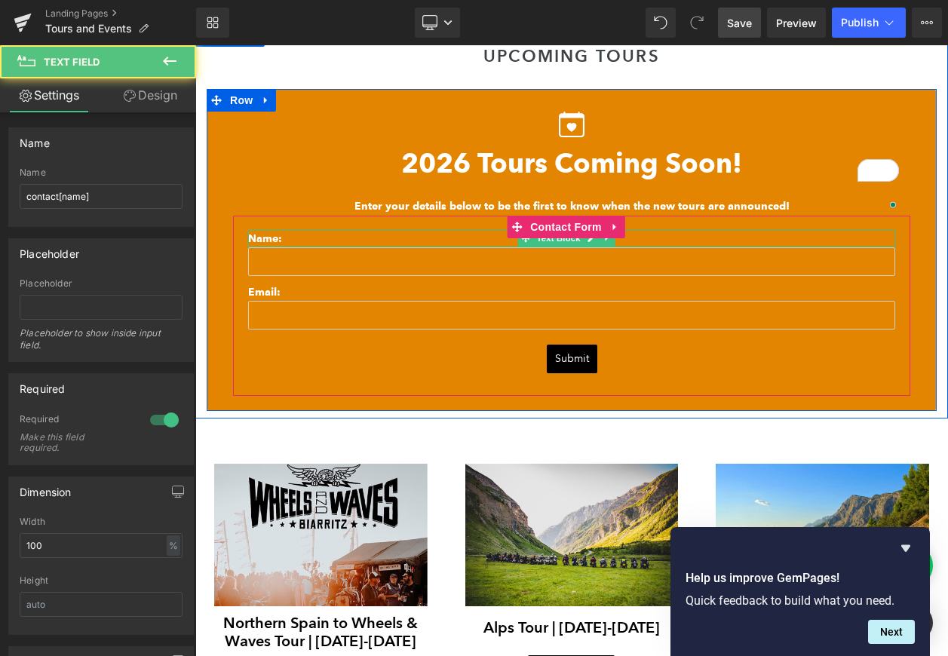
click at [396, 233] on p "Name:" at bounding box center [571, 238] width 647 height 17
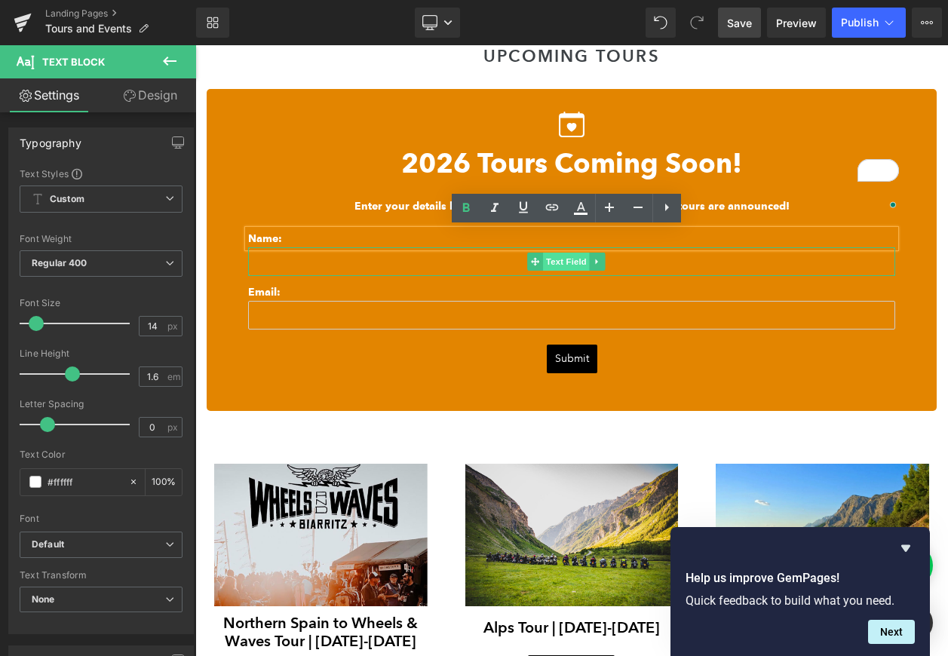
click at [571, 259] on span "Text Field" at bounding box center [566, 262] width 47 height 18
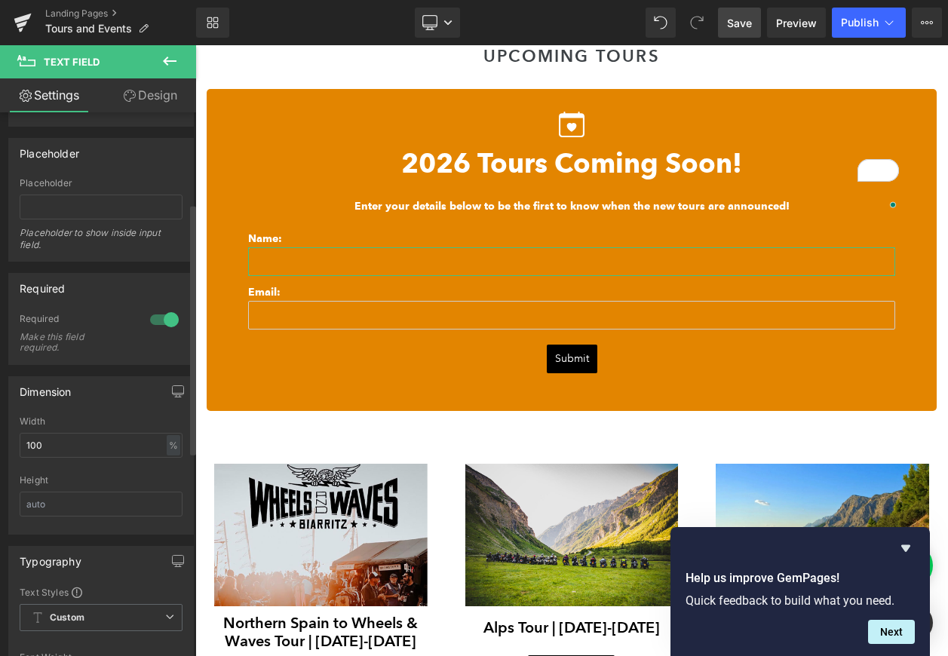
scroll to position [352, 0]
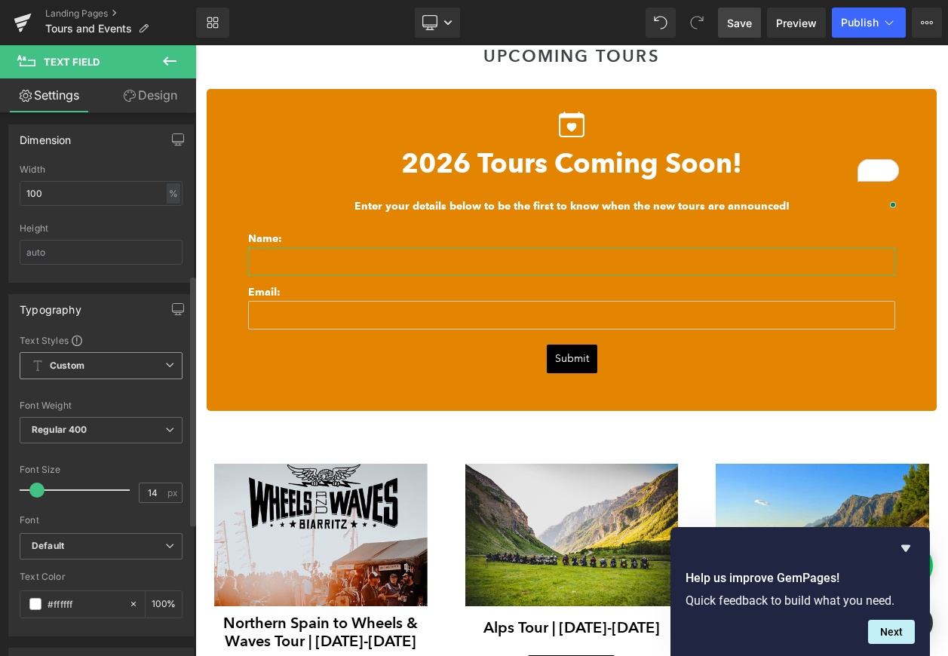
click at [133, 361] on span "Custom Setup Global Style" at bounding box center [101, 365] width 163 height 27
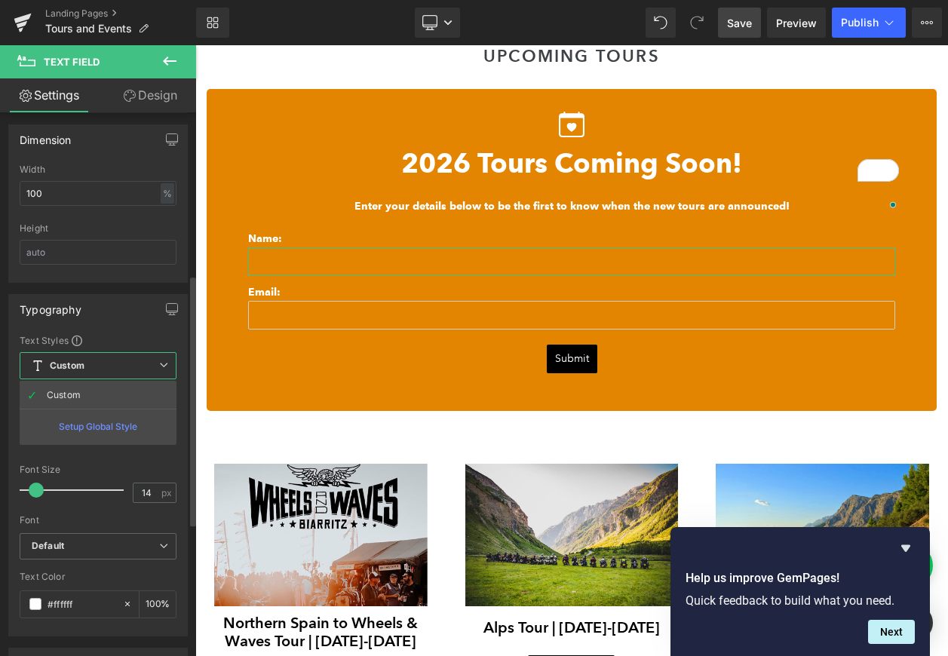
click at [127, 336] on div "Text Styles" at bounding box center [98, 340] width 157 height 12
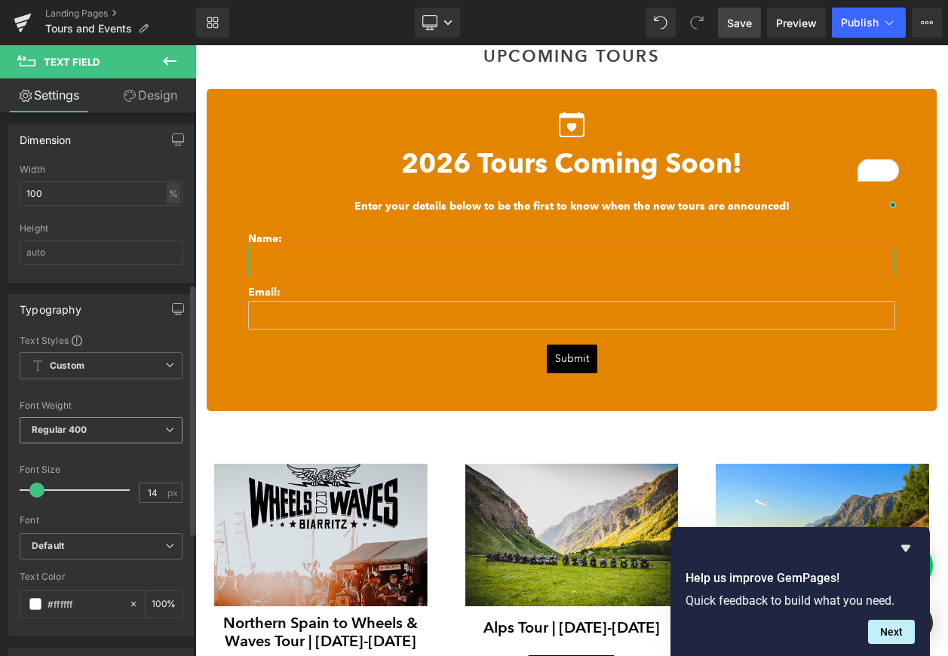
scroll to position [372, 0]
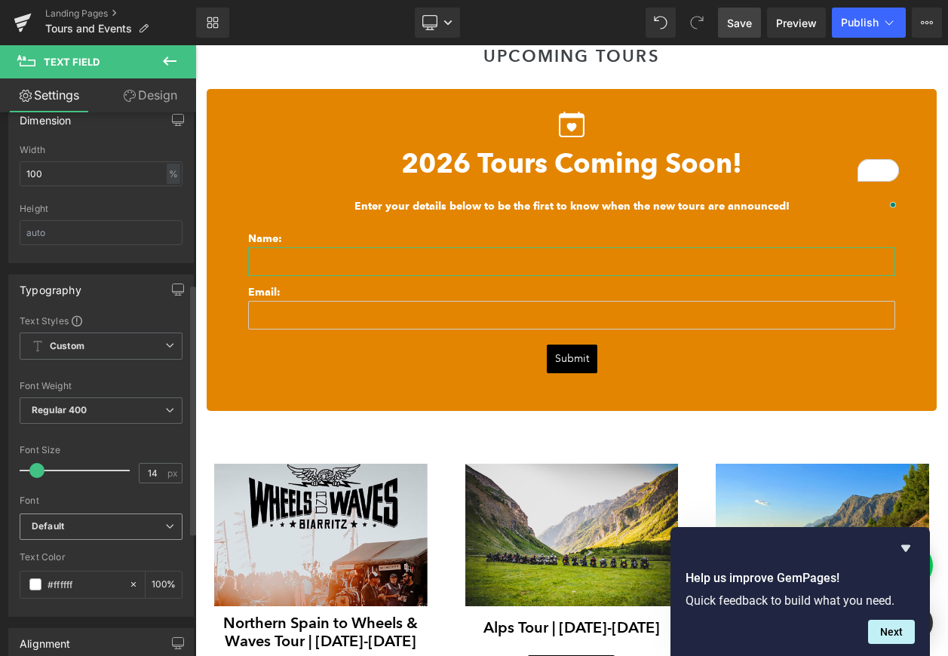
click at [101, 538] on span "Default" at bounding box center [101, 527] width 163 height 26
click at [81, 497] on div "Font" at bounding box center [101, 501] width 163 height 11
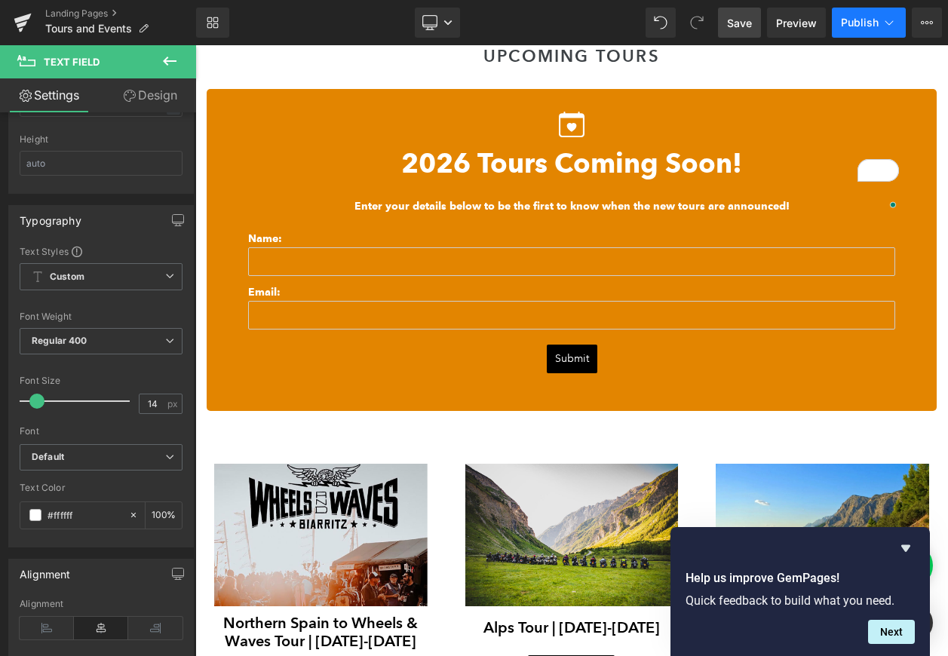
click at [885, 28] on icon at bounding box center [889, 22] width 15 height 15
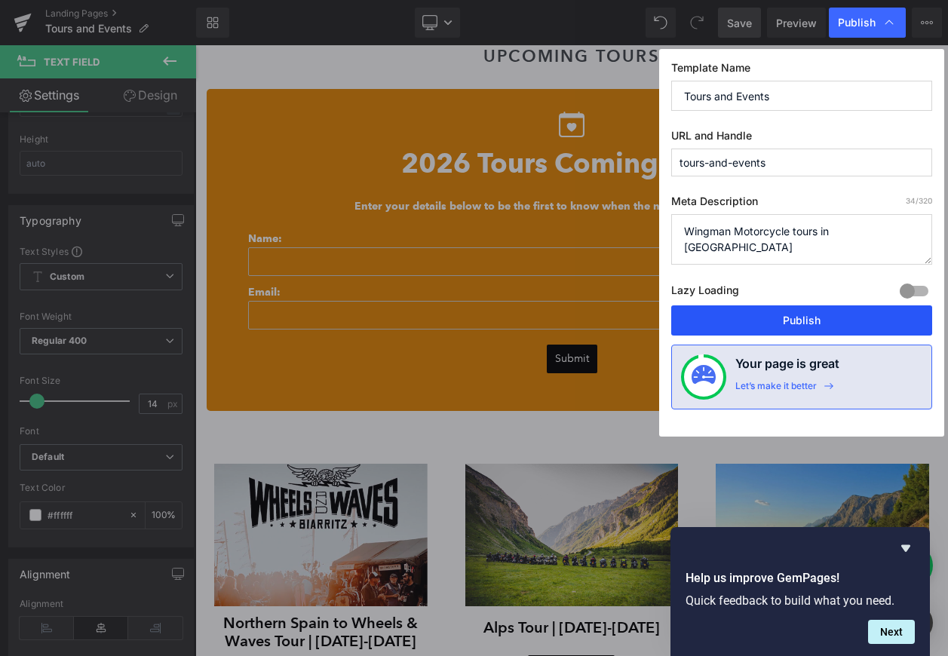
click at [847, 310] on button "Publish" at bounding box center [801, 320] width 261 height 30
